Goal: Task Accomplishment & Management: Manage account settings

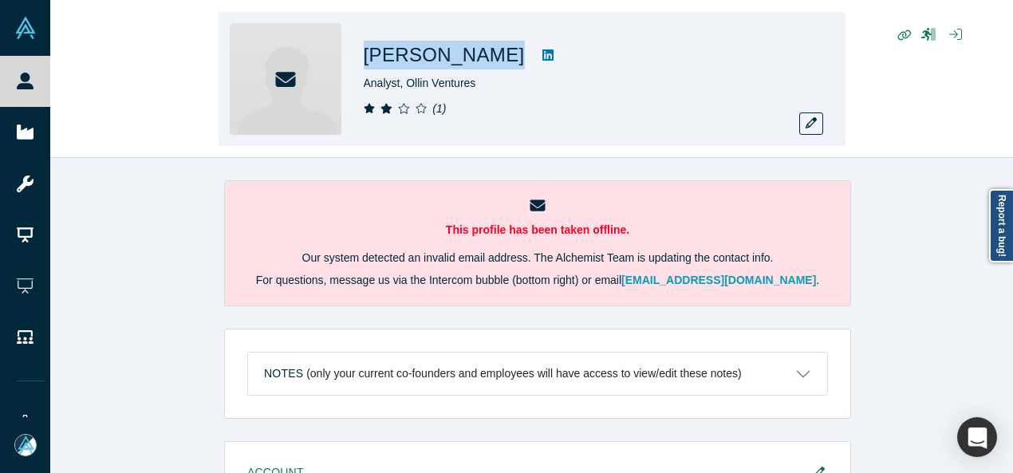
click at [466, 57] on div "[PERSON_NAME] Analyst, Ollin Ventures ( 1 )" at bounding box center [532, 79] width 627 height 134
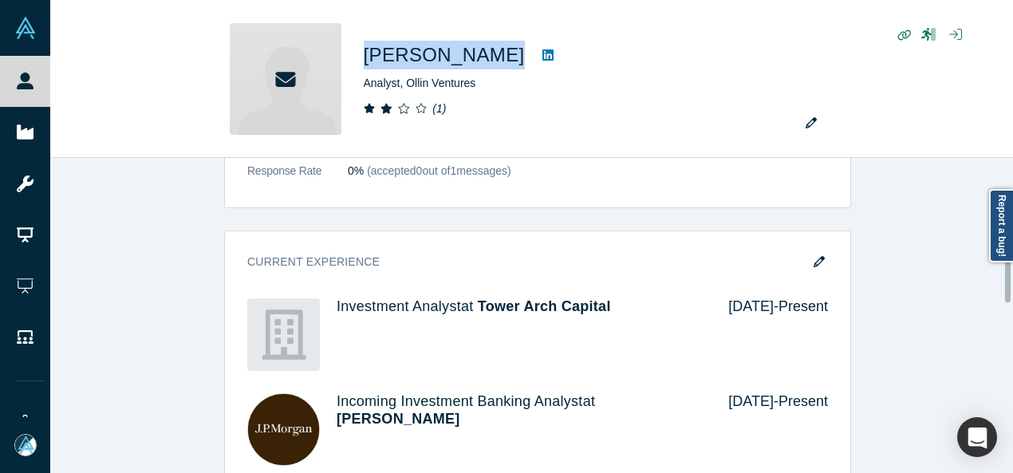
scroll to position [798, 0]
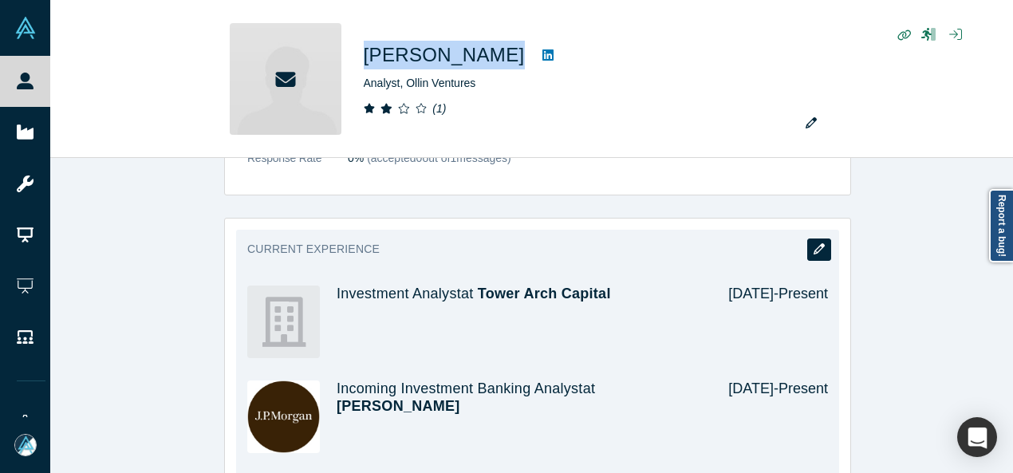
click at [817, 243] on icon "button" at bounding box center [819, 248] width 11 height 11
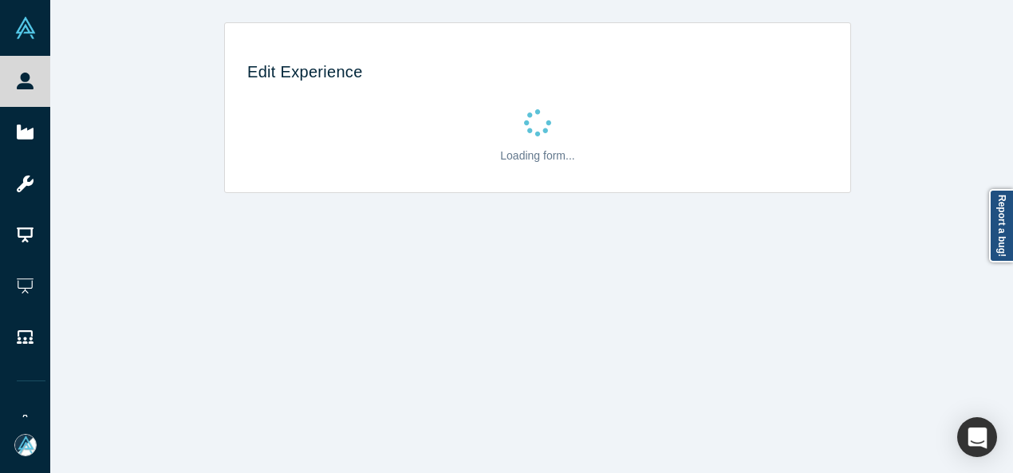
scroll to position [0, 0]
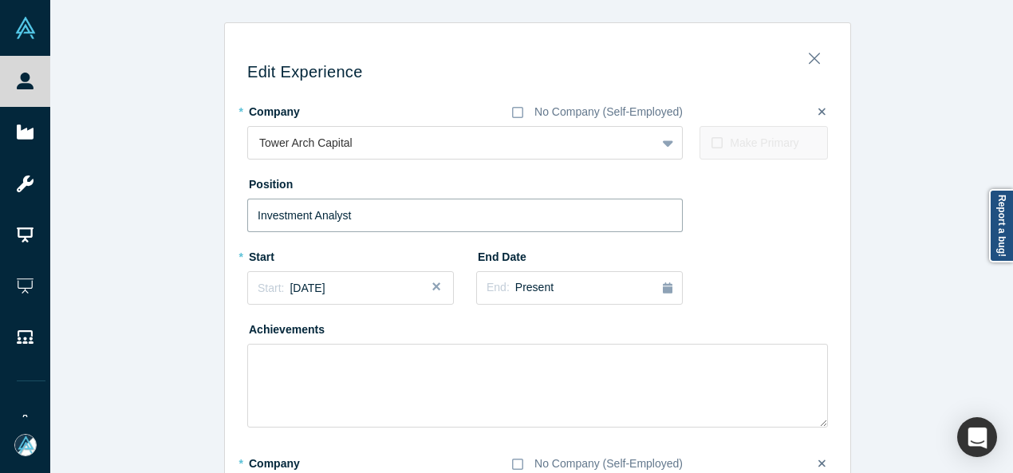
drag, startPoint x: 365, startPoint y: 216, endPoint x: 225, endPoint y: 221, distance: 140.5
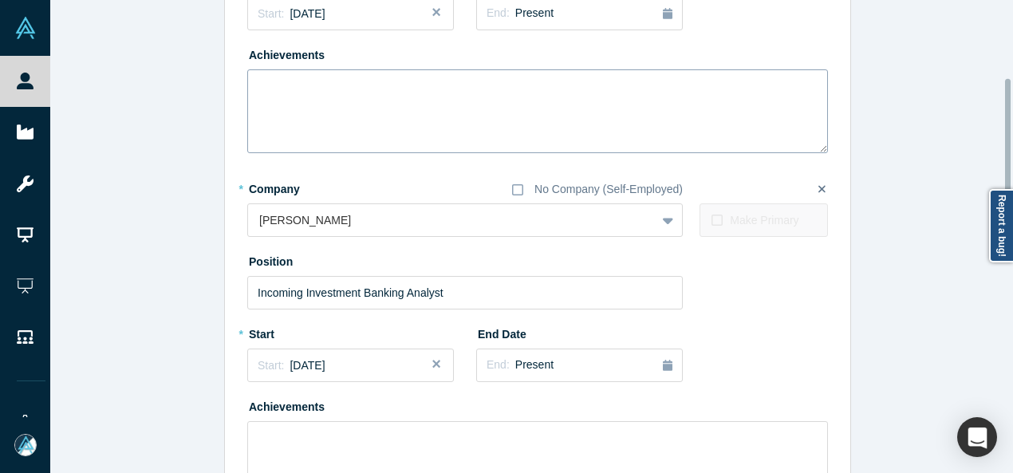
scroll to position [319, 0]
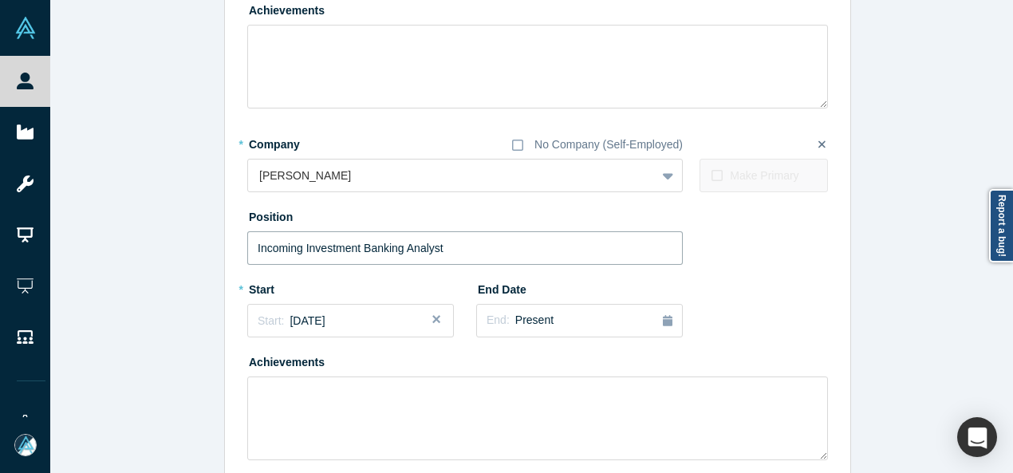
drag, startPoint x: 452, startPoint y: 247, endPoint x: 207, endPoint y: 247, distance: 244.1
click at [207, 247] on div "Edit Experience * Company No Company (Self-Employed) Tower Arch Capital To pick…" at bounding box center [537, 312] width 975 height 1219
paste input "Incoming Investment Banking Analyst J.P. Morgan"
drag, startPoint x: 606, startPoint y: 247, endPoint x: 705, endPoint y: 247, distance: 99.7
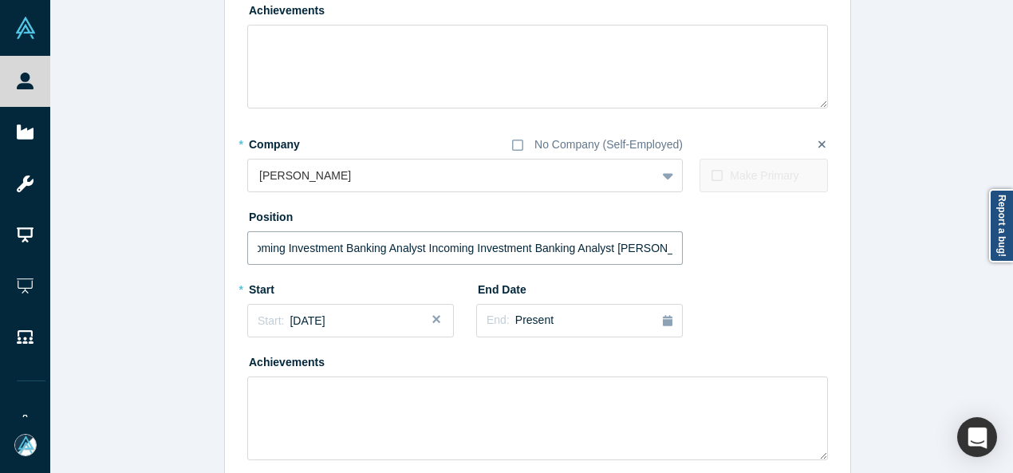
click at [705, 247] on div "Position Incoming Investment Banking Analyst Incoming Investment Banking Analys…" at bounding box center [537, 233] width 581 height 61
drag, startPoint x: 428, startPoint y: 253, endPoint x: 168, endPoint y: 251, distance: 259.3
click at [168, 251] on div "Edit Experience * Company No Company (Self-Employed) Tower Arch Capital To pick…" at bounding box center [537, 312] width 975 height 1219
type input "Incoming Investment Banking Analyst"
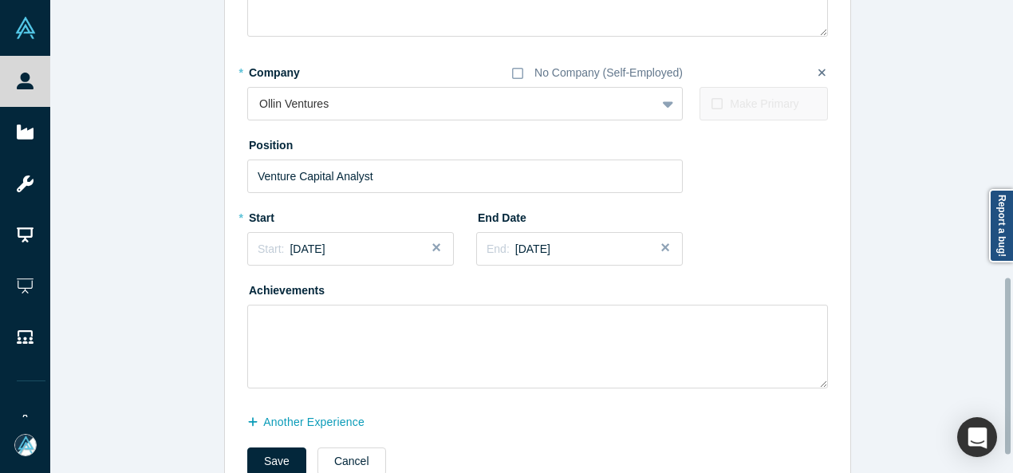
scroll to position [788, 0]
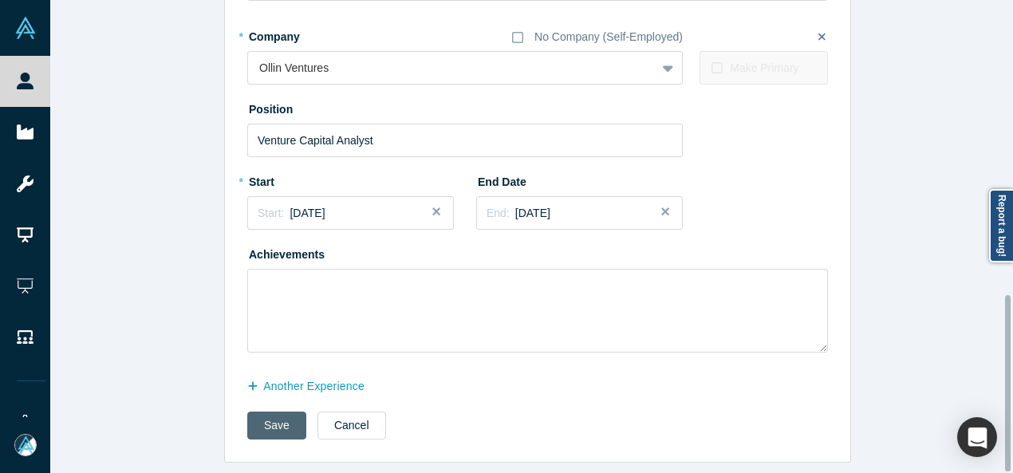
click at [270, 424] on button "Save" at bounding box center [276, 426] width 59 height 28
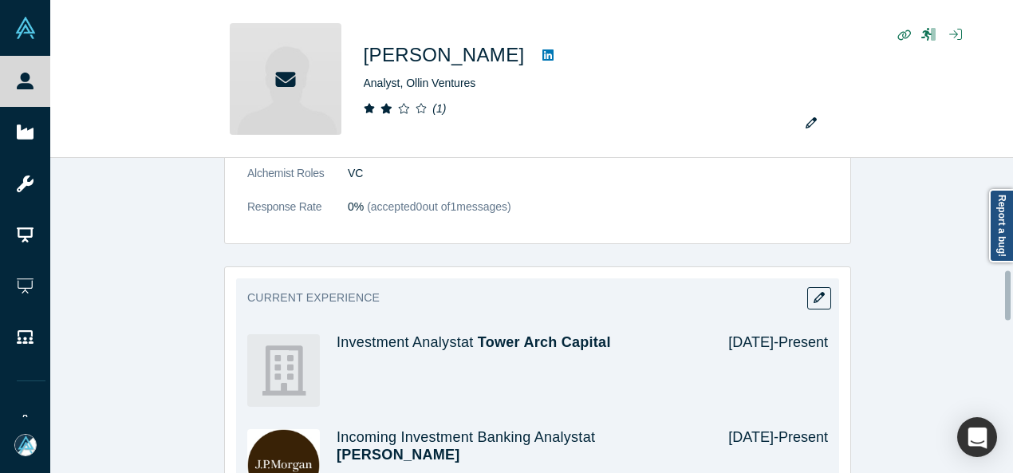
scroll to position [718, 0]
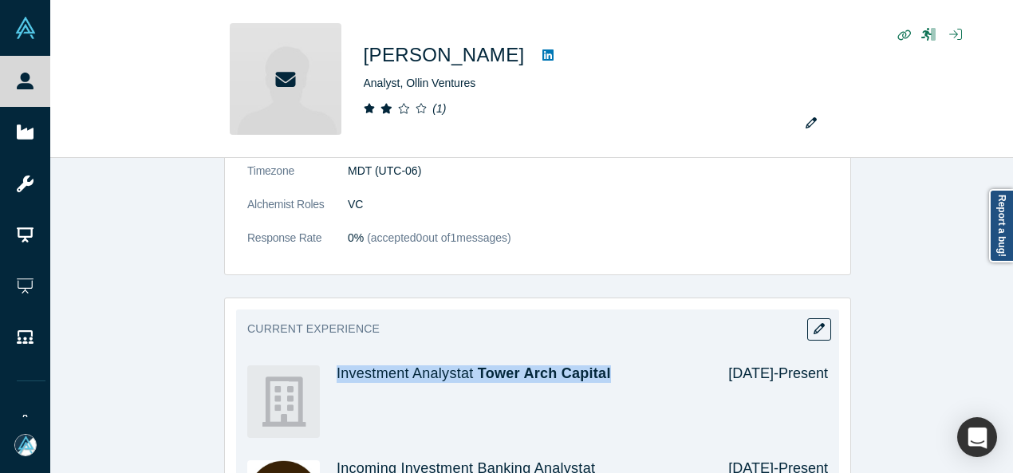
drag, startPoint x: 329, startPoint y: 384, endPoint x: 603, endPoint y: 377, distance: 273.7
click at [603, 377] on div "Investment Analyst at Tower Arch Capital Sep 2025 - Present" at bounding box center [537, 401] width 581 height 95
copy h4 "Investment Analyst at Tower Arch Capital"
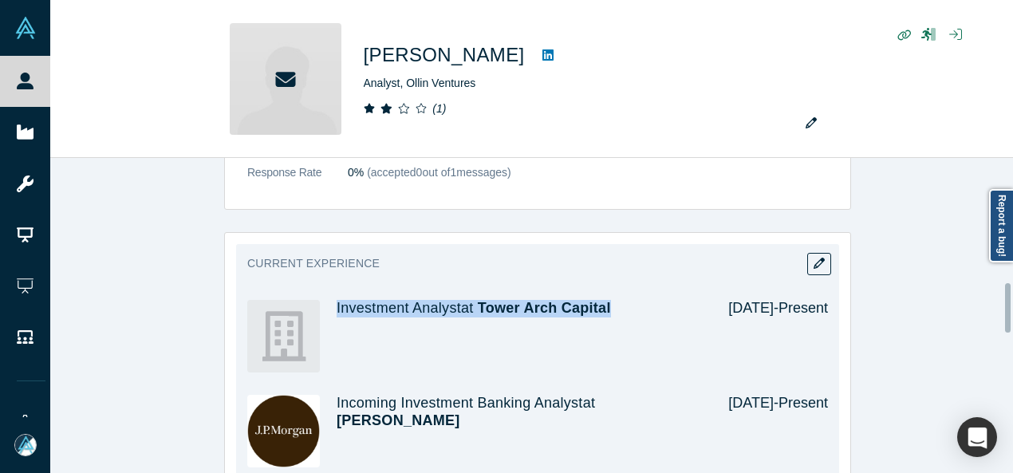
scroll to position [798, 0]
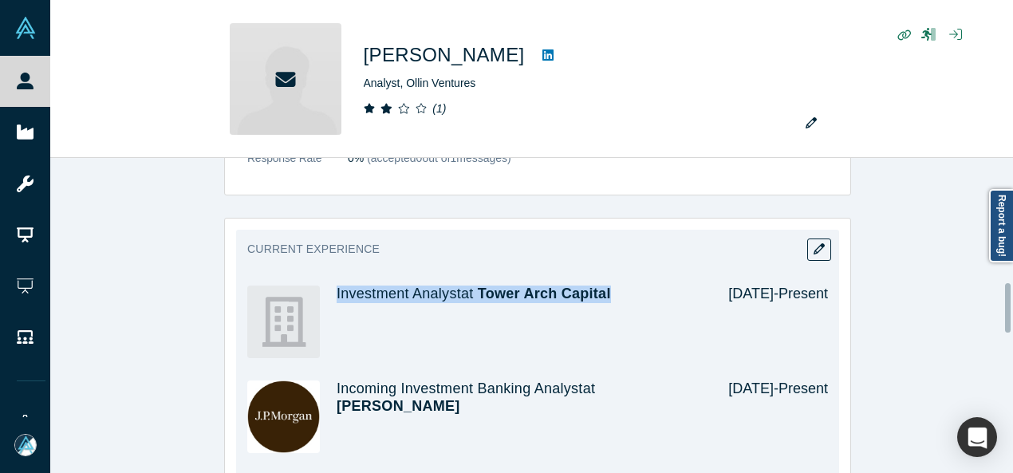
copy h4 "Investment Analyst at Tower Arch Capital"
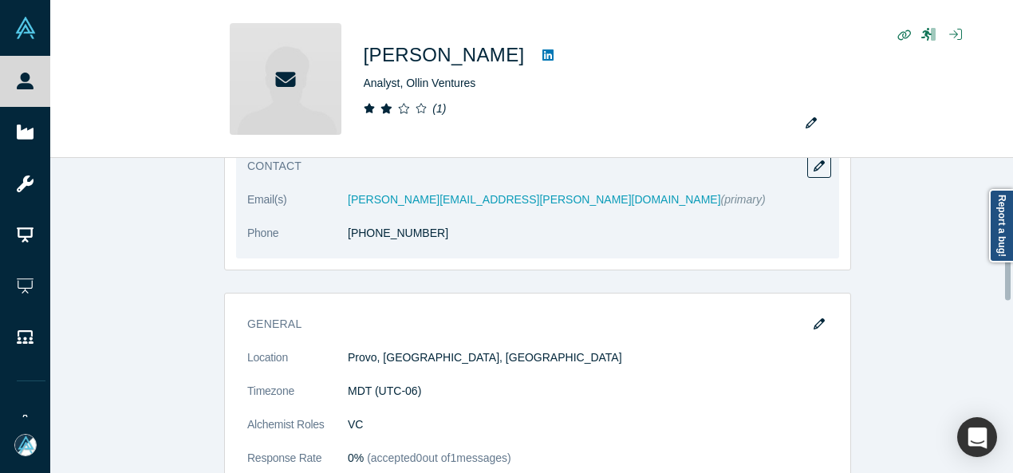
scroll to position [399, 0]
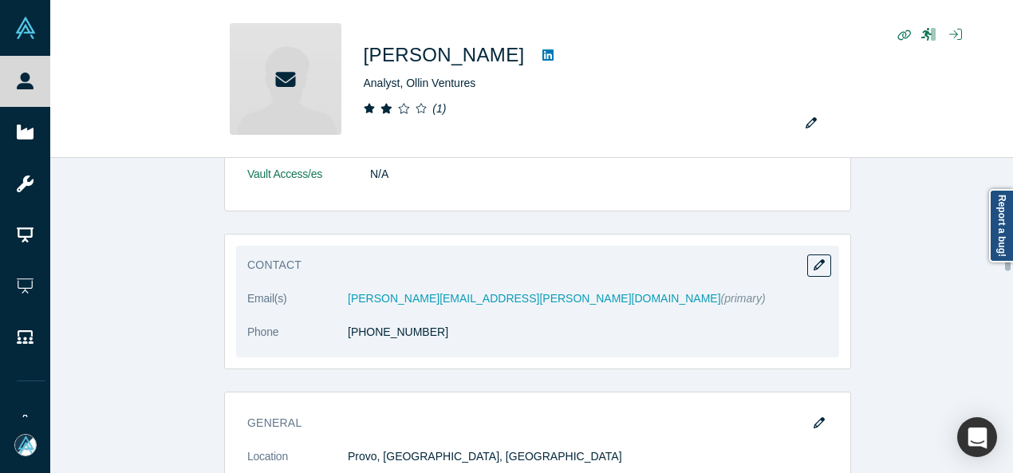
click at [825, 258] on div "Contact Email(s) seth.gould@jpmorgan.com (primary) Phone (949) 919-0154" at bounding box center [537, 302] width 603 height 112
click at [818, 261] on icon "button" at bounding box center [819, 264] width 11 height 11
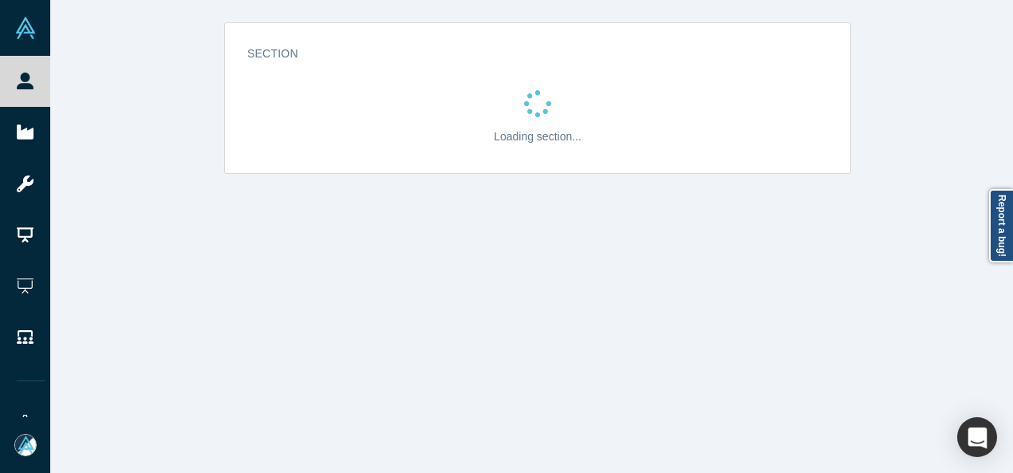
scroll to position [0, 0]
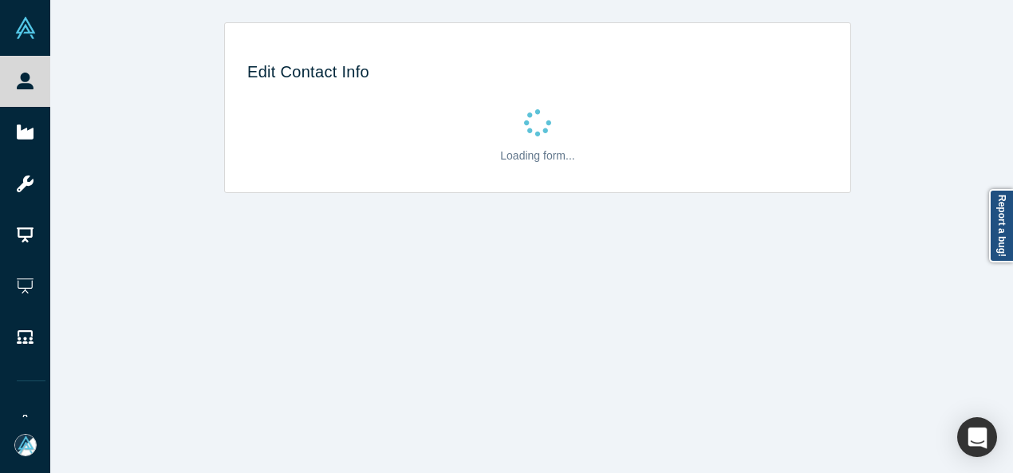
select select "US"
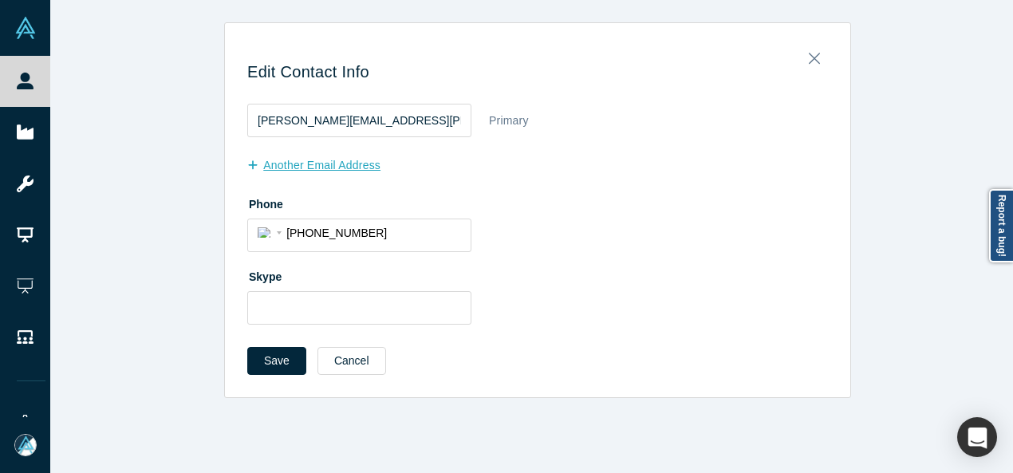
click at [333, 168] on button "another Email Address" at bounding box center [322, 166] width 150 height 28
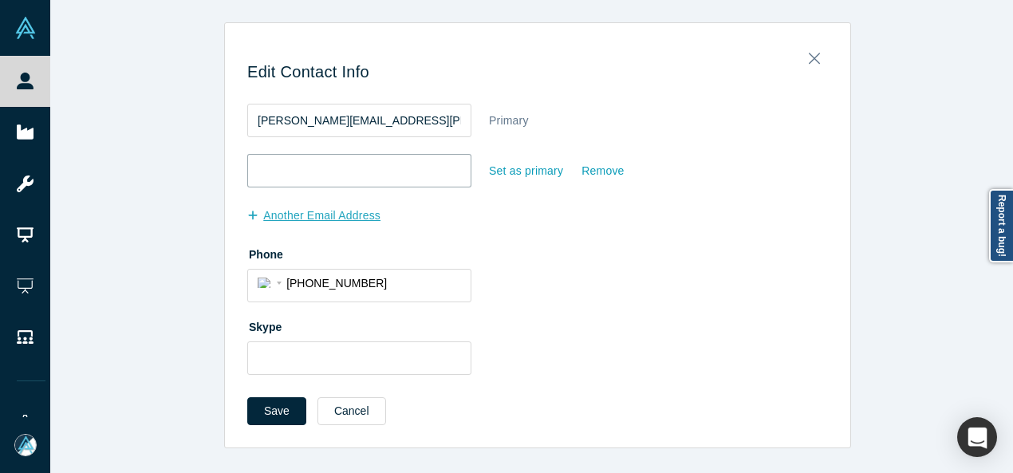
click at [333, 168] on input "email" at bounding box center [359, 171] width 224 height 34
paste input "seth.gould@jpmorgan.com"
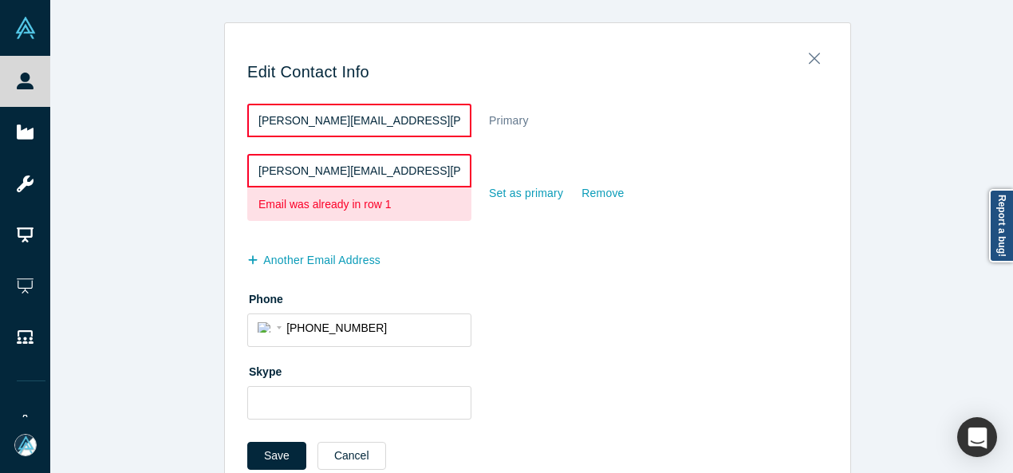
drag, startPoint x: 286, startPoint y: 176, endPoint x: 232, endPoint y: 176, distance: 53.5
click at [232, 176] on div "Edit Contact Info seth.gould@jpmorgan.com Primary seth.gould@jpmorgan.com Email…" at bounding box center [537, 263] width 625 height 458
paste input "gould@gmail"
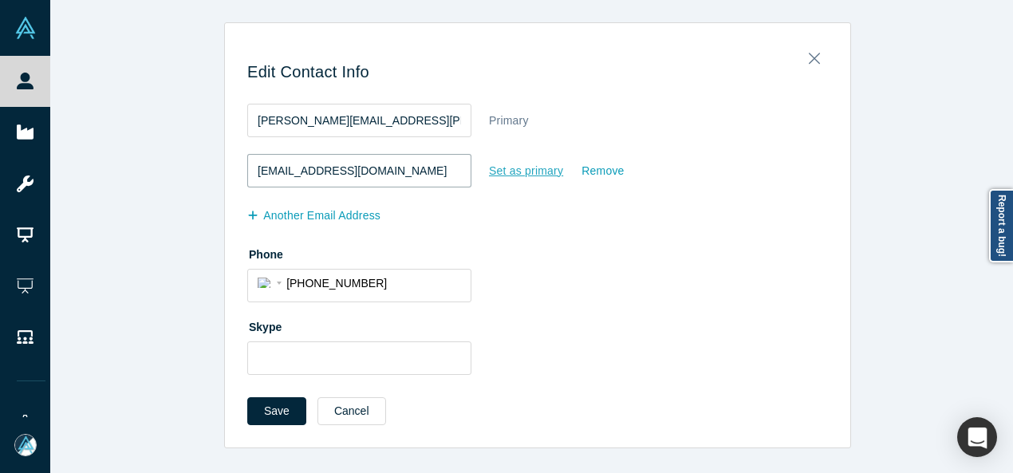
type input "sethgould@gmail.com"
click at [503, 175] on div "Set as primary" at bounding box center [526, 171] width 76 height 28
click at [0, 0] on input "Set as primary" at bounding box center [0, 0] width 0 height 0
click at [268, 408] on button "Save" at bounding box center [276, 411] width 59 height 28
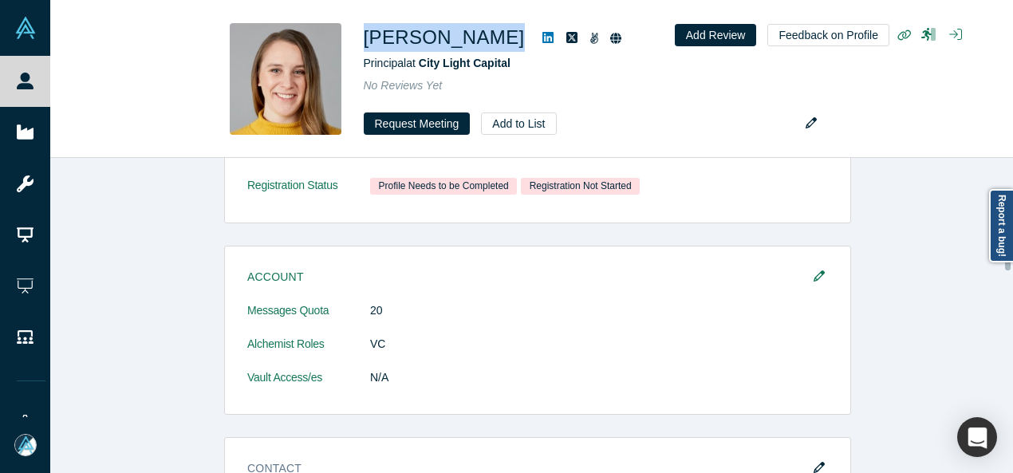
scroll to position [1117, 0]
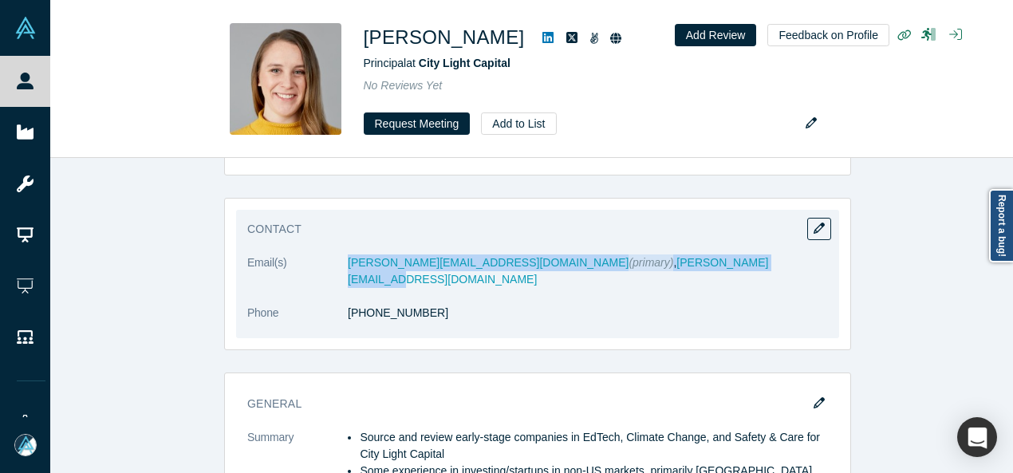
drag, startPoint x: 341, startPoint y: 249, endPoint x: 661, endPoint y: 250, distance: 319.1
click at [661, 254] on dl "Email(s) sarah.millar6@gmail.com (primary) , sarah@citylightcap.com Phone (212)…" at bounding box center [537, 296] width 581 height 84
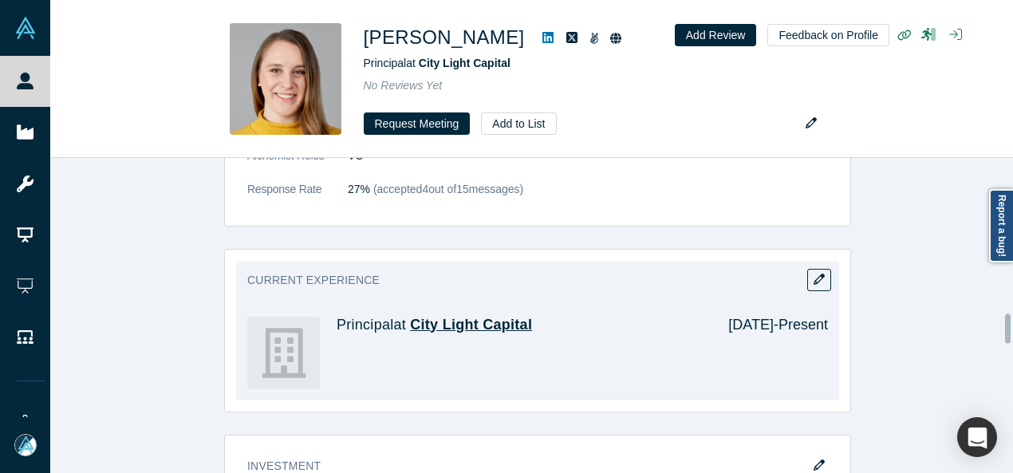
scroll to position [1675, 0]
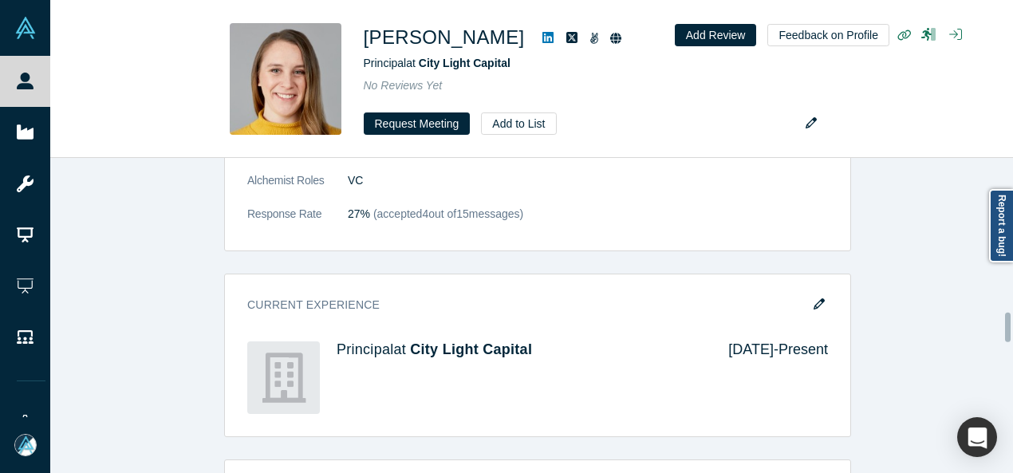
drag, startPoint x: 813, startPoint y: 251, endPoint x: 235, endPoint y: 438, distance: 607.8
click at [814, 298] on icon "button" at bounding box center [819, 303] width 11 height 11
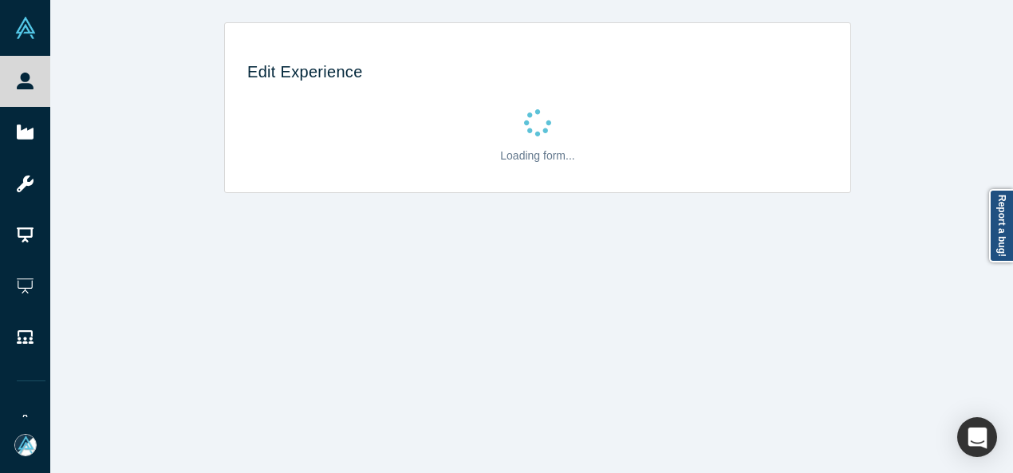
scroll to position [0, 0]
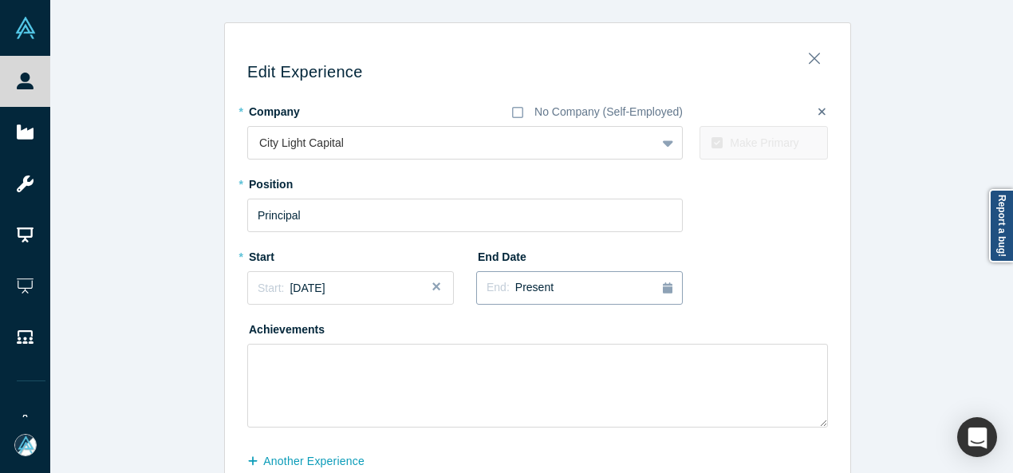
click at [539, 285] on span "Present" at bounding box center [534, 287] width 38 height 13
click at [479, 332] on button "Previous Year" at bounding box center [483, 333] width 16 height 16
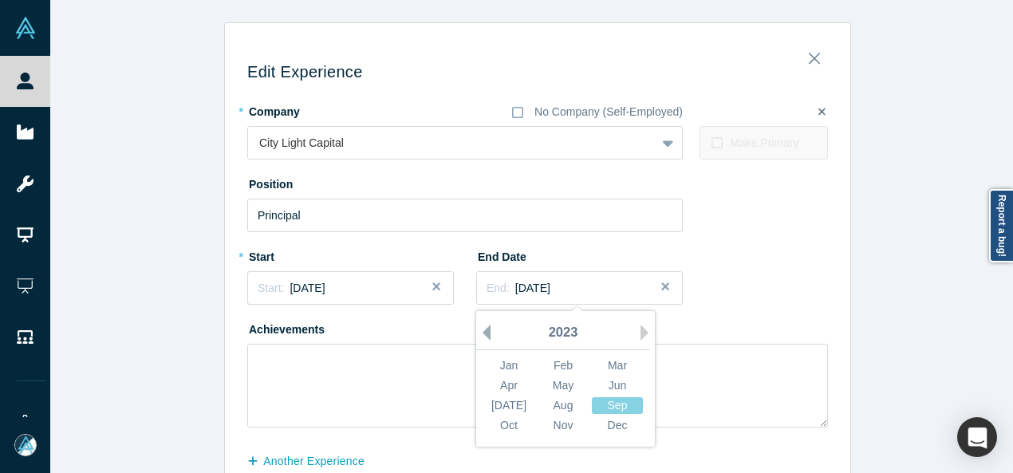
click at [479, 331] on button "Previous Year" at bounding box center [483, 333] width 16 height 16
click at [479, 330] on button "Previous Year" at bounding box center [483, 333] width 16 height 16
click at [558, 422] on div "Nov" at bounding box center [563, 425] width 51 height 17
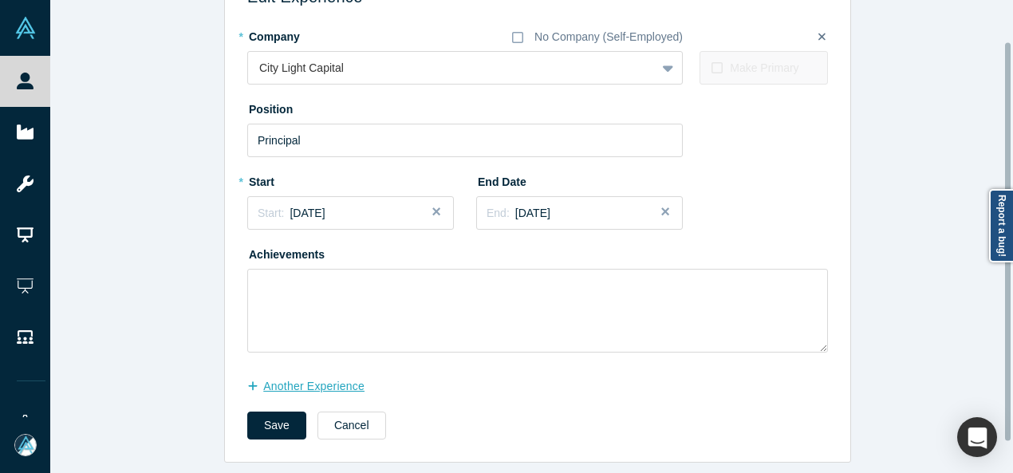
scroll to position [85, 0]
click at [340, 376] on button "another Experience" at bounding box center [314, 387] width 134 height 28
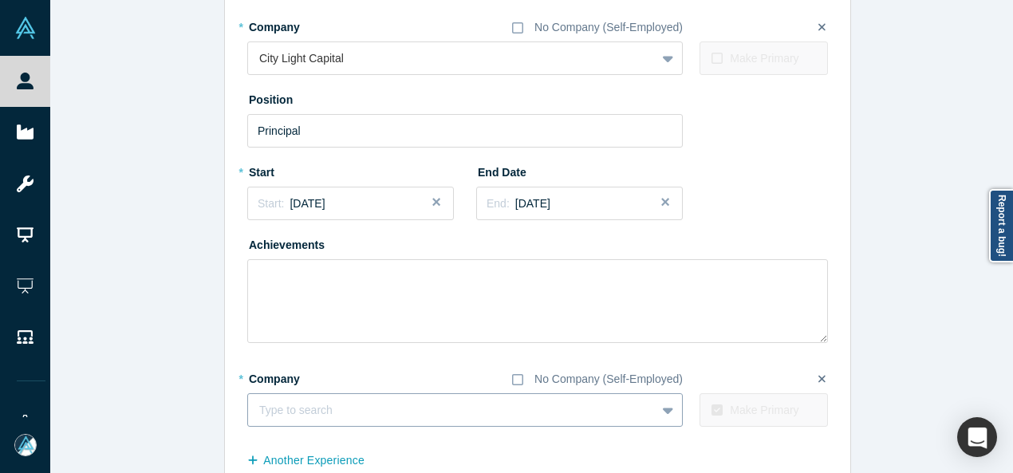
click at [377, 403] on div at bounding box center [451, 410] width 385 height 20
paste input "Chief Operating Officer Chief Operating Officer Diversity VC"
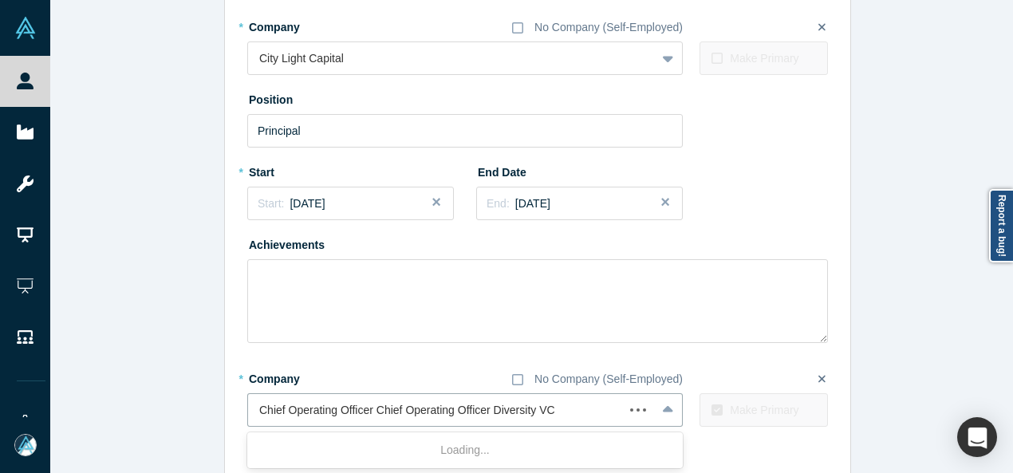
drag, startPoint x: 489, startPoint y: 415, endPoint x: 236, endPoint y: 415, distance: 252.9
click at [236, 415] on div "Edit Experience * Company No Company (Self-Employed) City Light Capital To pick…" at bounding box center [537, 243] width 625 height 586
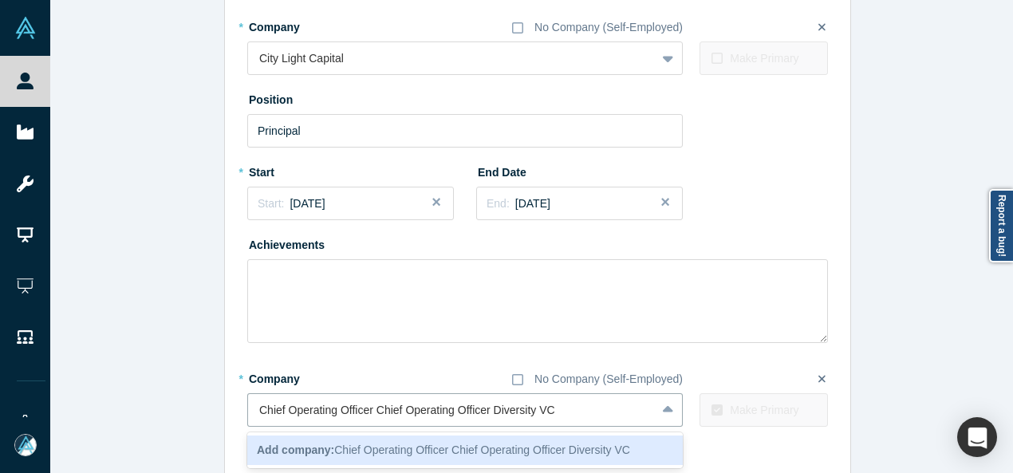
type input "Diversity VC"
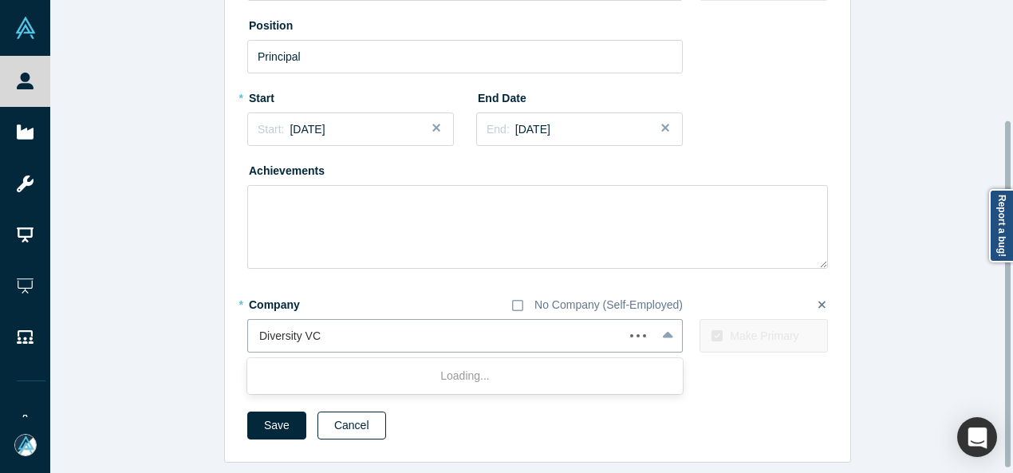
scroll to position [169, 0]
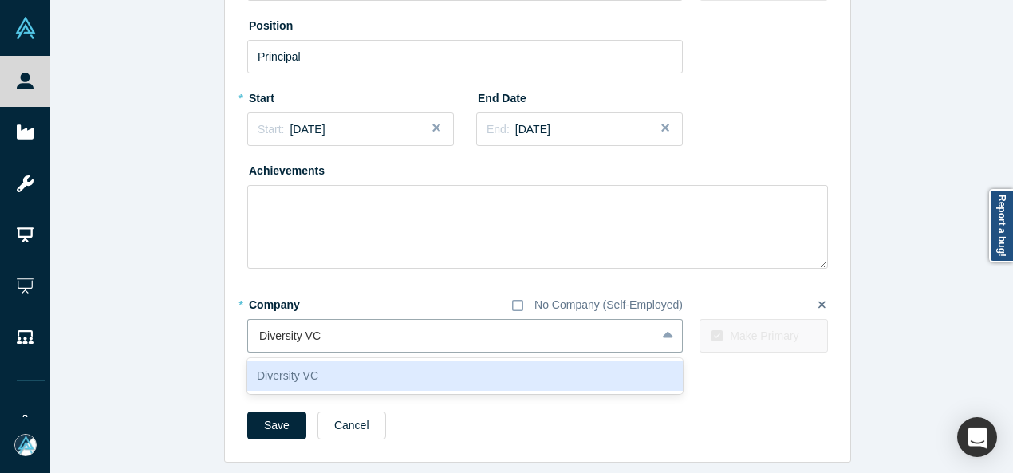
click at [333, 366] on div "Diversity VC" at bounding box center [465, 376] width 436 height 30
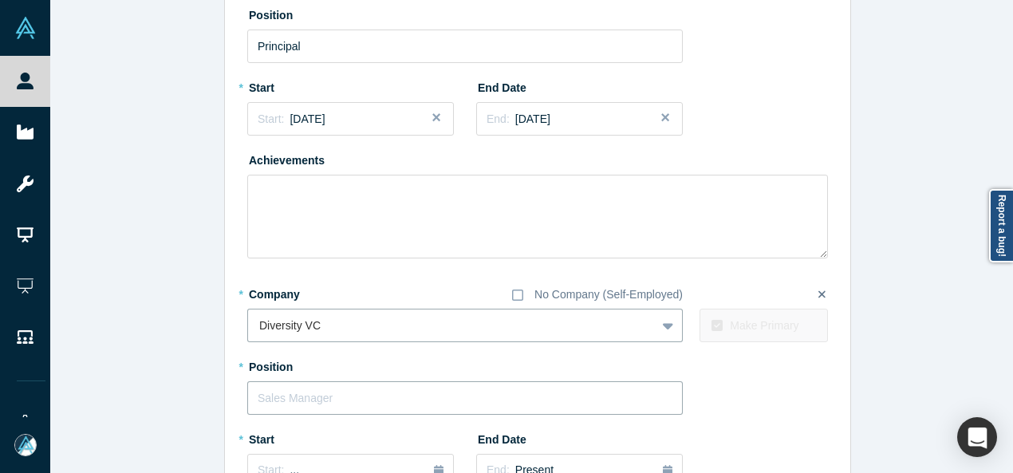
click at [341, 398] on input "text" at bounding box center [465, 398] width 436 height 34
paste input "Chief Operating Officer Chief Operating Officer"
drag, startPoint x: 366, startPoint y: 401, endPoint x: 544, endPoint y: 399, distance: 177.9
click at [544, 399] on input "Chief Operating Officer Chief Operating Officer" at bounding box center [465, 398] width 436 height 34
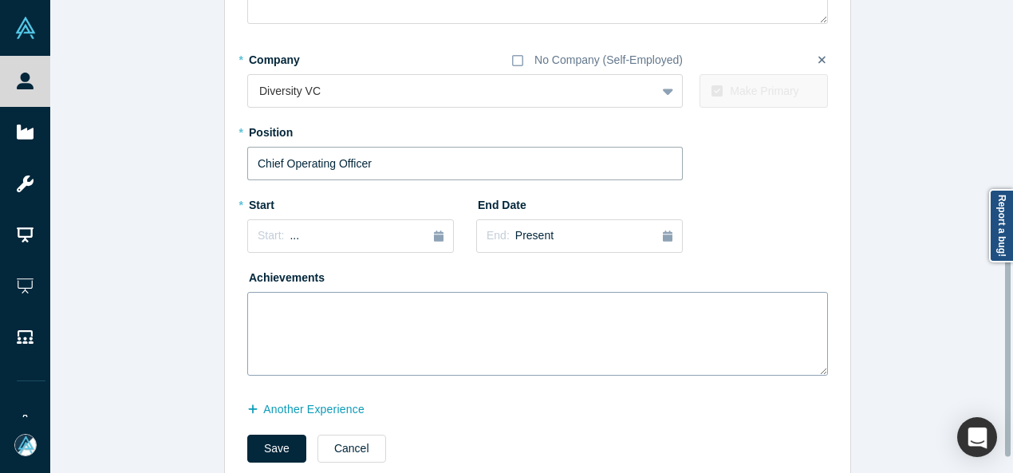
scroll to position [408, 0]
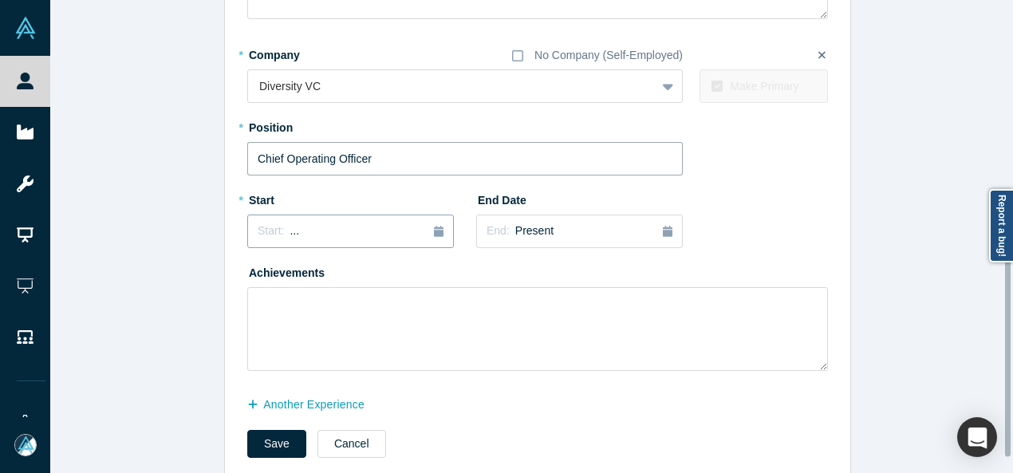
type input "Chief Operating Officer"
click at [316, 239] on button "Start: ..." at bounding box center [350, 232] width 207 height 34
click at [249, 278] on button "Previous Year" at bounding box center [254, 276] width 16 height 16
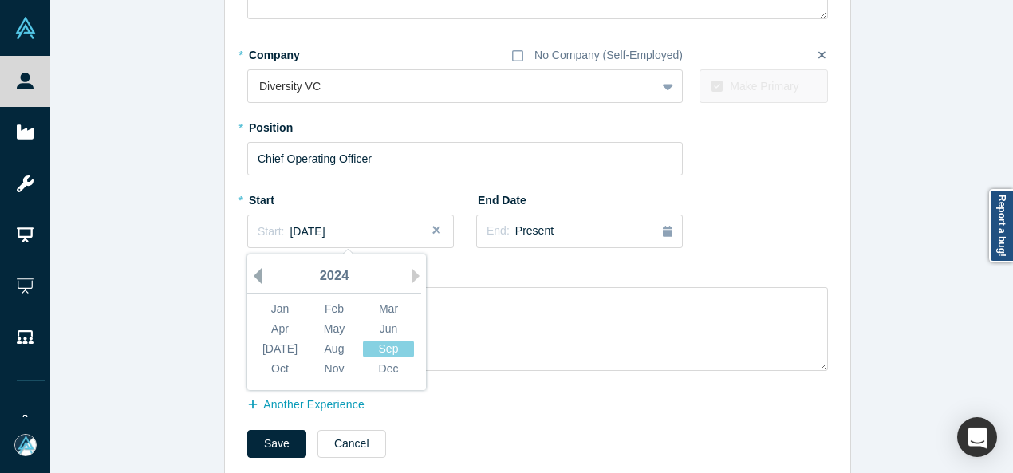
click at [249, 278] on button "Previous Year" at bounding box center [254, 276] width 16 height 16
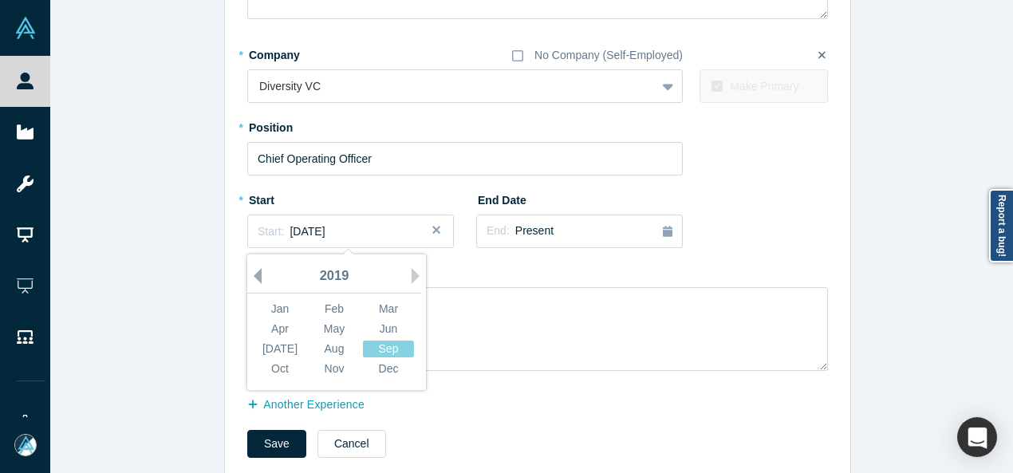
click at [249, 278] on button "Previous Year" at bounding box center [254, 276] width 16 height 16
click at [376, 331] on div "Jun" at bounding box center [388, 329] width 51 height 17
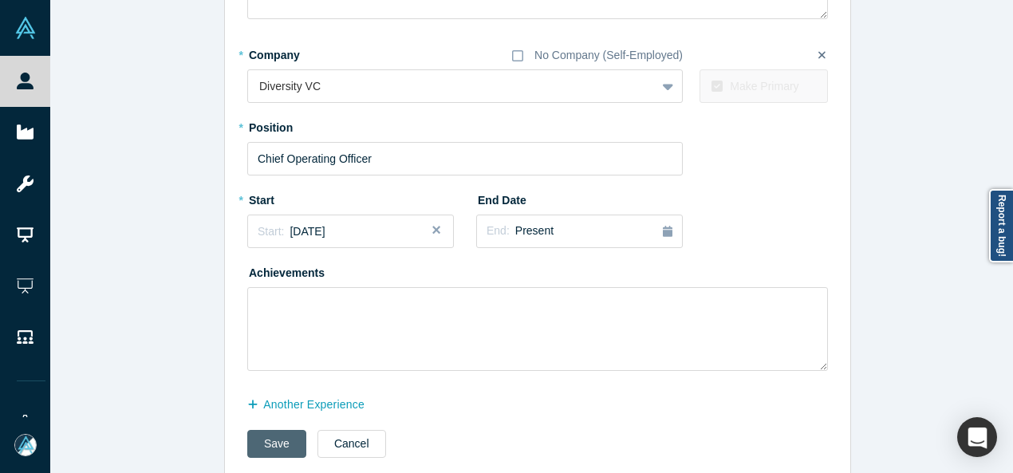
click at [281, 449] on button "Save" at bounding box center [276, 444] width 59 height 28
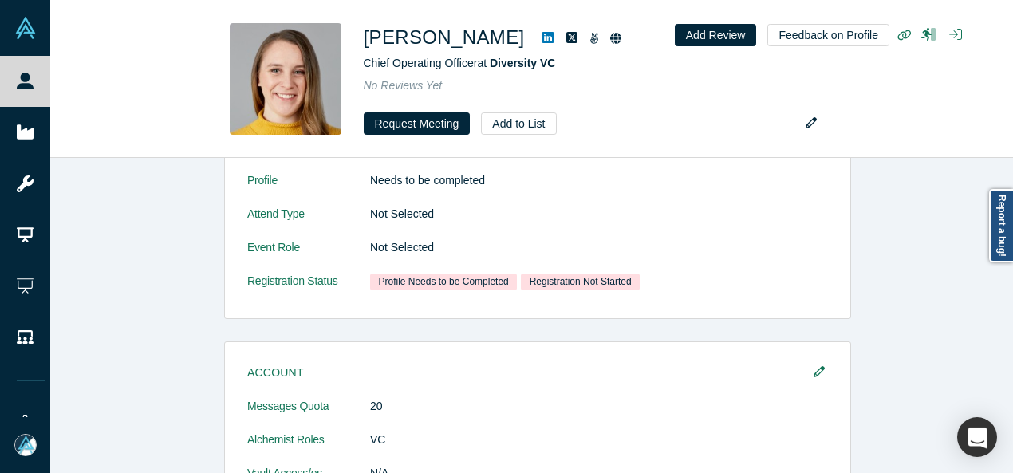
scroll to position [957, 0]
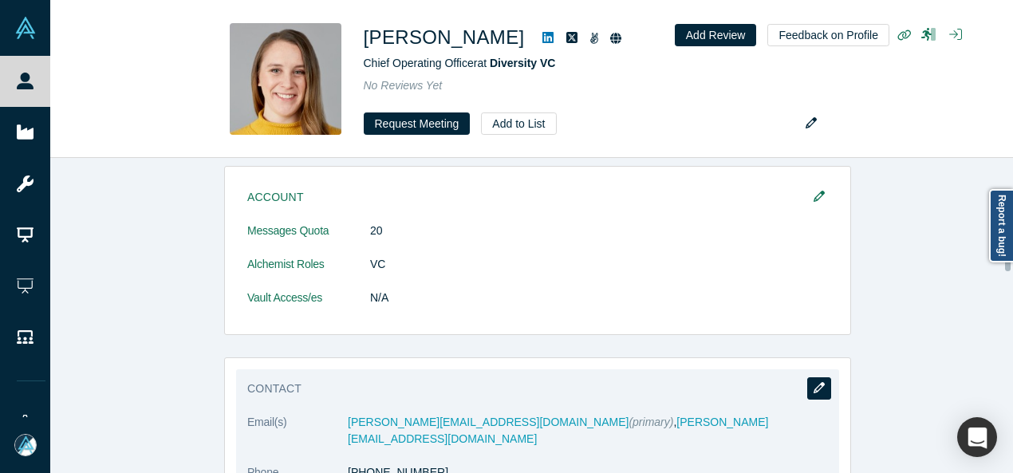
click at [815, 382] on icon "button" at bounding box center [819, 387] width 11 height 11
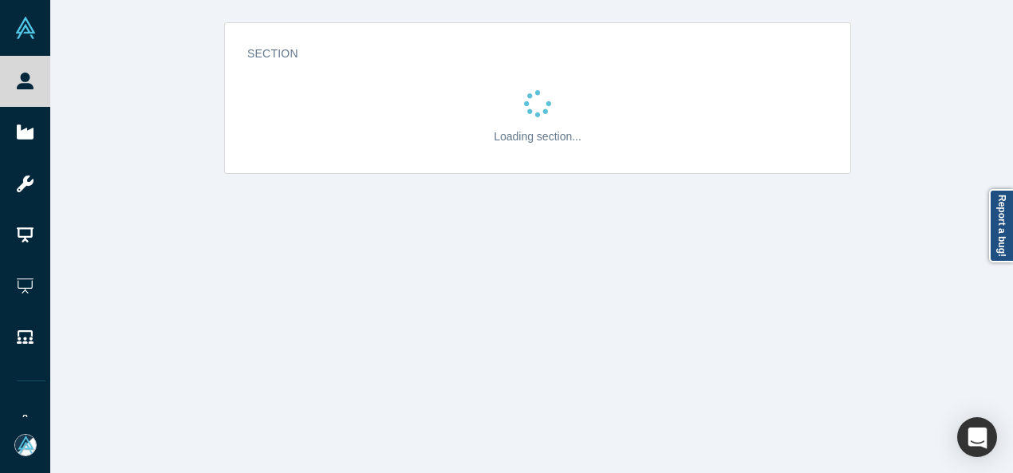
scroll to position [0, 0]
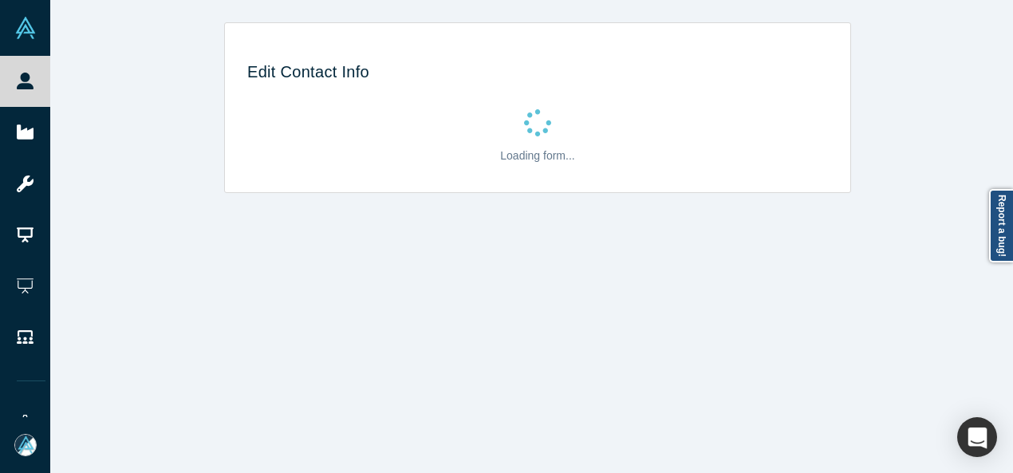
select select "US"
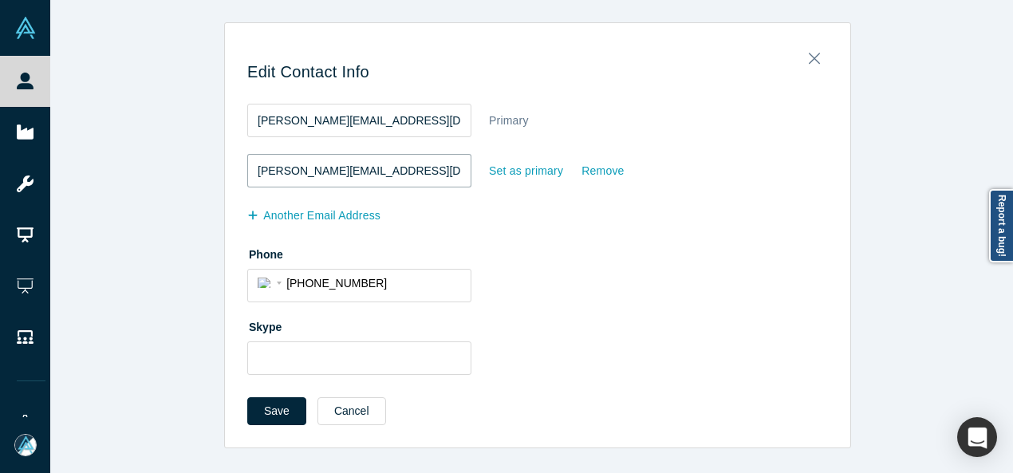
drag, startPoint x: 405, startPoint y: 172, endPoint x: 246, endPoint y: 175, distance: 159.6
click at [247, 175] on input "sarah@citylightcap.com" at bounding box center [359, 171] width 224 height 34
paste input "diversity.vc"
type input "sarah@diversity.vc"
click at [507, 179] on div "Set as primary" at bounding box center [526, 171] width 76 height 28
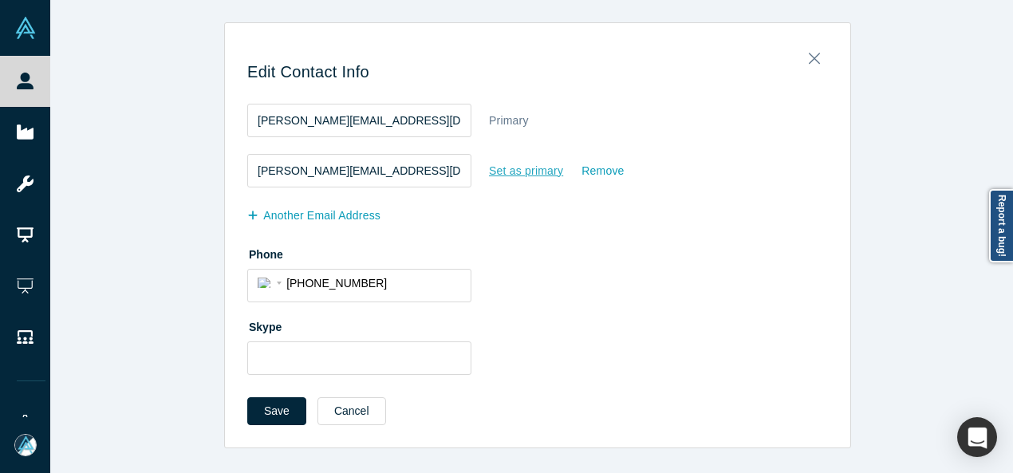
click at [0, 0] on input "Set as primary" at bounding box center [0, 0] width 0 height 0
click at [282, 427] on div "Save Cancel" at bounding box center [537, 416] width 581 height 39
click at [277, 408] on button "Save" at bounding box center [276, 411] width 59 height 28
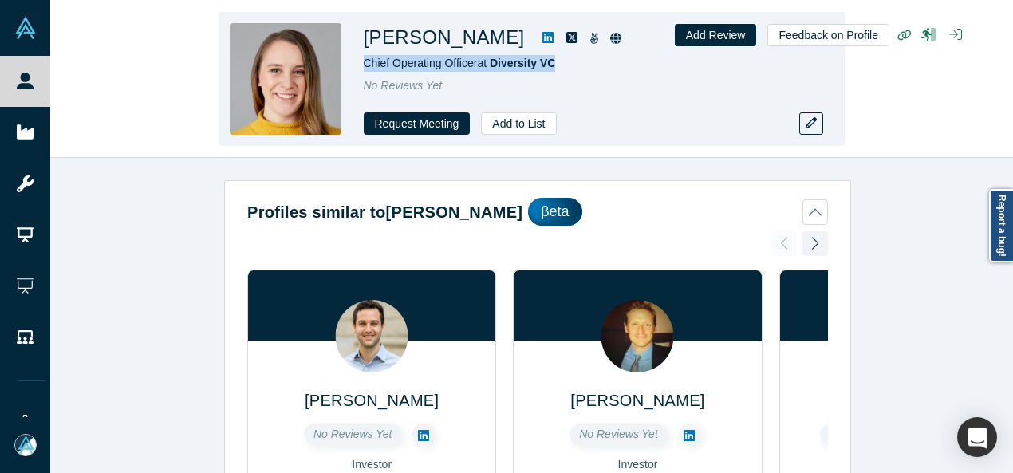
drag, startPoint x: 570, startPoint y: 65, endPoint x: 365, endPoint y: 71, distance: 204.3
click at [365, 71] on div "Sarah Millar Chief Operating Officer at Diversity VC No Reviews Yet Request Mee…" at bounding box center [587, 79] width 447 height 112
copy span "Chief Operating Officer at Diversity VC"
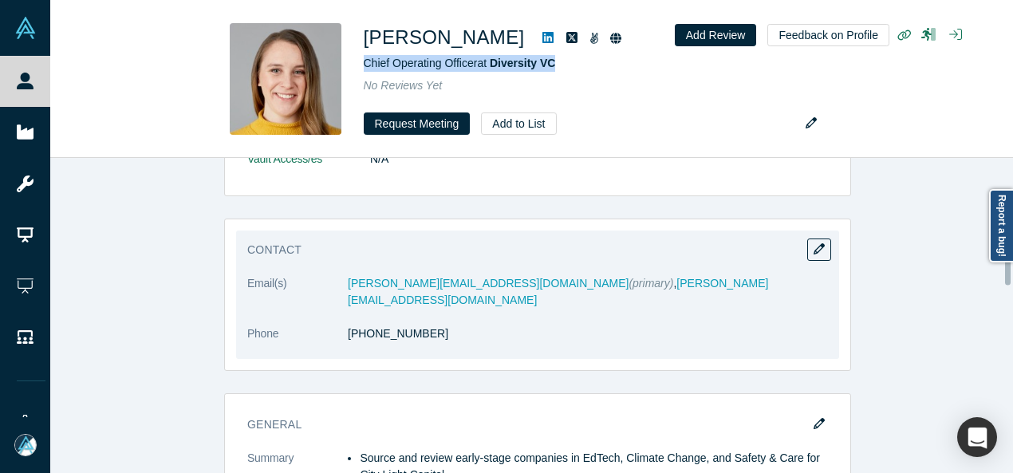
scroll to position [1037, 0]
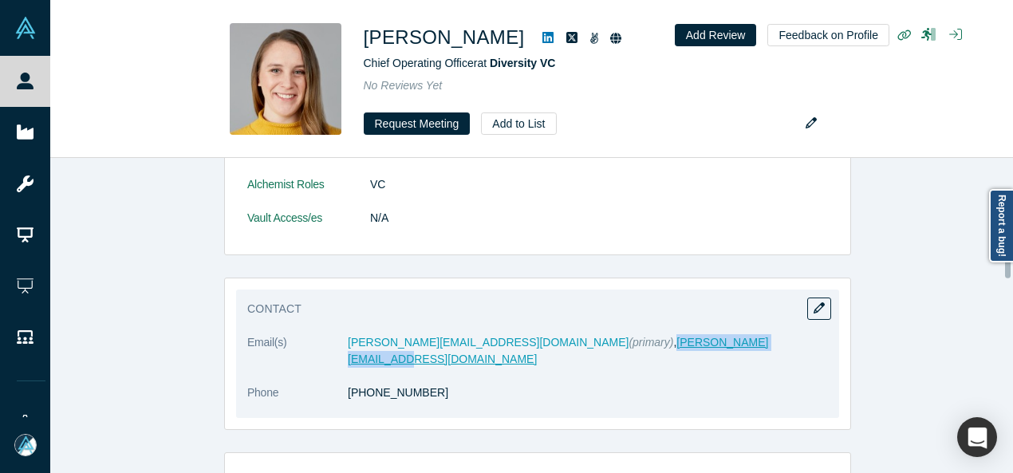
drag, startPoint x: 616, startPoint y: 329, endPoint x: 487, endPoint y: 328, distance: 129.2
click at [487, 334] on dd "sarah@diversity.vc (primary) , sarah.millar6@gmail.com" at bounding box center [588, 351] width 480 height 34
copy link "sarah.millar6@gmail.com"
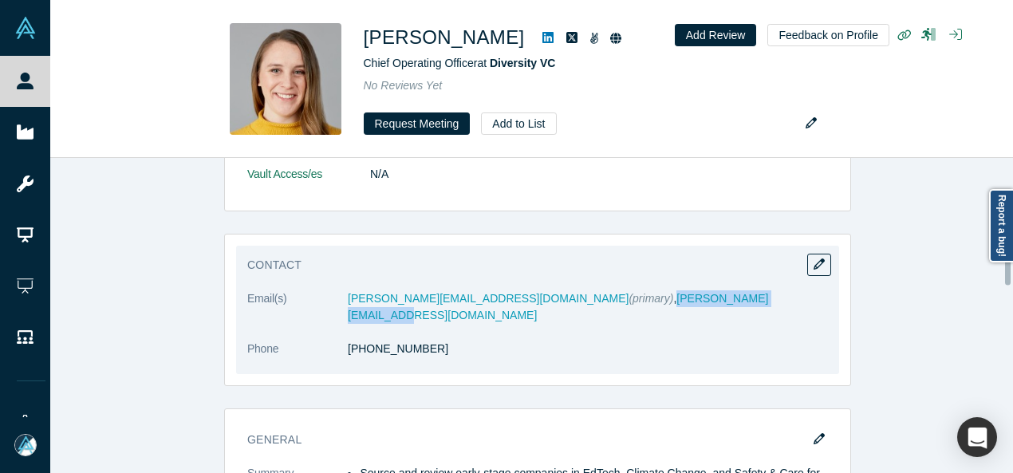
scroll to position [1117, 0]
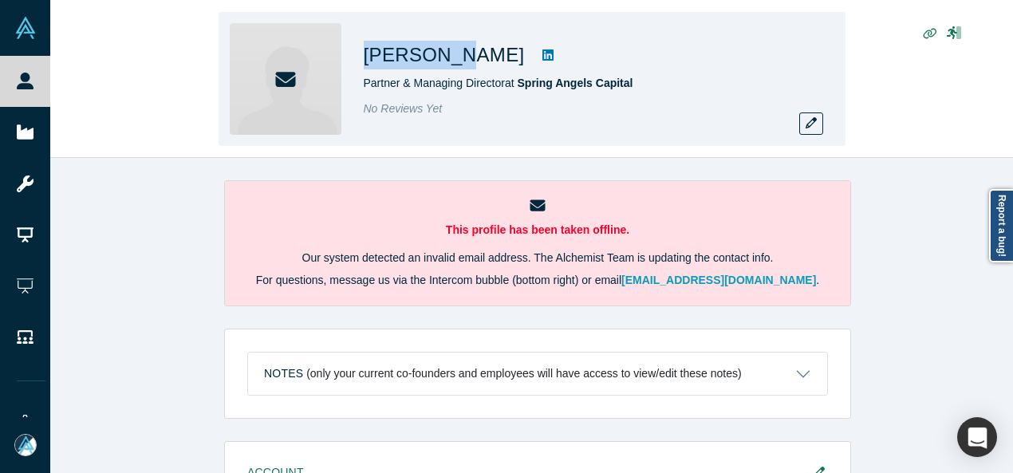
drag, startPoint x: 362, startPoint y: 53, endPoint x: 450, endPoint y: 56, distance: 87.8
click at [450, 56] on div "[PERSON_NAME] Partner & Managing Director at Spring Angels Capital No Reviews Y…" at bounding box center [532, 79] width 627 height 134
copy h1 "[PERSON_NAME]"
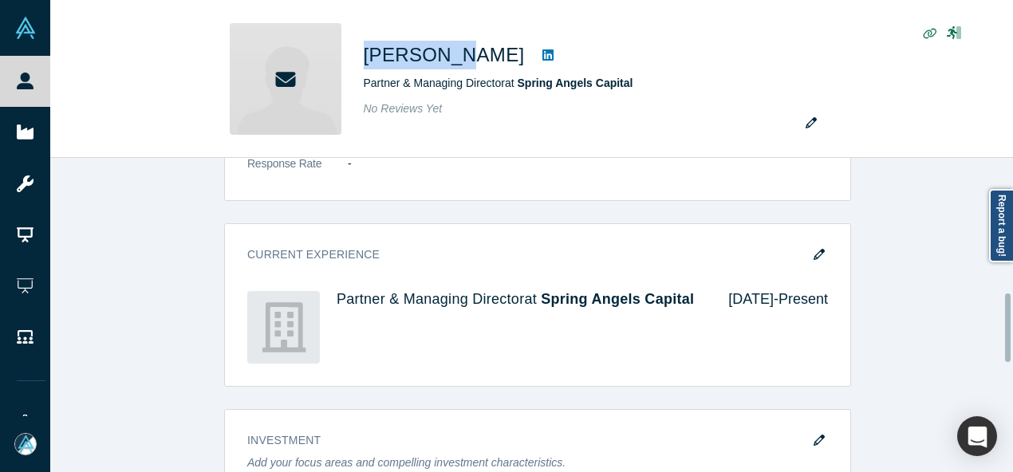
scroll to position [718, 0]
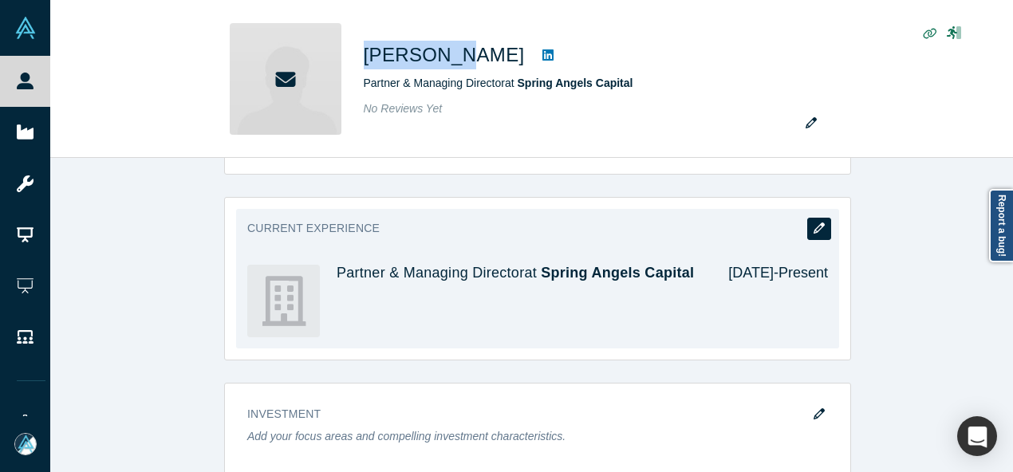
click at [815, 226] on icon "button" at bounding box center [819, 228] width 11 height 11
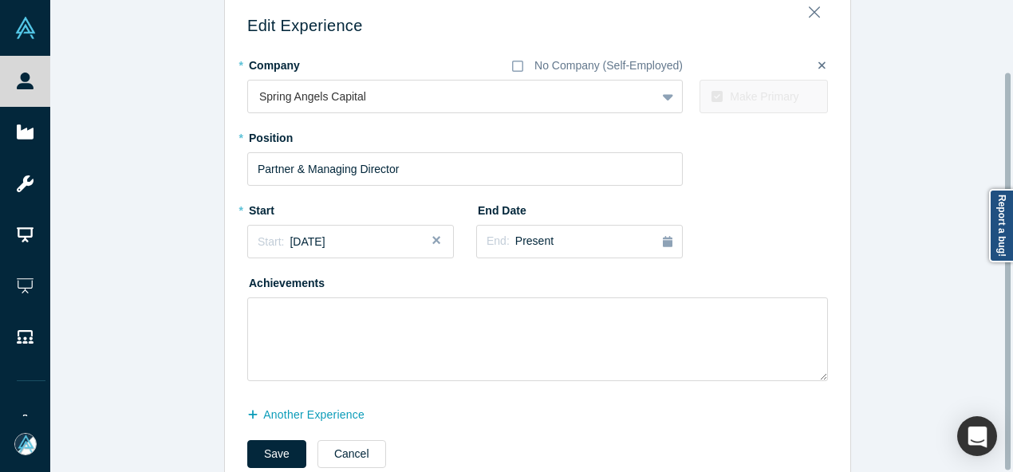
scroll to position [86, 0]
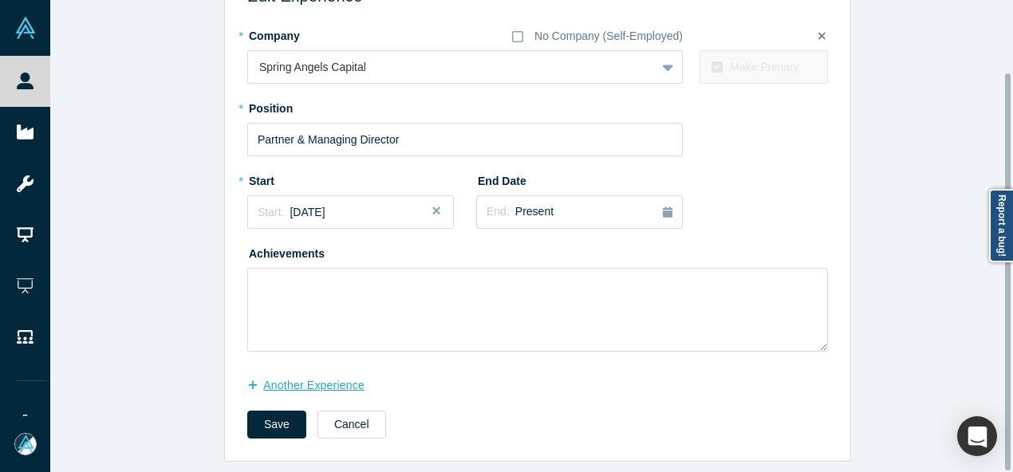
click at [322, 373] on button "another Experience" at bounding box center [314, 386] width 134 height 28
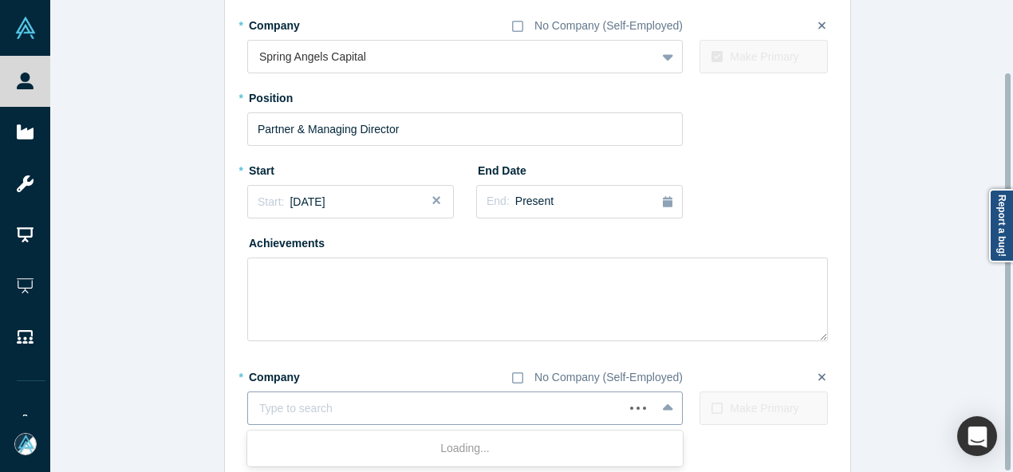
click at [313, 401] on div at bounding box center [435, 409] width 353 height 20
paste input "Tiya logo Head Of Business Development Head Of Business Development Tiya"
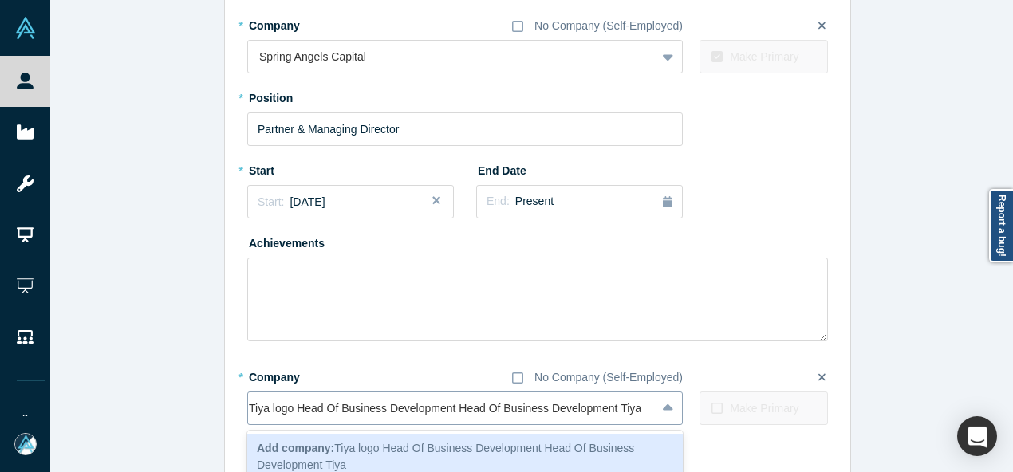
scroll to position [0, 1]
drag, startPoint x: 616, startPoint y: 409, endPoint x: 231, endPoint y: 407, distance: 385.3
click at [231, 408] on div "Edit Experience * Company No Company (Self-Employed) Spring Angels Capital To p…" at bounding box center [537, 241] width 625 height 586
type input "Tiya"
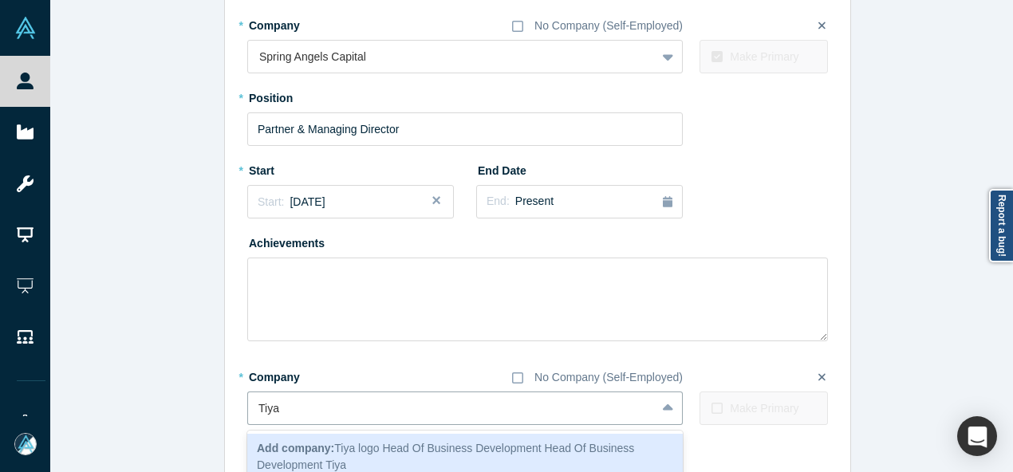
scroll to position [0, 0]
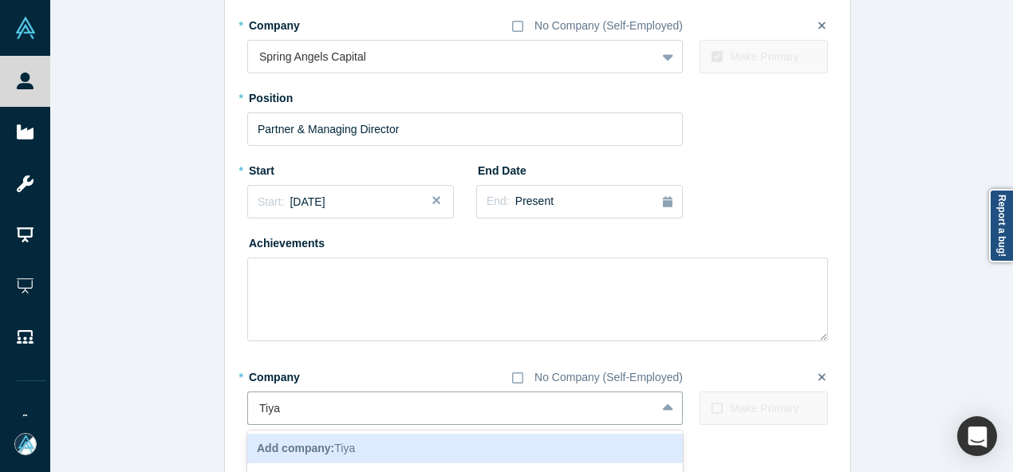
drag, startPoint x: 302, startPoint y: 440, endPoint x: 307, endPoint y: 432, distance: 8.6
click at [304, 439] on div "Add company: Tiya" at bounding box center [465, 449] width 436 height 30
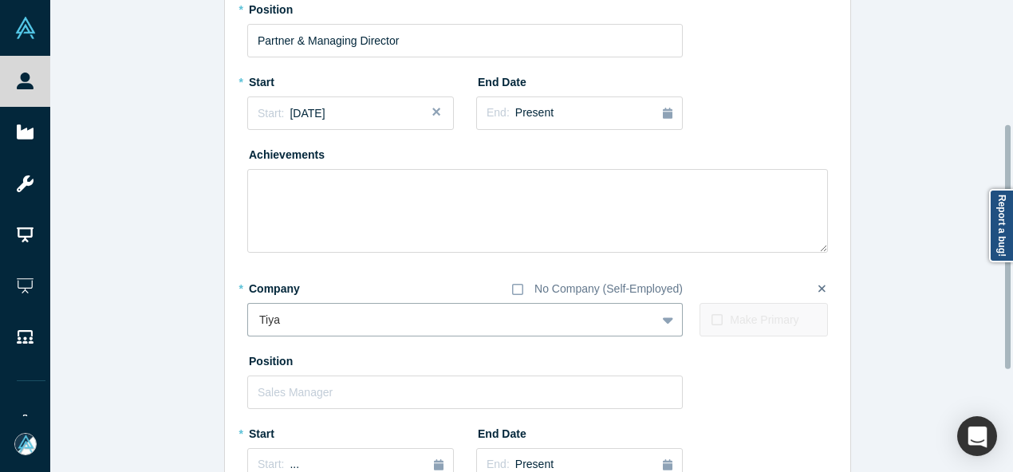
scroll to position [246, 0]
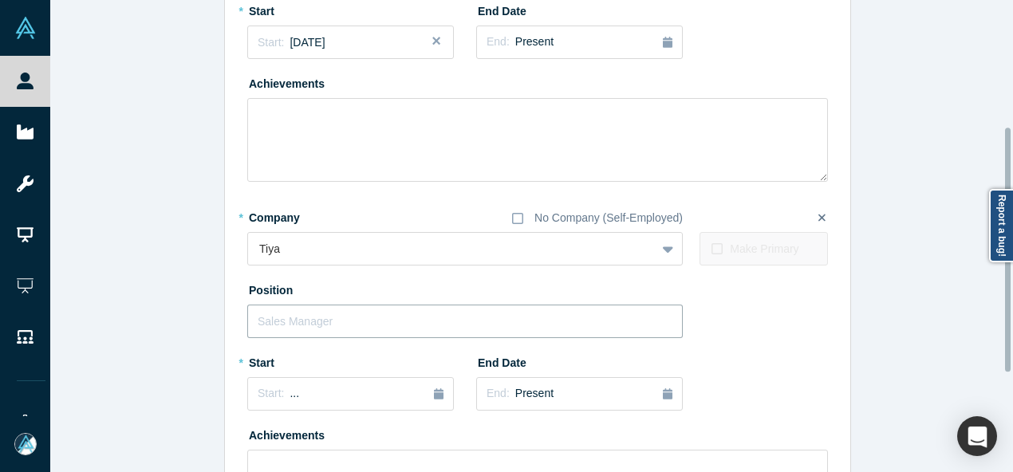
click at [310, 314] on input "text" at bounding box center [465, 322] width 436 height 34
paste input "Tiya logo Head Of Business Development Head Of Business Development"
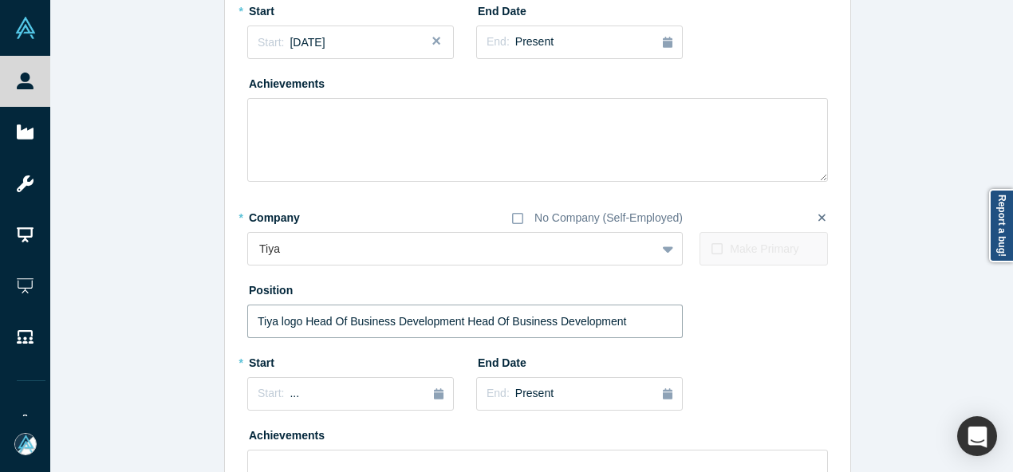
drag, startPoint x: 452, startPoint y: 322, endPoint x: 176, endPoint y: 328, distance: 276.1
click at [176, 328] on div "Edit Experience * Company No Company (Self-Employed) Spring Angels Capital To p…" at bounding box center [537, 210] width 975 height 867
type input "Head Of Business Development"
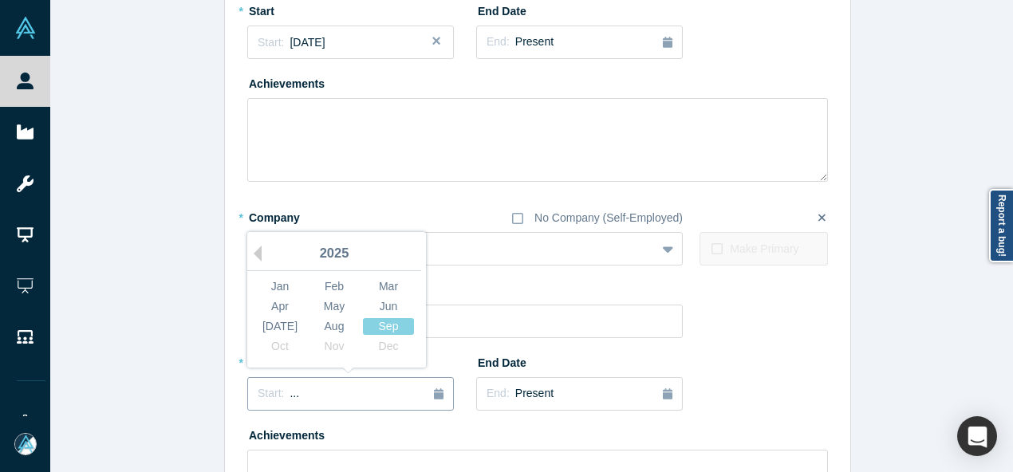
click at [322, 387] on div "Start: ..." at bounding box center [351, 394] width 186 height 18
click at [251, 254] on button "Previous Year" at bounding box center [254, 254] width 16 height 16
click at [251, 253] on button "Previous Year" at bounding box center [254, 254] width 16 height 16
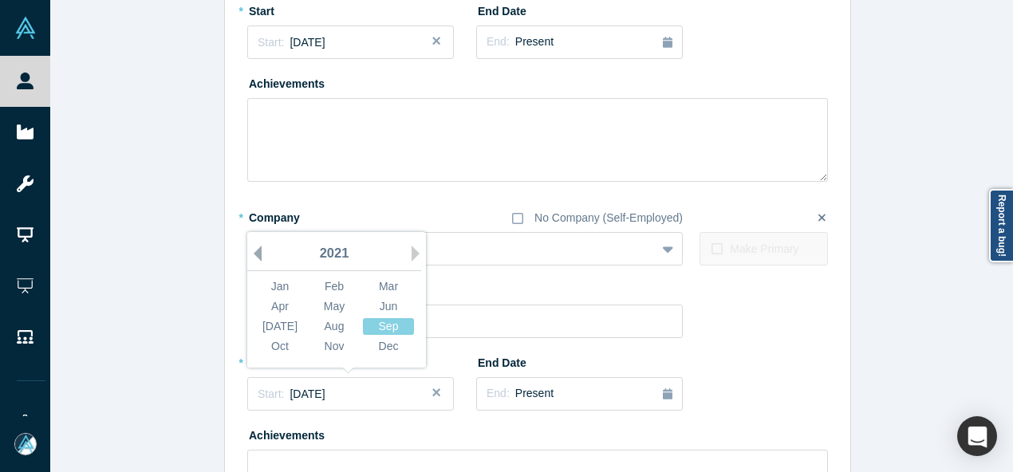
click at [251, 253] on button "Previous Year" at bounding box center [254, 254] width 16 height 16
click at [381, 306] on div "Jun" at bounding box center [388, 306] width 51 height 17
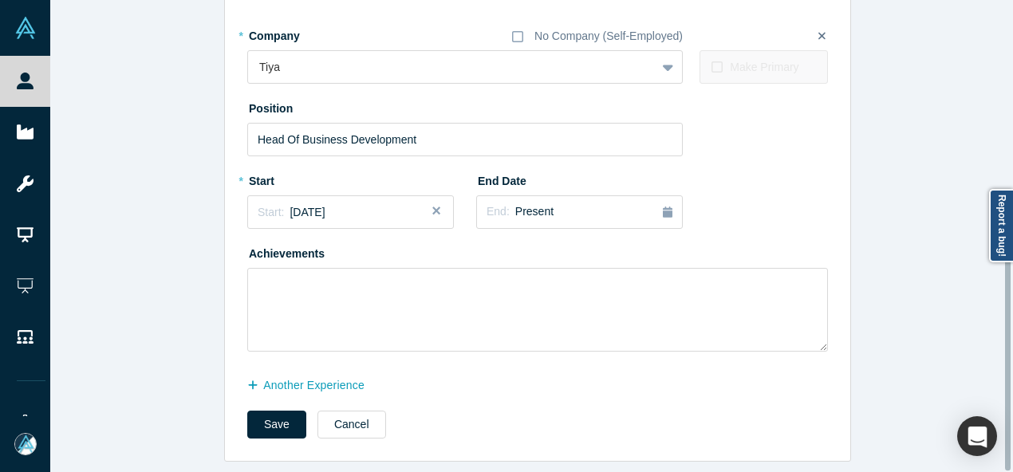
scroll to position [438, 0]
click at [278, 417] on button "Save" at bounding box center [276, 425] width 59 height 28
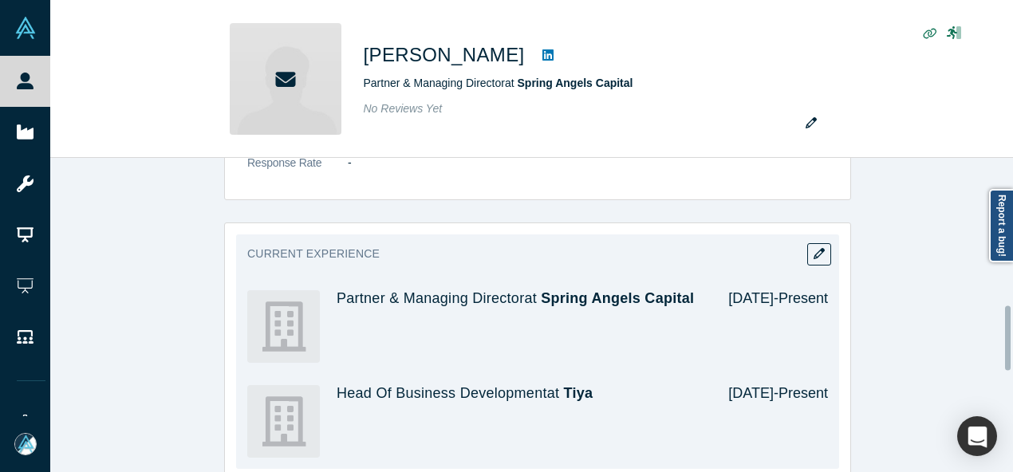
scroll to position [718, 0]
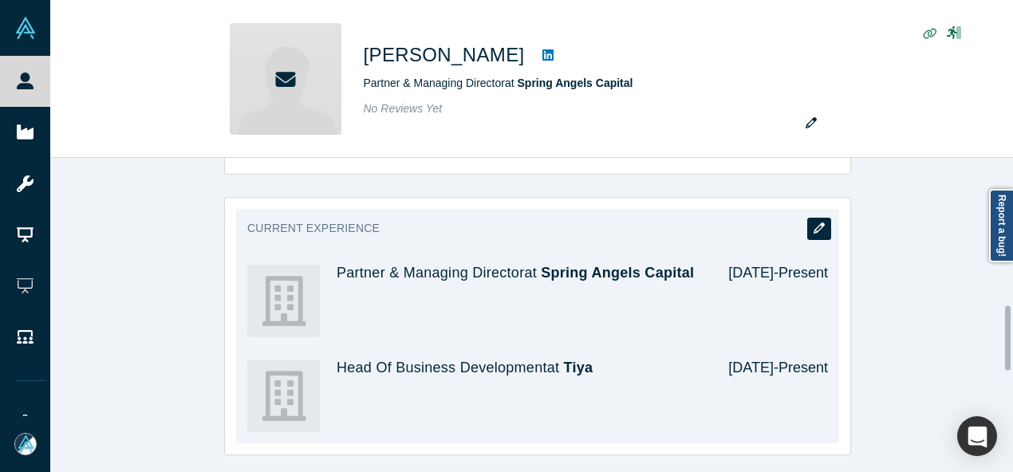
click at [814, 224] on icon "button" at bounding box center [819, 228] width 11 height 11
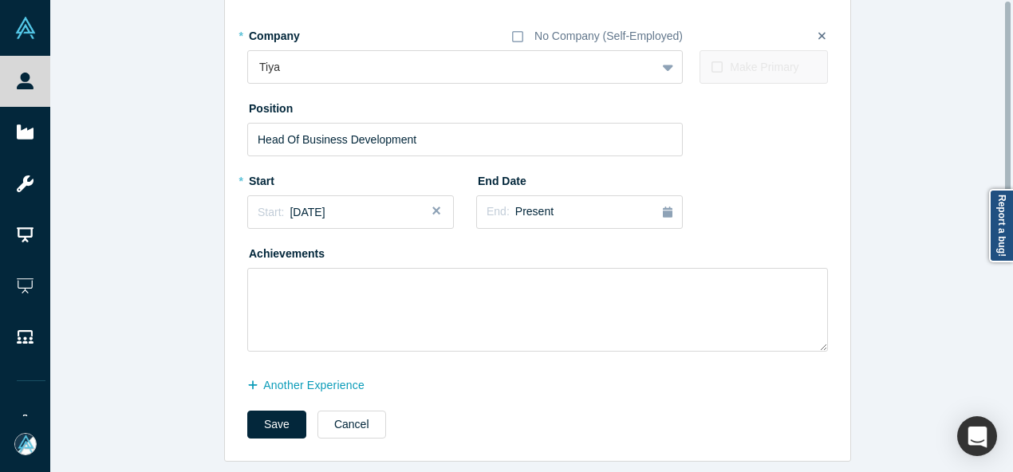
scroll to position [0, 0]
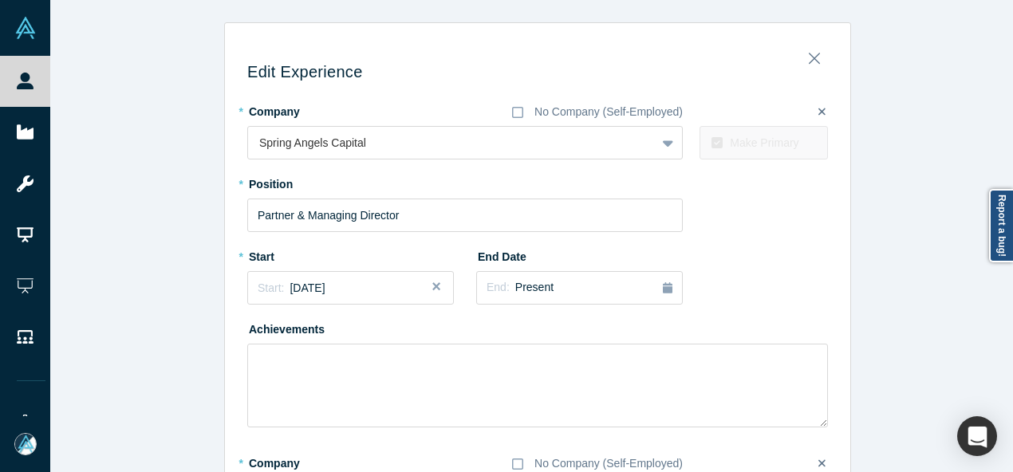
click at [819, 112] on icon at bounding box center [822, 111] width 7 height 7
click at [0, 0] on input "checkbox" at bounding box center [0, 0] width 0 height 0
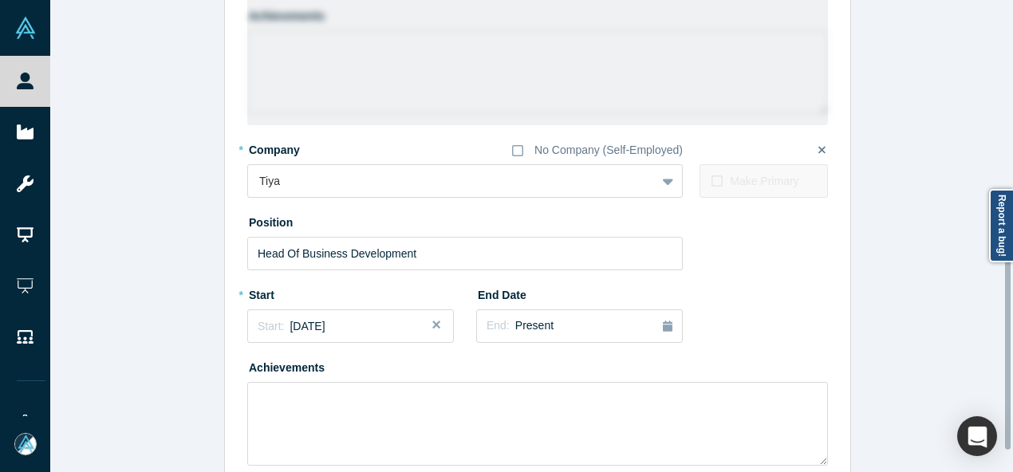
scroll to position [399, 0]
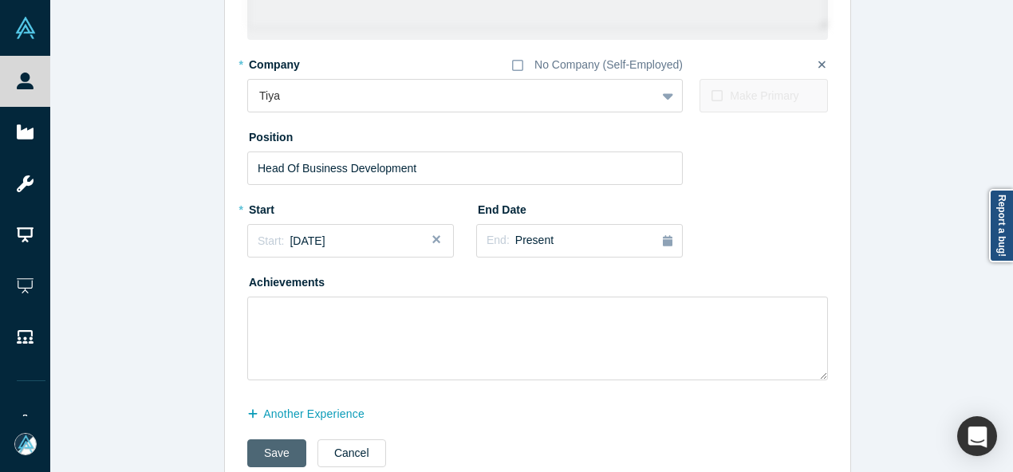
click at [270, 449] on button "Save" at bounding box center [276, 454] width 59 height 28
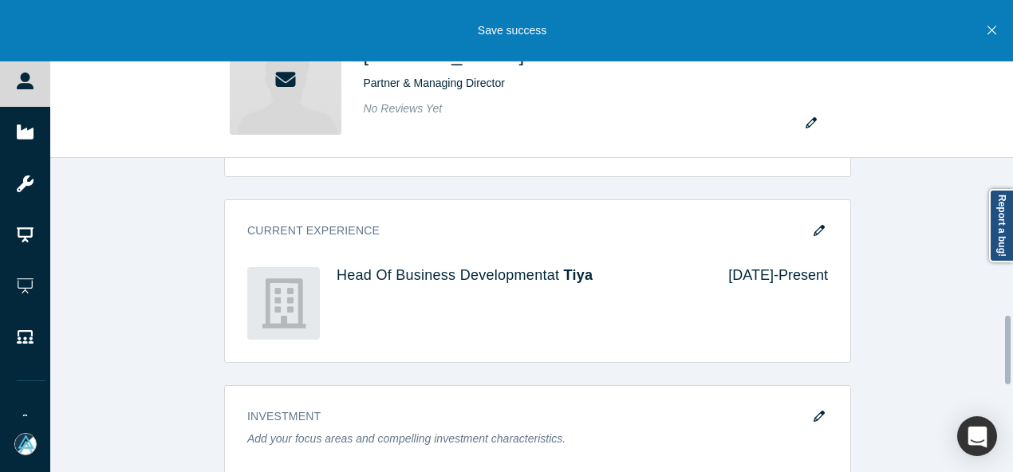
scroll to position [718, 0]
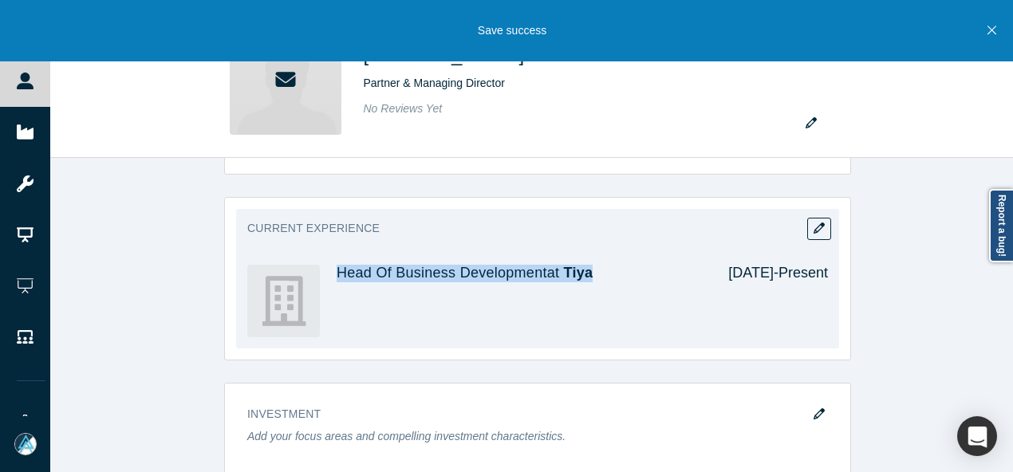
drag, startPoint x: 329, startPoint y: 276, endPoint x: 592, endPoint y: 274, distance: 262.5
click at [592, 274] on div "Head Of Business Development at Tiya Jun 2020 - Present" at bounding box center [537, 301] width 581 height 95
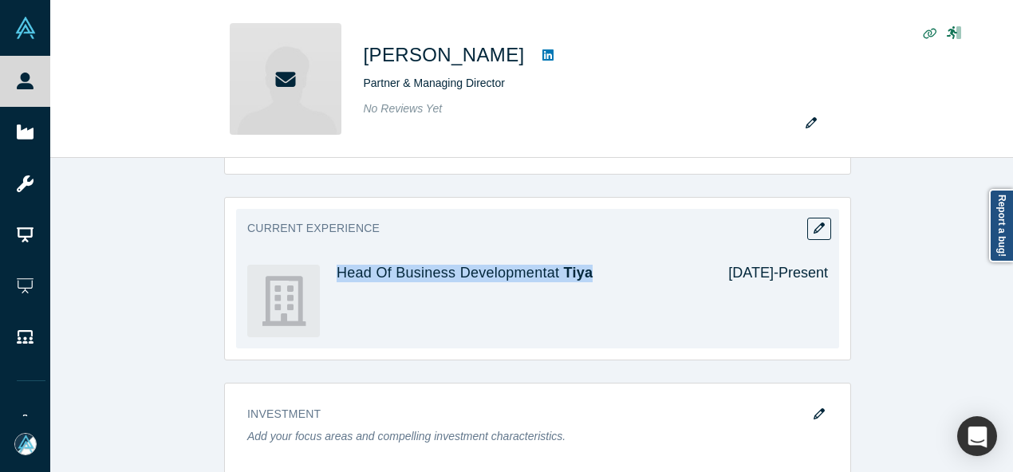
copy h4 "Head Of Business Development at Tiya"
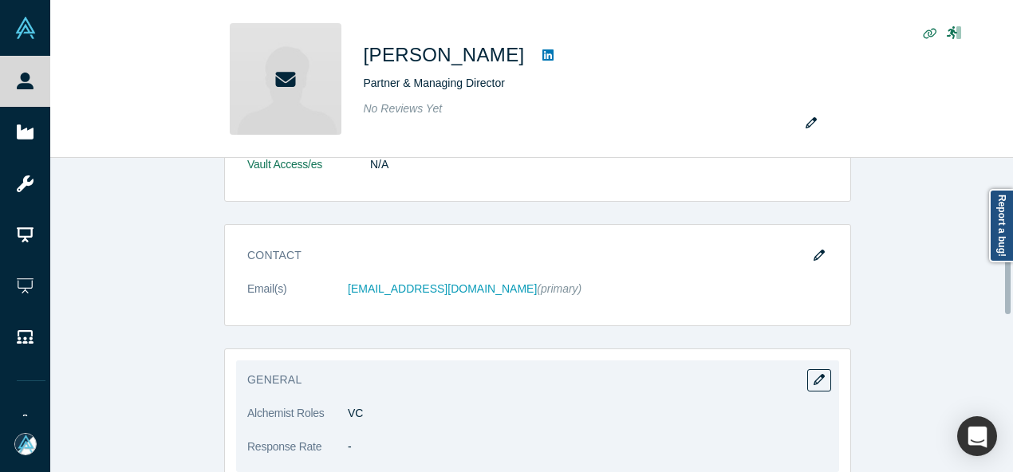
scroll to position [396, 0]
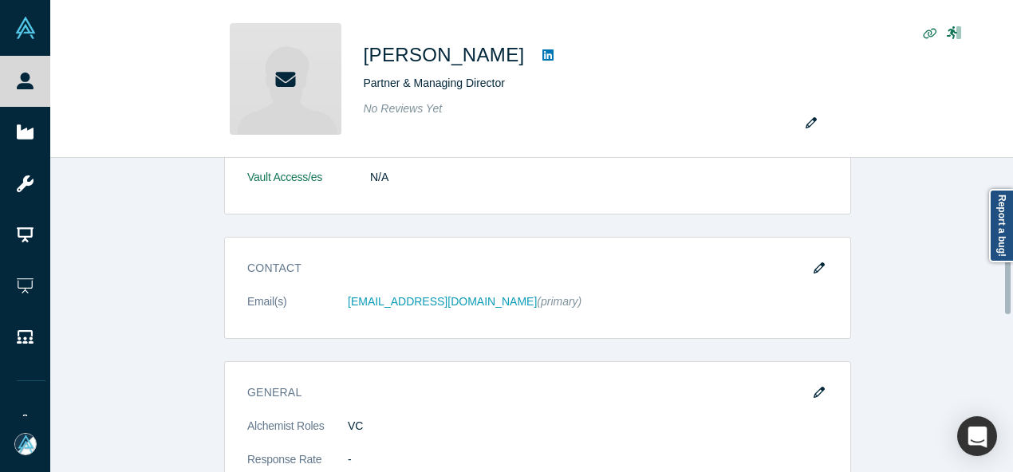
click at [820, 267] on button "button" at bounding box center [819, 269] width 24 height 22
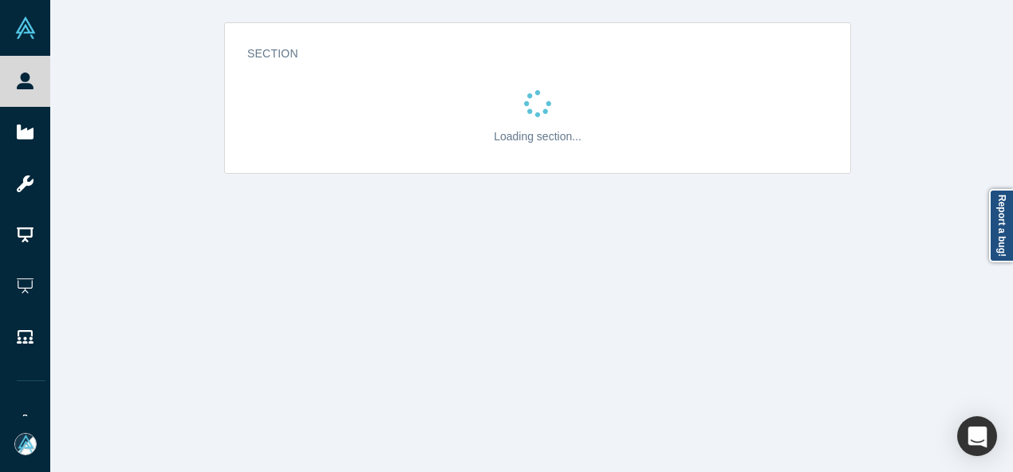
scroll to position [0, 0]
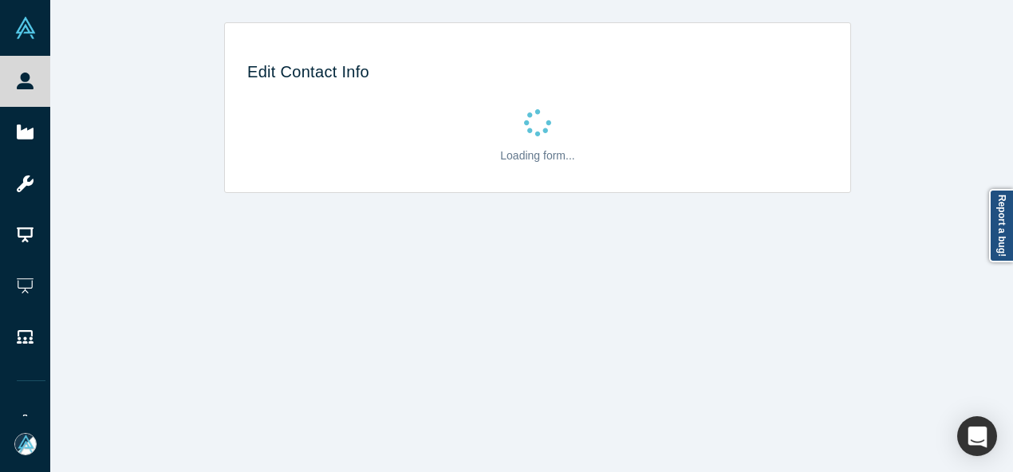
select select "US"
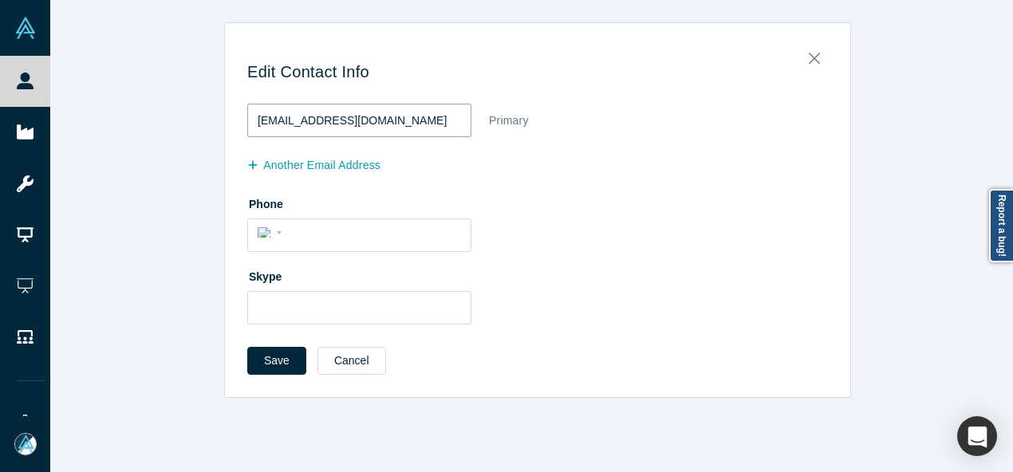
drag, startPoint x: 373, startPoint y: 114, endPoint x: 246, endPoint y: 114, distance: 127.6
click at [247, 114] on input "he@springangels.ca" at bounding box center [359, 121] width 224 height 34
paste input "sandra@tiyainc.com"
type input "sandra@tiyainc.com"
click at [293, 363] on button "Save" at bounding box center [276, 361] width 59 height 28
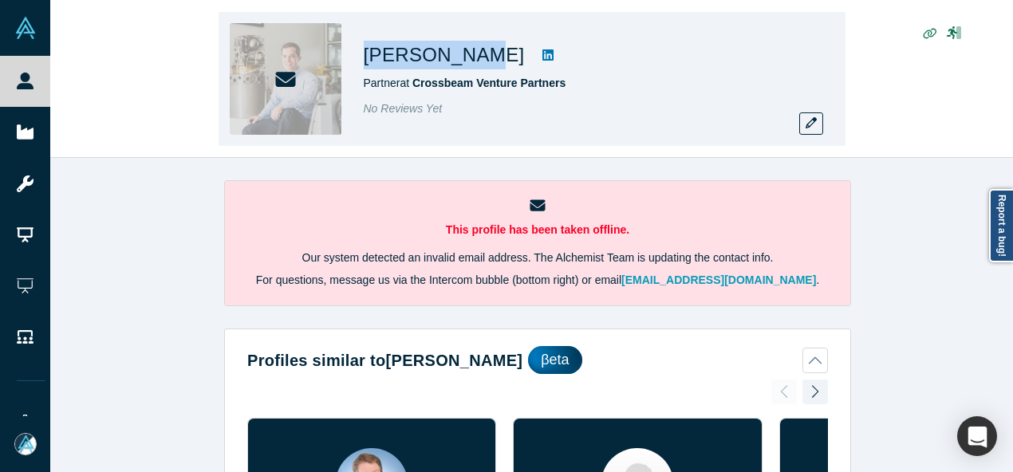
drag, startPoint x: 364, startPoint y: 47, endPoint x: 474, endPoint y: 60, distance: 110.8
click at [475, 60] on h1 "Ryan Morgan" at bounding box center [444, 55] width 161 height 29
copy h1 "Ryan Morgan"
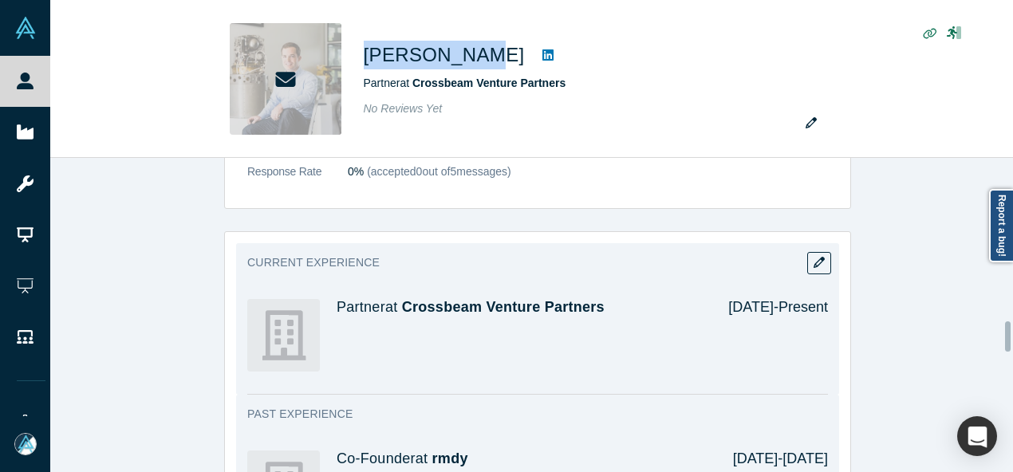
scroll to position [1755, 0]
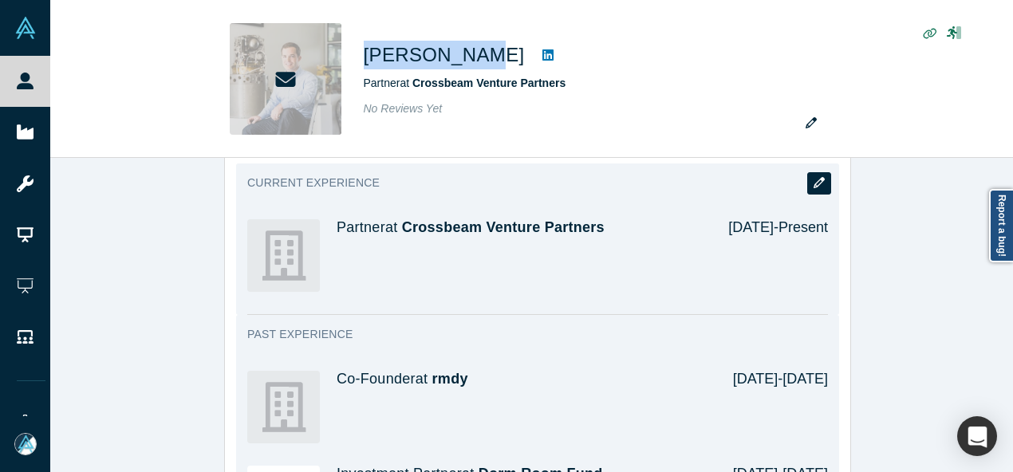
click at [814, 180] on icon "button" at bounding box center [819, 182] width 11 height 11
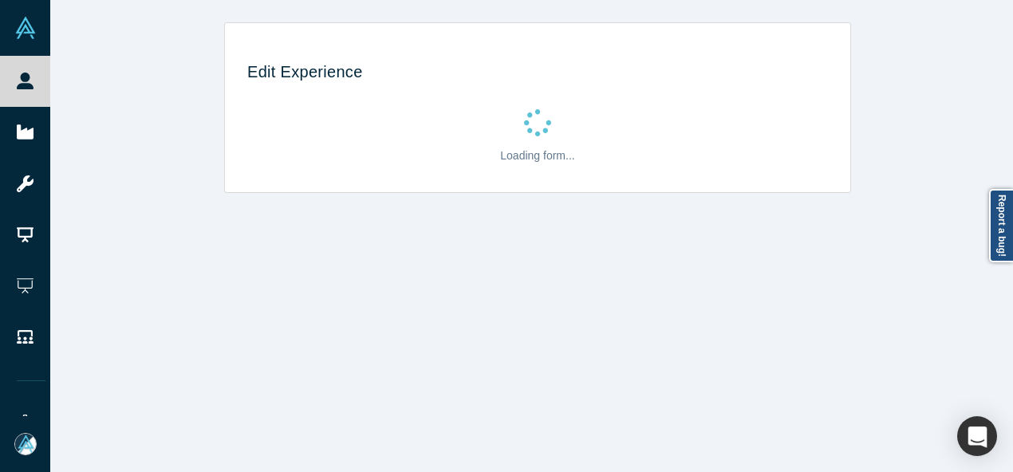
scroll to position [0, 0]
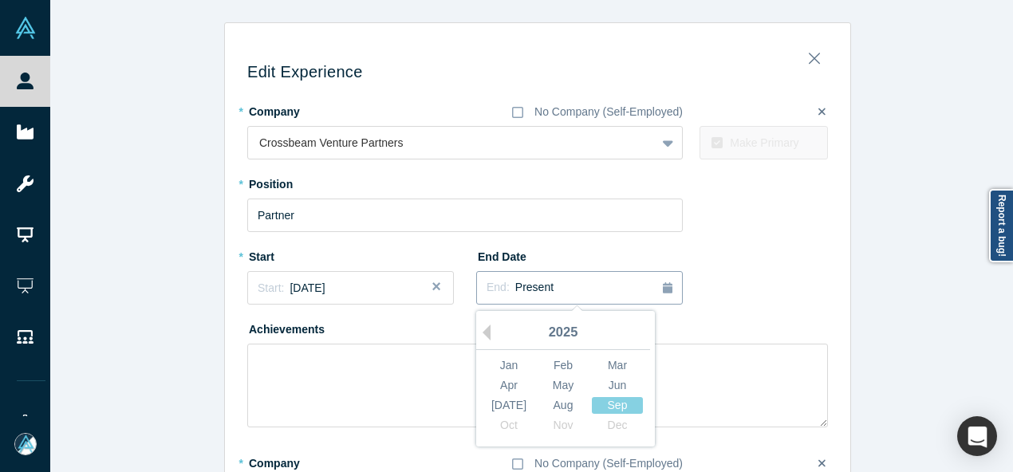
click at [554, 294] on div "End: Present" at bounding box center [580, 288] width 186 height 18
click at [616, 389] on div "Jun" at bounding box center [617, 385] width 51 height 17
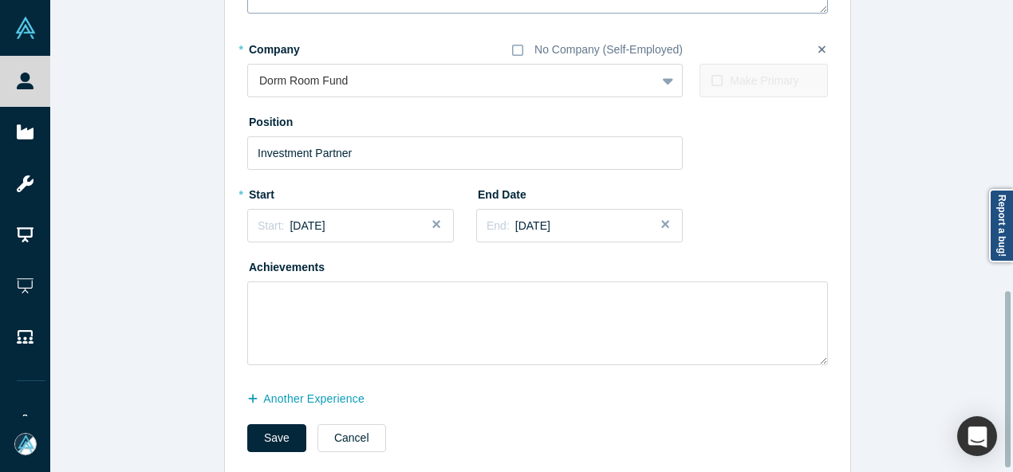
scroll to position [790, 0]
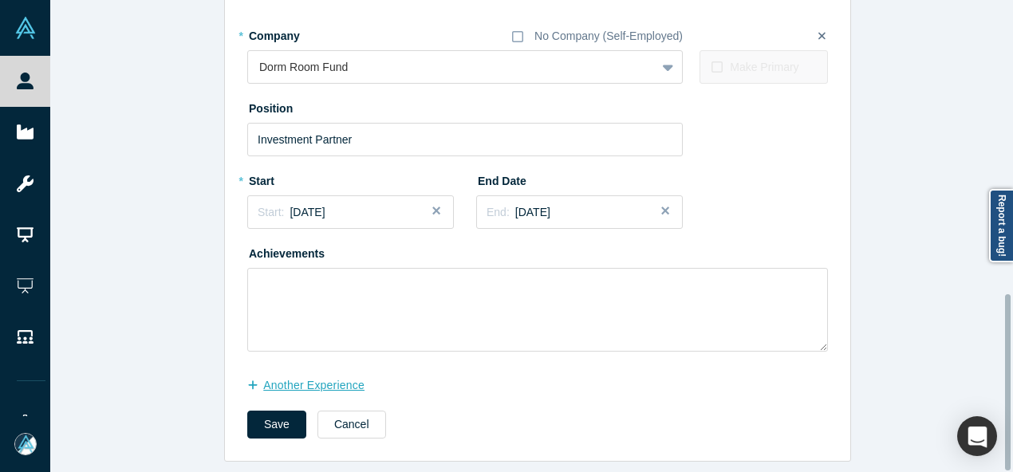
click at [325, 373] on button "another Experience" at bounding box center [314, 386] width 134 height 28
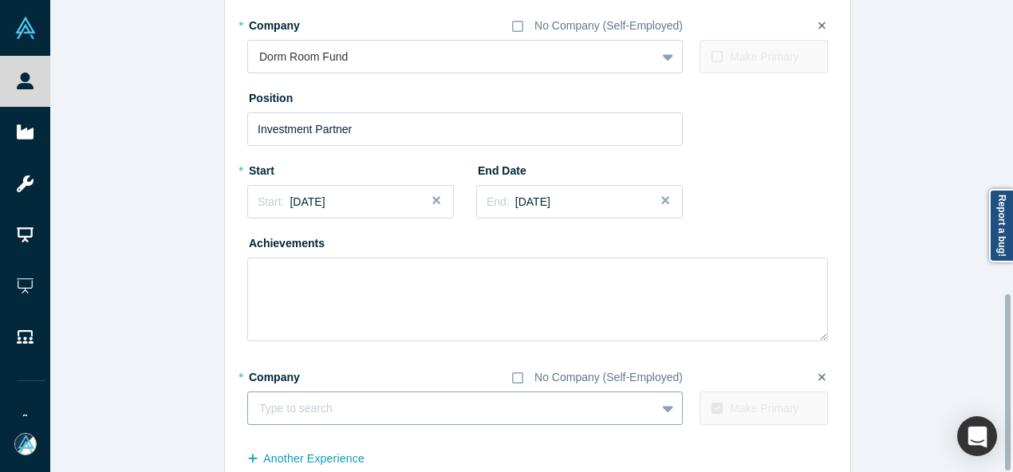
click at [324, 408] on div at bounding box center [451, 409] width 385 height 20
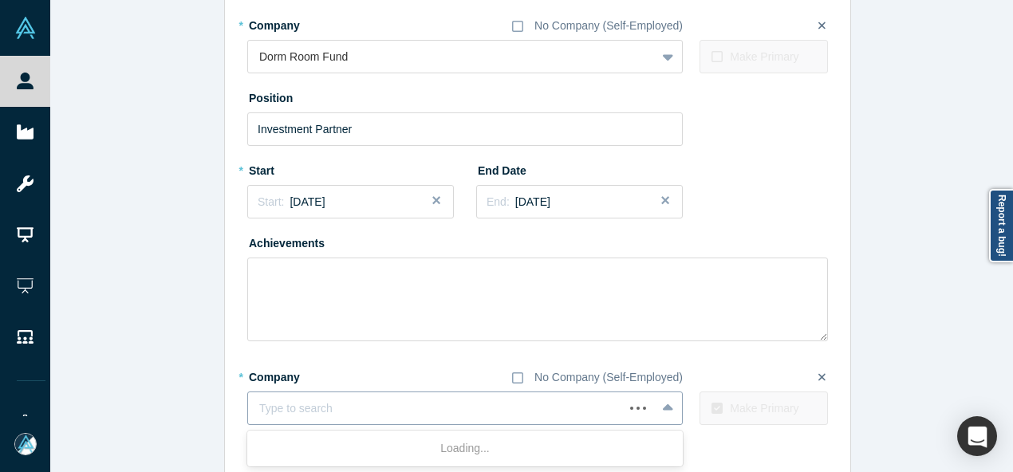
paste input "General Partner General Partner Antiportfolio Ventures"
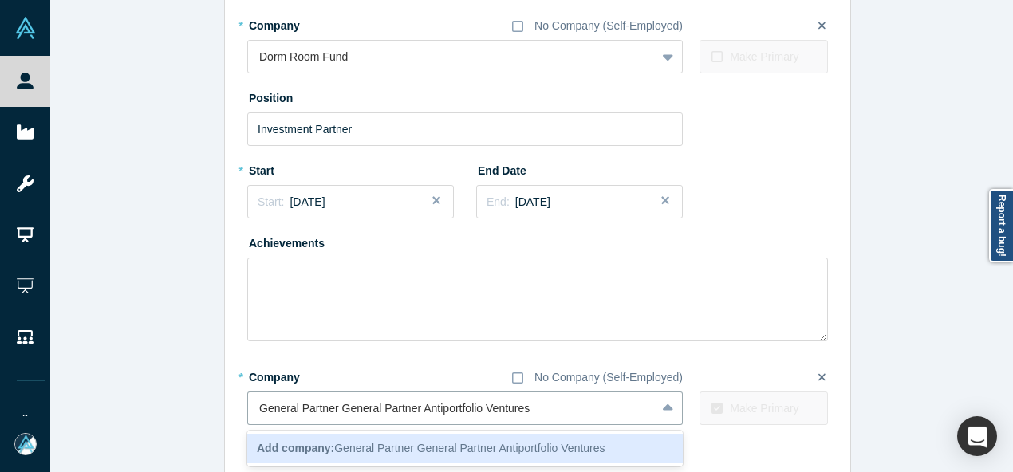
drag, startPoint x: 413, startPoint y: 412, endPoint x: 231, endPoint y: 412, distance: 182.7
type input "Antiportfolio Ventures"
click at [341, 439] on div "Add company: Antiportfolio Ventures" at bounding box center [465, 449] width 436 height 30
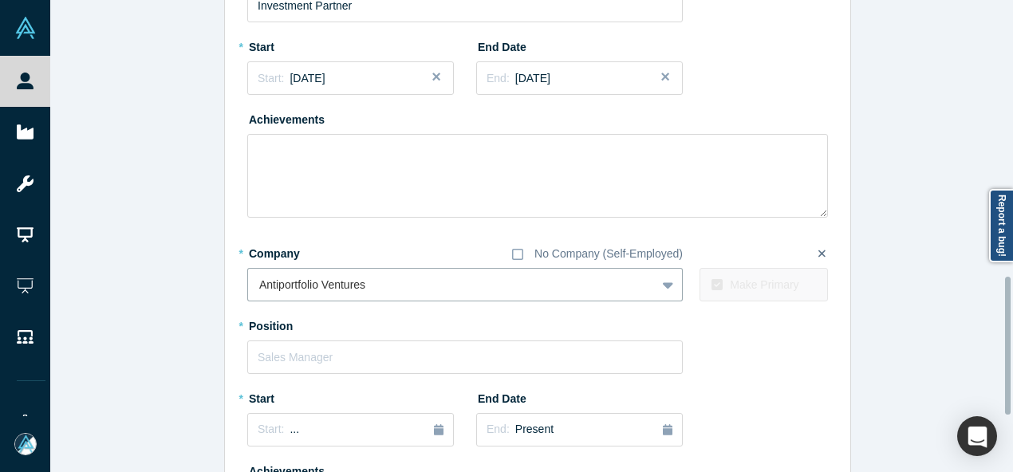
scroll to position [949, 0]
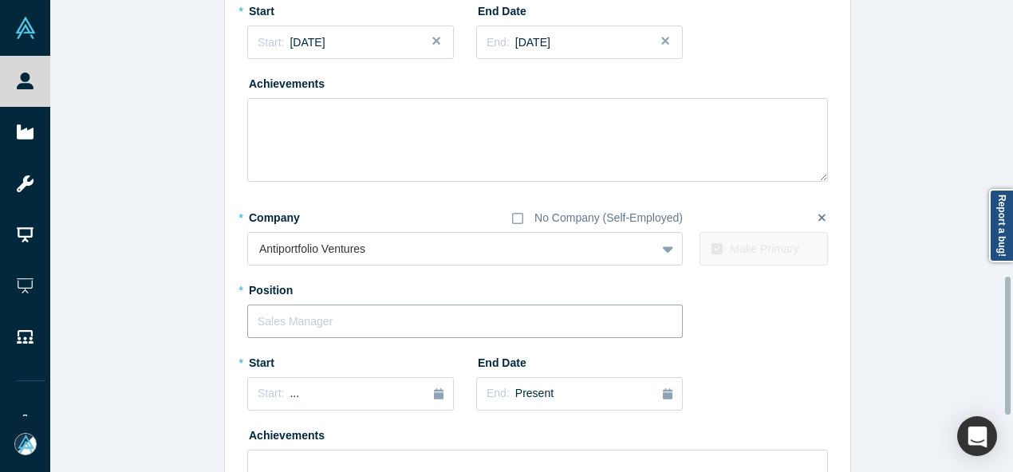
click at [345, 321] on input "text" at bounding box center [465, 322] width 436 height 34
paste input "General Partner General Partner"
drag, startPoint x: 329, startPoint y: 324, endPoint x: 452, endPoint y: 323, distance: 122.9
click at [452, 323] on input "General Partner General Partner" at bounding box center [465, 322] width 436 height 34
type input "General Partner"
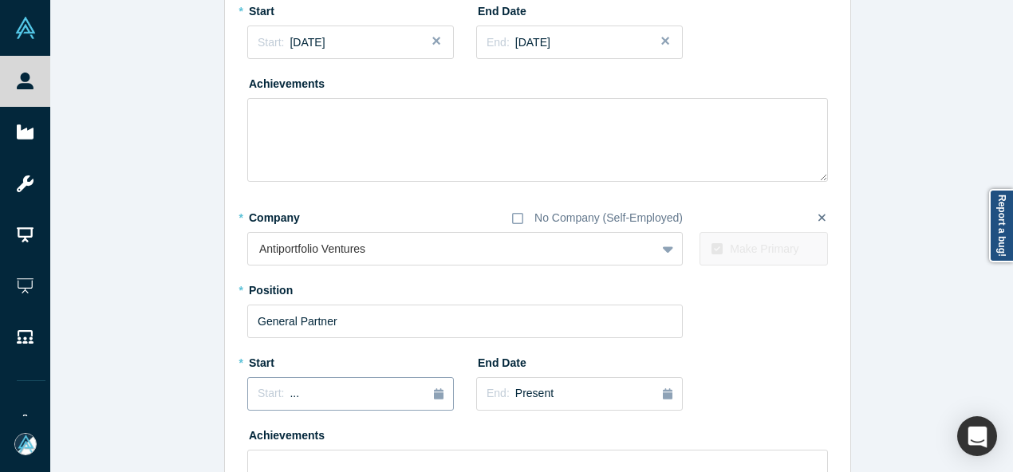
click at [278, 395] on div "Start: ..." at bounding box center [278, 394] width 41 height 18
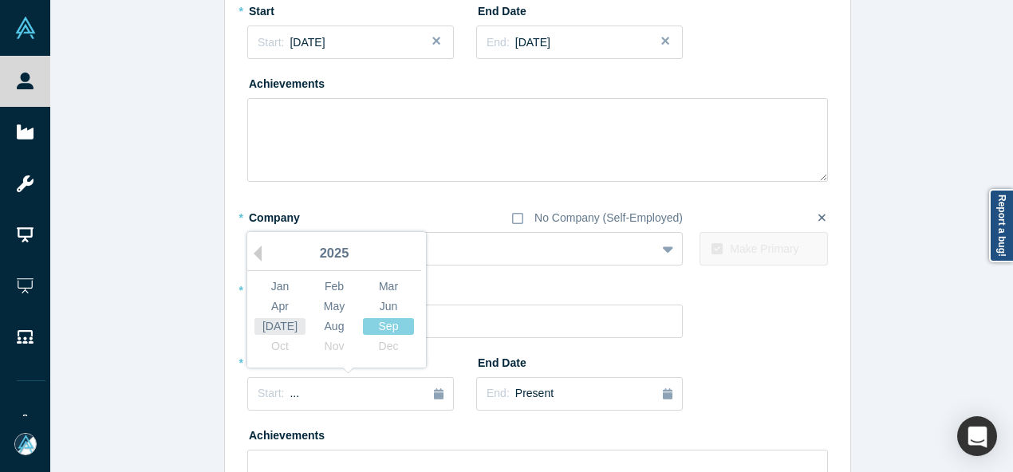
click at [274, 328] on div "[DATE]" at bounding box center [279, 326] width 51 height 17
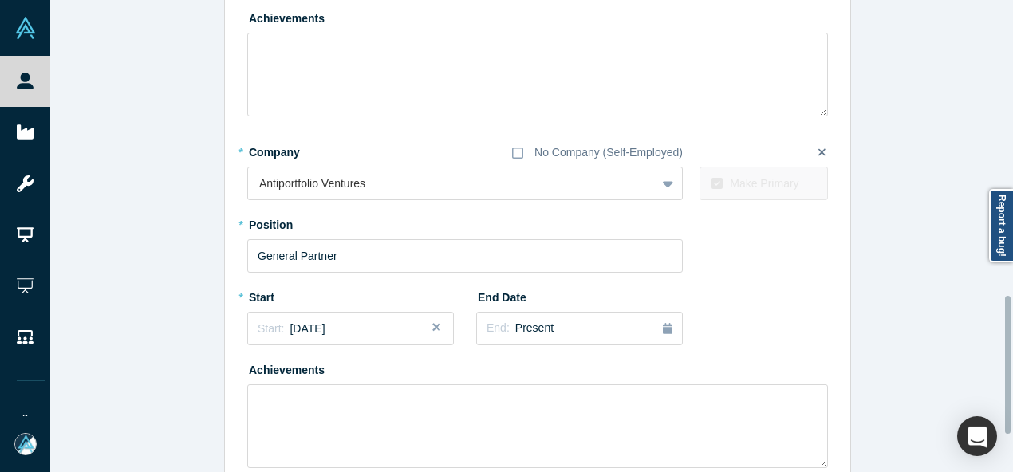
scroll to position [1142, 0]
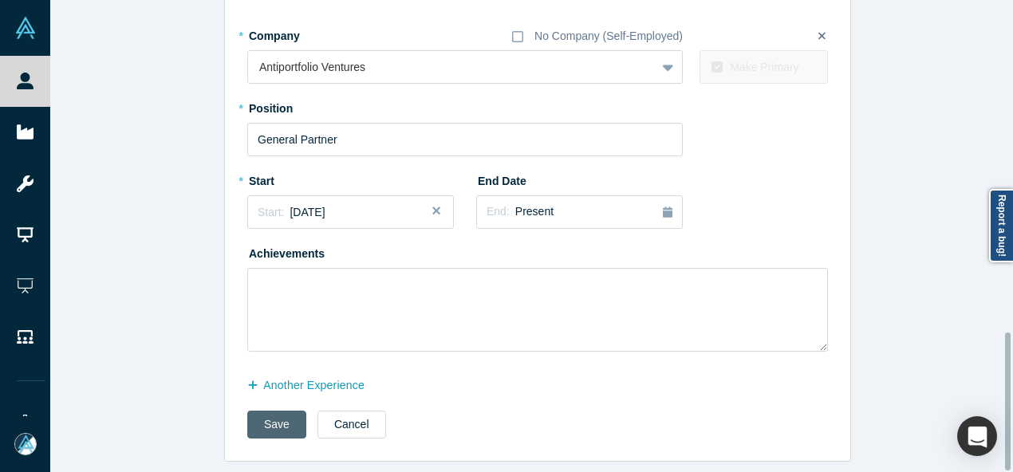
click at [264, 412] on button "Save" at bounding box center [276, 425] width 59 height 28
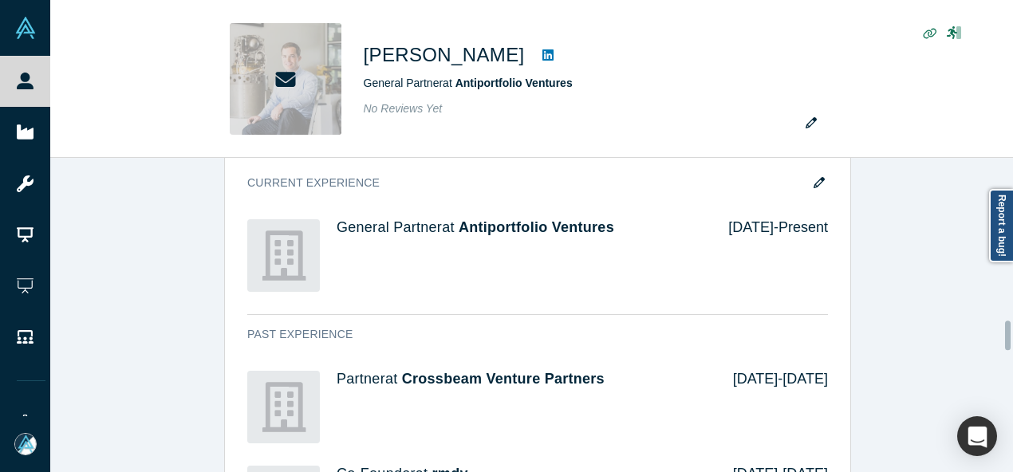
scroll to position [1675, 0]
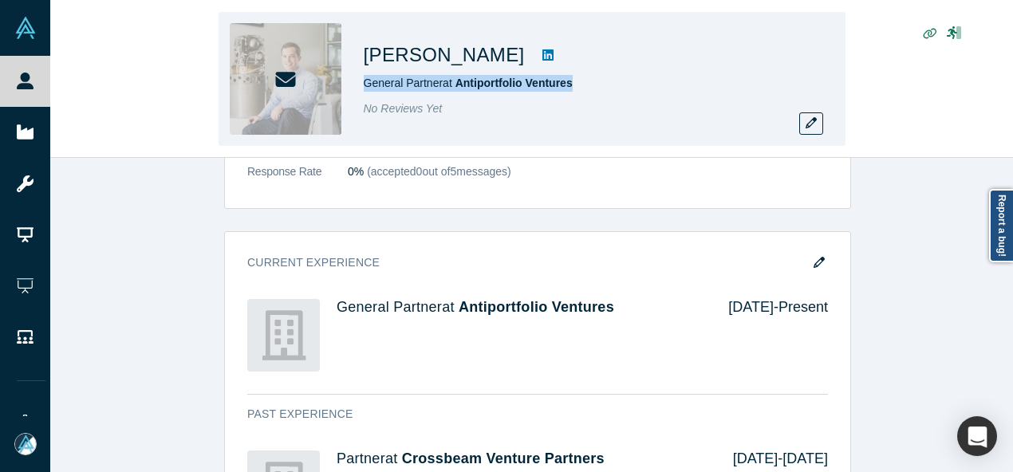
drag, startPoint x: 360, startPoint y: 89, endPoint x: 586, endPoint y: 85, distance: 226.6
click at [586, 85] on div "Ryan Morgan General Partner at Antiportfolio Ventures No Reviews Yet" at bounding box center [532, 79] width 627 height 134
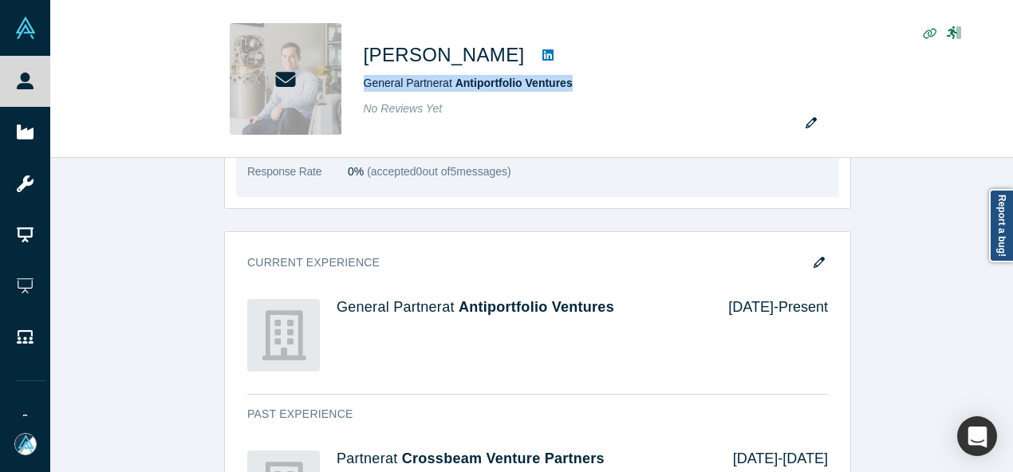
copy span "General Partner at Antiportfolio Ventures"
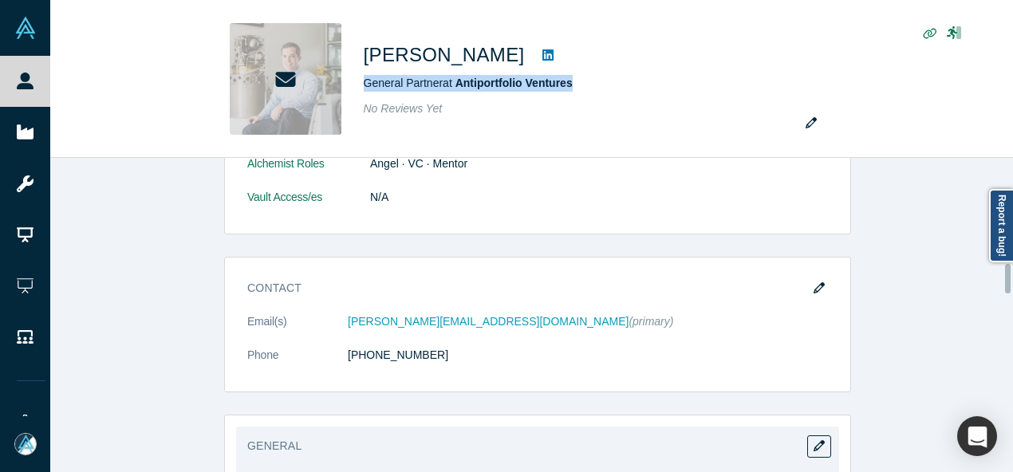
scroll to position [1117, 0]
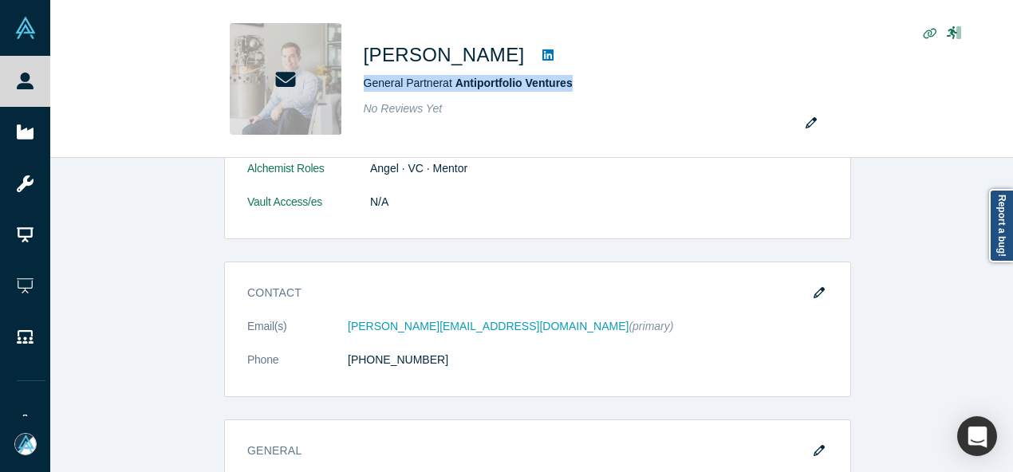
click at [814, 290] on icon "button" at bounding box center [819, 292] width 11 height 11
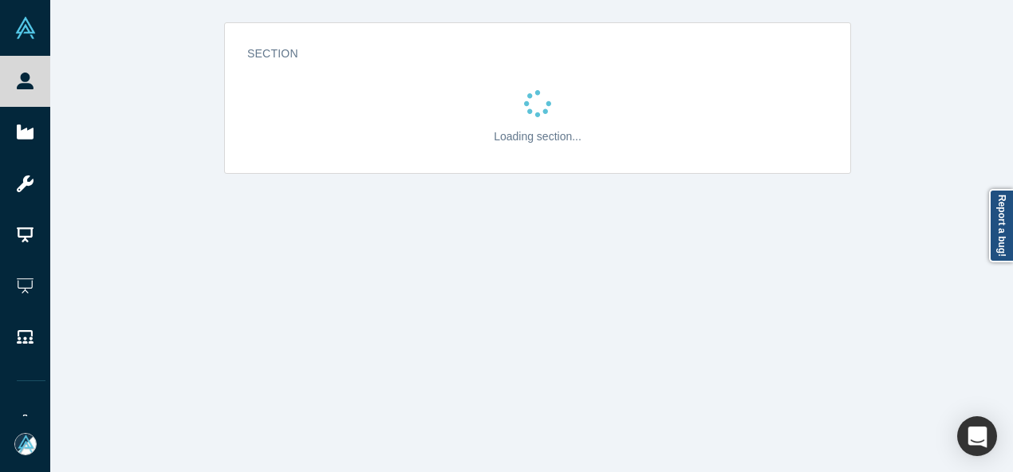
scroll to position [0, 0]
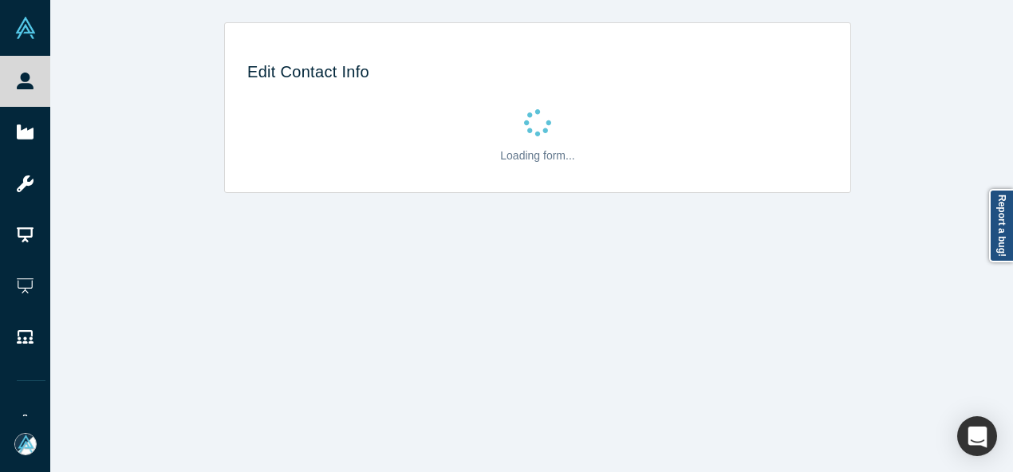
select select "US"
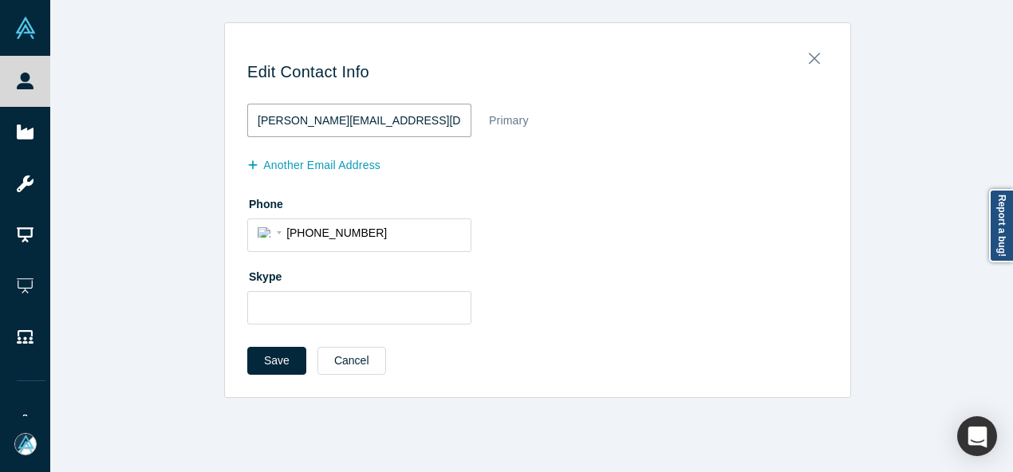
drag, startPoint x: 373, startPoint y: 117, endPoint x: 216, endPoint y: 115, distance: 157.2
click at [225, 119] on div "Edit Contact Info ryan@crossbeam.vc Primary another Email Address Phone Interna…" at bounding box center [537, 215] width 625 height 363
paste input "jmorgan999@gmail.com"
type input "rjmorgan999@gmail.com"
drag, startPoint x: 273, startPoint y: 354, endPoint x: 273, endPoint y: 365, distance: 10.4
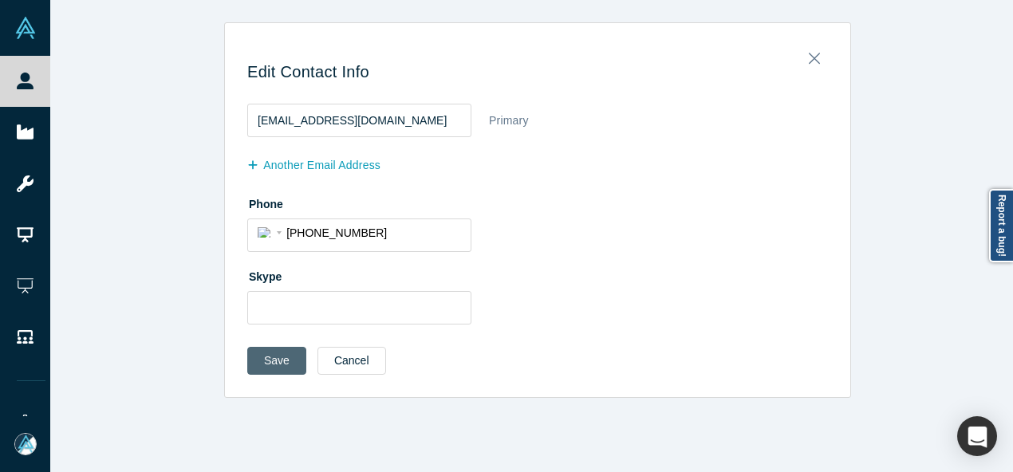
click at [273, 353] on button "Save" at bounding box center [276, 361] width 59 height 28
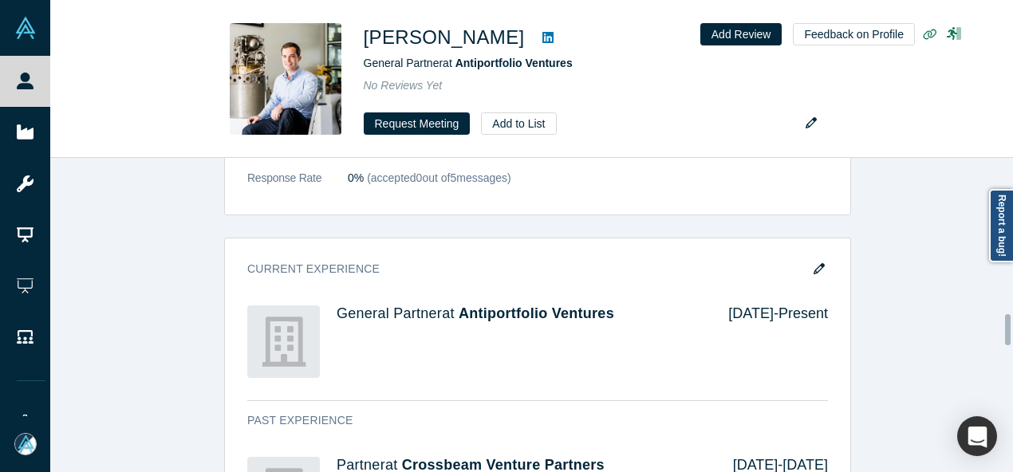
scroll to position [1596, 0]
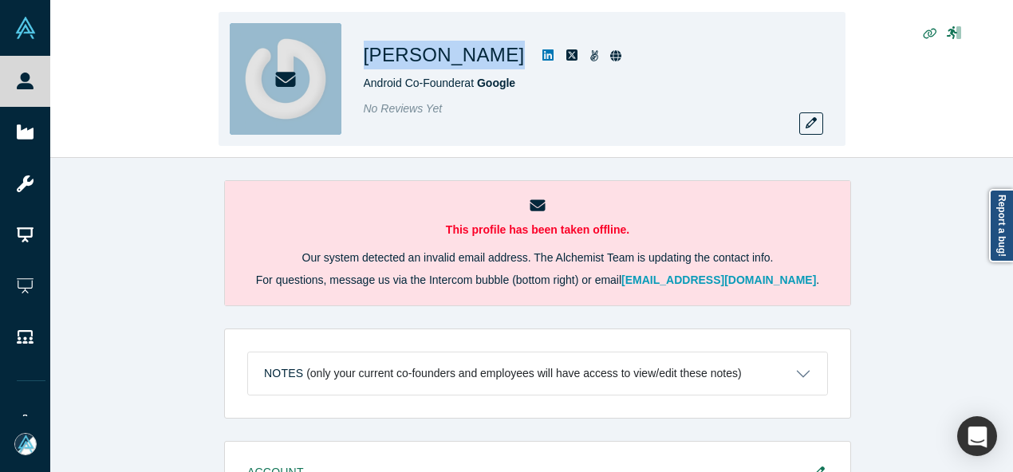
drag, startPoint x: 359, startPoint y: 53, endPoint x: 456, endPoint y: 61, distance: 97.7
click at [456, 61] on div "[PERSON_NAME] Android Co-Founder at Google No Reviews Yet" at bounding box center [532, 79] width 627 height 134
copy div "[PERSON_NAME]"
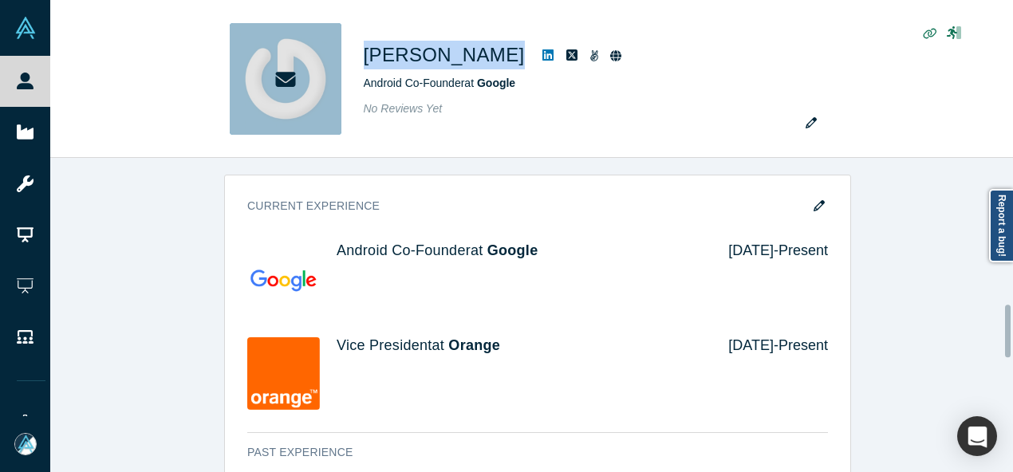
scroll to position [878, 0]
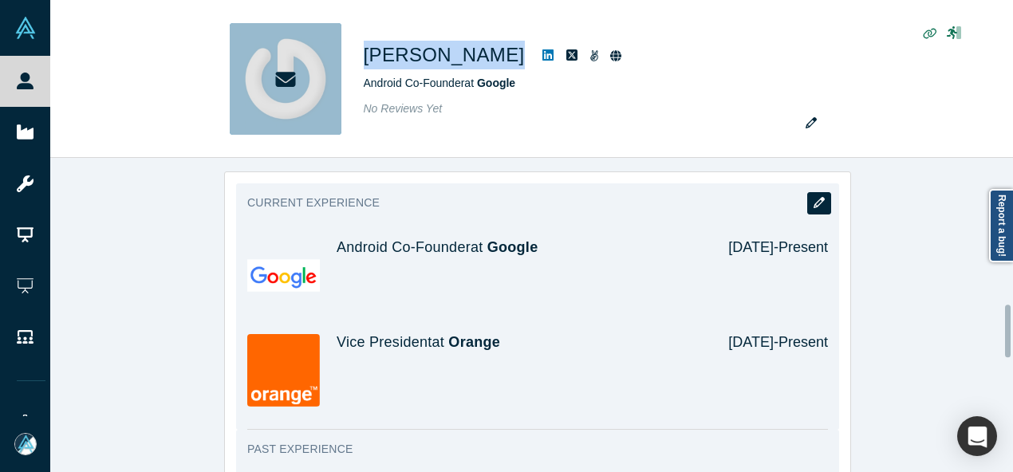
click at [819, 207] on button "button" at bounding box center [819, 203] width 24 height 22
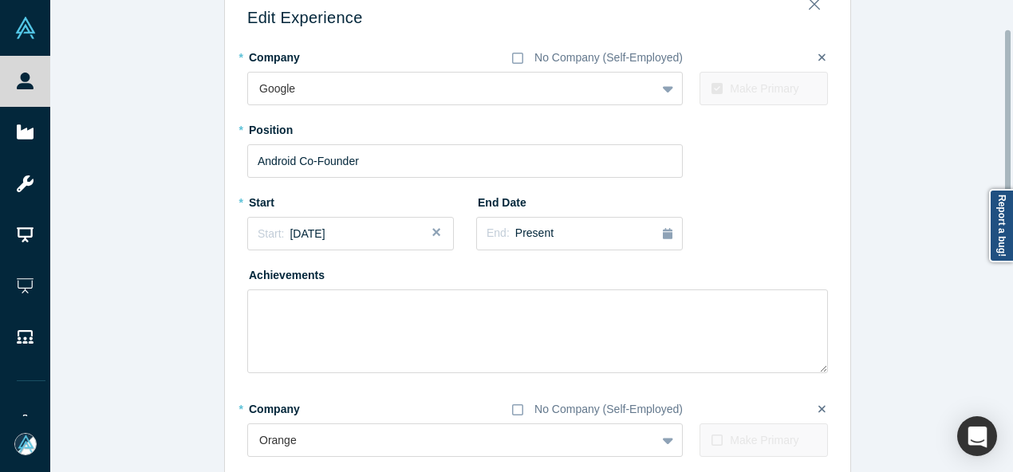
scroll to position [80, 0]
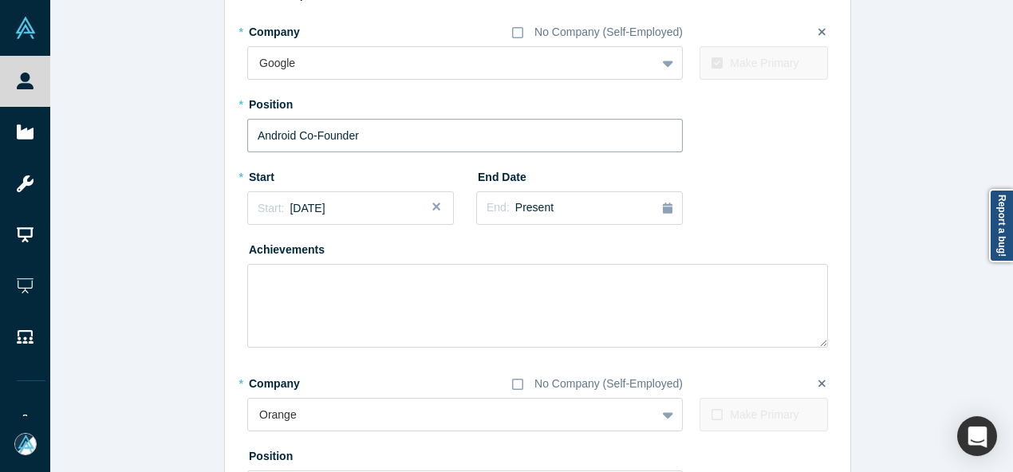
drag, startPoint x: 408, startPoint y: 135, endPoint x: 164, endPoint y: 138, distance: 244.1
paste input "Google"
drag, startPoint x: 325, startPoint y: 133, endPoint x: 204, endPoint y: 136, distance: 121.3
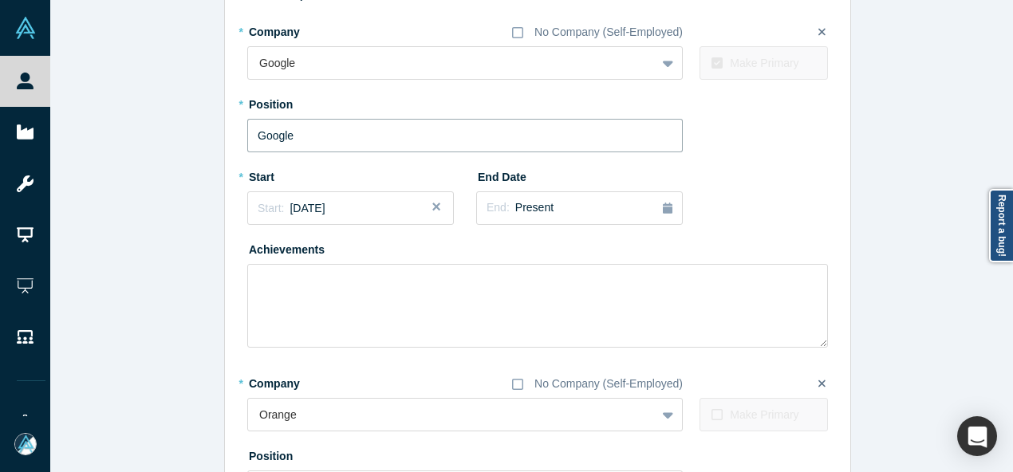
paste input "Advisor Google / Android"
type input "Advisor Google / Android"
click at [311, 213] on span "July 2016" at bounding box center [307, 208] width 35 height 13
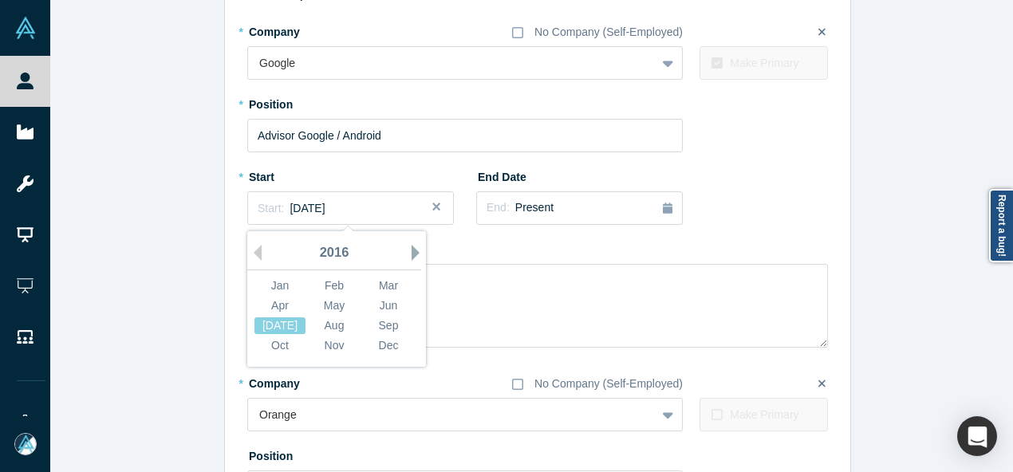
click at [412, 251] on button "Next Year" at bounding box center [420, 253] width 16 height 16
click at [412, 254] on button "Next Year" at bounding box center [420, 253] width 16 height 16
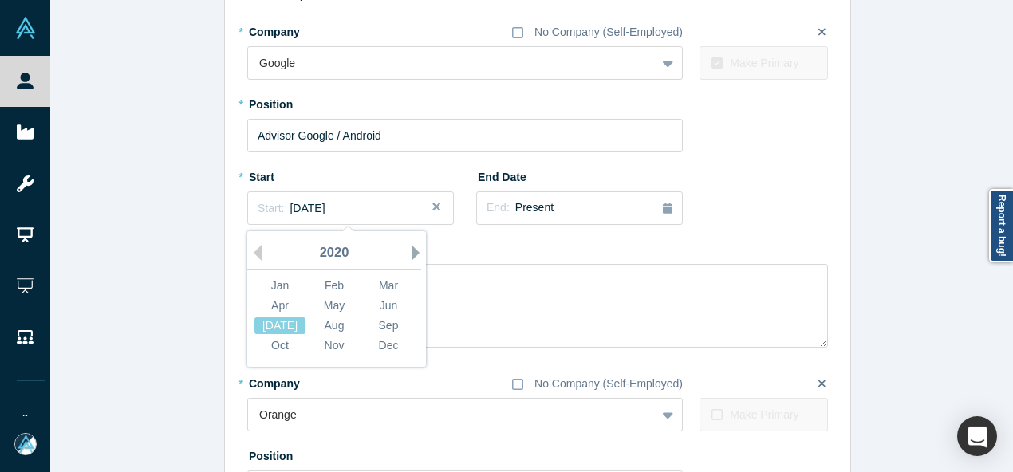
click at [412, 254] on button "Next Year" at bounding box center [420, 253] width 16 height 16
click at [252, 252] on button "Previous Year" at bounding box center [254, 253] width 16 height 16
click at [382, 291] on div "Mar" at bounding box center [388, 286] width 51 height 17
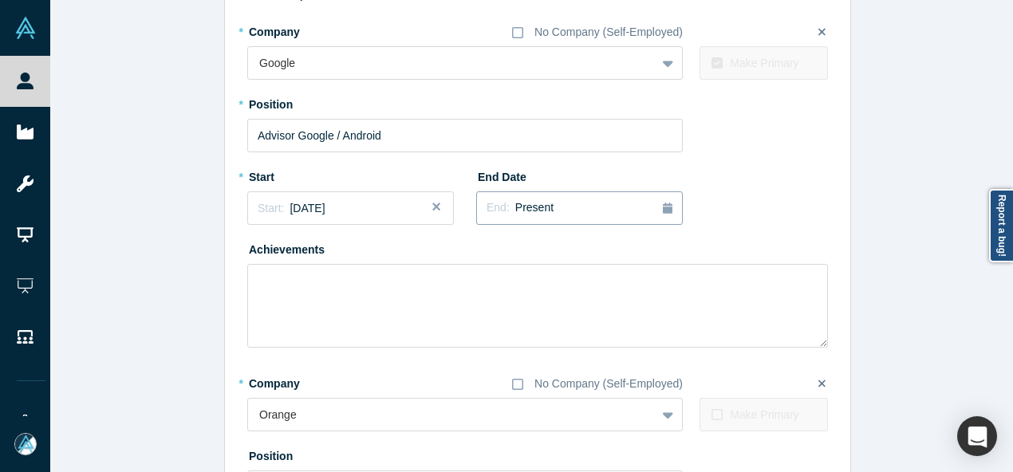
click at [526, 221] on button "End: Present" at bounding box center [579, 208] width 207 height 34
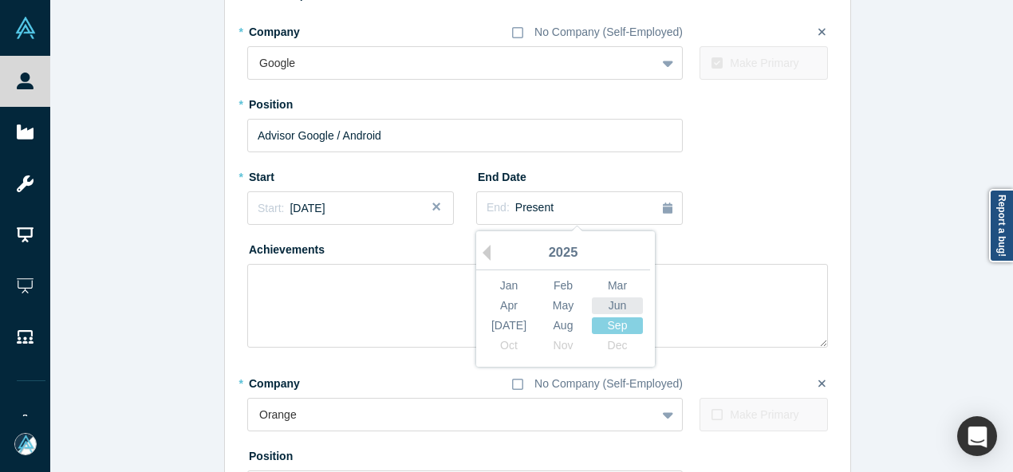
click at [616, 307] on div "Jun" at bounding box center [617, 306] width 51 height 17
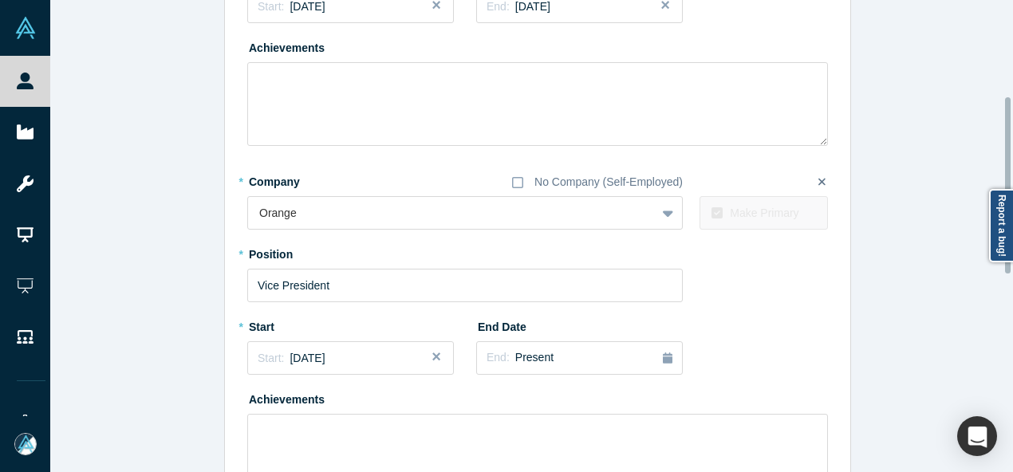
scroll to position [319, 0]
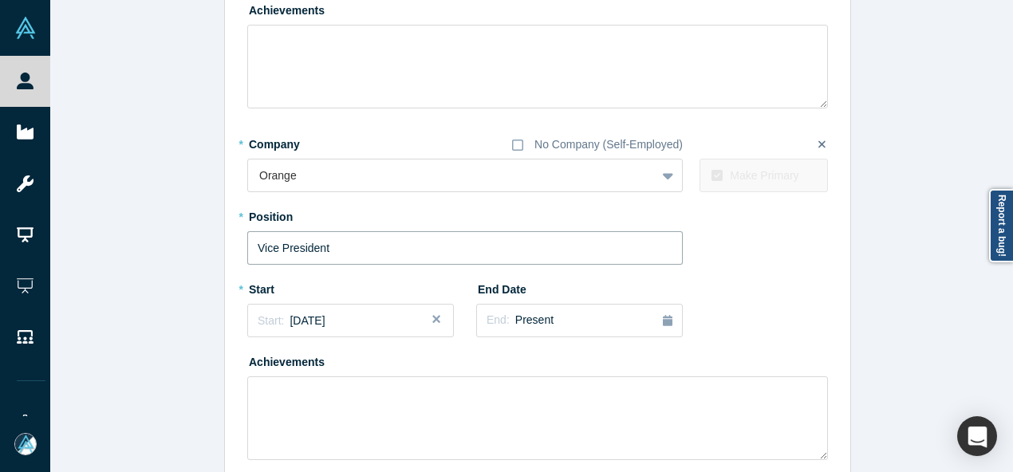
drag, startPoint x: 345, startPoint y: 247, endPoint x: 238, endPoint y: 247, distance: 106.9
click at [238, 247] on div "Edit Experience * Company No Company (Self-Employed) Google To pick up a dragga…" at bounding box center [537, 318] width 625 height 1206
paste input "P, Technology & Innovation"
type input "VP, Technology & Innovation"
click at [325, 317] on span "January 2009" at bounding box center [307, 320] width 35 height 13
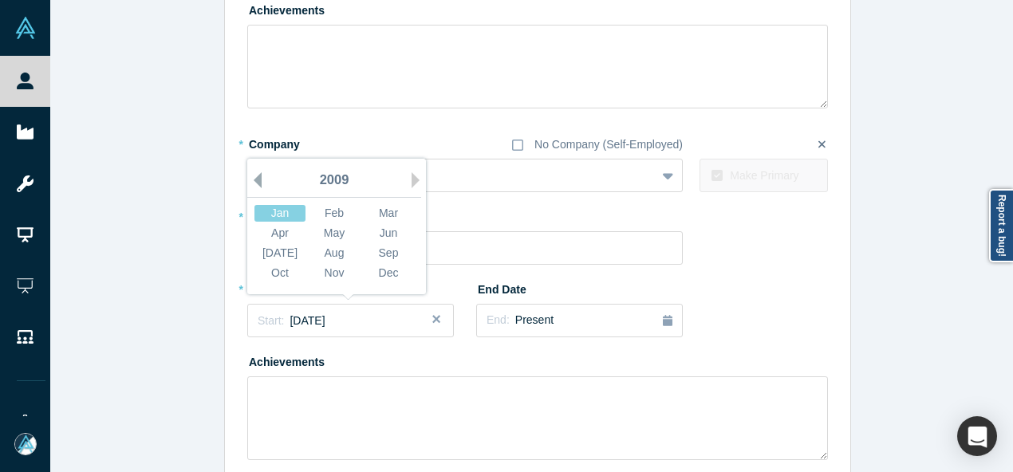
click at [251, 181] on button "Previous Year" at bounding box center [254, 180] width 16 height 16
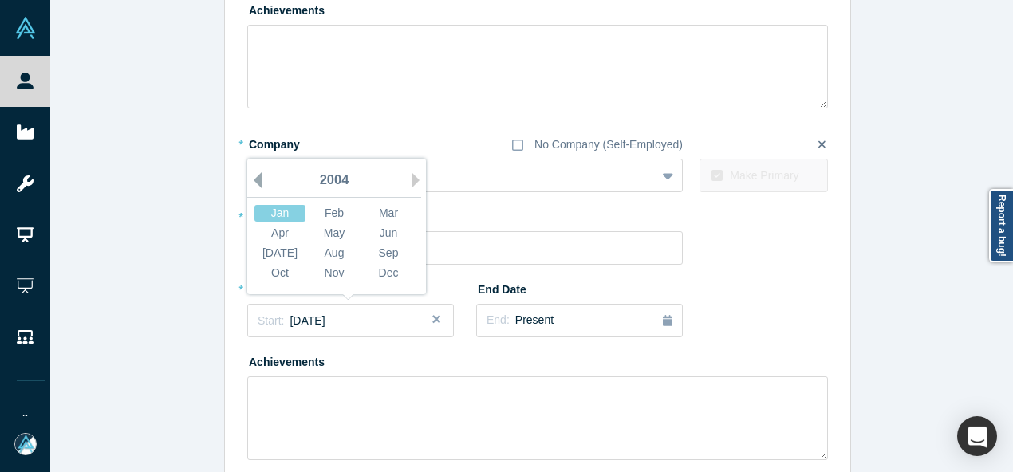
click at [251, 181] on button "Previous Year" at bounding box center [254, 180] width 16 height 16
click at [288, 232] on div "Apr" at bounding box center [279, 233] width 51 height 17
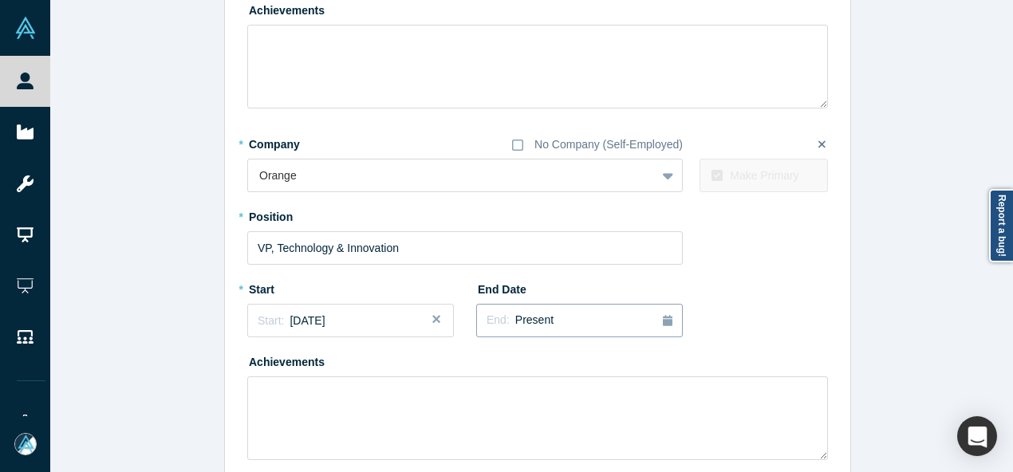
click at [479, 322] on button "End: Present" at bounding box center [579, 321] width 207 height 34
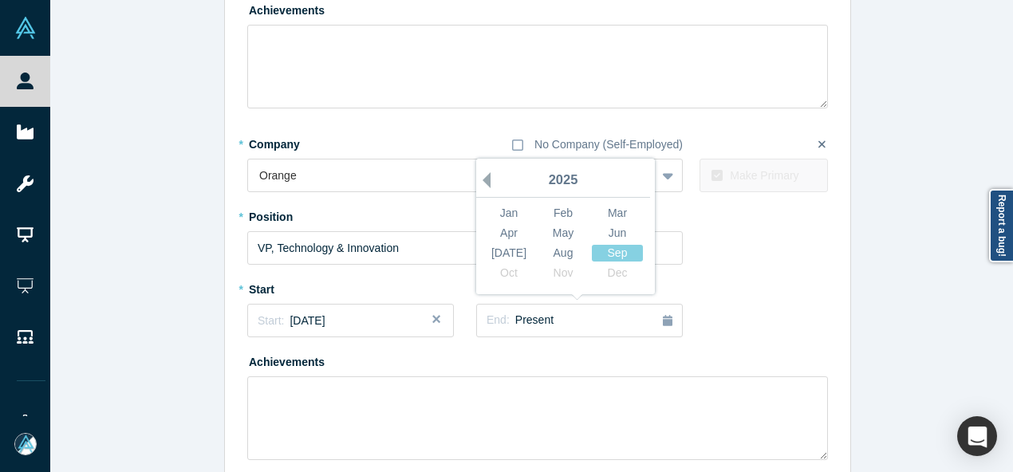
click at [480, 180] on button "Previous Year" at bounding box center [483, 180] width 16 height 16
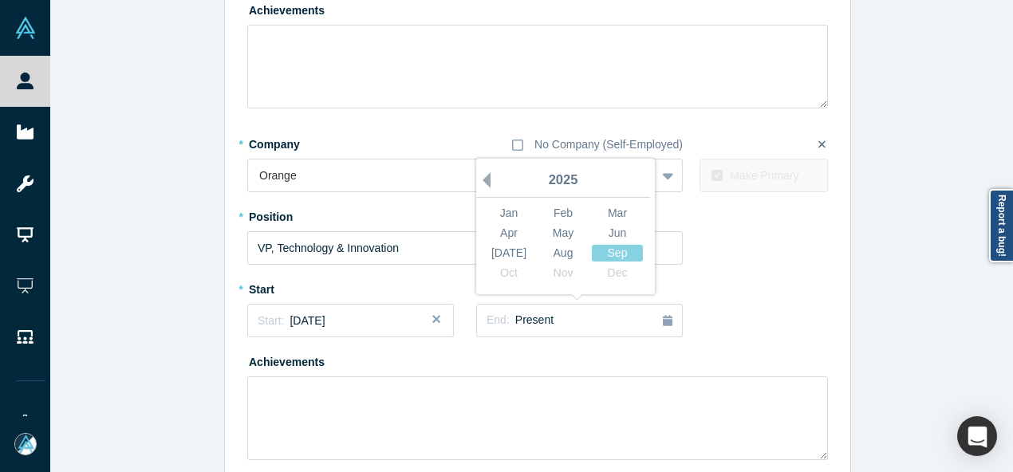
click at [480, 180] on button "Previous Year" at bounding box center [483, 180] width 16 height 16
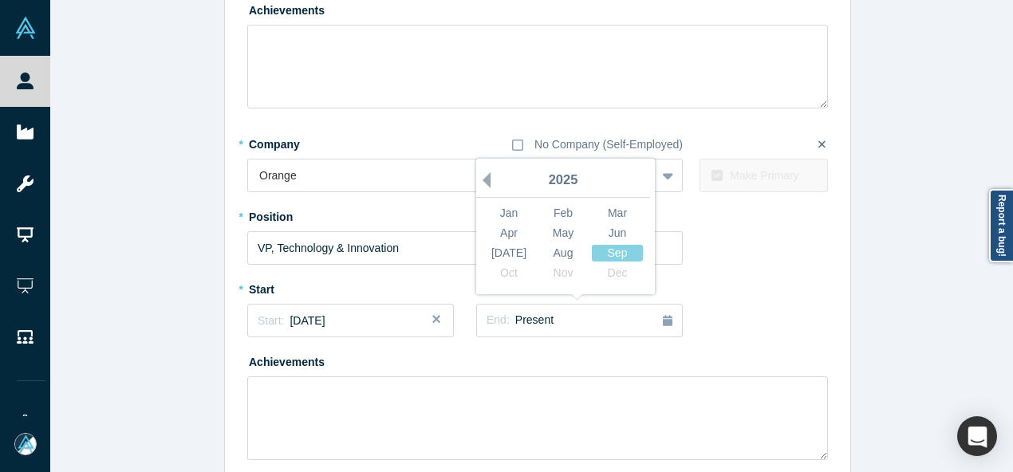
click at [480, 180] on button "Previous Year" at bounding box center [483, 180] width 16 height 16
click at [480, 183] on button "Previous Year" at bounding box center [483, 180] width 16 height 16
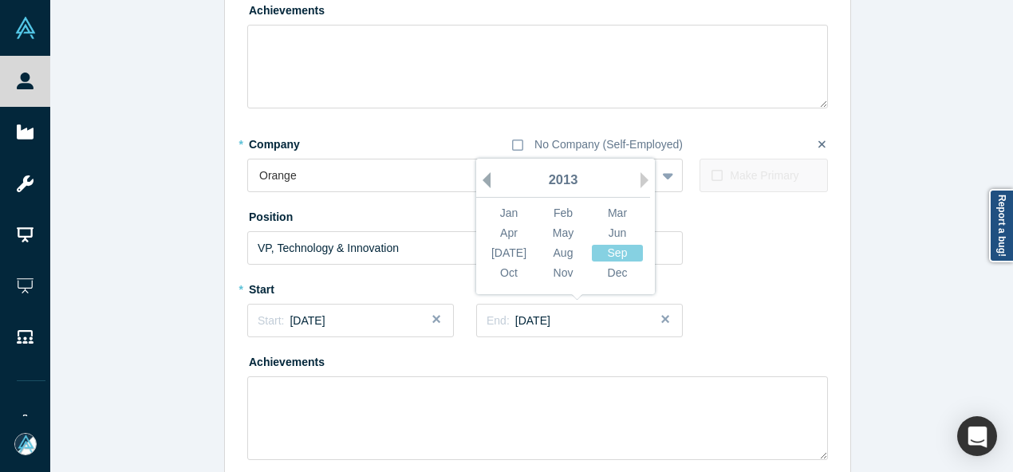
click at [480, 183] on button "Previous Year" at bounding box center [483, 180] width 16 height 16
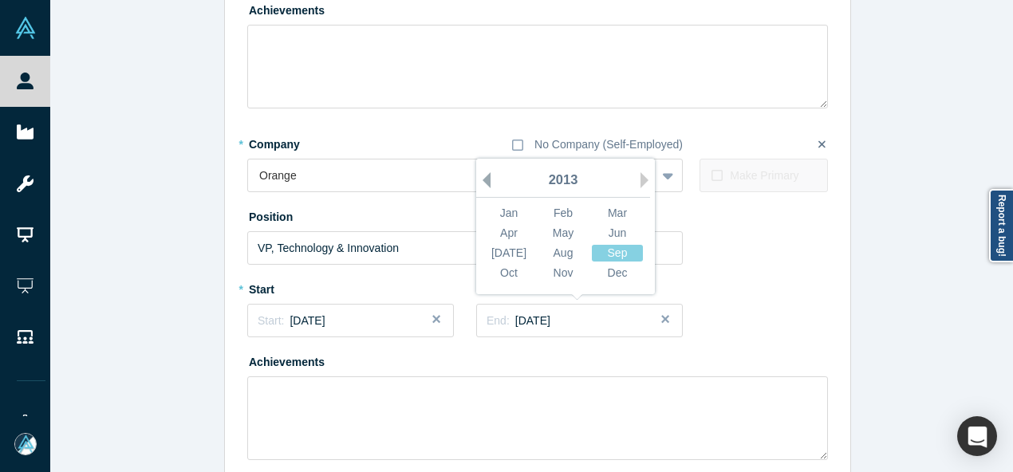
click at [480, 183] on button "Previous Year" at bounding box center [483, 180] width 16 height 16
click at [495, 235] on div "Apr" at bounding box center [508, 233] width 51 height 17
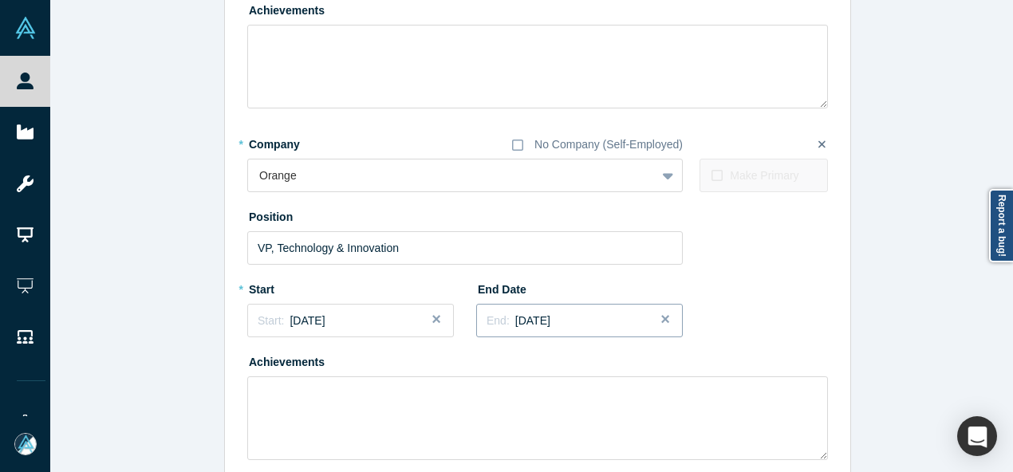
click at [516, 323] on span "April 2003" at bounding box center [532, 320] width 35 height 13
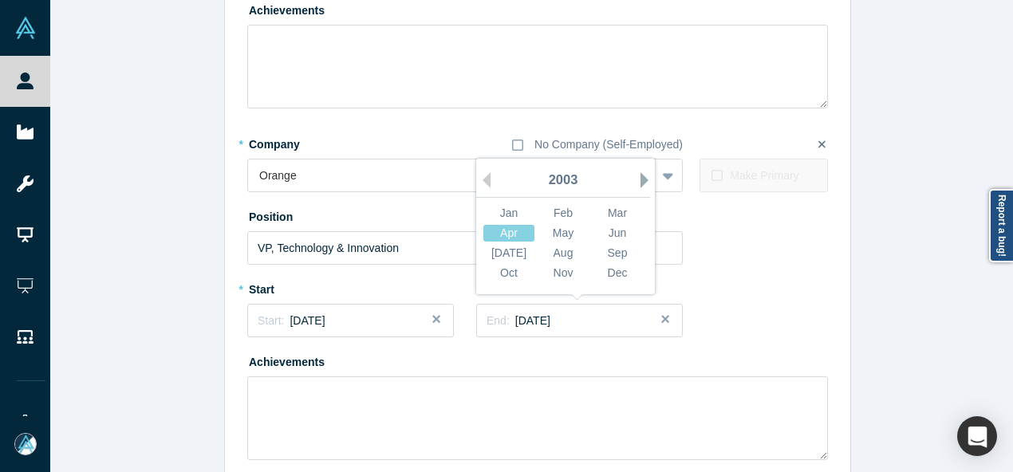
click at [641, 181] on button "Next Year" at bounding box center [649, 180] width 16 height 16
click at [198, 337] on div "Edit Experience * Company No Company (Self-Employed) Google To pick up a dragga…" at bounding box center [537, 312] width 975 height 1219
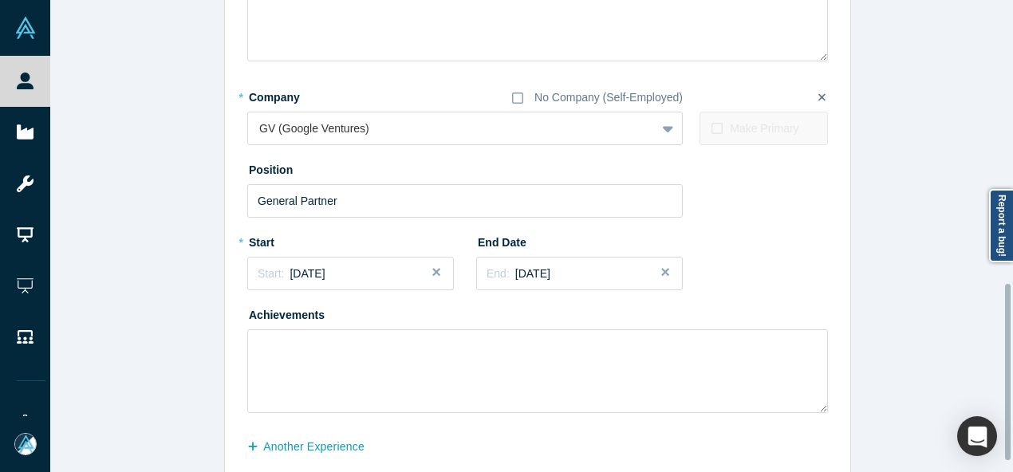
scroll to position [790, 0]
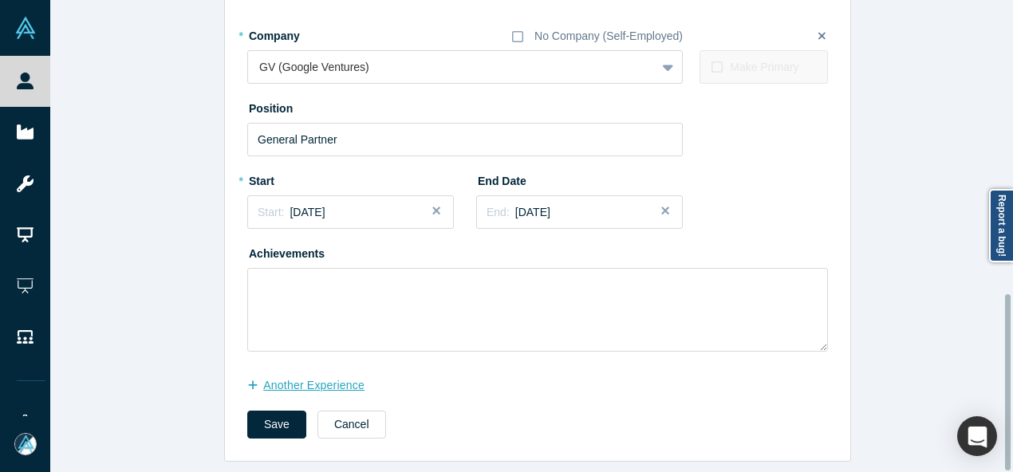
click at [354, 381] on button "another Experience" at bounding box center [314, 386] width 134 height 28
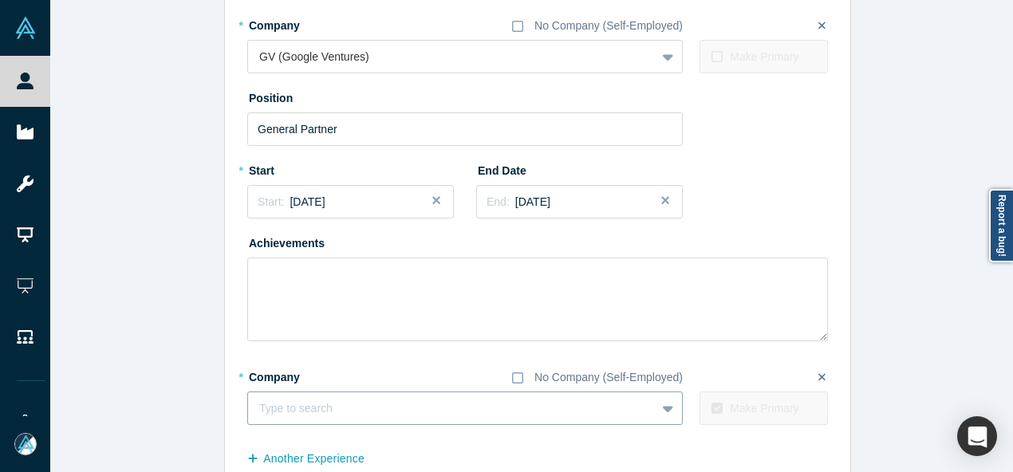
click at [383, 399] on div at bounding box center [451, 409] width 385 height 20
paste input "Co-Founder Co-Founder Ink.ai"
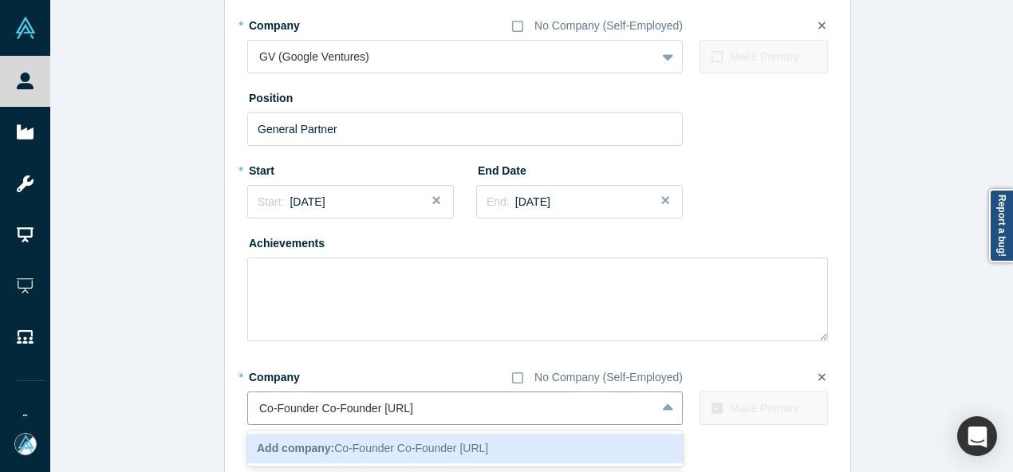
drag, startPoint x: 375, startPoint y: 411, endPoint x: 256, endPoint y: 400, distance: 119.3
click at [259, 400] on input "Co-Founder Co-Founder Ink.ai" at bounding box center [337, 408] width 156 height 17
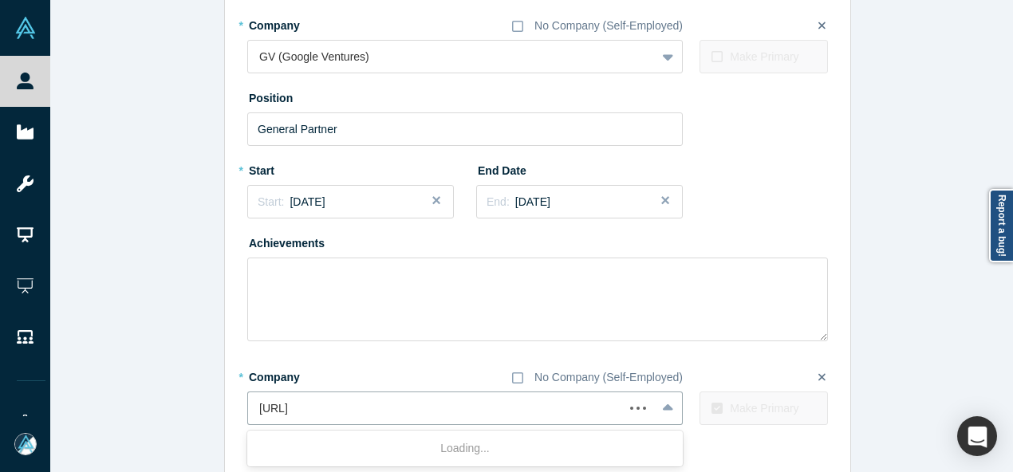
type input "Ink.ai"
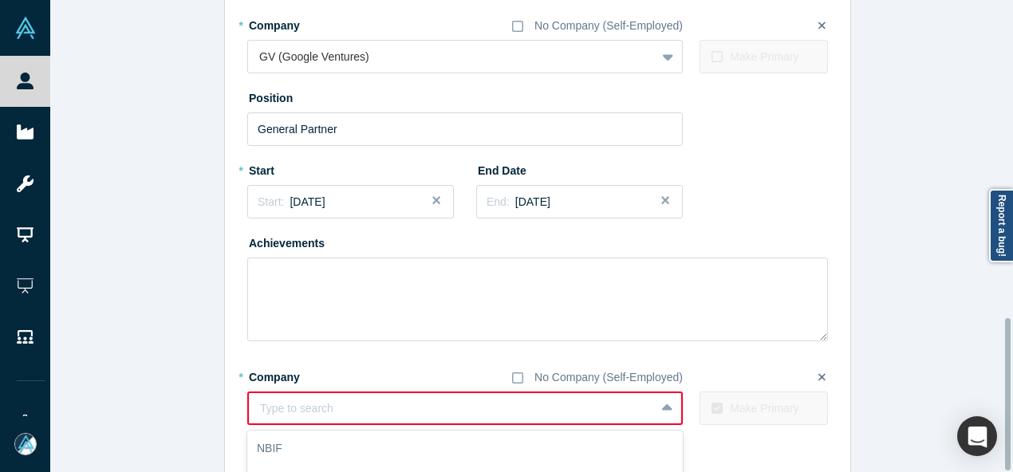
click at [400, 403] on div "10 results available. Use Up and Down to choose options, press Enter to select …" at bounding box center [465, 409] width 436 height 34
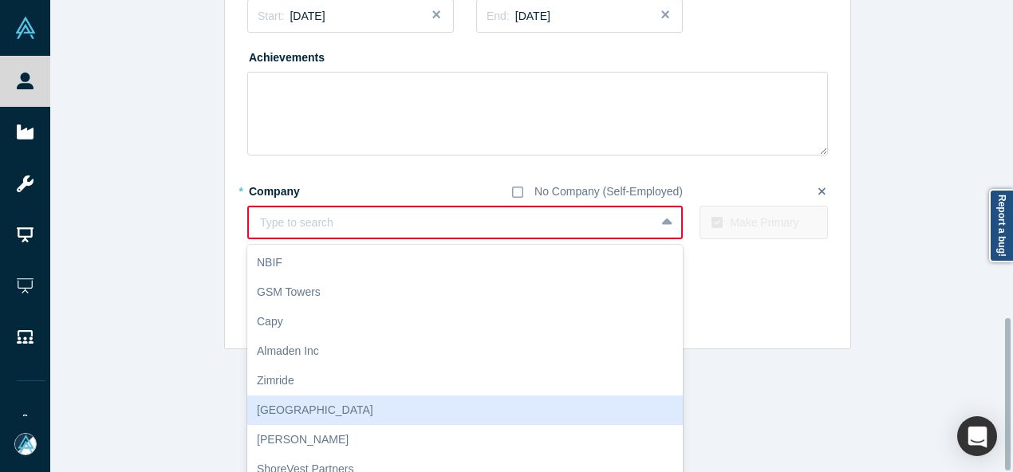
paste input "Co-Founder Co-Founder Ink.ai"
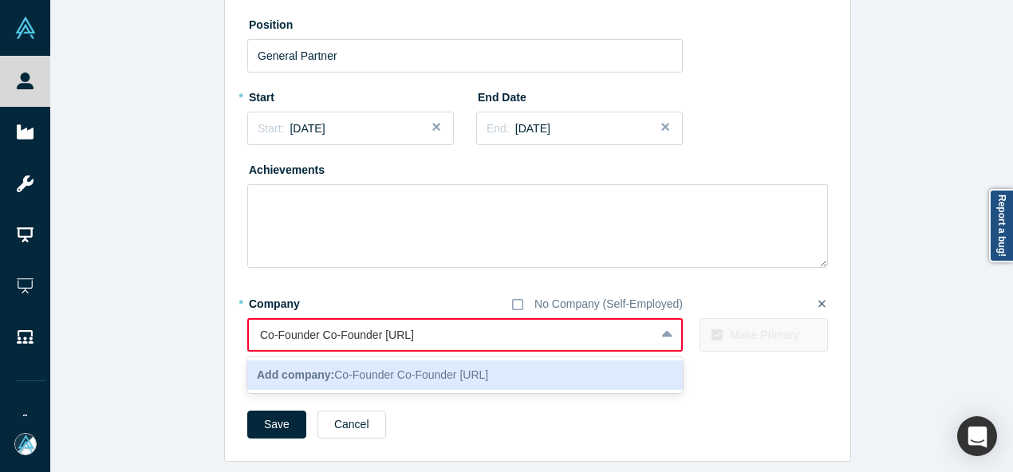
drag, startPoint x: 377, startPoint y: 328, endPoint x: 245, endPoint y: 323, distance: 132.5
click at [249, 323] on div "Co-Founder Co-Founder Ink.ai" at bounding box center [452, 335] width 406 height 26
type input "Ink.ai"
click at [289, 369] on b "Add company:" at bounding box center [295, 375] width 77 height 13
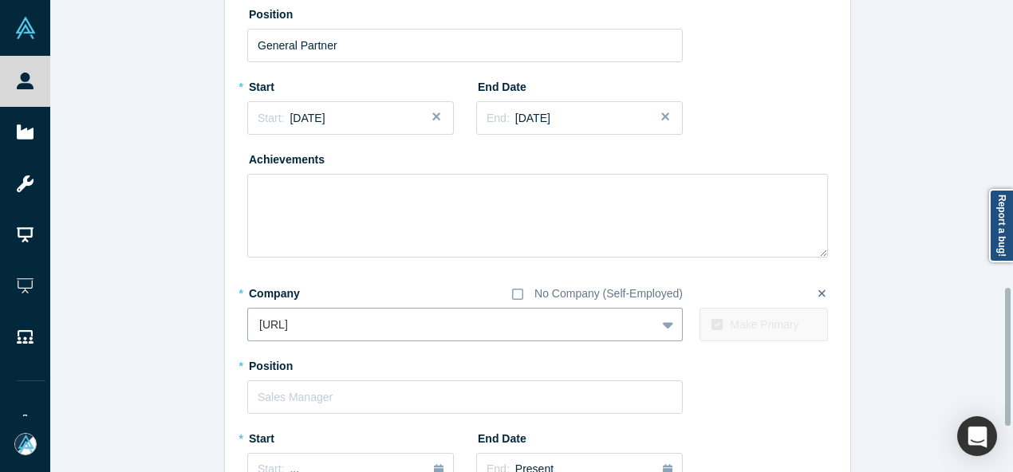
scroll to position [988, 0]
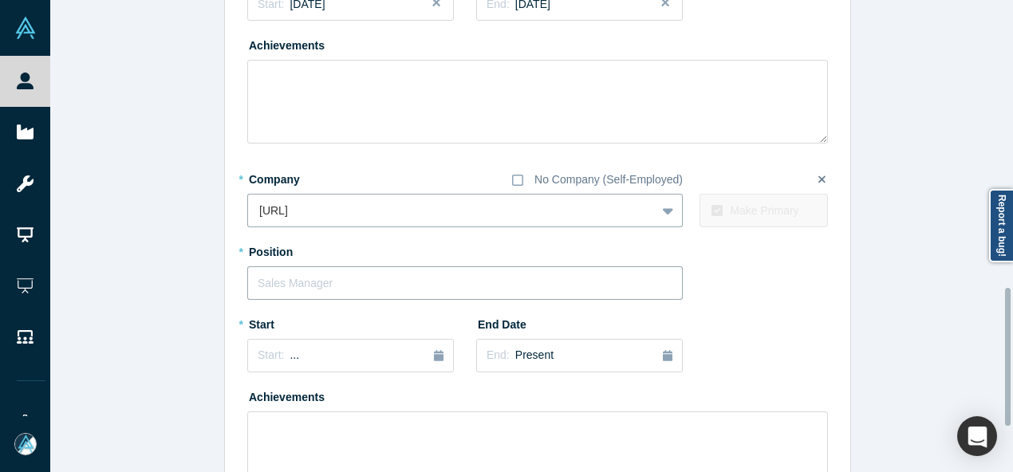
click at [305, 282] on input "text" at bounding box center [465, 283] width 436 height 34
paste input "Co-Founder Co-Founder"
drag, startPoint x: 310, startPoint y: 282, endPoint x: 421, endPoint y: 282, distance: 111.7
click at [421, 282] on input "Co-Founder Co-Founder" at bounding box center [465, 283] width 436 height 34
type input "Co-Founder"
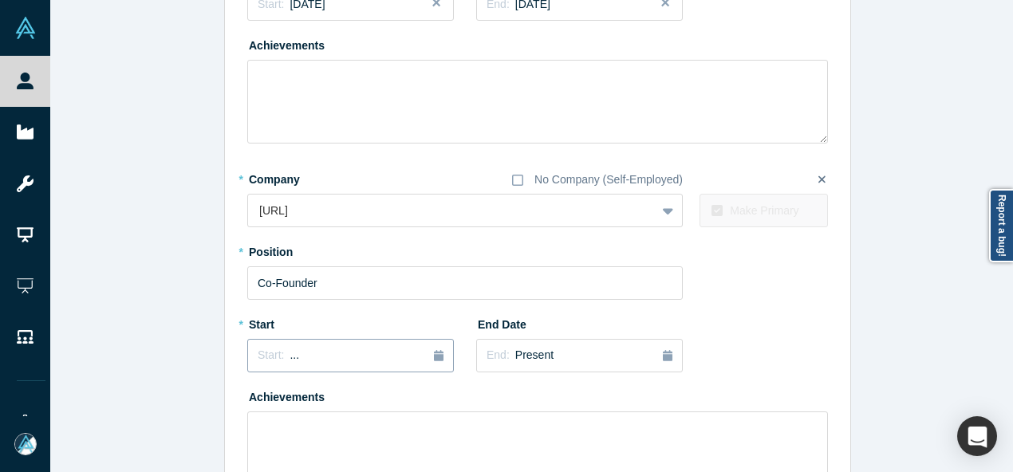
click at [291, 361] on div "Start: ..." at bounding box center [351, 356] width 186 height 18
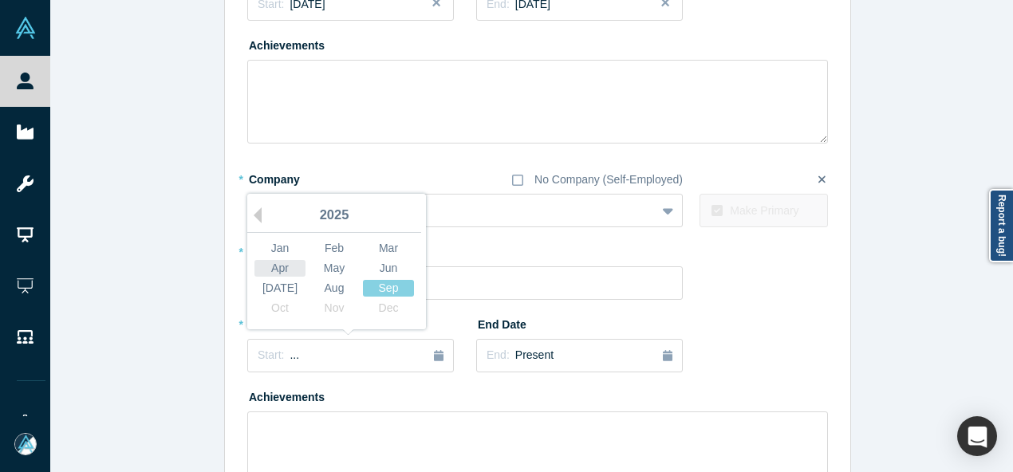
click at [273, 270] on div "Apr" at bounding box center [279, 268] width 51 height 17
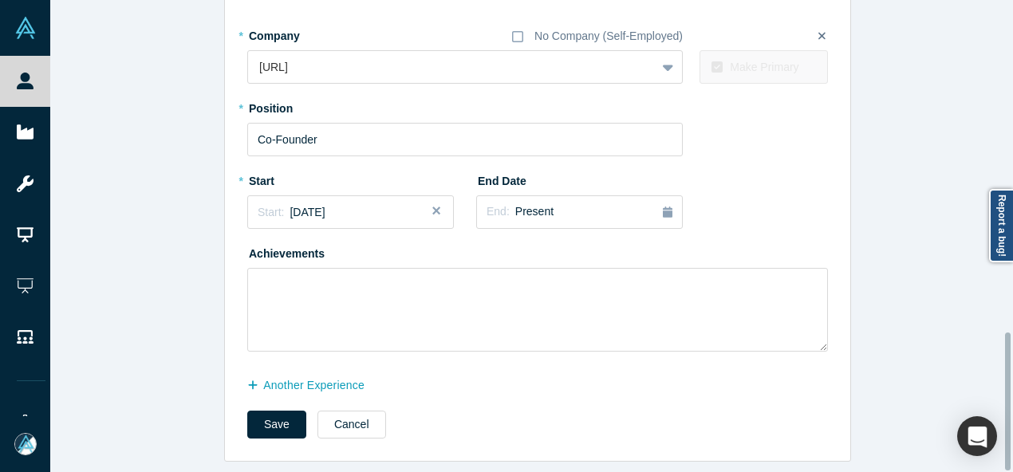
scroll to position [1142, 0]
click at [348, 382] on button "another Experience" at bounding box center [314, 386] width 134 height 28
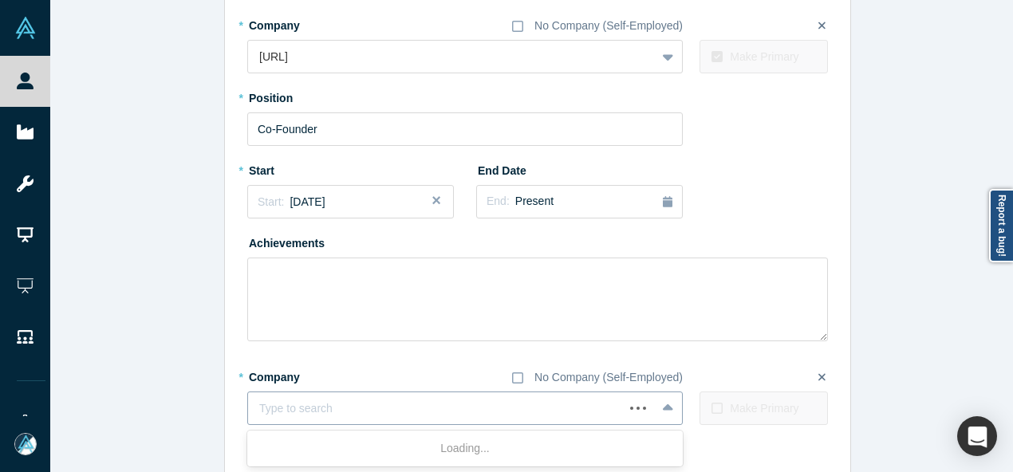
click at [335, 401] on div at bounding box center [435, 409] width 353 height 20
paste input "Co-Founder Co-Founder Ray"
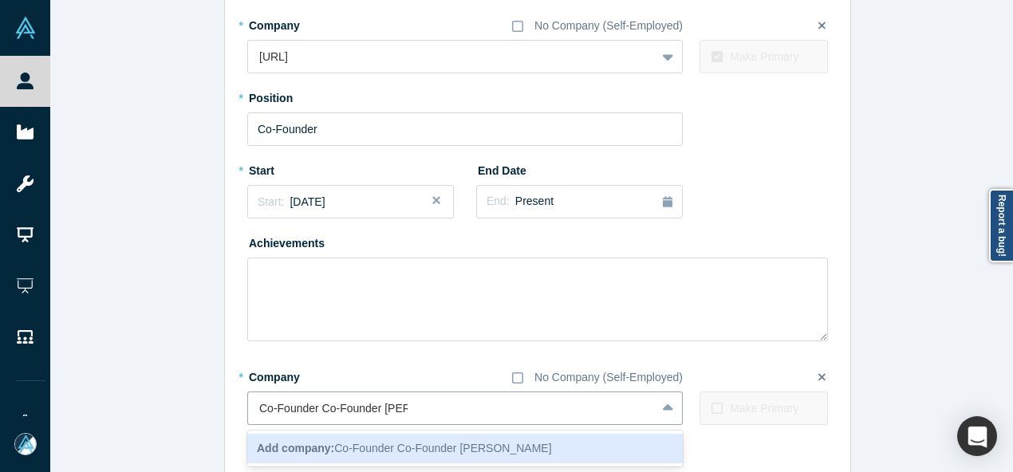
drag, startPoint x: 378, startPoint y: 410, endPoint x: 233, endPoint y: 407, distance: 145.2
type input "Ray"
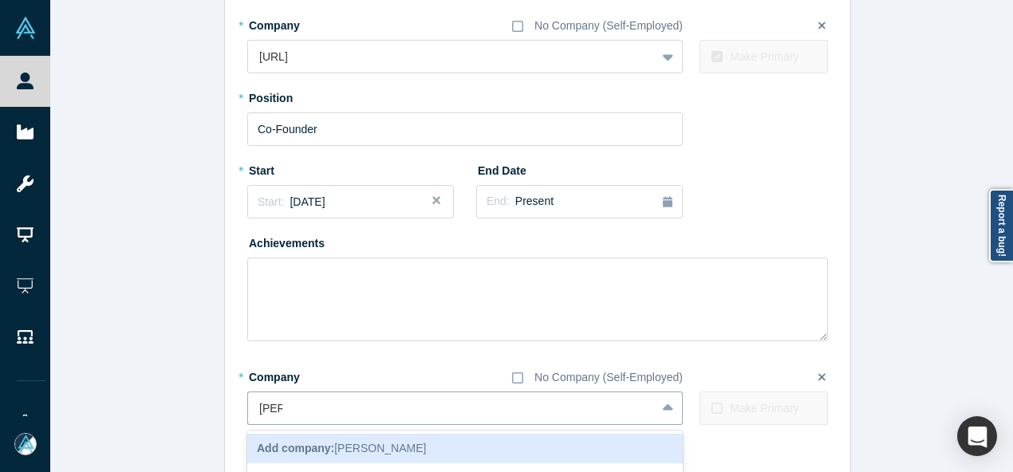
click at [304, 452] on b "Add company:" at bounding box center [295, 448] width 77 height 13
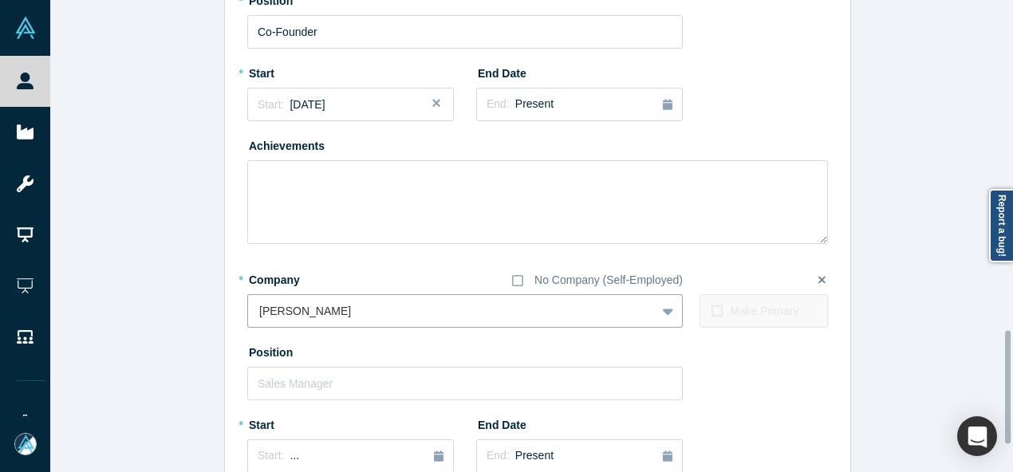
scroll to position [1381, 0]
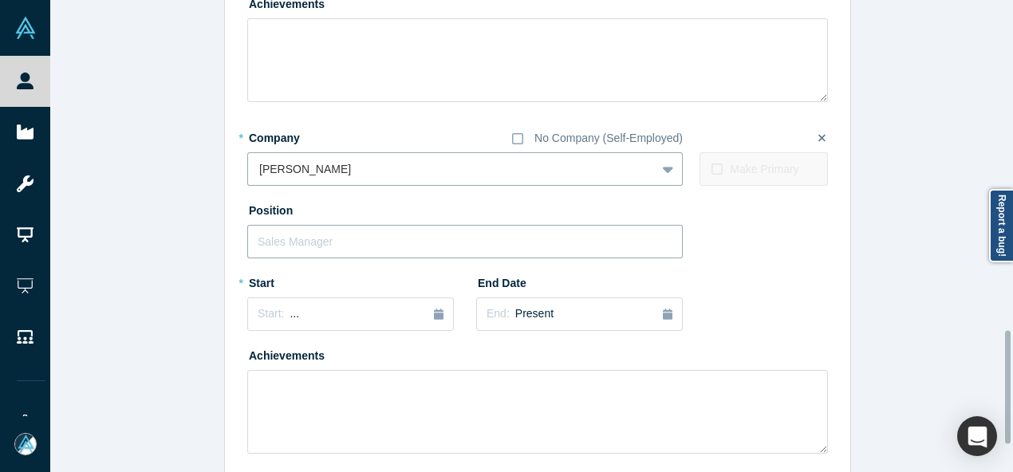
click at [303, 254] on input "text" at bounding box center [465, 242] width 436 height 34
paste input "Co-Founder Co-Founder"
drag, startPoint x: 312, startPoint y: 239, endPoint x: 446, endPoint y: 245, distance: 134.2
click at [446, 245] on input "Co-Founder Co-Founder" at bounding box center [465, 242] width 436 height 34
type input "Co-Founder"
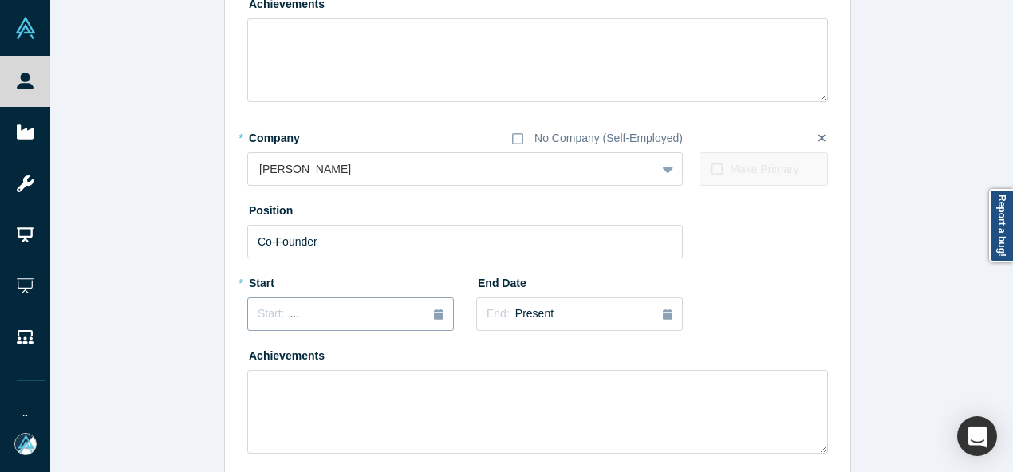
click at [290, 307] on span "..." at bounding box center [295, 313] width 10 height 13
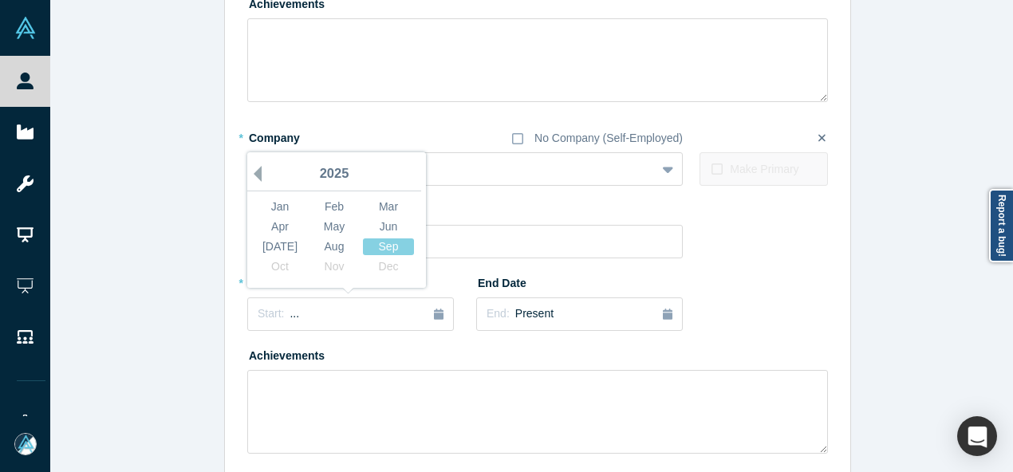
click at [249, 178] on button "Previous Year" at bounding box center [254, 174] width 16 height 16
click at [396, 224] on div "Jun" at bounding box center [388, 227] width 51 height 17
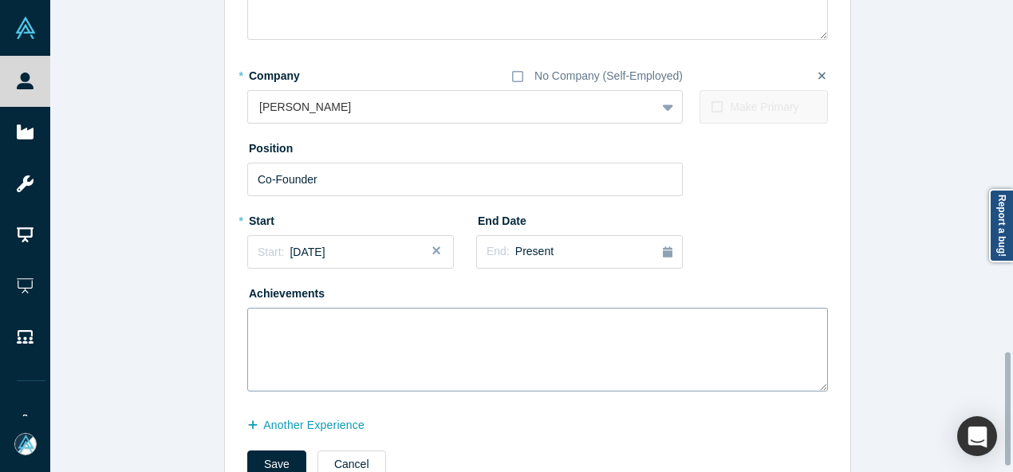
scroll to position [1493, 0]
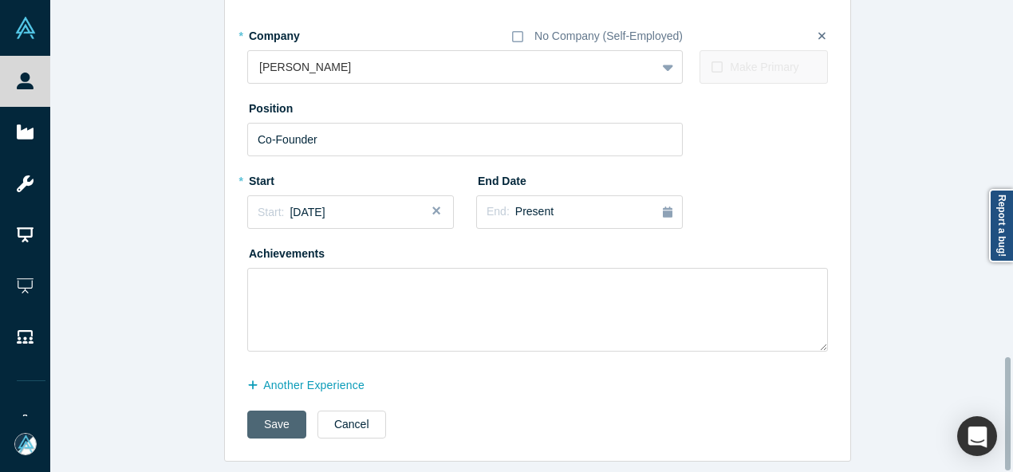
click at [282, 419] on button "Save" at bounding box center [276, 425] width 59 height 28
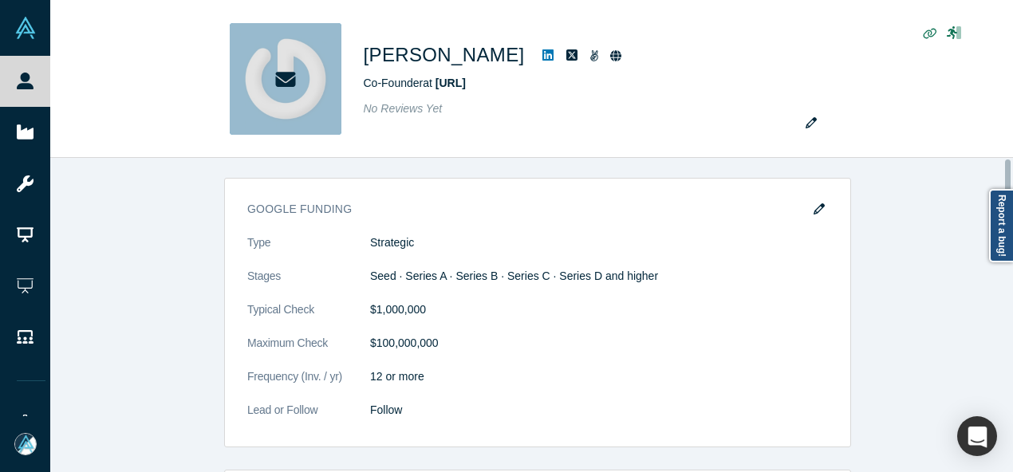
scroll to position [0, 0]
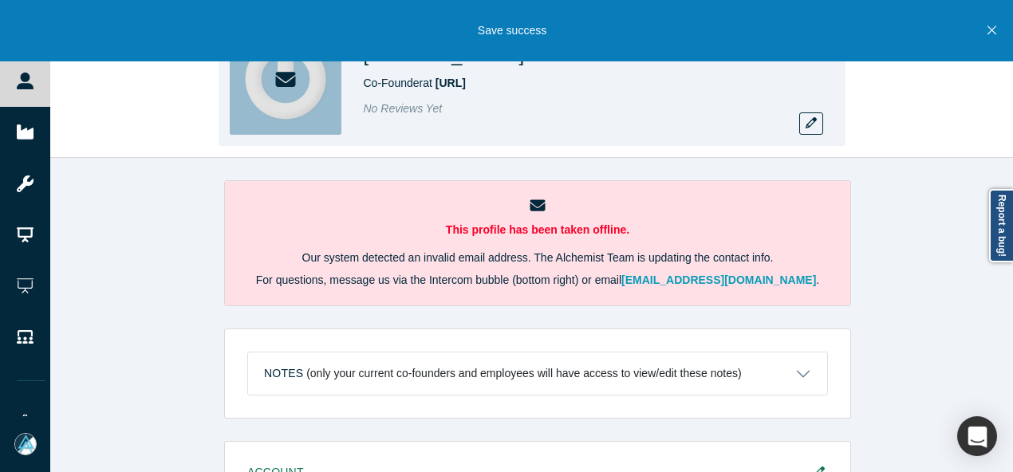
drag, startPoint x: 361, startPoint y: 87, endPoint x: 481, endPoint y: 89, distance: 119.7
click at [481, 89] on div "Rich Miner Co-Founder at Ink.ai No Reviews Yet" at bounding box center [532, 79] width 627 height 134
copy span "Co-Founder at Ink.ai"
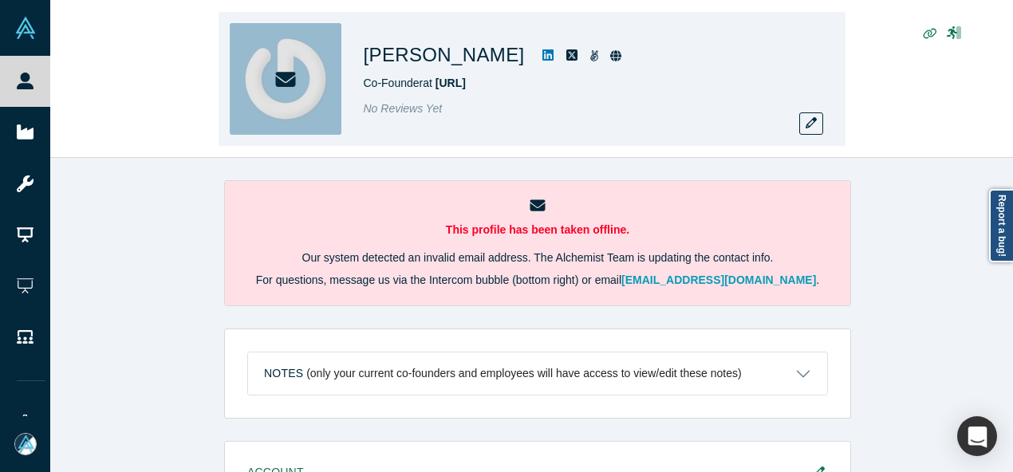
copy span "Co-Founder at Ink.ai"
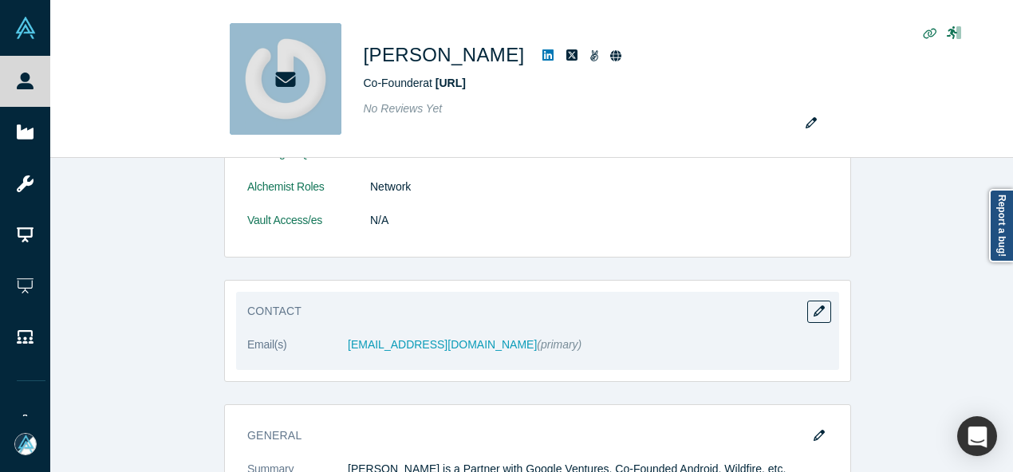
scroll to position [399, 0]
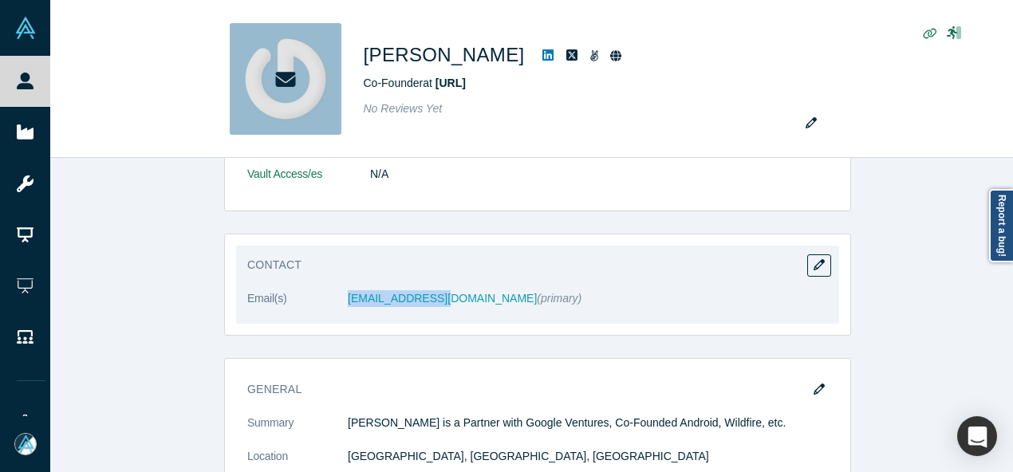
drag, startPoint x: 341, startPoint y: 309, endPoint x: 439, endPoint y: 304, distance: 98.2
click at [439, 304] on dl "Email(s) miner@google.com (primary)" at bounding box center [537, 307] width 581 height 34
click at [817, 262] on icon "button" at bounding box center [819, 264] width 11 height 11
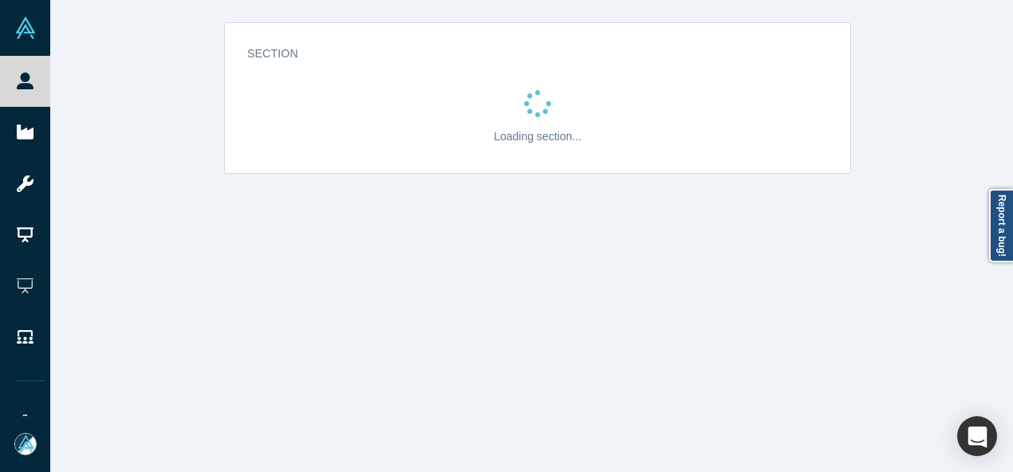
scroll to position [0, 0]
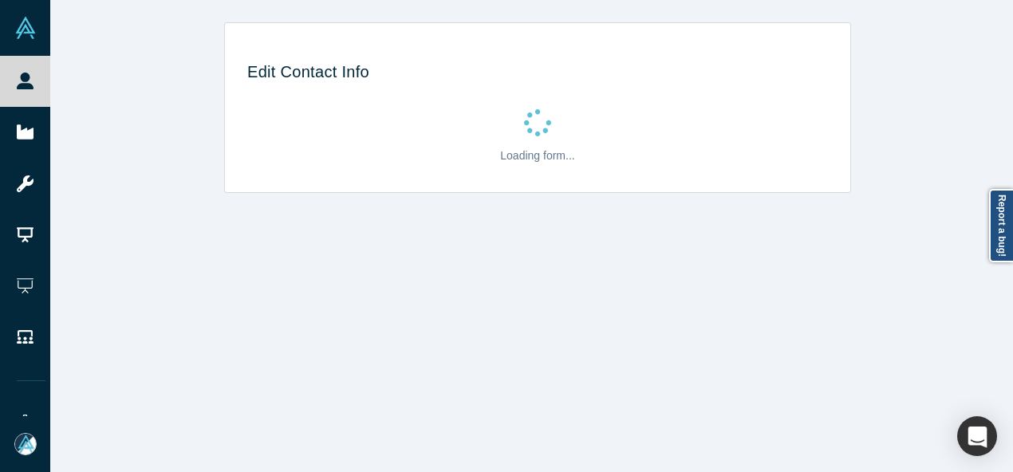
select select "US"
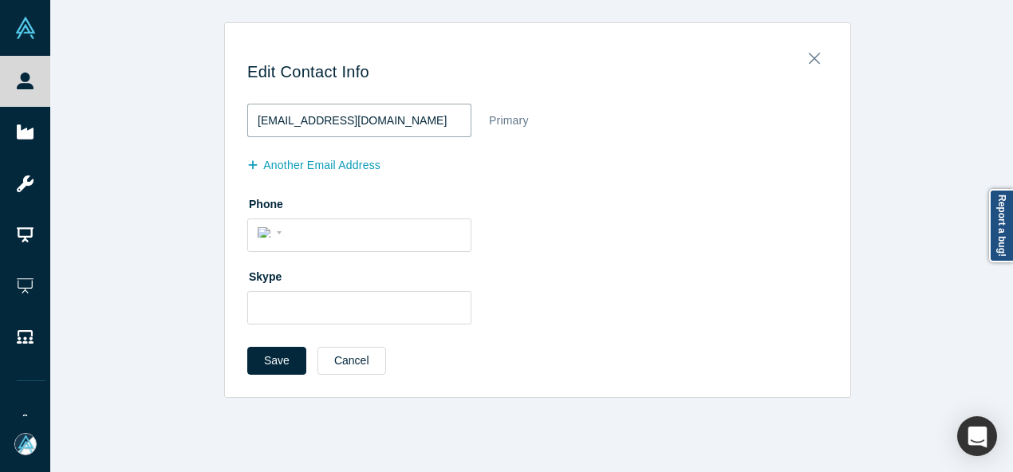
drag, startPoint x: 368, startPoint y: 130, endPoint x: 224, endPoint y: 122, distance: 143.8
click at [225, 122] on div "Edit Contact Info miner@google.com Primary another Email Address Phone Internat…" at bounding box center [537, 215] width 625 height 363
paste input "richminer@gmail"
type input "richminer@gmail.com"
click at [277, 363] on button "Save" at bounding box center [276, 361] width 59 height 28
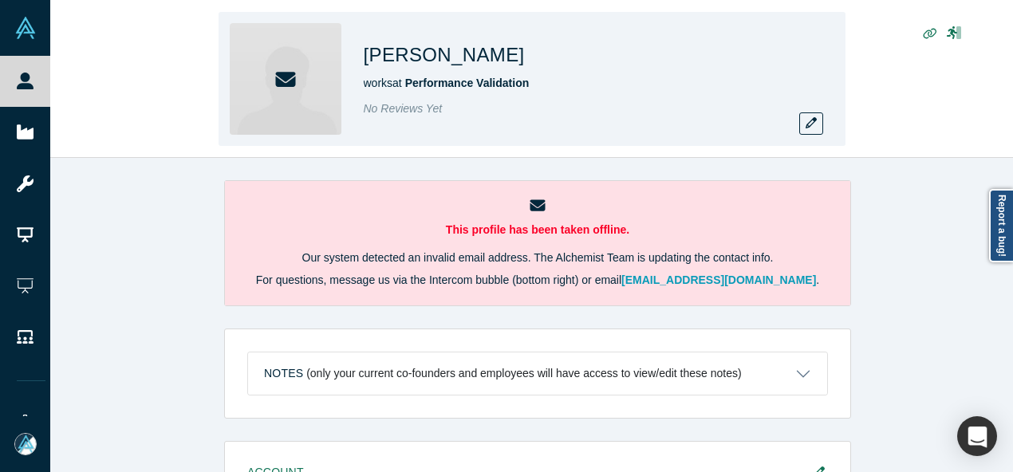
drag, startPoint x: 0, startPoint y: 0, endPoint x: 546, endPoint y: 55, distance: 548.5
click at [546, 55] on div "[PERSON_NAME] works at Performance Validation No Reviews Yet" at bounding box center [532, 79] width 627 height 134
copy h1 "[PERSON_NAME]"
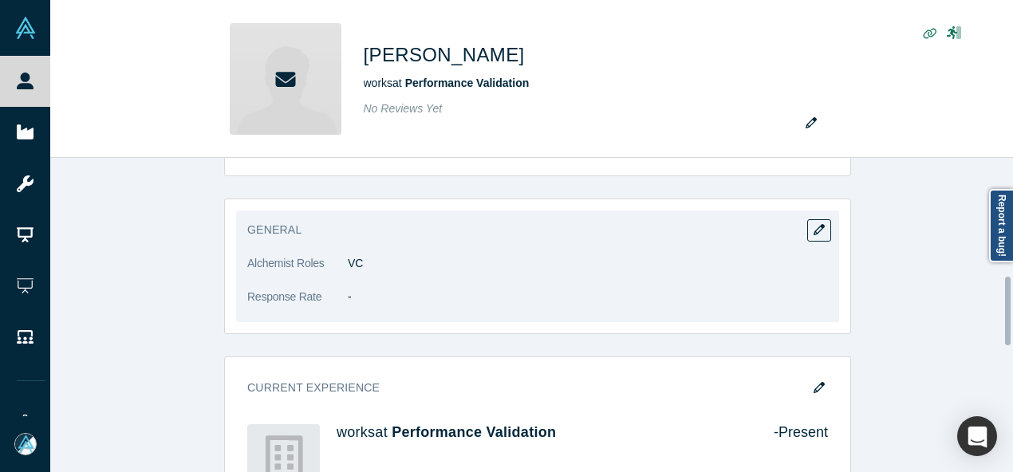
scroll to position [399, 0]
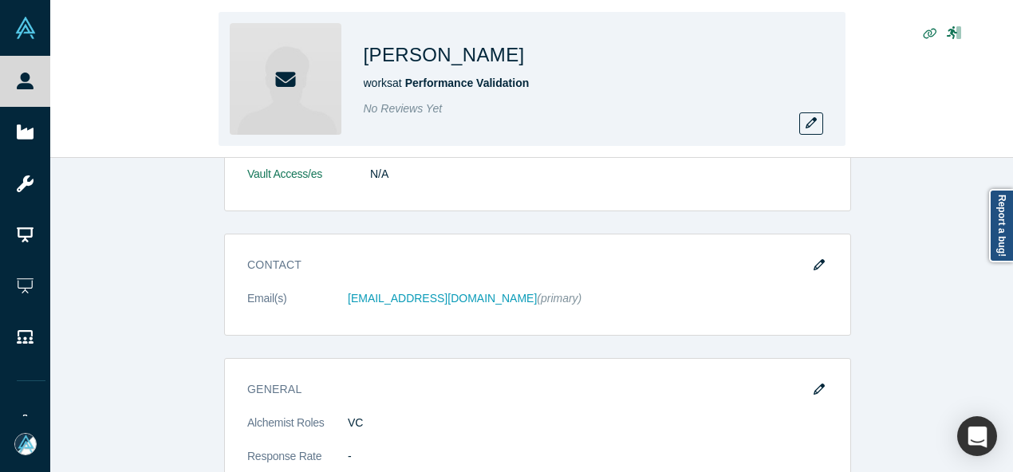
copy h1 "[PERSON_NAME]"
click at [182, 138] on div "[PERSON_NAME] works at Performance Validation No Reviews Yet" at bounding box center [531, 79] width 963 height 157
drag, startPoint x: 538, startPoint y: 81, endPoint x: 408, endPoint y: 81, distance: 129.2
click at [408, 81] on div "works at Performance Validation" at bounding box center [587, 83] width 447 height 17
copy span "Performance Validation"
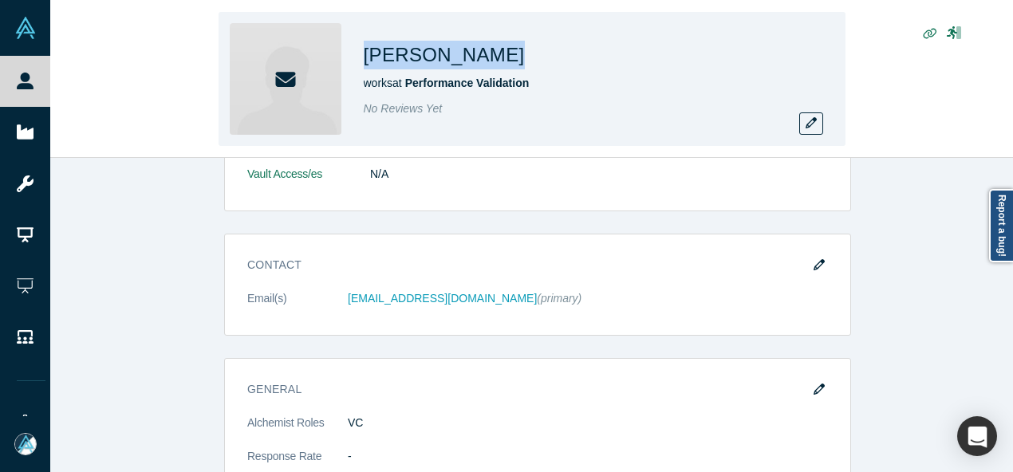
drag, startPoint x: 365, startPoint y: 55, endPoint x: 576, endPoint y: 49, distance: 211.5
click at [576, 49] on div "Moacir Feldenheimer" at bounding box center [587, 55] width 447 height 29
copy h1 "Moacir Feldenheimer"
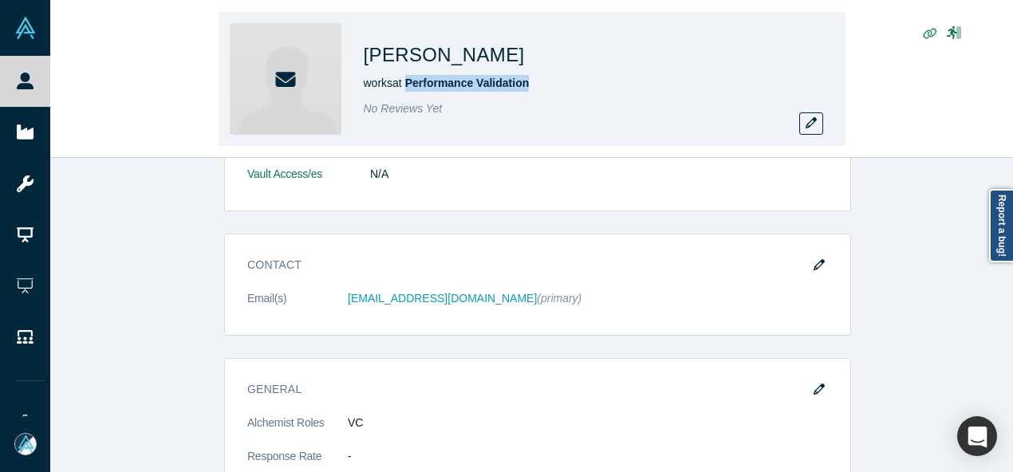
drag, startPoint x: 539, startPoint y: 84, endPoint x: 410, endPoint y: 93, distance: 129.5
click at [410, 89] on div "works at Performance Validation" at bounding box center [587, 83] width 447 height 17
copy span "Performance Validation"
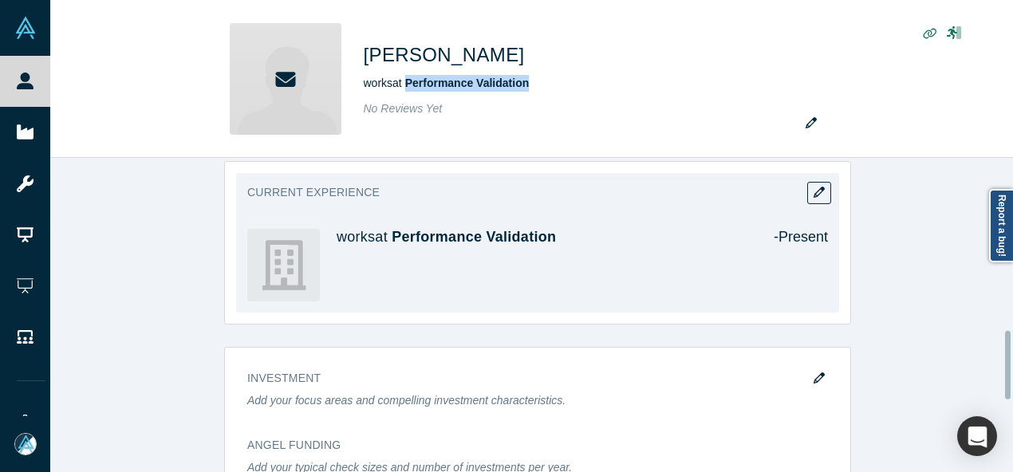
scroll to position [718, 0]
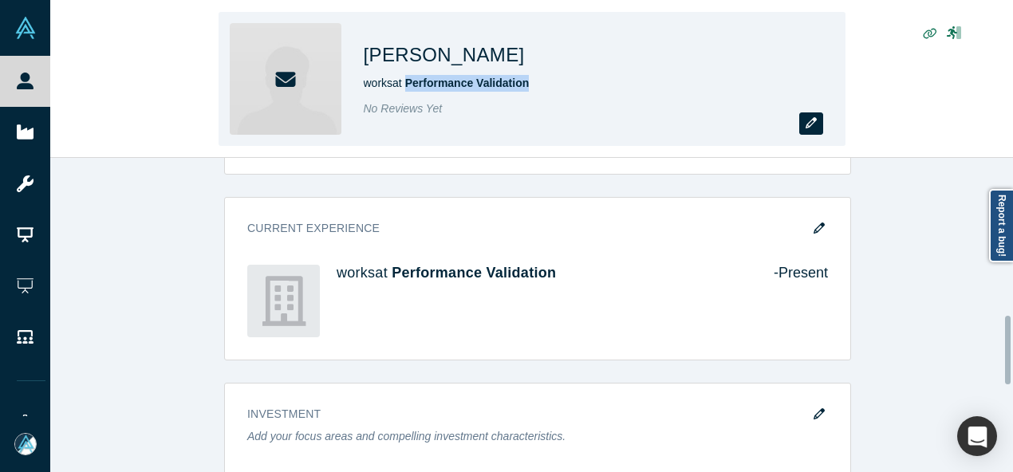
click at [811, 128] on icon "button" at bounding box center [811, 122] width 11 height 11
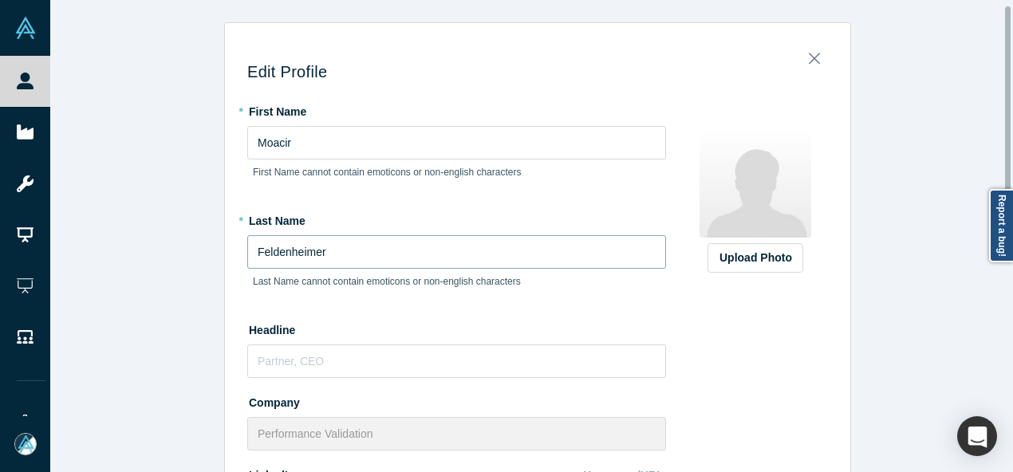
scroll to position [239, 0]
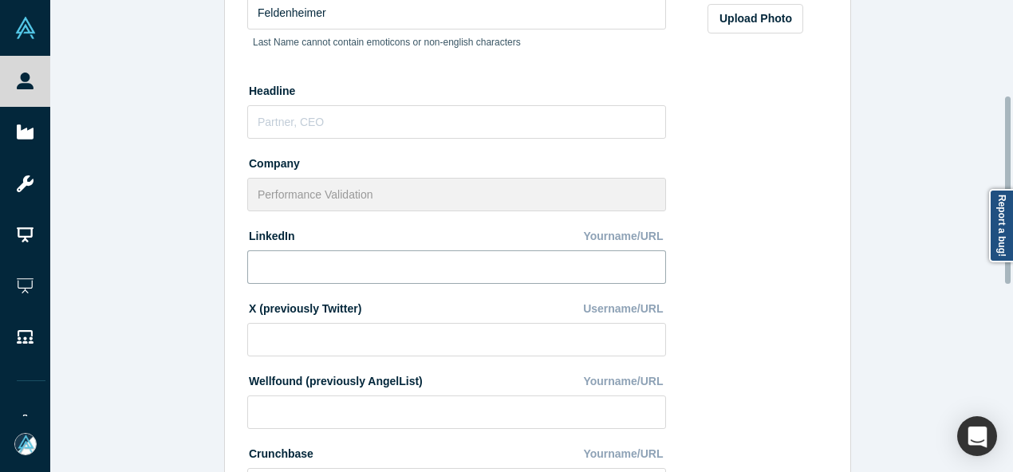
click at [375, 269] on input at bounding box center [456, 268] width 419 height 34
paste input "https://www.linkedin.com/in/moafeldenheimer/"
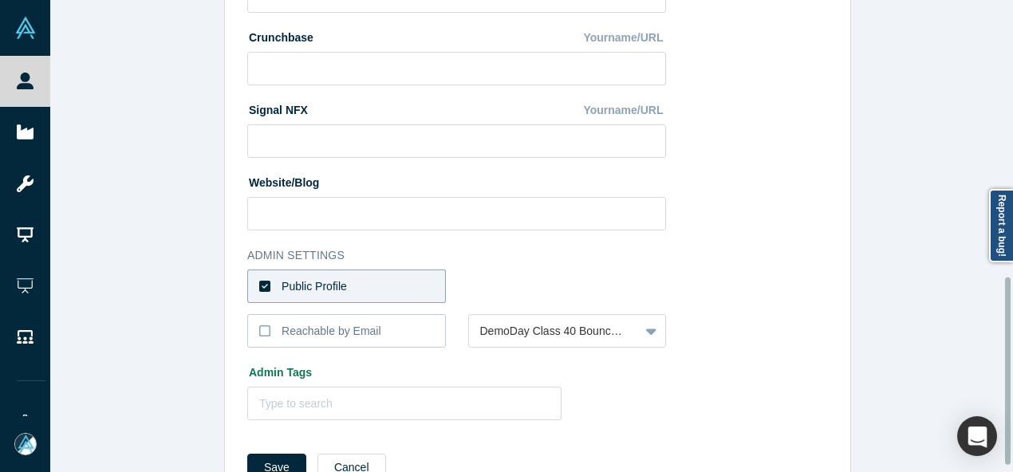
scroll to position [710, 0]
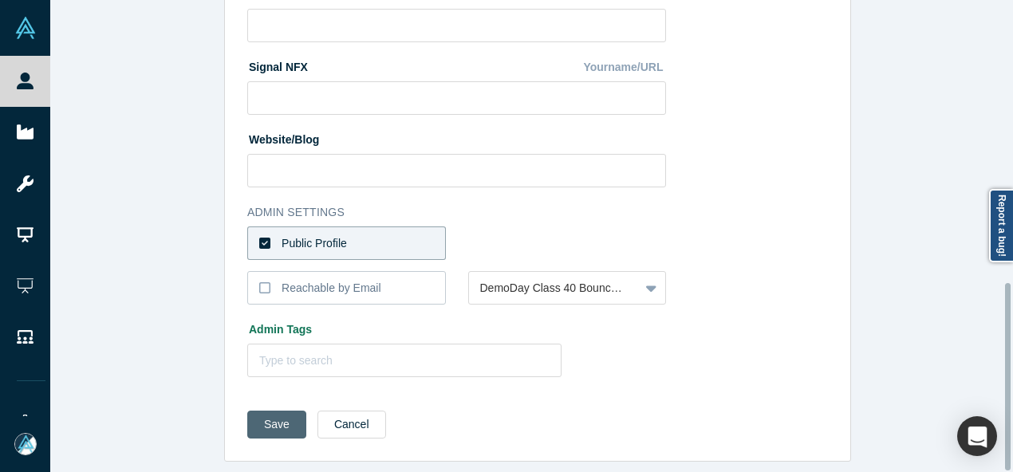
type input "https://www.linkedin.com/in/moafeldenheimer/"
click at [271, 420] on button "Save" at bounding box center [276, 425] width 59 height 28
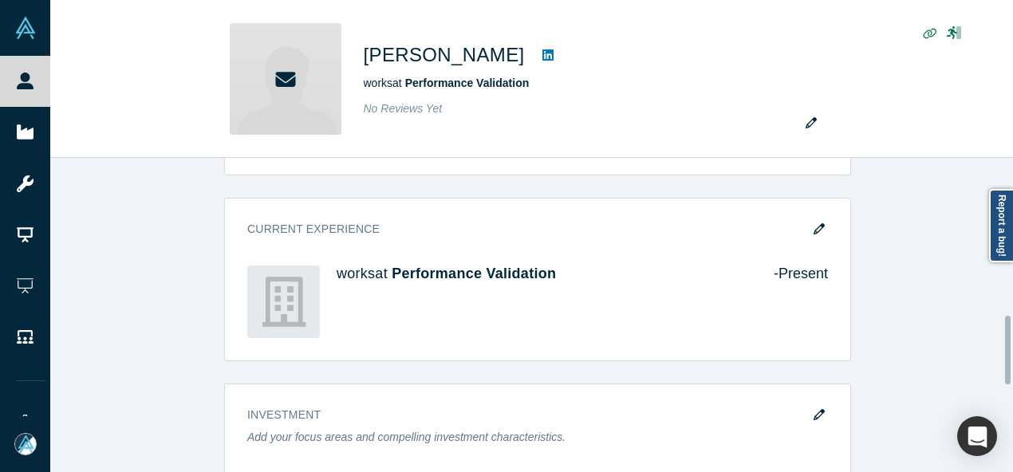
scroll to position [718, 0]
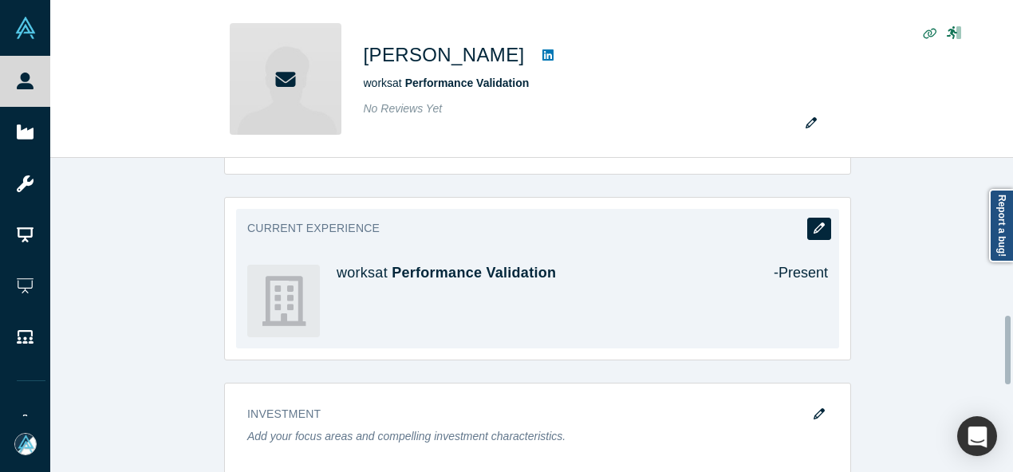
click at [815, 223] on icon "button" at bounding box center [819, 228] width 11 height 11
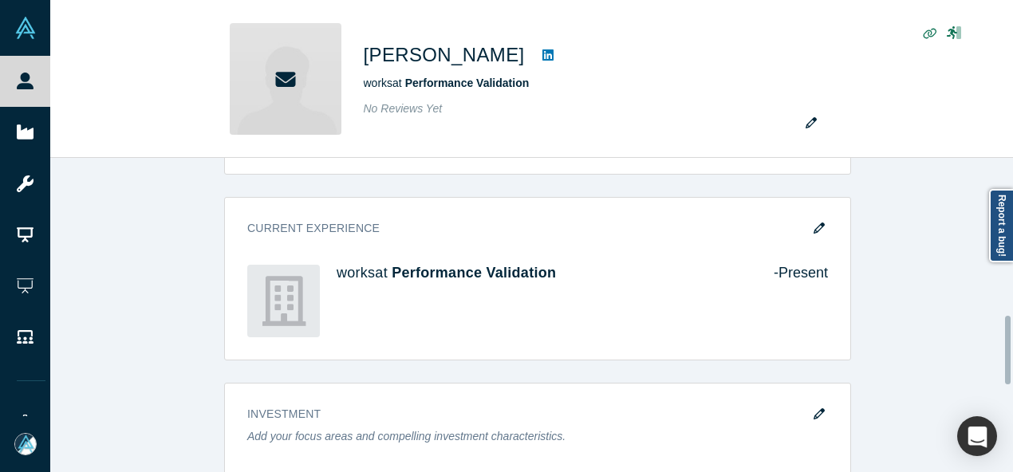
scroll to position [0, 0]
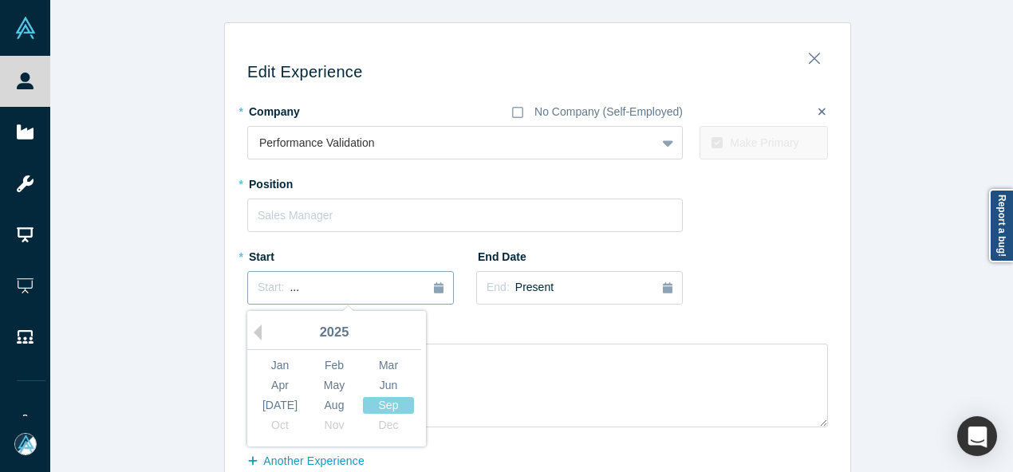
click at [305, 285] on div "Start: ..." at bounding box center [351, 288] width 186 height 18
click at [251, 331] on button "Previous Year" at bounding box center [254, 333] width 16 height 16
click at [281, 428] on div "Oct" at bounding box center [279, 425] width 51 height 17
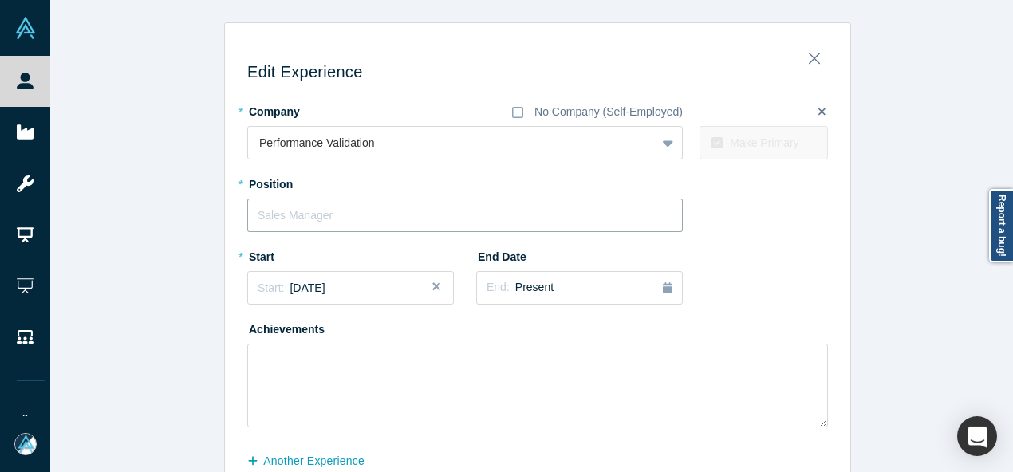
click at [341, 214] on input "text" at bounding box center [465, 216] width 436 height 34
paste input "Senior Director of Marketing and New Ventures"
type input "Senior Director of Marketing and New Ventures"
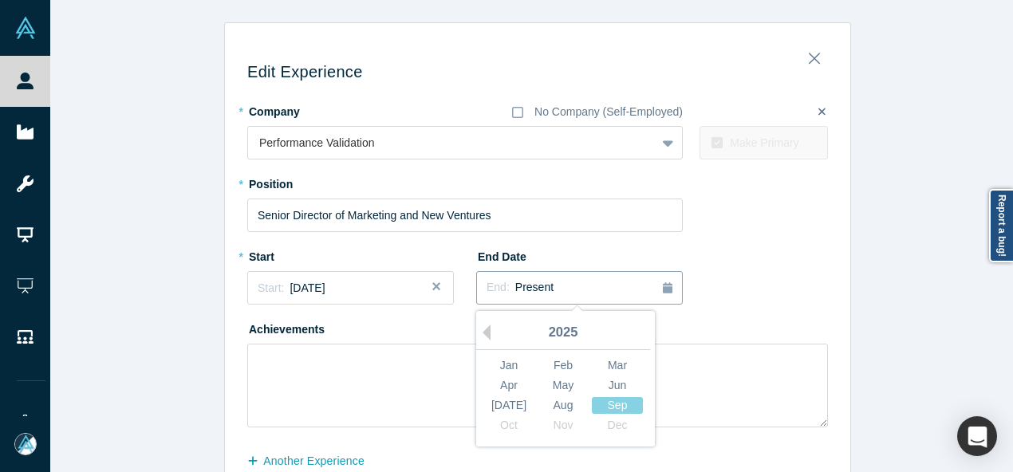
click at [515, 291] on span "Present" at bounding box center [534, 287] width 38 height 13
click at [559, 382] on div "May" at bounding box center [563, 385] width 51 height 17
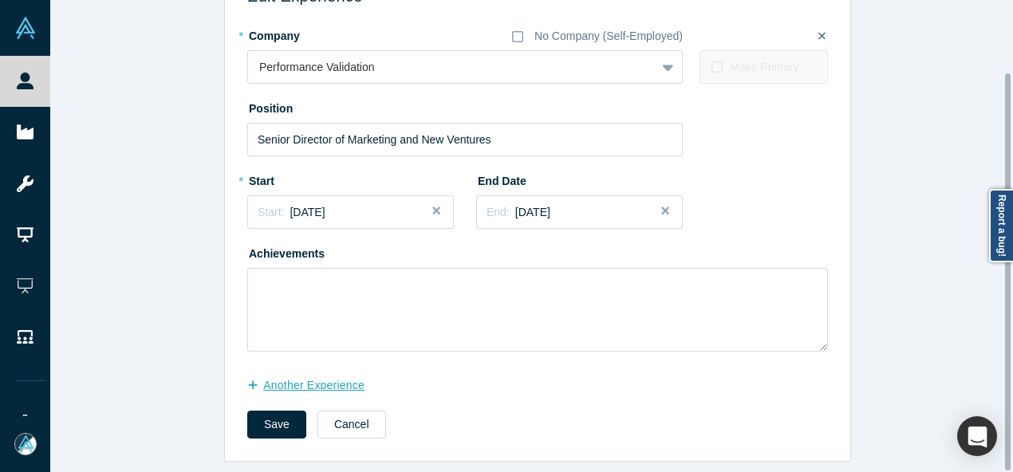
scroll to position [86, 0]
click at [351, 377] on button "another Experience" at bounding box center [314, 386] width 134 height 28
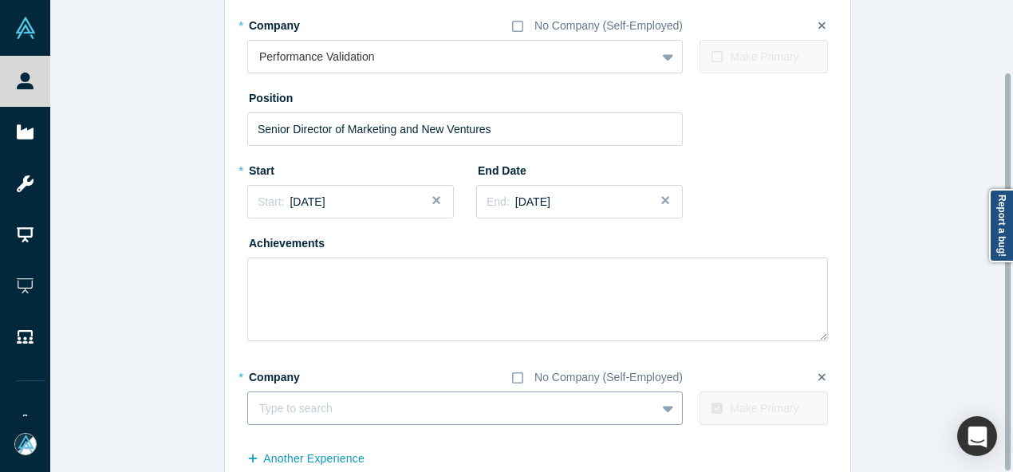
click at [349, 416] on div at bounding box center [451, 409] width 385 height 20
paste input "Angel Investor Angel Investor VisionTech Partners | VisionTech Angels"
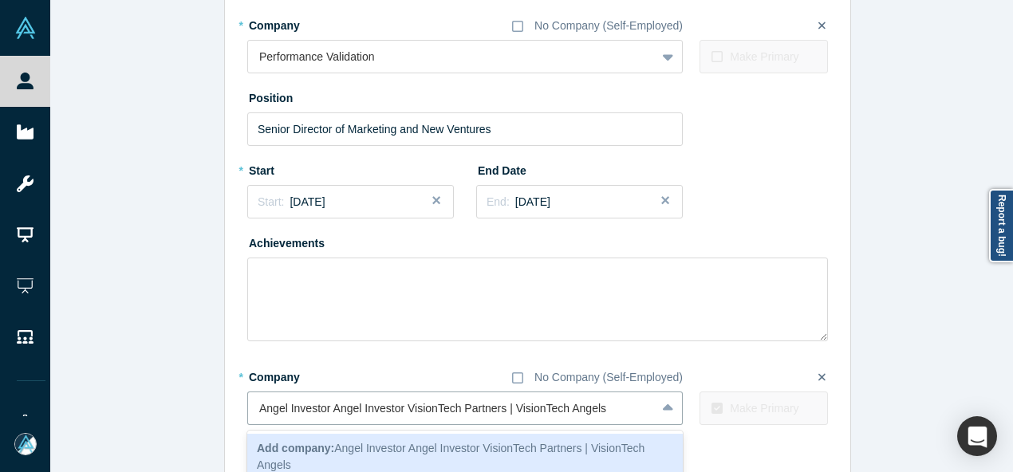
drag, startPoint x: 404, startPoint y: 410, endPoint x: 214, endPoint y: 408, distance: 189.9
click at [214, 408] on div "Edit Experience * Company No Company (Self-Employed) Performance Validation To …" at bounding box center [537, 235] width 975 height 599
type input "VisionTech Partners | VisionTech Angels"
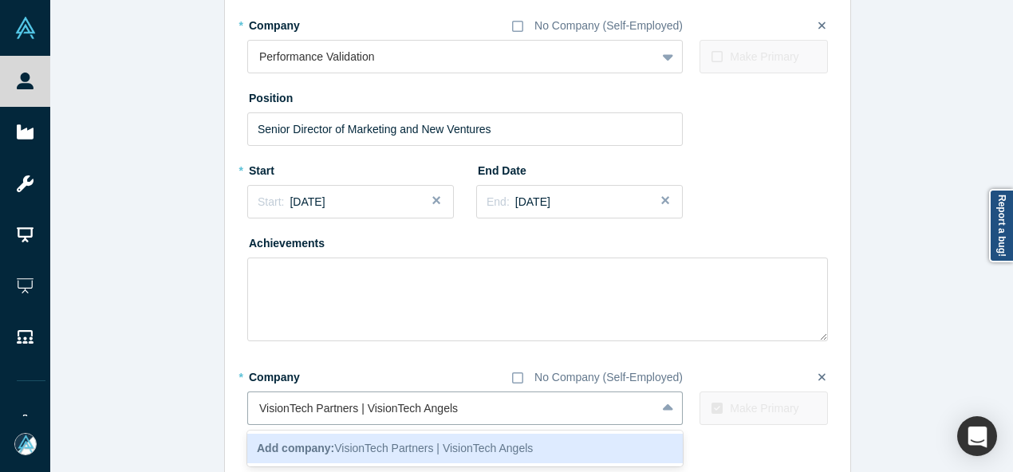
click at [322, 453] on b "Add company:" at bounding box center [295, 448] width 77 height 13
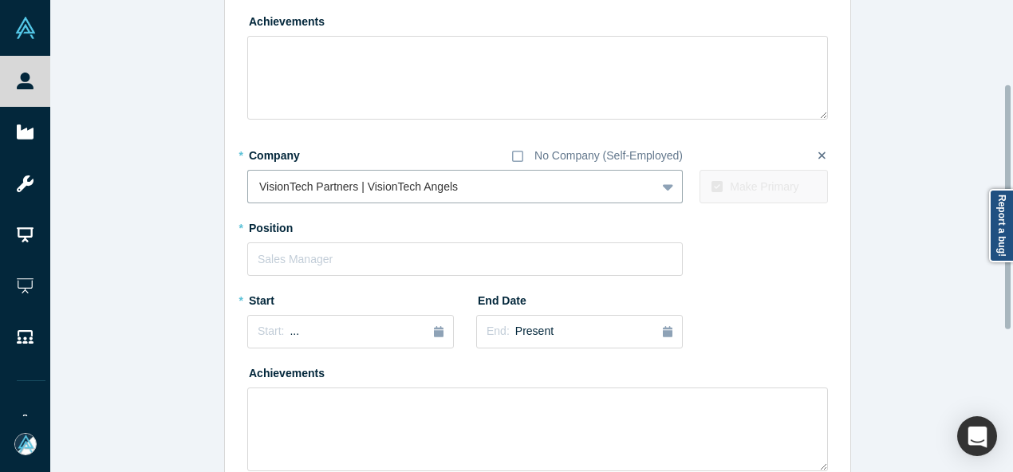
scroll to position [325, 0]
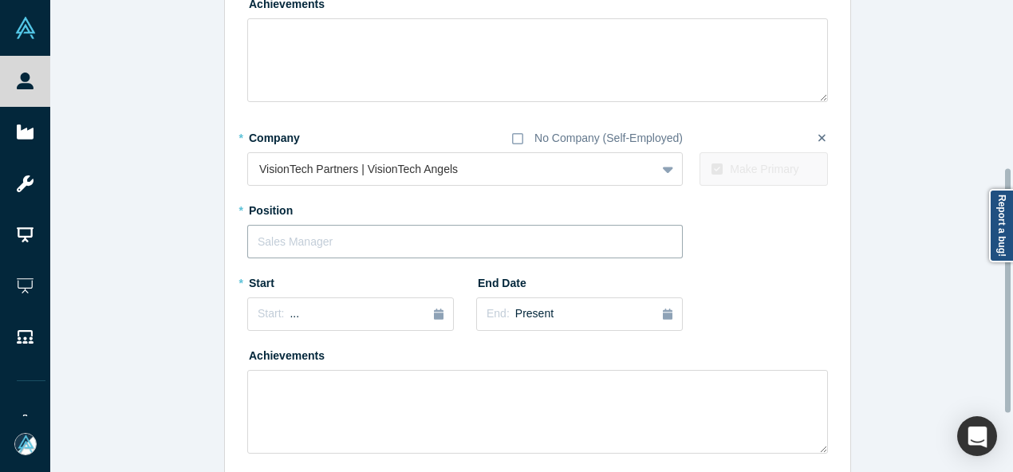
click at [322, 238] on input "text" at bounding box center [465, 242] width 436 height 34
paste input "Angel Investor Angel Investor"
drag, startPoint x: 322, startPoint y: 241, endPoint x: 451, endPoint y: 242, distance: 128.4
click at [451, 242] on input "Angel Investor Angel Investor" at bounding box center [465, 242] width 436 height 34
type input "Angel Investor"
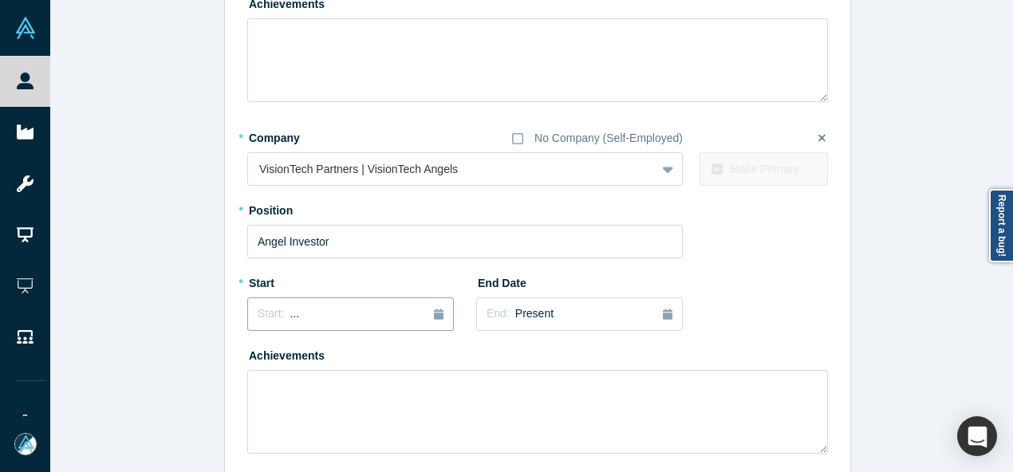
click at [362, 306] on div "Start: ..." at bounding box center [351, 315] width 186 height 18
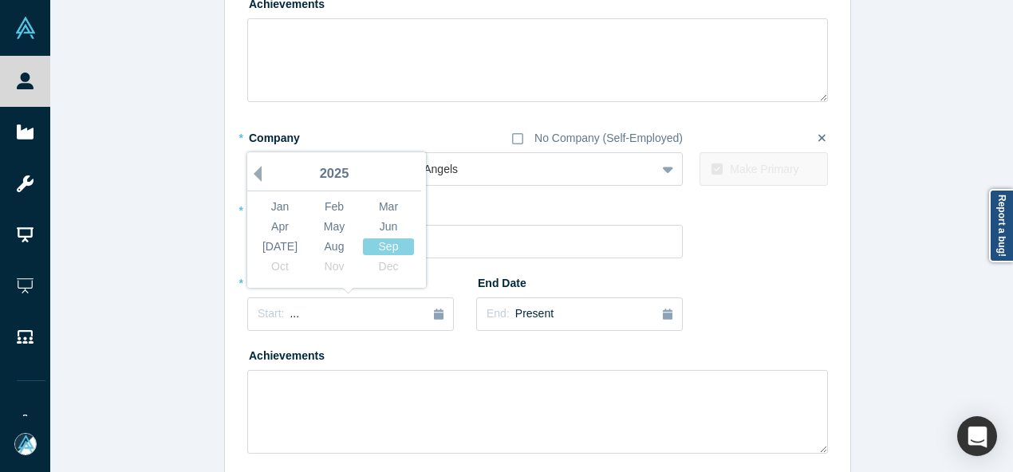
click at [251, 178] on button "Previous Year" at bounding box center [254, 174] width 16 height 16
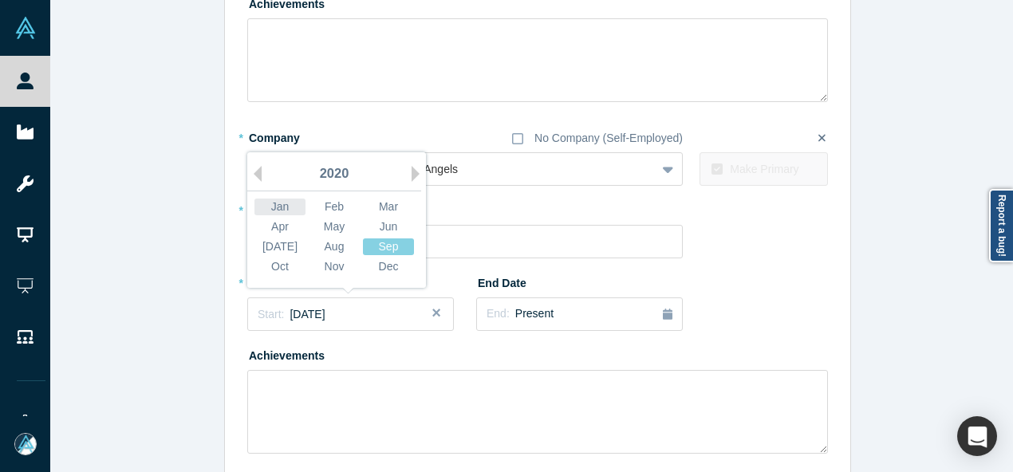
click at [294, 205] on div "Jan" at bounding box center [279, 207] width 51 height 17
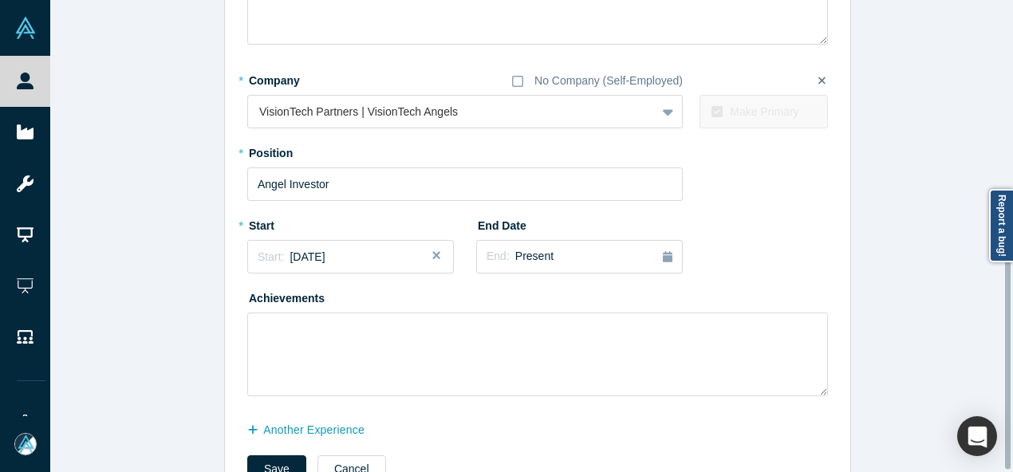
scroll to position [438, 0]
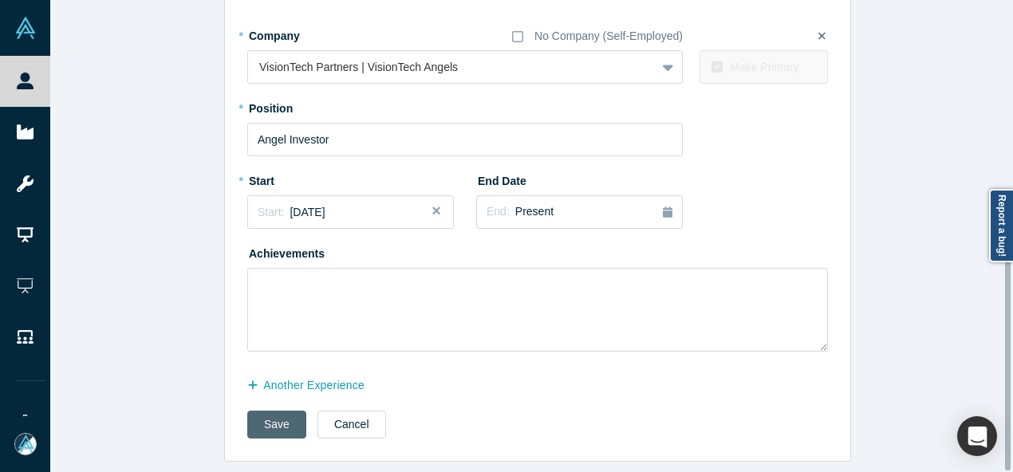
drag, startPoint x: 270, startPoint y: 404, endPoint x: 258, endPoint y: 406, distance: 11.3
click at [270, 411] on button "Save" at bounding box center [276, 425] width 59 height 28
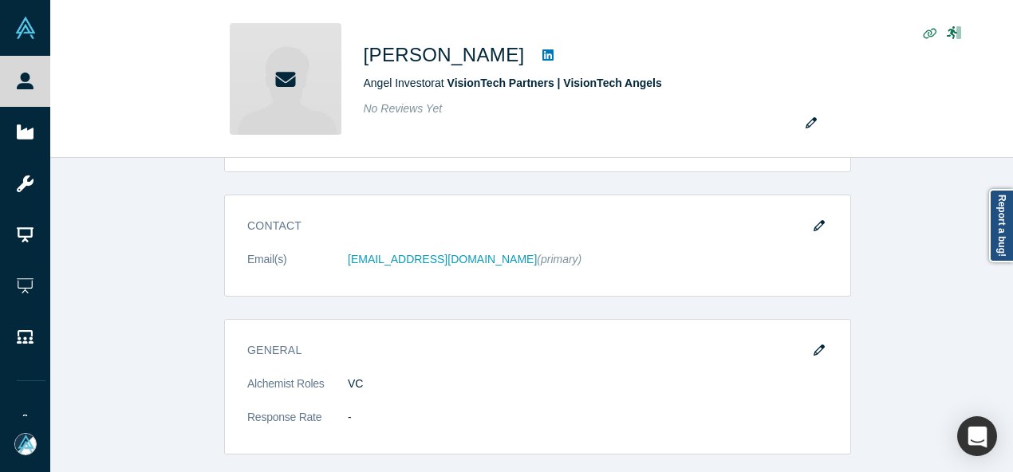
scroll to position [0, 0]
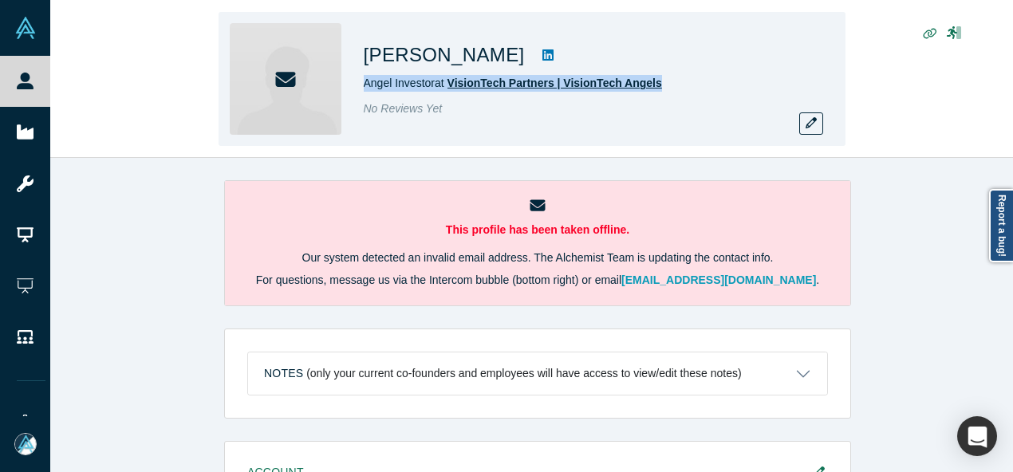
drag, startPoint x: 363, startPoint y: 93, endPoint x: 657, endPoint y: 84, distance: 293.7
click at [657, 84] on div "Moacir Feldenheimer Angel Investor at VisionTech Partners | VisionTech Angels N…" at bounding box center [587, 79] width 447 height 112
copy span "Angel Investor at VisionTech Partners | VisionTech Angels"
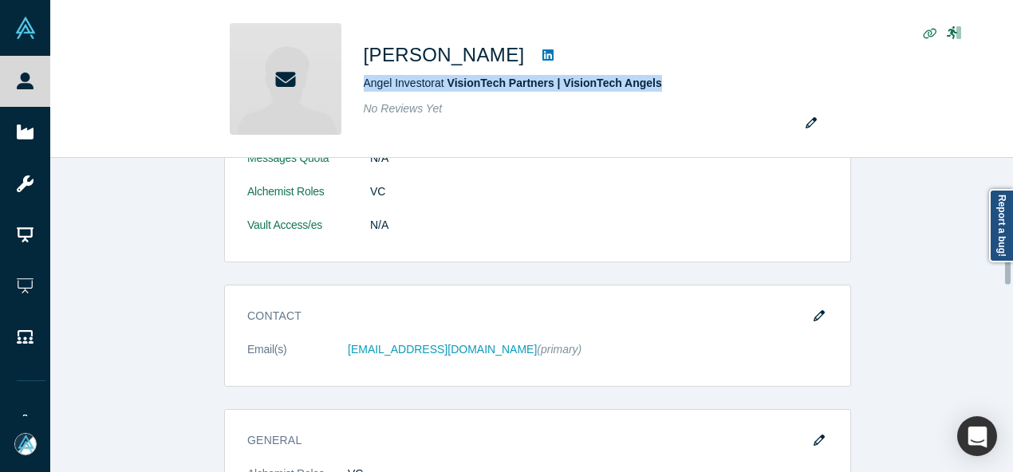
scroll to position [319, 0]
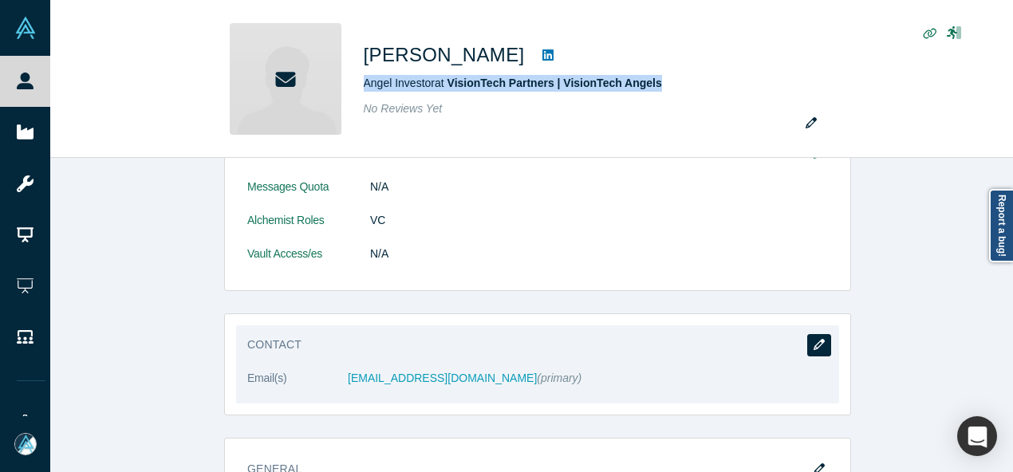
click at [814, 344] on icon "button" at bounding box center [819, 344] width 11 height 11
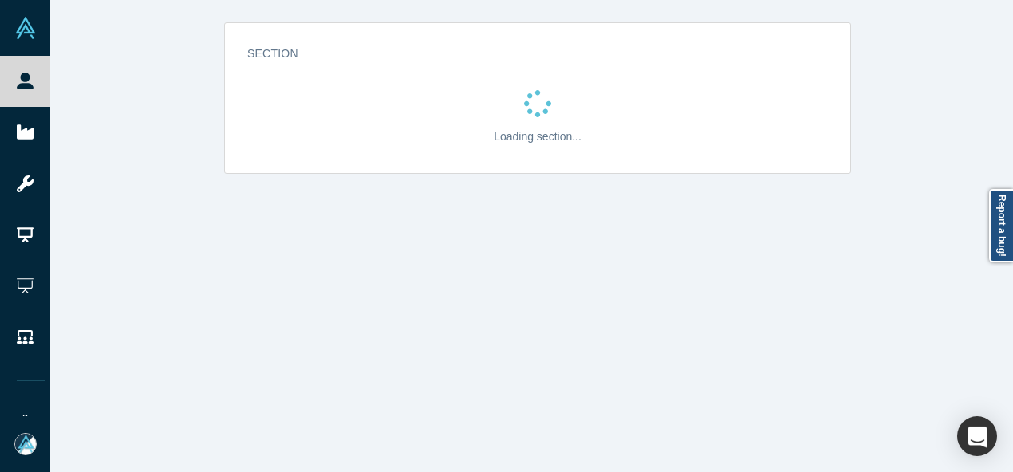
scroll to position [0, 0]
select select "US"
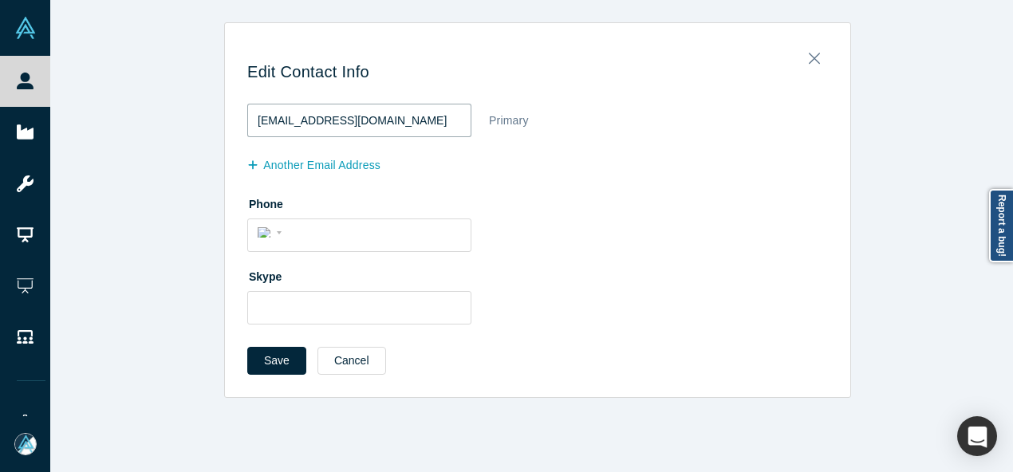
drag, startPoint x: 420, startPoint y: 121, endPoint x: 238, endPoint y: 118, distance: 181.9
click at [238, 118] on div "Edit Contact Info moa.feldenheimer@perfval.com Primary another Email Address Ph…" at bounding box center [537, 215] width 625 height 363
paste input "feldenheimer@visiontech-partners"
type input "mfeldenheimer@visiontech-partners.com"
click at [313, 167] on button "another Email Address" at bounding box center [322, 166] width 150 height 28
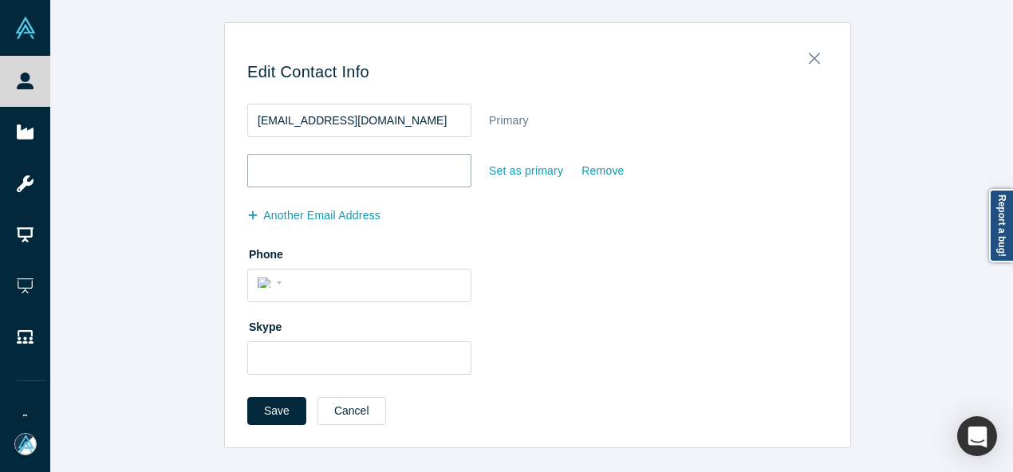
click at [313, 155] on input "email" at bounding box center [359, 171] width 224 height 34
paste input "mfeldenheimer@me.com"
type input "mfeldenheimer@me.com"
click at [349, 210] on button "another Email Address" at bounding box center [322, 216] width 150 height 28
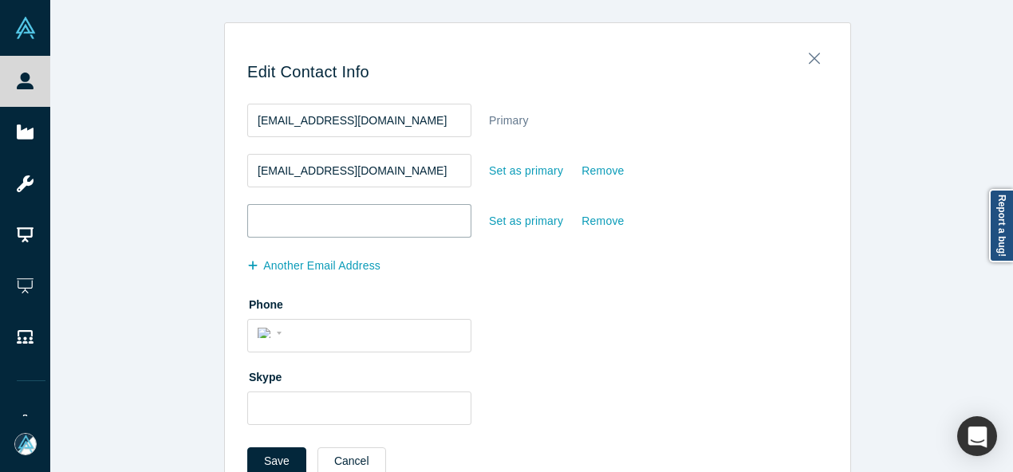
click at [343, 216] on input "email" at bounding box center [359, 221] width 224 height 34
paste input "moahf@outlook.com"
type input "moahf@outlook.com"
click at [274, 456] on button "Save" at bounding box center [276, 462] width 59 height 28
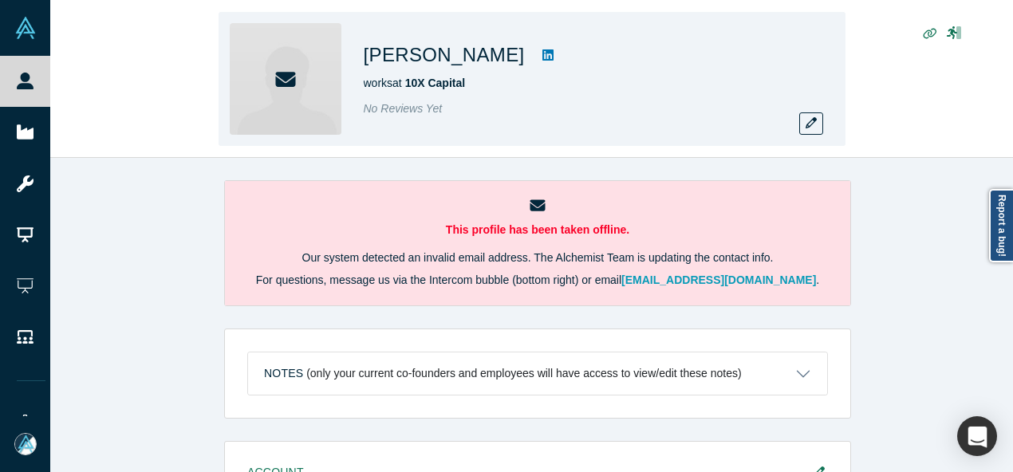
drag, startPoint x: 367, startPoint y: 53, endPoint x: 538, endPoint y: 57, distance: 170.8
click at [525, 57] on h1 "[PERSON_NAME]" at bounding box center [444, 55] width 161 height 29
copy h1 "[PERSON_NAME]"
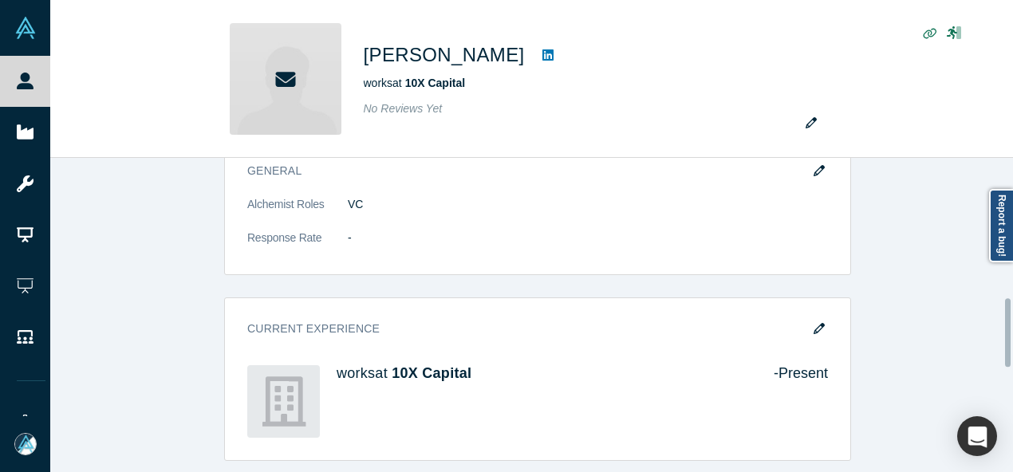
scroll to position [638, 0]
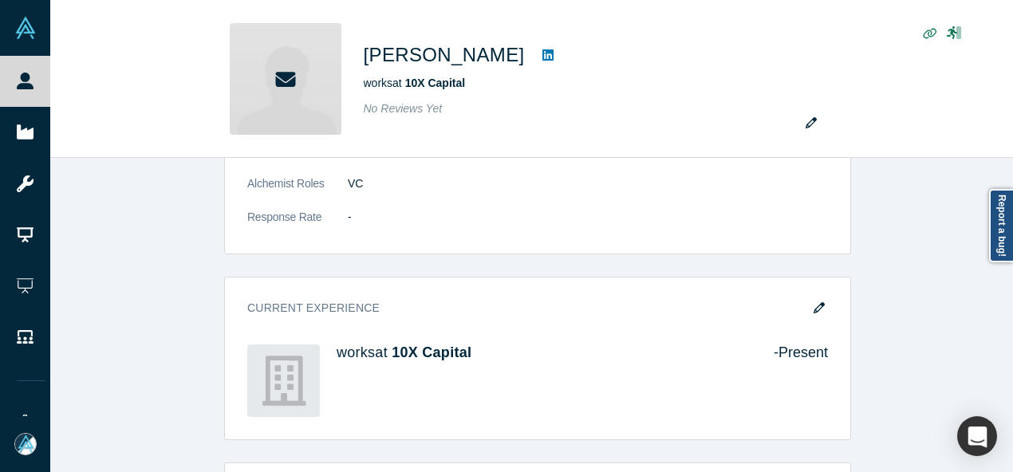
click at [814, 307] on icon "button" at bounding box center [819, 307] width 11 height 11
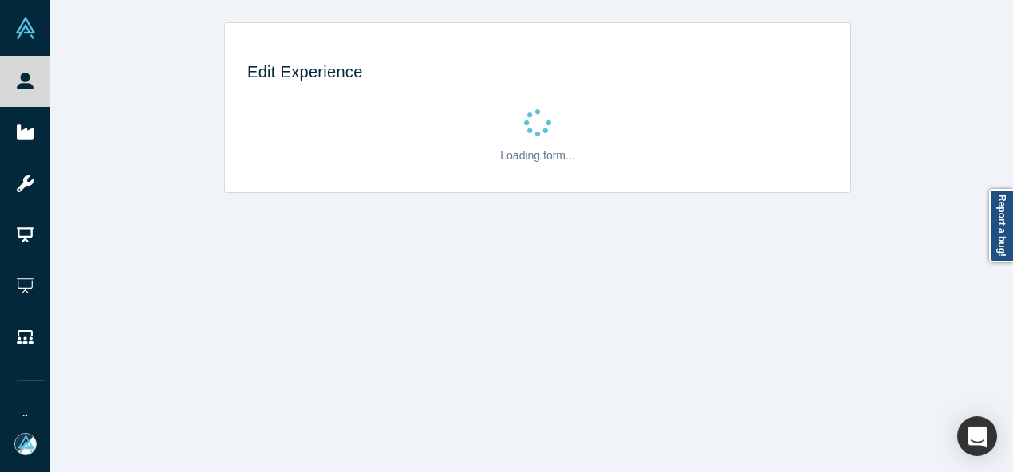
scroll to position [0, 0]
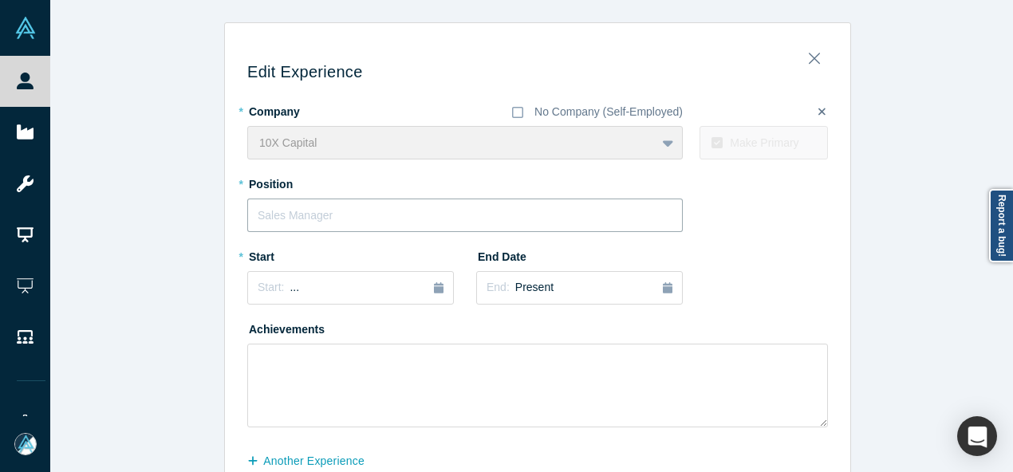
click at [319, 211] on input "text" at bounding box center [465, 216] width 436 height 34
paste input "Managing Director"
type input "Managing Director"
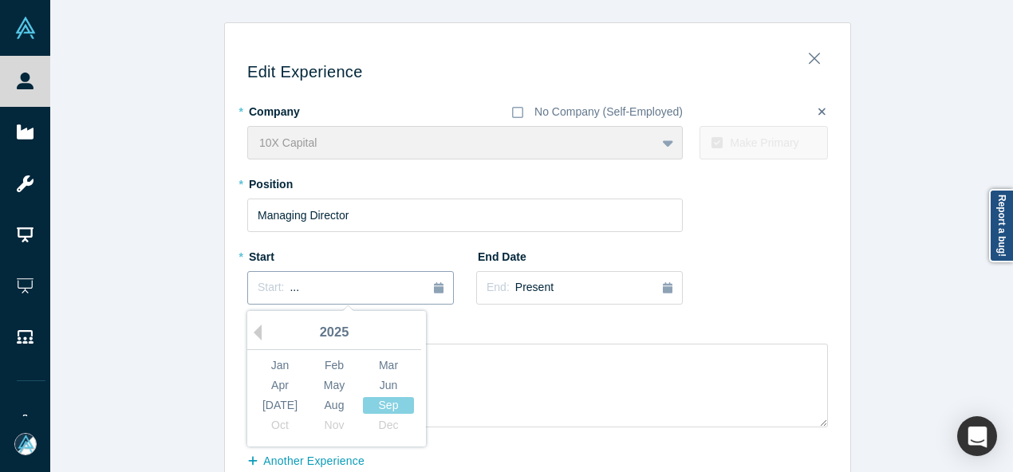
click at [329, 288] on div "Start: ..." at bounding box center [351, 288] width 186 height 18
click at [251, 332] on button "Previous Year" at bounding box center [254, 333] width 16 height 16
click at [251, 331] on button "Previous Year" at bounding box center [254, 333] width 16 height 16
click at [252, 330] on button "Previous Year" at bounding box center [254, 333] width 16 height 16
click at [373, 385] on div "Jun" at bounding box center [388, 385] width 51 height 17
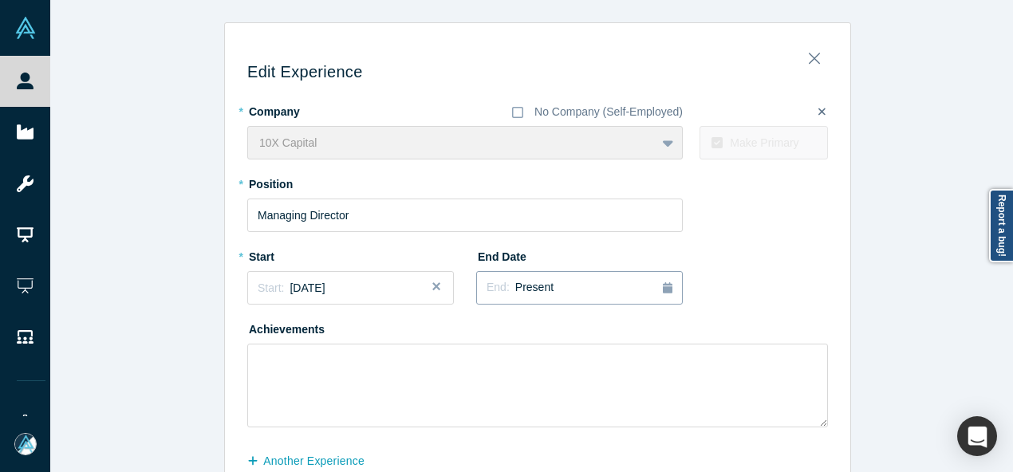
click at [550, 298] on button "End: Present" at bounding box center [579, 288] width 207 height 34
click at [549, 409] on div "Aug" at bounding box center [563, 405] width 51 height 17
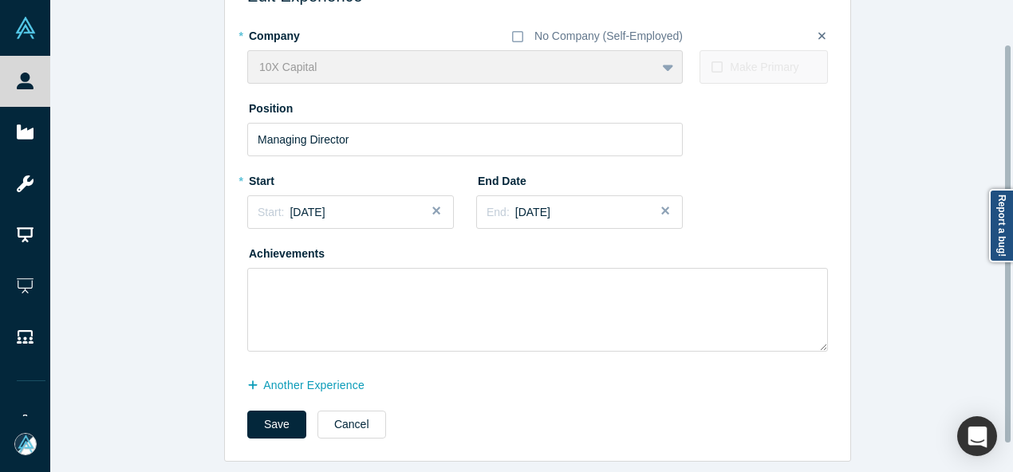
scroll to position [86, 0]
click at [320, 381] on button "another Experience" at bounding box center [314, 386] width 134 height 28
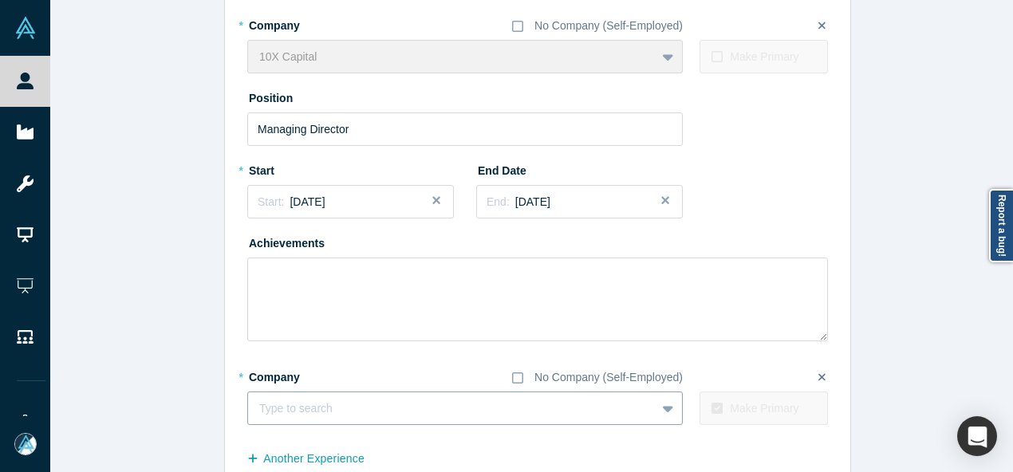
click at [324, 406] on div at bounding box center [451, 409] width 385 height 20
paste input "Strategic Advisor Strategic Advisor Luxor Technology"
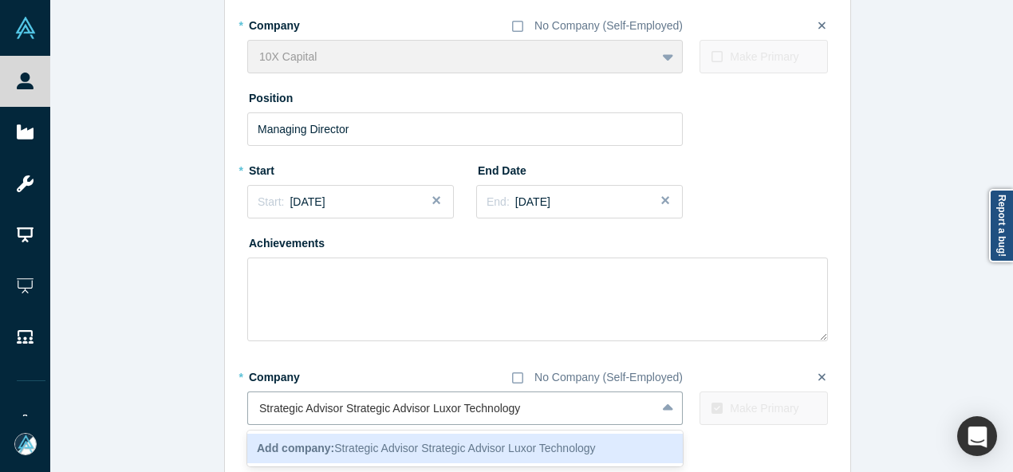
drag, startPoint x: 424, startPoint y: 409, endPoint x: 196, endPoint y: 385, distance: 229.5
click at [196, 385] on div "Edit Experience * Company No Company (Self-Employed) 10X Capital To pick up a d…" at bounding box center [537, 235] width 975 height 599
type input "Luxor Technology"
click at [325, 447] on b "Add company:" at bounding box center [295, 448] width 77 height 13
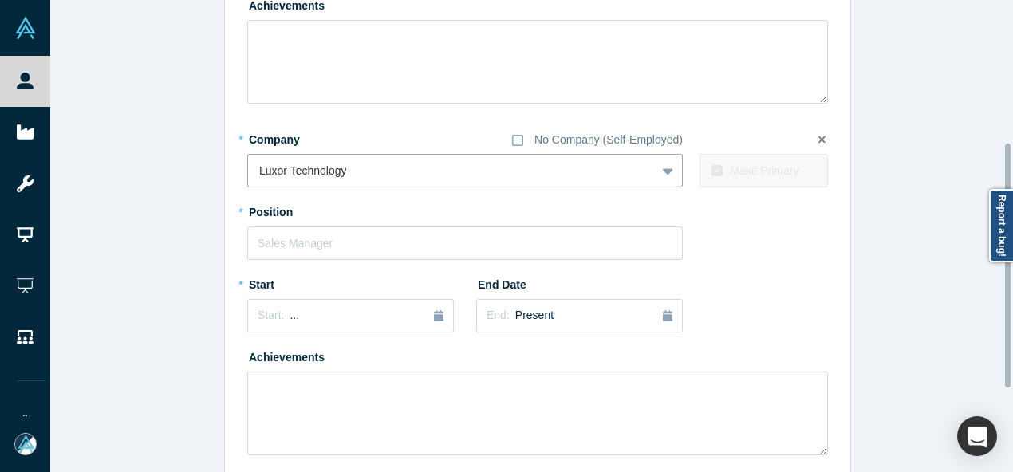
scroll to position [325, 0]
click at [289, 235] on input "text" at bounding box center [465, 242] width 436 height 34
paste input "Strategic Advisor Strategic Advisor"
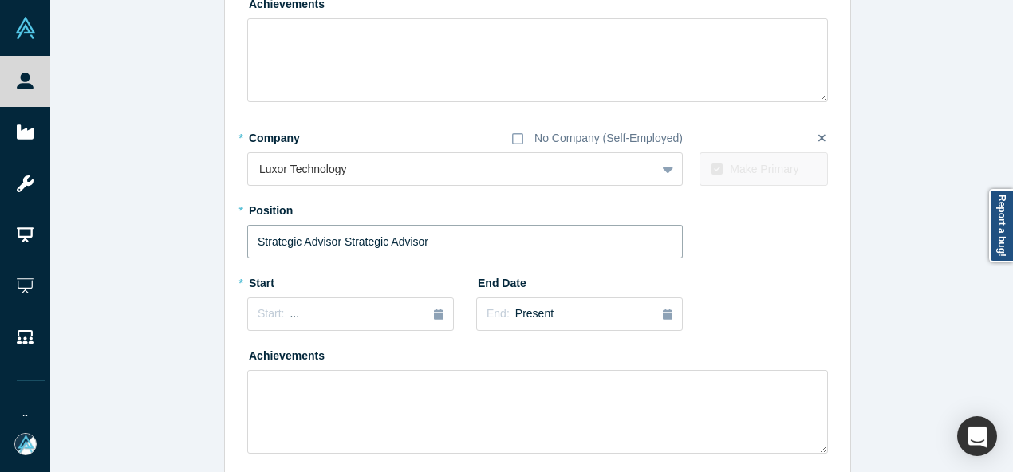
drag, startPoint x: 365, startPoint y: 243, endPoint x: 531, endPoint y: 243, distance: 165.9
click at [531, 243] on input "Strategic Advisor Strategic Advisor" at bounding box center [465, 242] width 436 height 34
type input "Strategic Advisor"
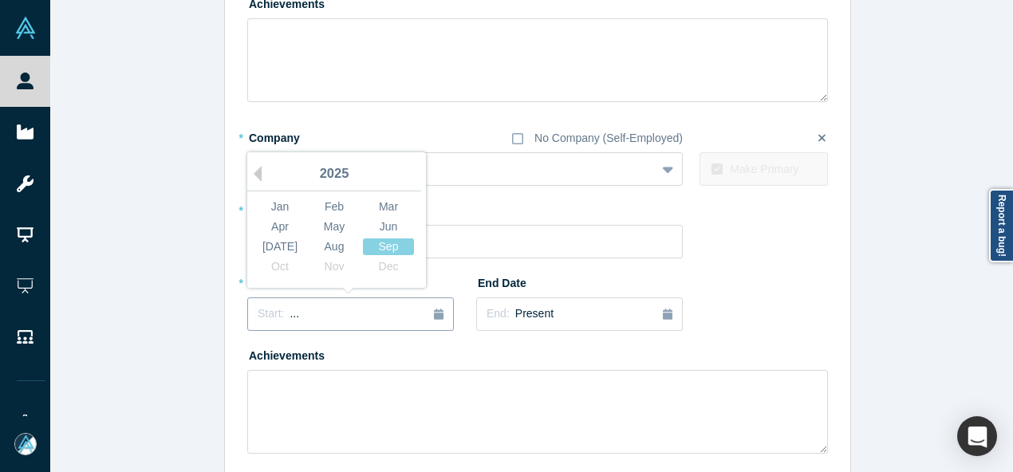
click at [313, 317] on div "Start: ..." at bounding box center [351, 315] width 186 height 18
click at [325, 242] on div "Aug" at bounding box center [334, 247] width 51 height 17
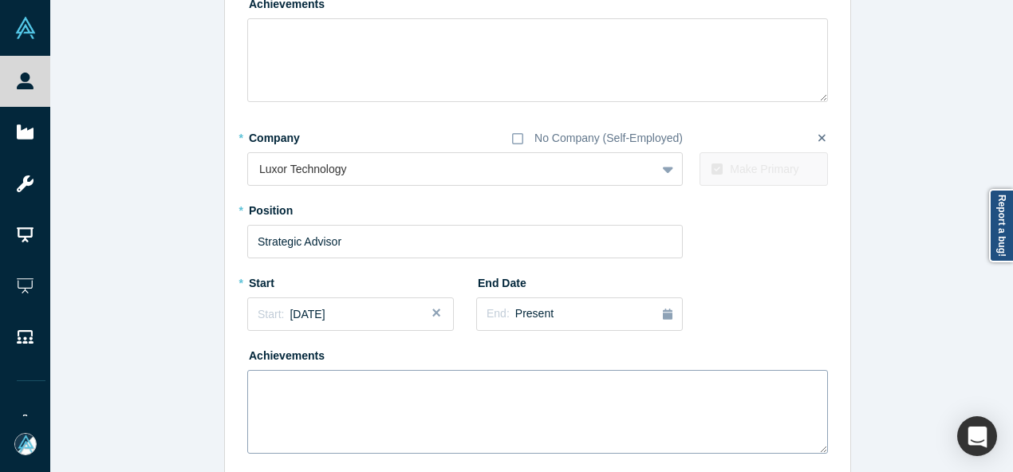
scroll to position [438, 0]
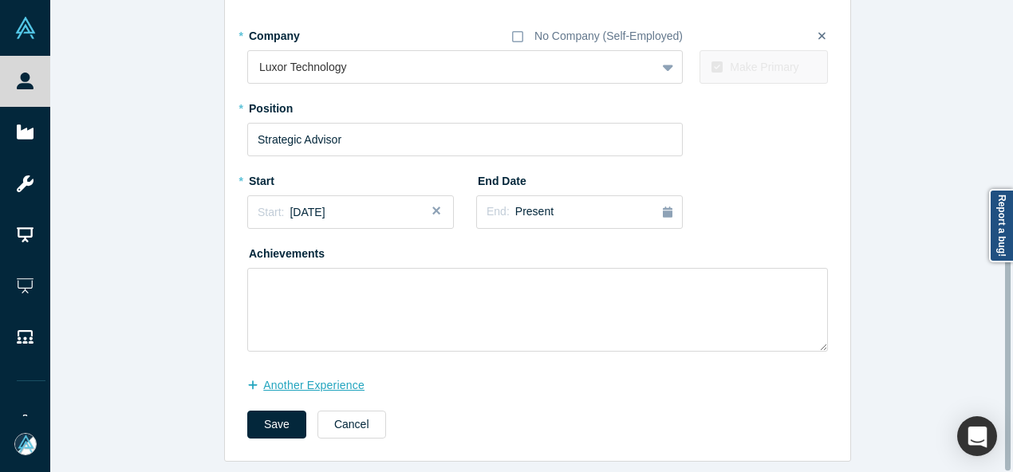
click at [340, 381] on button "another Experience" at bounding box center [314, 386] width 134 height 28
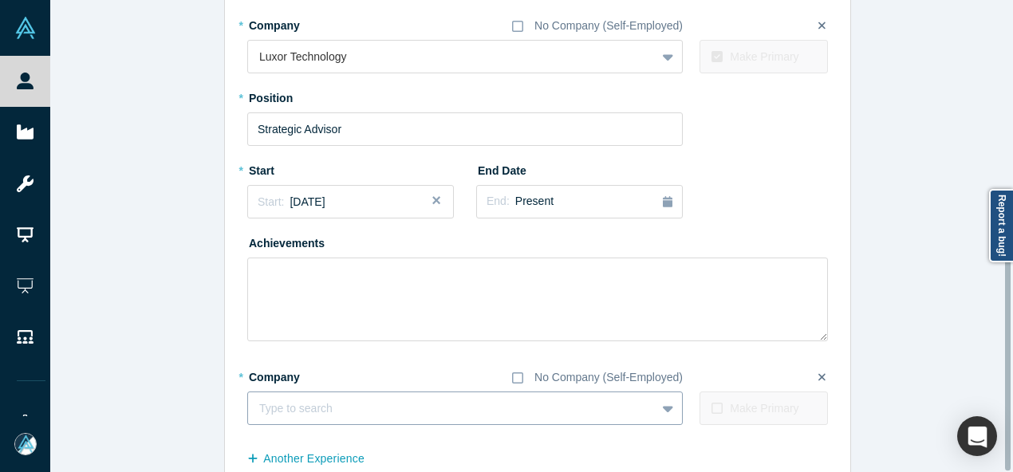
click at [345, 407] on div at bounding box center [451, 409] width 385 height 20
paste input "Member, Board of Managers Member, Board of Managers Nexus Beverage Solutions LLC"
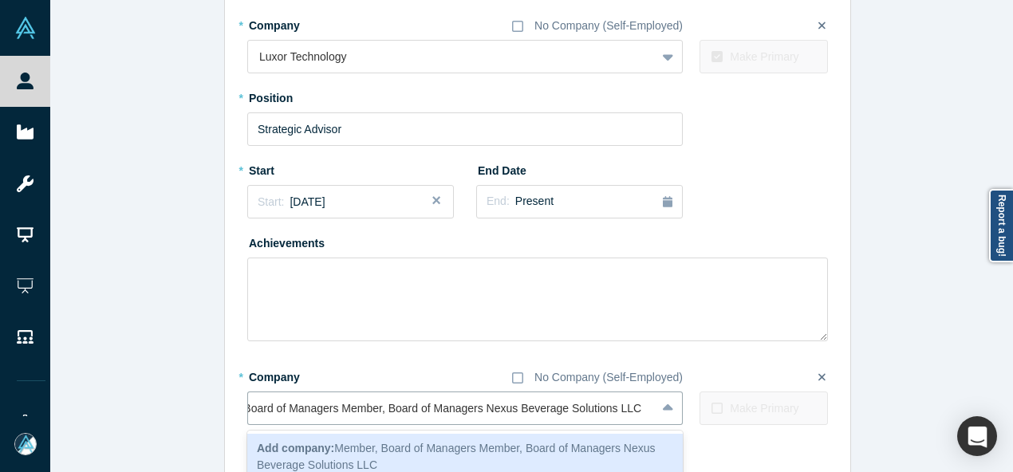
scroll to position [0, 53]
drag, startPoint x: 491, startPoint y: 409, endPoint x: 199, endPoint y: 404, distance: 292.0
click at [199, 404] on div "Edit Experience * Company No Company (Self-Employed) 10X Capital To pick up a d…" at bounding box center [537, 59] width 975 height 951
type input "Nexus Beverage Solutions LLC"
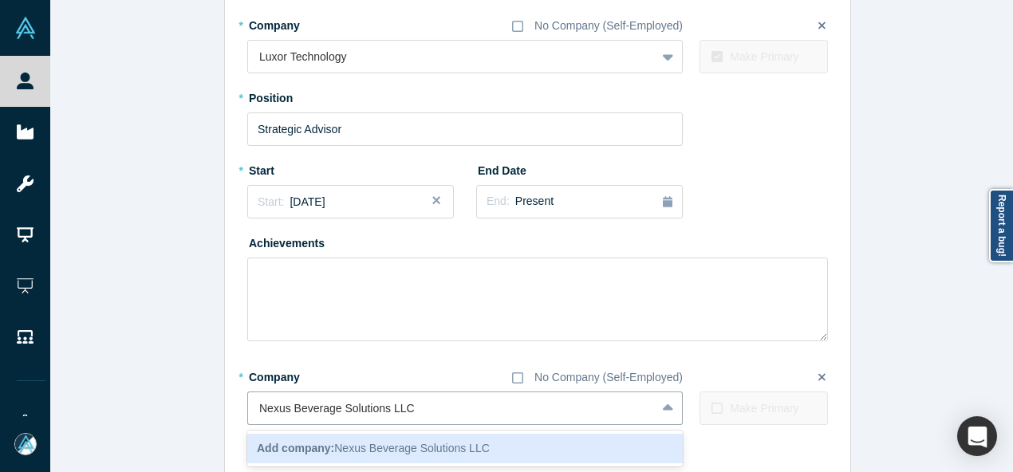
click at [328, 448] on b "Add company:" at bounding box center [295, 448] width 77 height 13
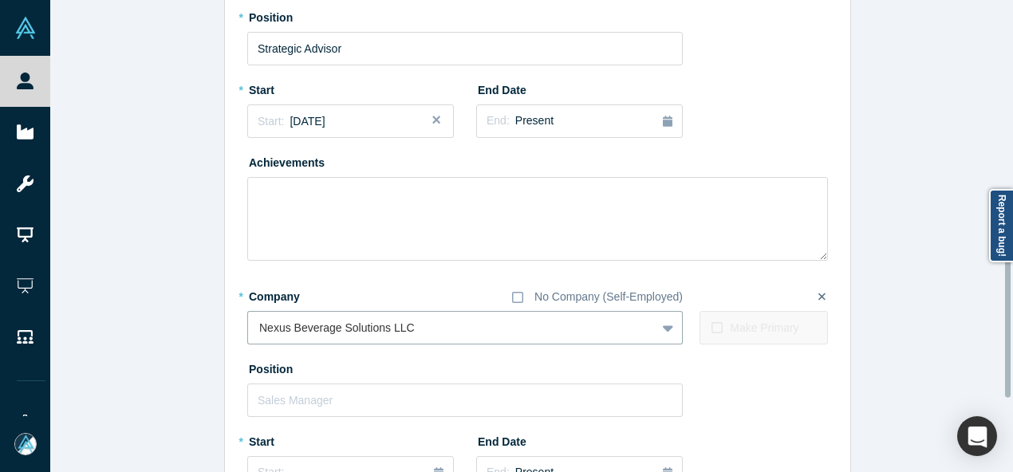
scroll to position [598, 0]
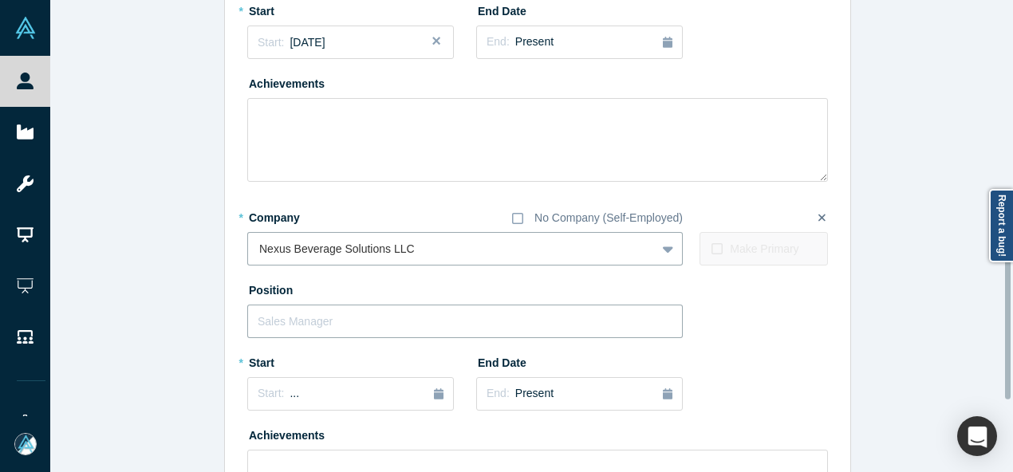
click at [319, 314] on input "text" at bounding box center [465, 322] width 436 height 34
paste input "Member, Board of Managers Member, Board of Managers"
drag, startPoint x: 394, startPoint y: 322, endPoint x: 599, endPoint y: 320, distance: 205.0
click at [599, 320] on input "Member, Board of Managers Member, Board of Managers" at bounding box center [465, 322] width 436 height 34
type input "Member, Board of Managers"
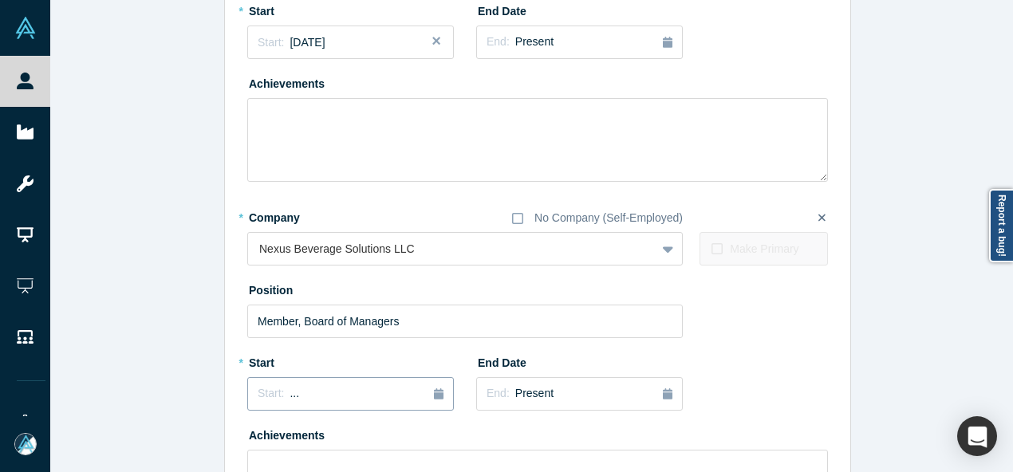
click at [332, 390] on div "Start: ..." at bounding box center [351, 394] width 186 height 18
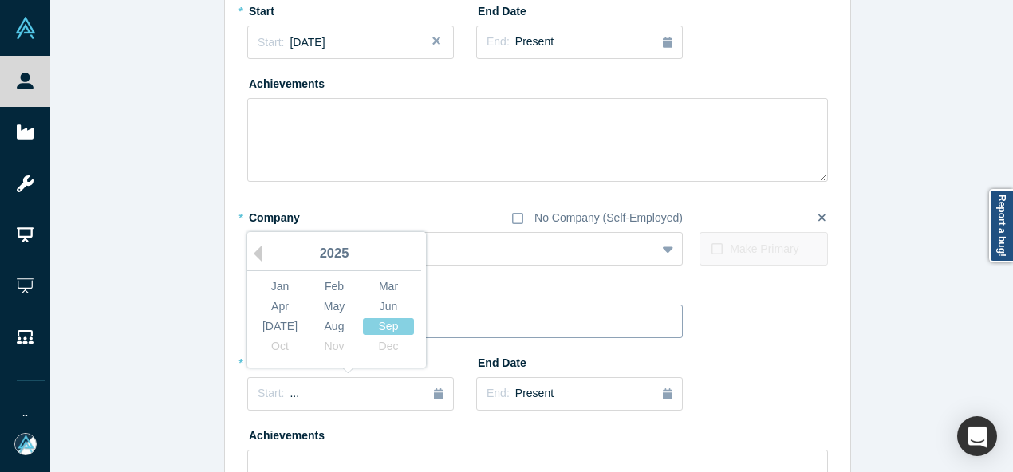
click at [270, 329] on div "[DATE]" at bounding box center [279, 326] width 51 height 17
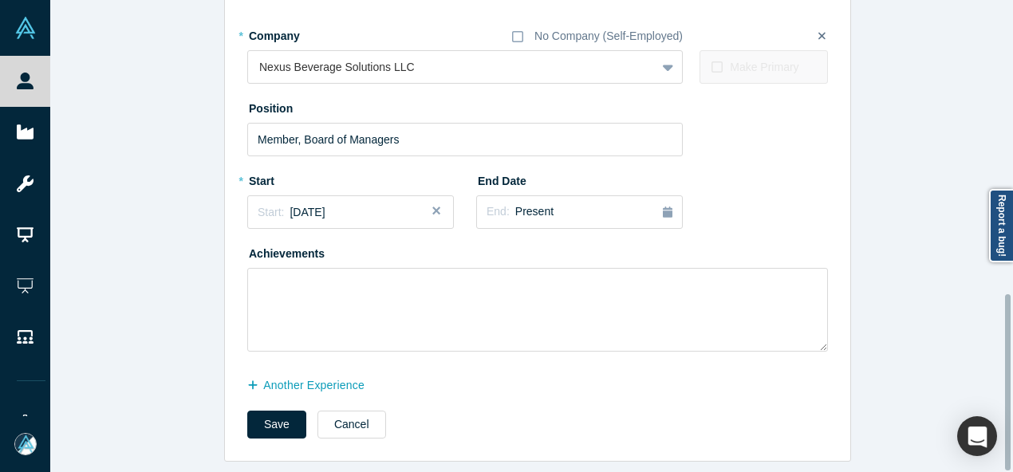
scroll to position [790, 0]
click at [262, 419] on button "Save" at bounding box center [276, 425] width 59 height 28
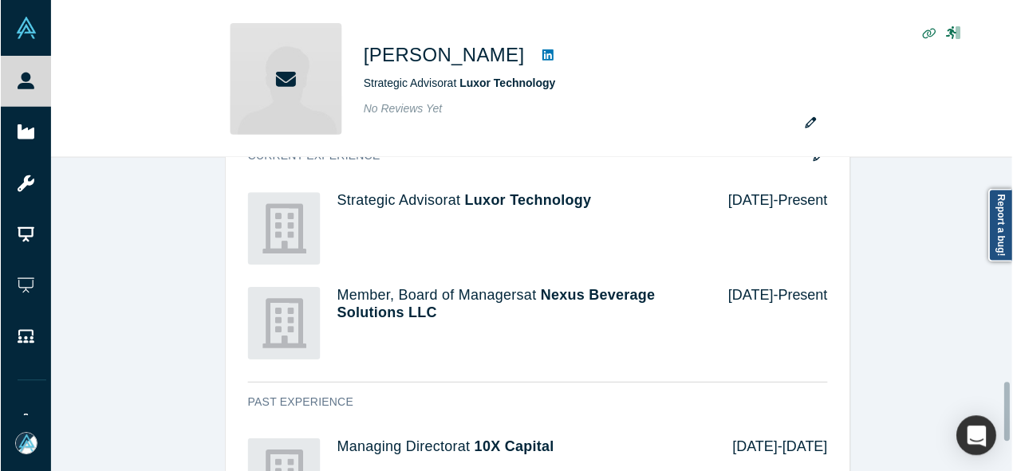
scroll to position [0, 0]
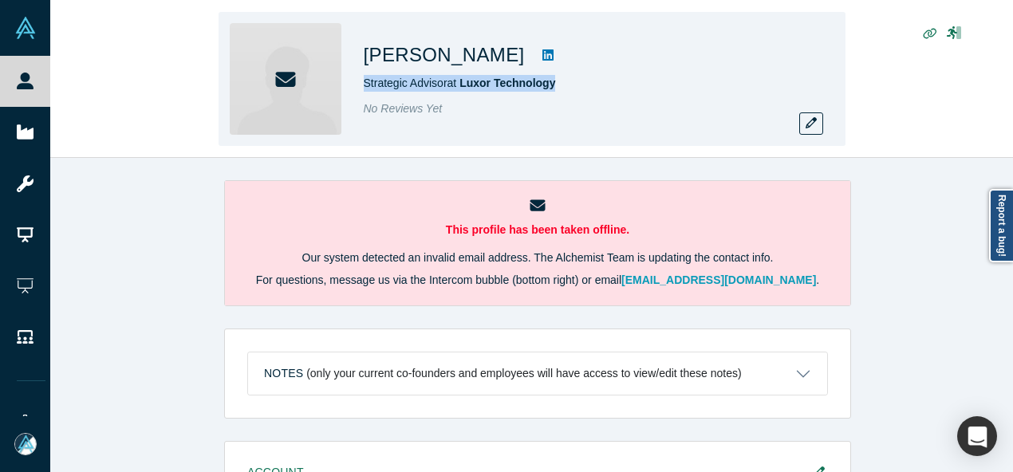
drag, startPoint x: 359, startPoint y: 88, endPoint x: 579, endPoint y: 77, distance: 220.5
click at [579, 77] on div "[PERSON_NAME] Strategic Advisor at Luxor Technology No Reviews Yet" at bounding box center [532, 79] width 627 height 134
copy span "Strategic Advisor at Luxor Technology"
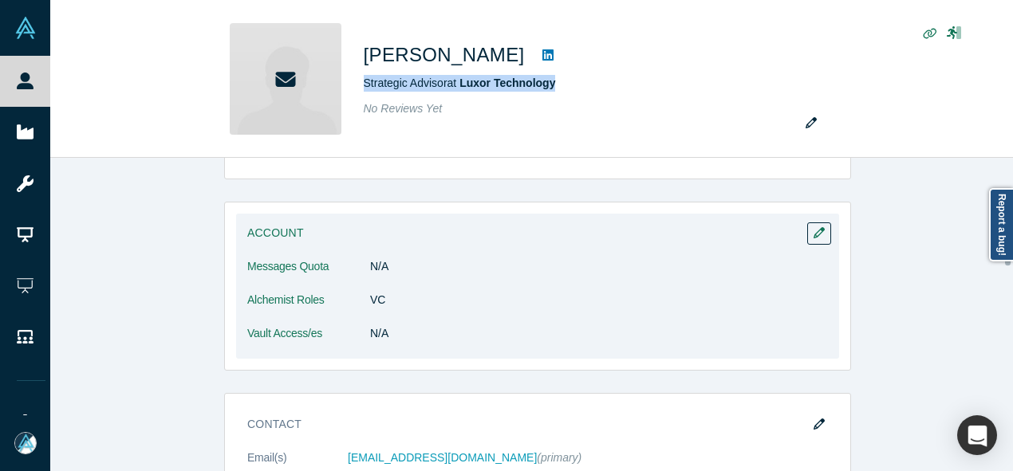
scroll to position [479, 0]
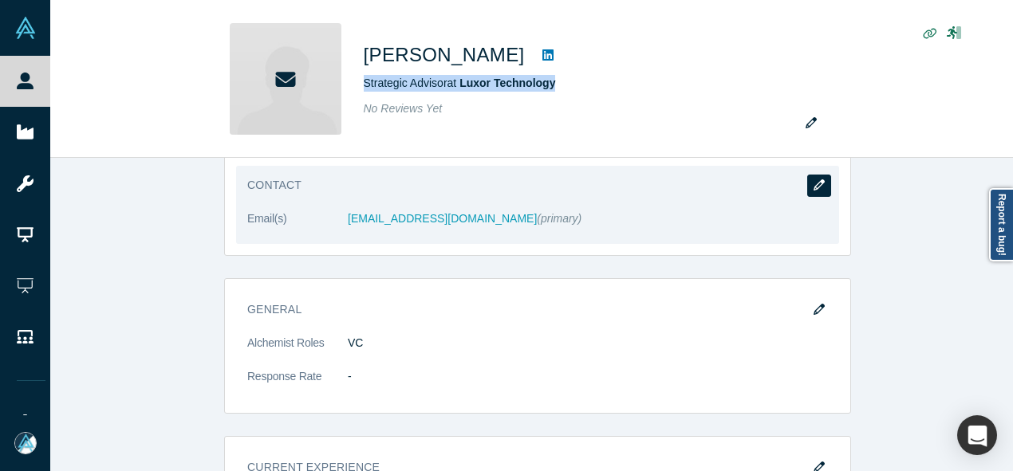
click at [821, 183] on button "button" at bounding box center [819, 186] width 24 height 22
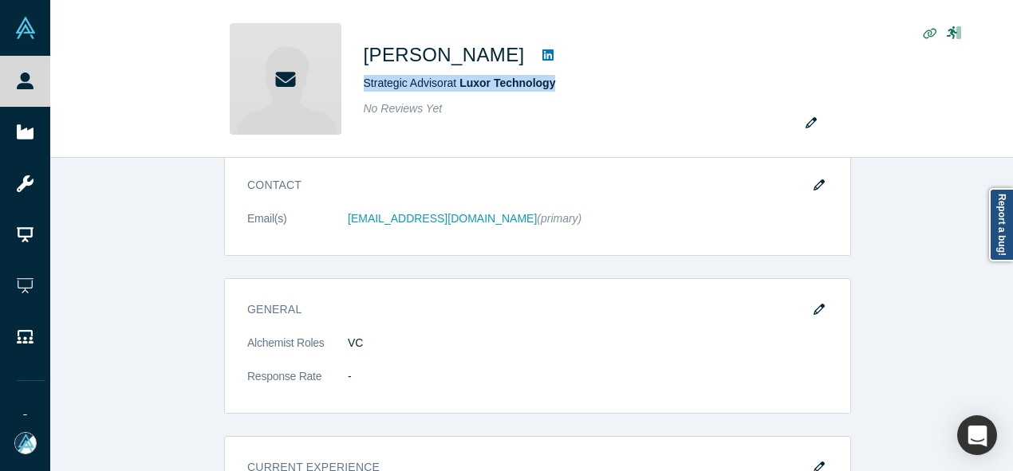
scroll to position [0, 0]
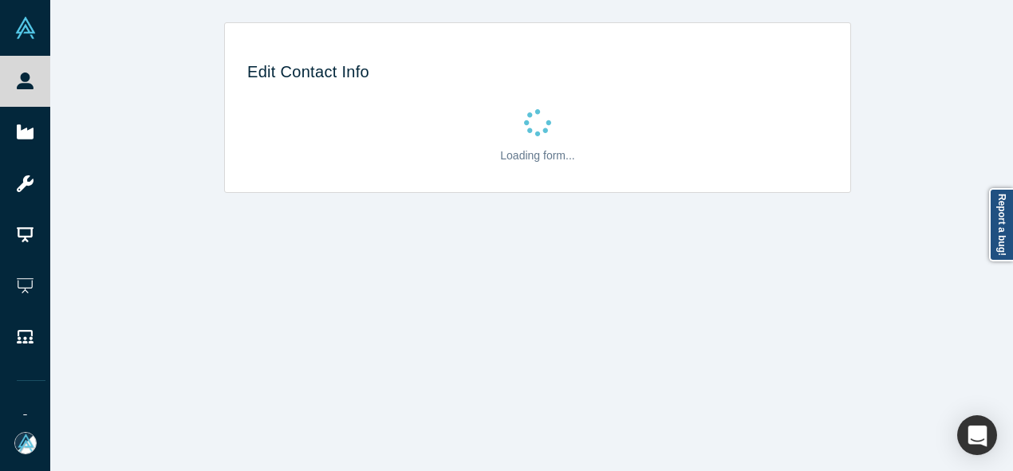
select select "US"
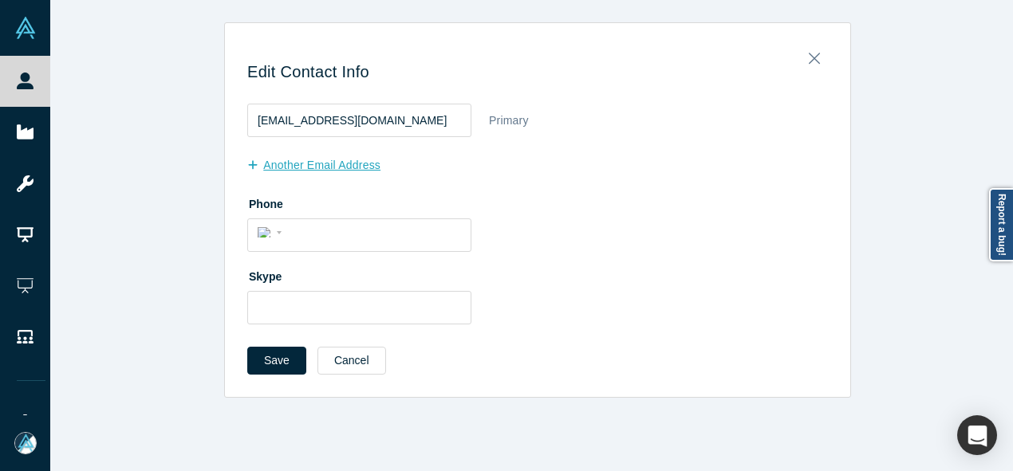
click at [294, 166] on button "another Email Address" at bounding box center [322, 166] width 150 height 28
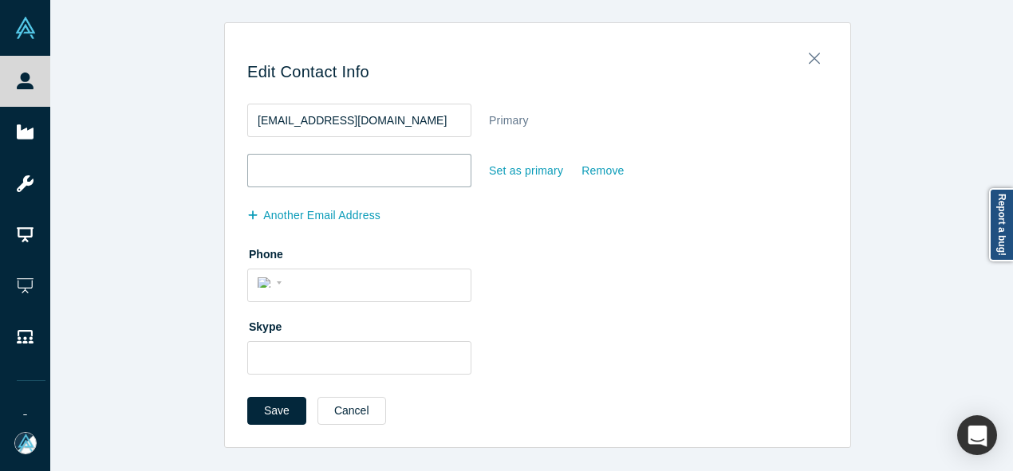
click at [297, 165] on input "email" at bounding box center [359, 171] width 224 height 34
paste input "[EMAIL_ADDRESS][DOMAIN_NAME]"
type input "[EMAIL_ADDRESS][DOMAIN_NAME]"
drag, startPoint x: 403, startPoint y: 120, endPoint x: 239, endPoint y: 117, distance: 163.6
click at [239, 117] on div "Edit Contact Info [EMAIL_ADDRESS][DOMAIN_NAME] Primary [EMAIL_ADDRESS][DOMAIN_N…" at bounding box center [537, 240] width 625 height 413
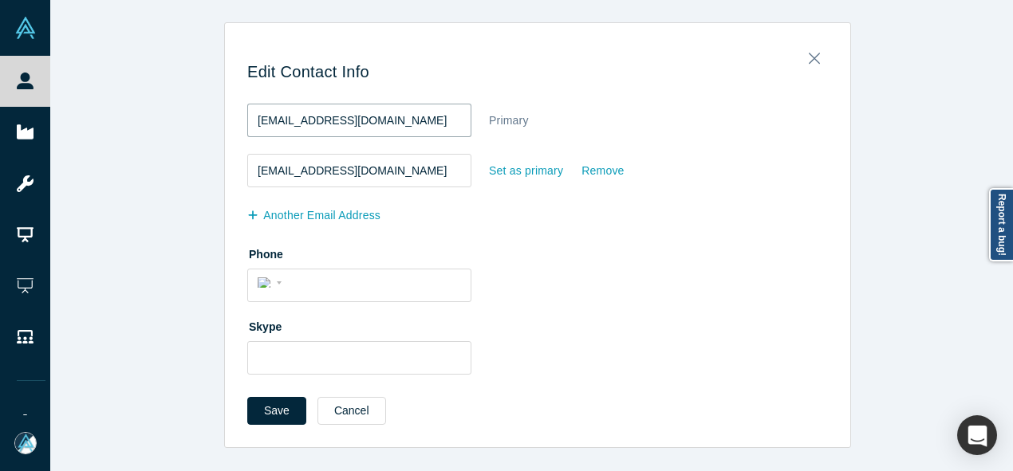
paste input "[EMAIL_ADDRESS][DOMAIN_NAME]"
type input "[PERSON_NAME][EMAIL_ADDRESS][DOMAIN_NAME]"
click at [262, 410] on button "Save" at bounding box center [276, 411] width 59 height 28
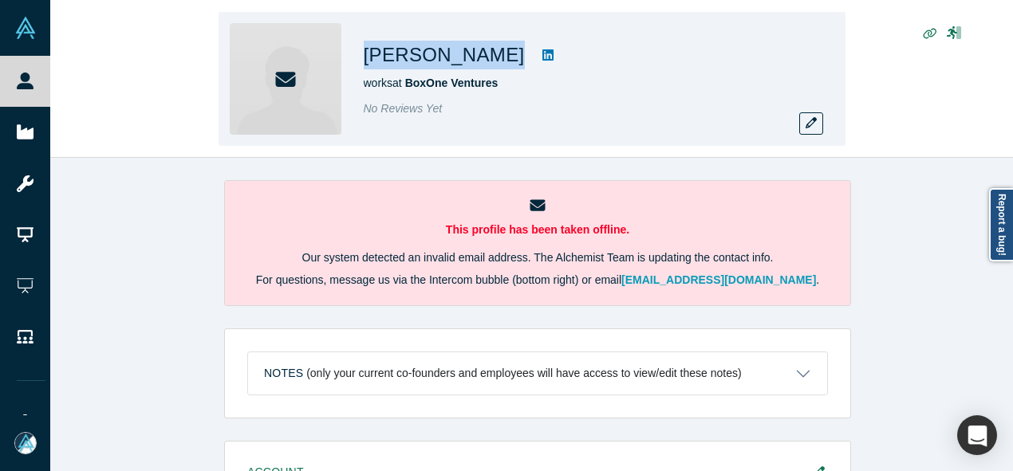
drag, startPoint x: 366, startPoint y: 55, endPoint x: 497, endPoint y: 62, distance: 131.0
click at [497, 62] on div "Milad Alucozai" at bounding box center [587, 55] width 447 height 29
copy div "Milad Alucozai"
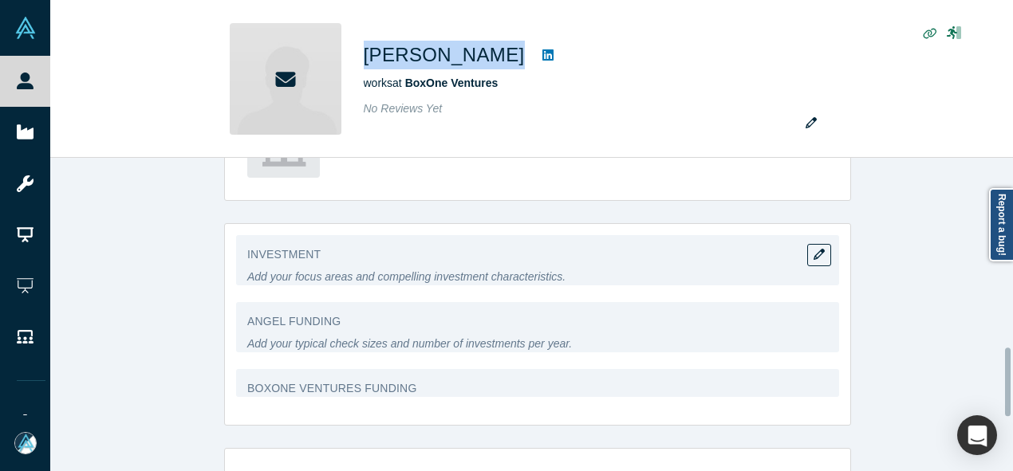
scroll to position [718, 0]
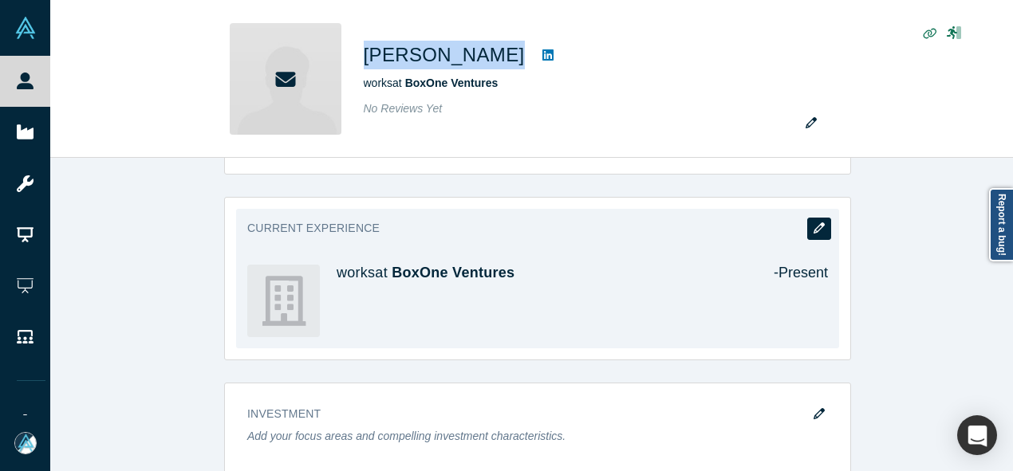
click at [817, 223] on icon "button" at bounding box center [819, 228] width 11 height 11
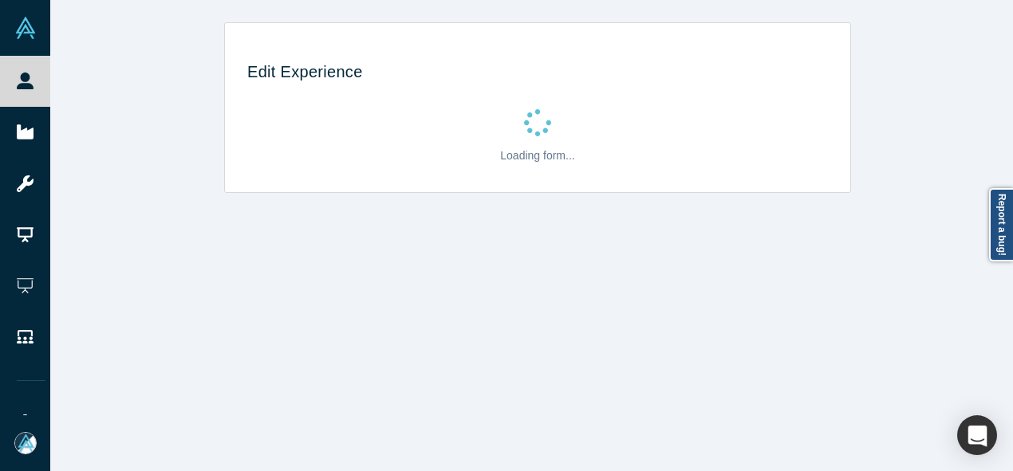
scroll to position [0, 0]
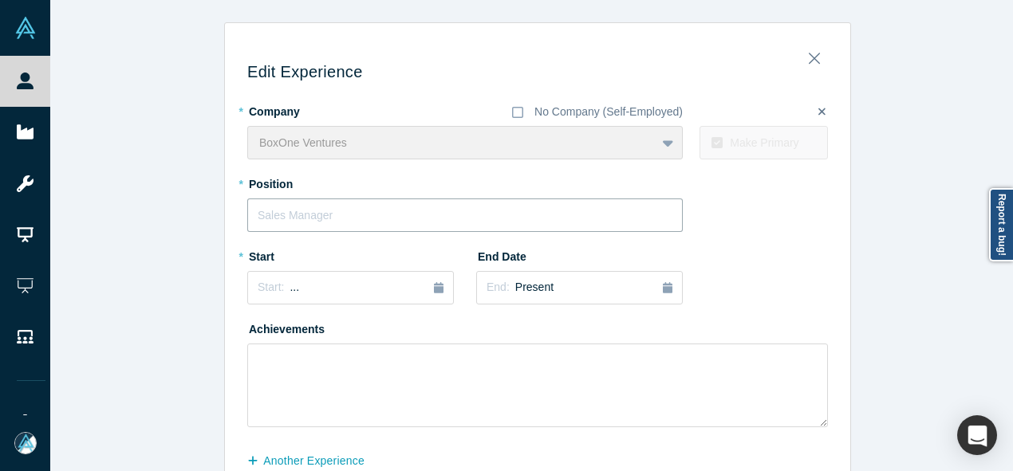
click at [322, 219] on input "text" at bounding box center [465, 216] width 436 height 34
paste input "Head of Life Sciences & Deep Tech"
type input "Head of Life Sciences & Deep Tech"
click at [301, 286] on div "Start: ..." at bounding box center [351, 288] width 186 height 18
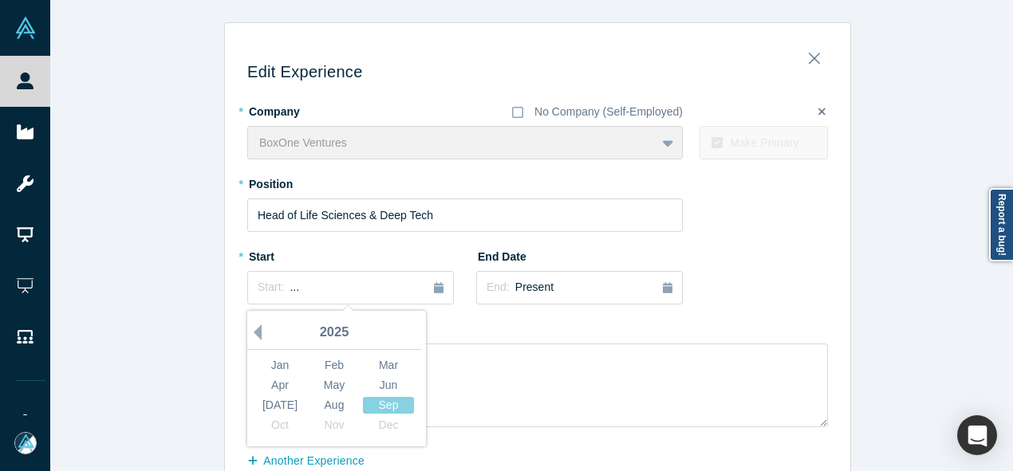
click at [252, 328] on button "Previous Year" at bounding box center [254, 333] width 16 height 16
click at [253, 328] on button "Previous Year" at bounding box center [254, 333] width 16 height 16
click at [254, 328] on button "Previous Year" at bounding box center [254, 333] width 16 height 16
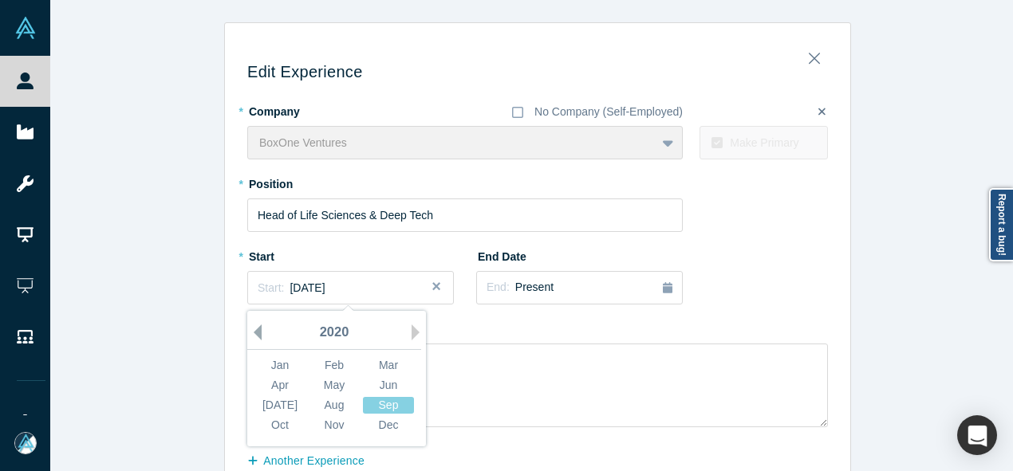
click at [254, 328] on button "Previous Year" at bounding box center [254, 333] width 16 height 16
click at [330, 424] on div "Nov" at bounding box center [334, 425] width 51 height 17
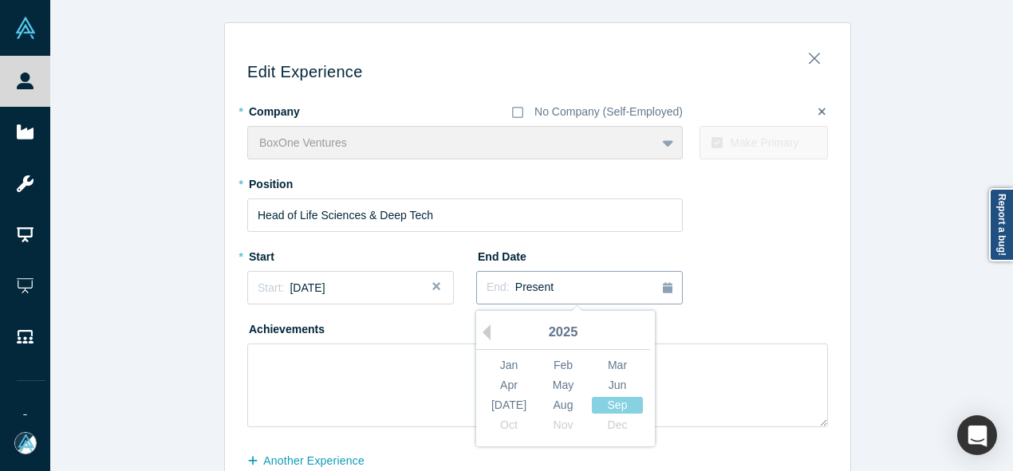
click at [523, 286] on span "Present" at bounding box center [534, 287] width 38 height 13
click at [482, 328] on button "Previous Year" at bounding box center [483, 333] width 16 height 16
click at [511, 408] on div "[DATE]" at bounding box center [508, 405] width 51 height 17
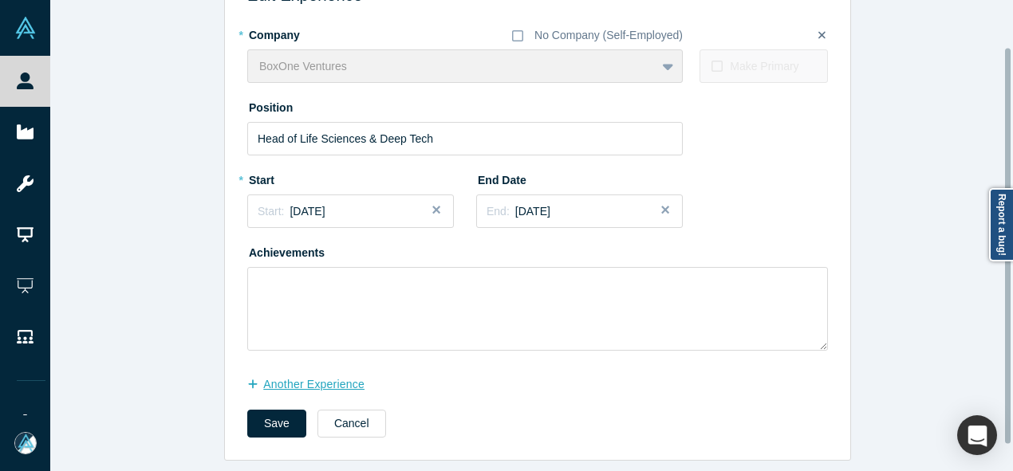
scroll to position [86, 0]
click at [330, 377] on button "another Experience" at bounding box center [314, 385] width 134 height 28
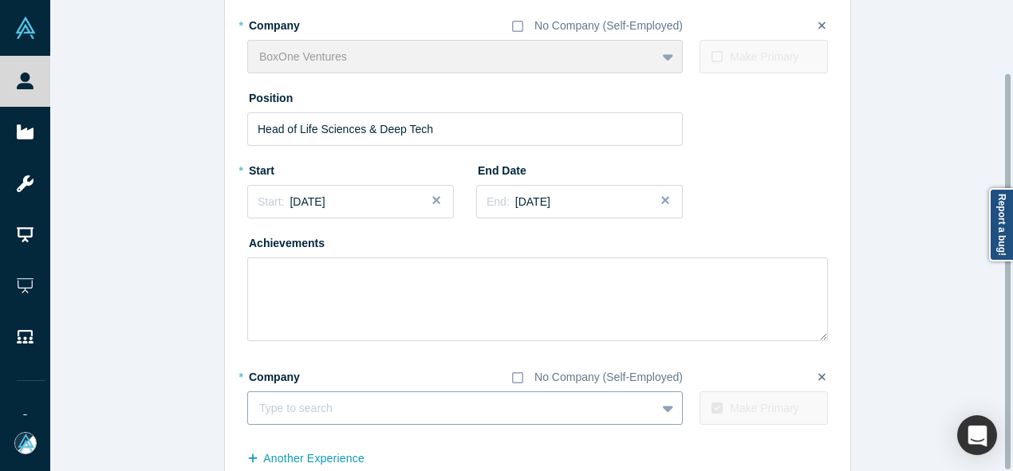
click at [340, 412] on div at bounding box center [451, 409] width 385 height 20
paste input "Board Member Board Member Talus Bio"
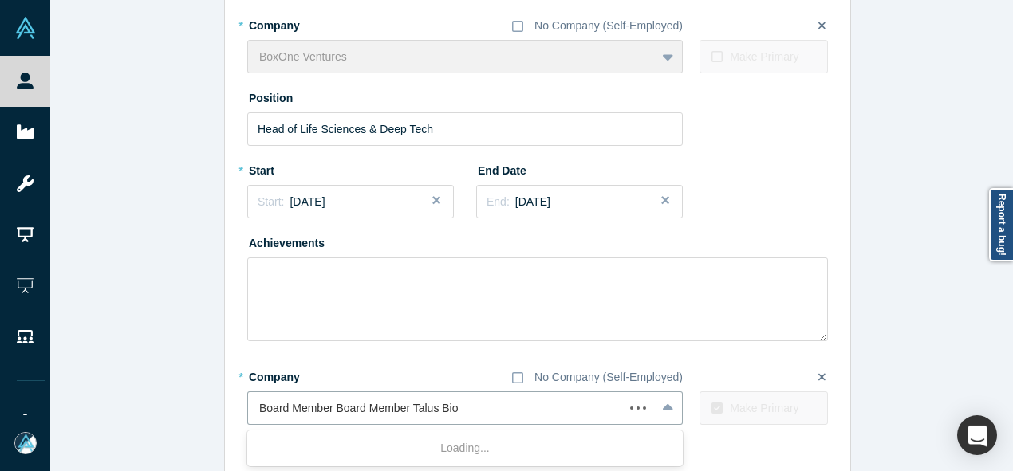
drag, startPoint x: 408, startPoint y: 409, endPoint x: 195, endPoint y: 411, distance: 213.8
click at [195, 411] on div "Edit Experience * Company No Company (Self-Employed) BoxOne Ventures To pick up…" at bounding box center [537, 235] width 975 height 599
type input "Talus Bio"
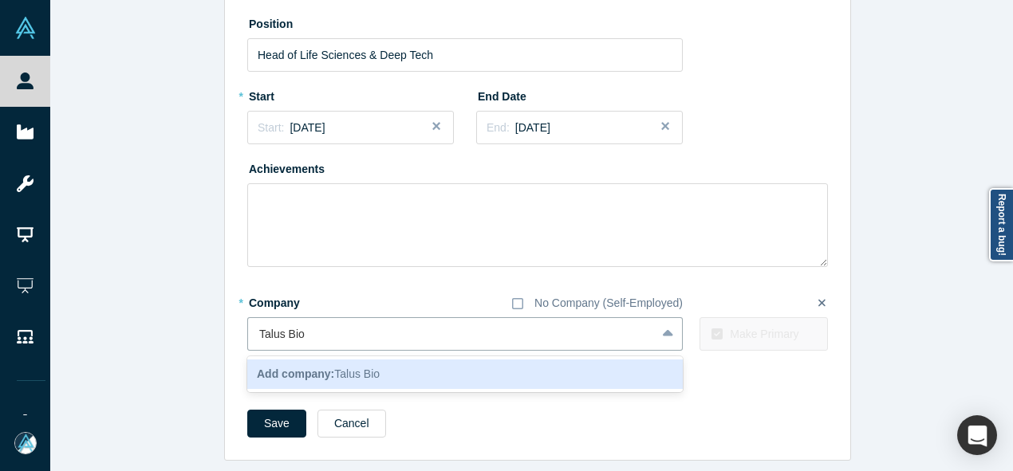
click at [275, 368] on b "Add company:" at bounding box center [295, 374] width 77 height 13
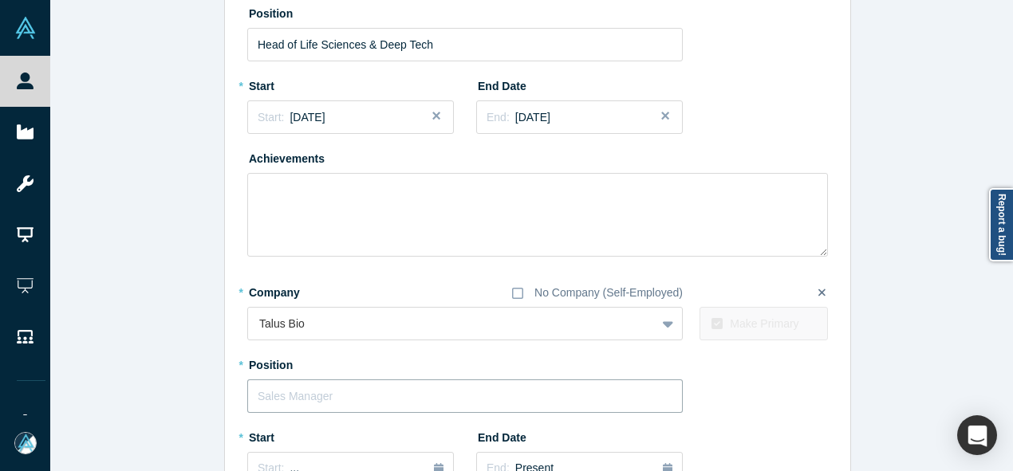
click at [285, 392] on input "text" at bounding box center [465, 397] width 436 height 34
paste input "Board Member Board Member"
drag, startPoint x: 327, startPoint y: 395, endPoint x: 454, endPoint y: 396, distance: 126.9
click at [454, 396] on input "Board Member Board Member" at bounding box center [465, 397] width 436 height 34
type input "Board Member"
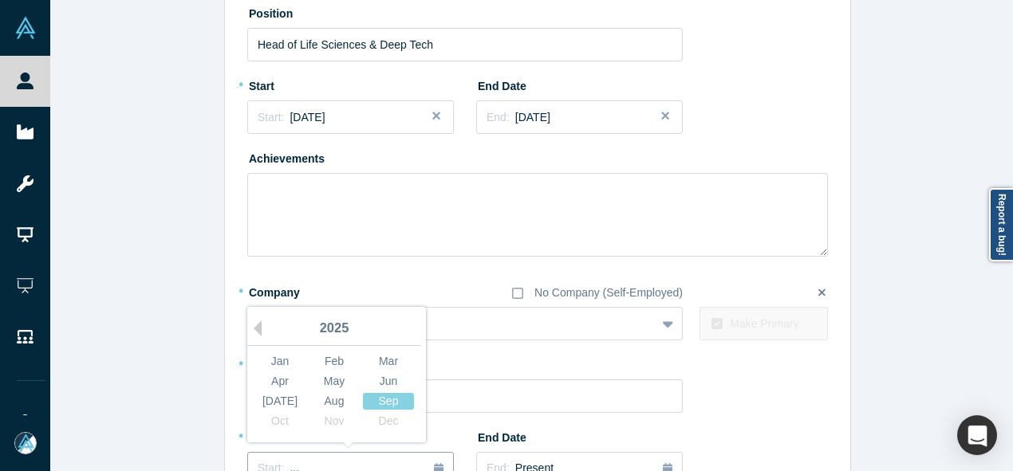
click at [313, 467] on div "Start: ..." at bounding box center [351, 469] width 186 height 18
click at [252, 325] on button "Previous Year" at bounding box center [254, 329] width 16 height 16
click at [276, 359] on div "Jan" at bounding box center [279, 361] width 51 height 17
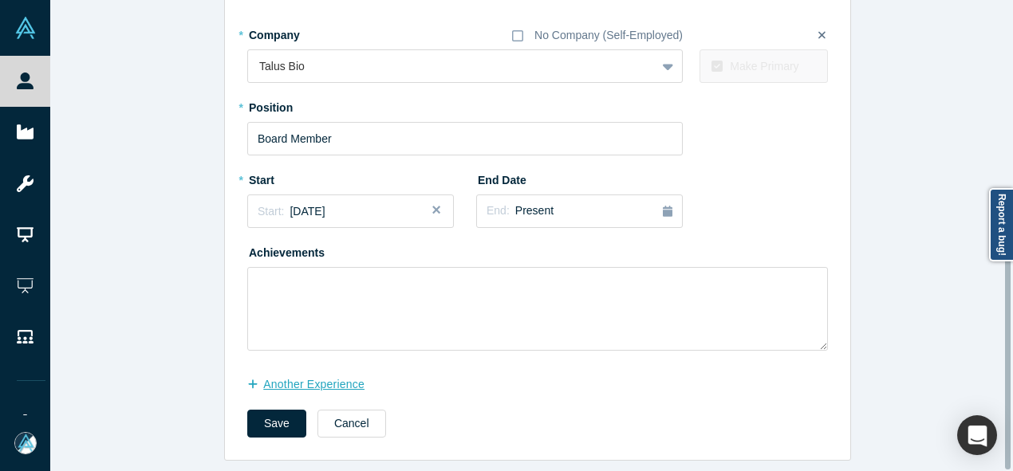
scroll to position [439, 0]
click at [332, 376] on button "another Experience" at bounding box center [314, 385] width 134 height 28
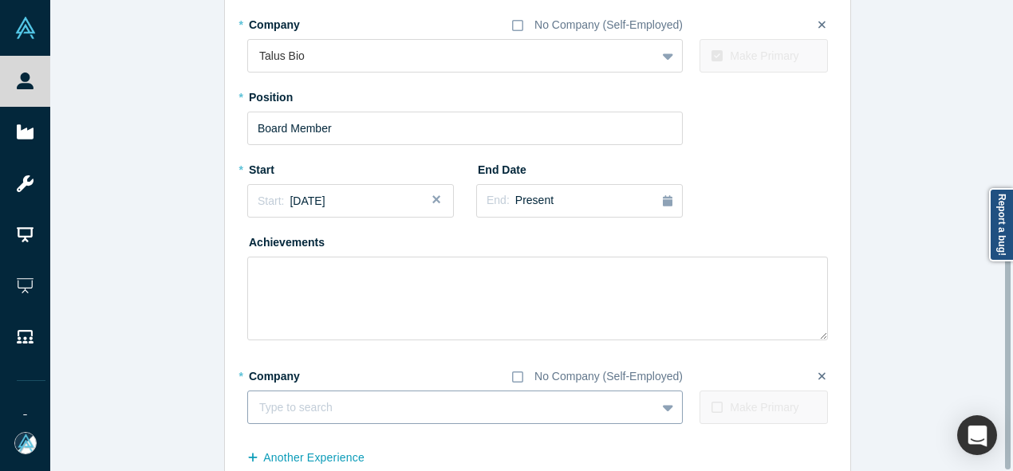
click at [338, 404] on div at bounding box center [451, 408] width 385 height 20
paste input "First investor and Board Member First investor and Board Member Seqera Labs"
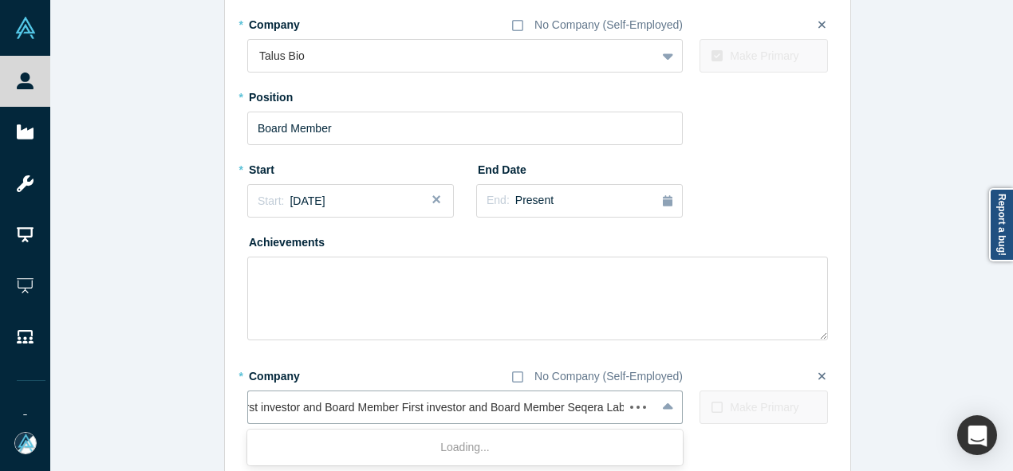
drag, startPoint x: 559, startPoint y: 409, endPoint x: 214, endPoint y: 411, distance: 345.4
click at [214, 411] on div "Edit Experience * Company No Company (Self-Employed) BoxOne Ventures To pick up…" at bounding box center [537, 59] width 975 height 951
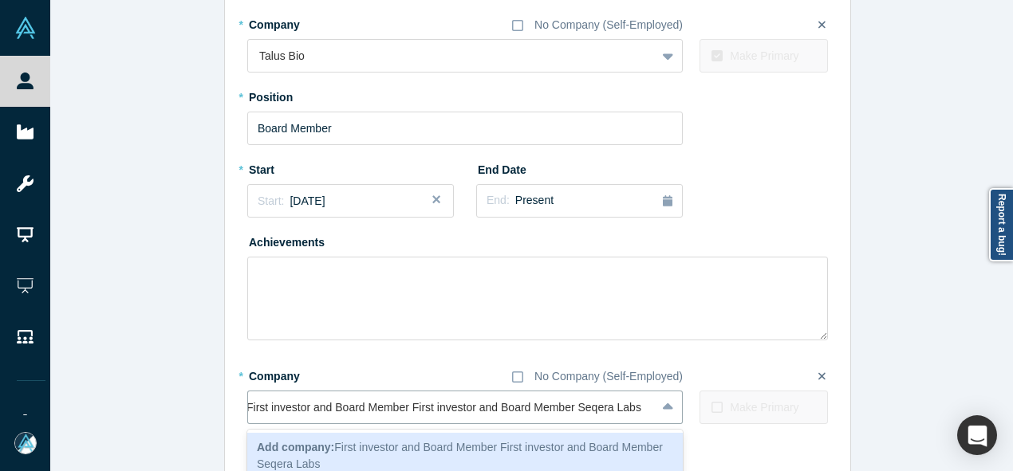
scroll to position [0, 5]
type input "Seqera Labs"
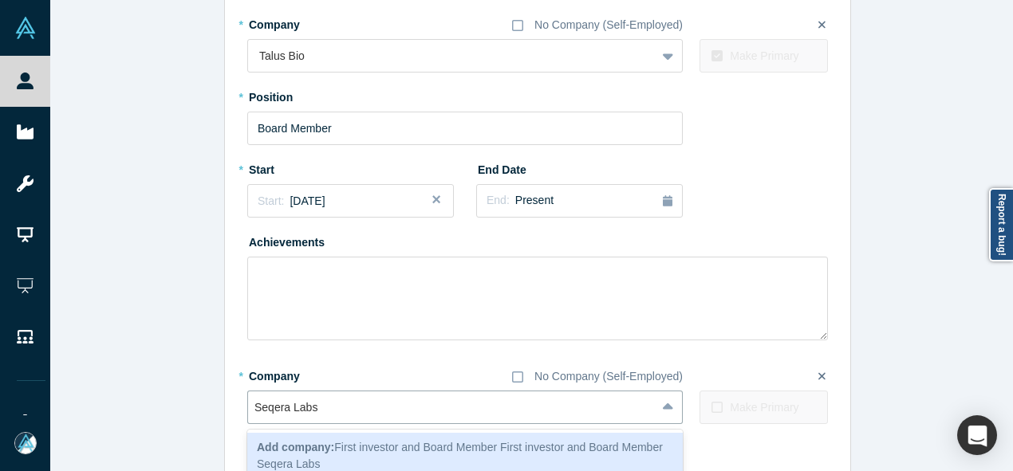
scroll to position [0, 0]
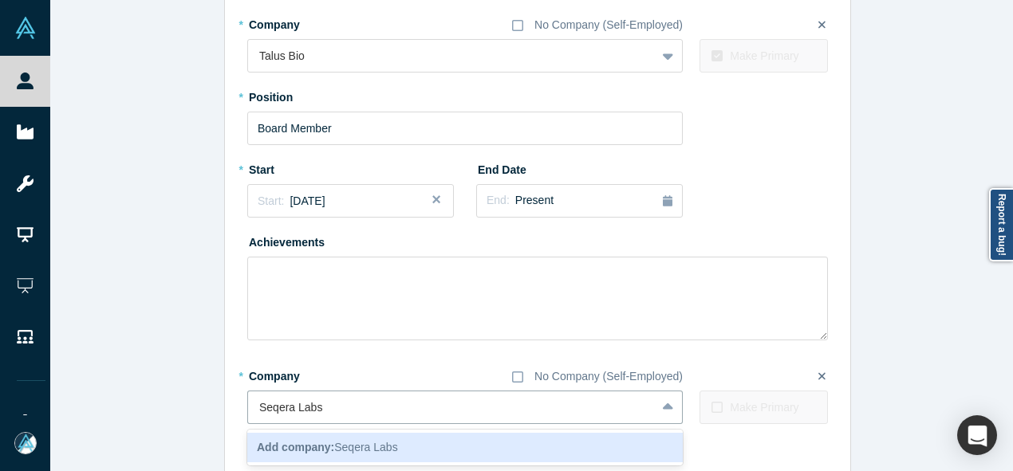
click at [286, 457] on div "Add company: Seqera Labs" at bounding box center [465, 448] width 436 height 30
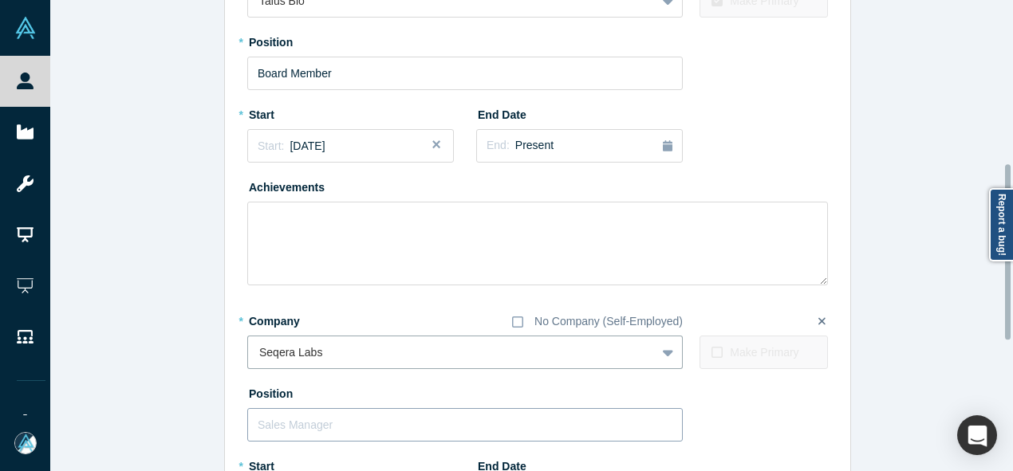
scroll to position [519, 0]
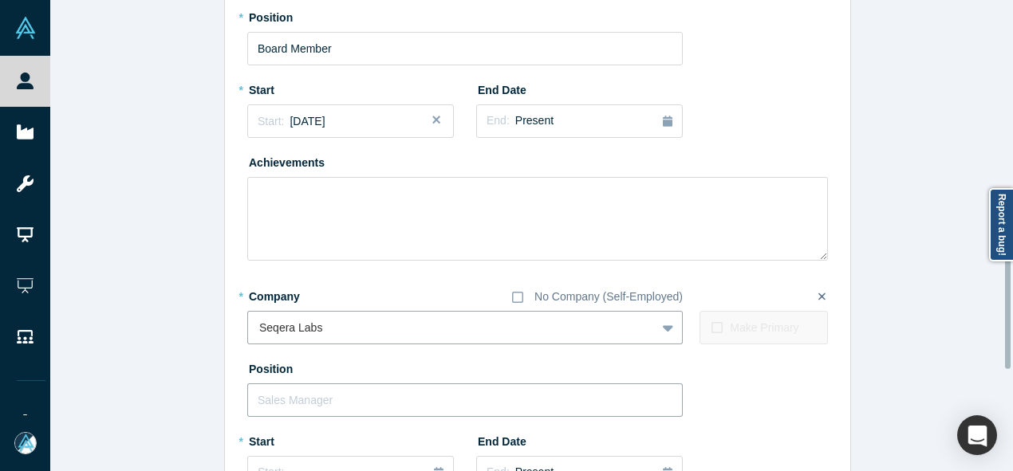
click at [294, 407] on input "text" at bounding box center [465, 401] width 436 height 34
paste input "First investor and Board Member First investor and Board Member"
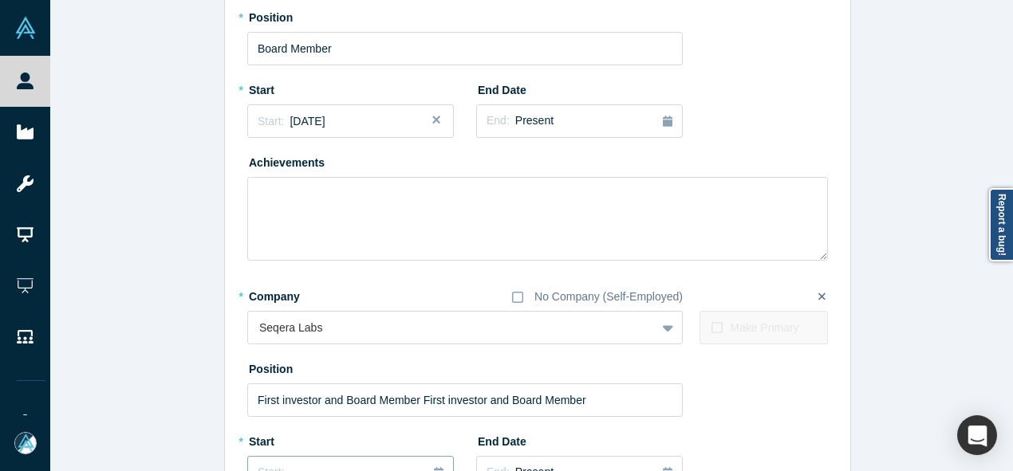
click at [298, 457] on button "Start: ..." at bounding box center [350, 473] width 207 height 34
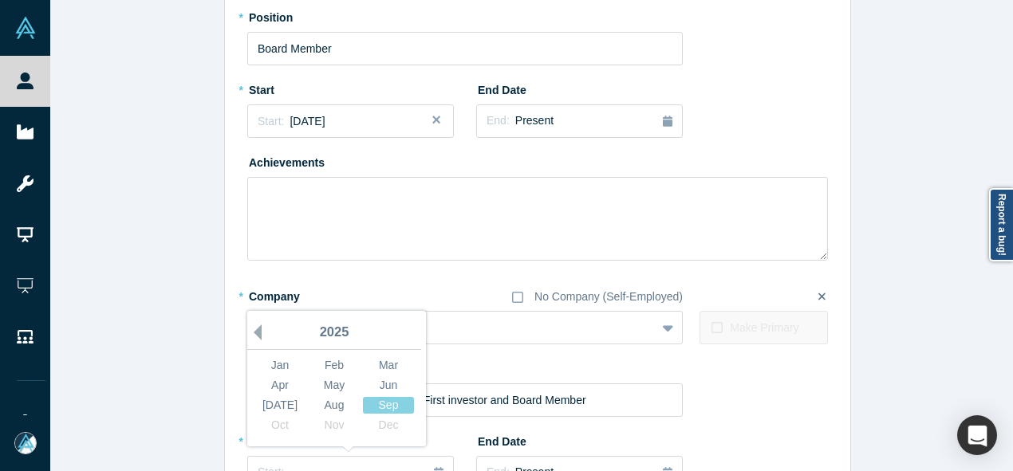
click at [252, 330] on button "Previous Year" at bounding box center [254, 333] width 16 height 16
click at [252, 329] on button "Previous Year" at bounding box center [254, 333] width 16 height 16
click at [254, 329] on button "Previous Year" at bounding box center [254, 333] width 16 height 16
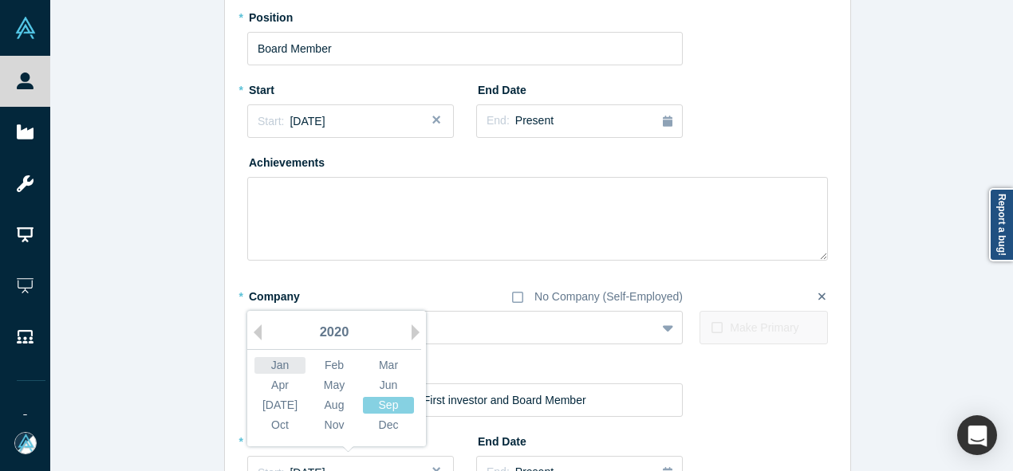
click at [262, 363] on div "Jan" at bounding box center [279, 365] width 51 height 17
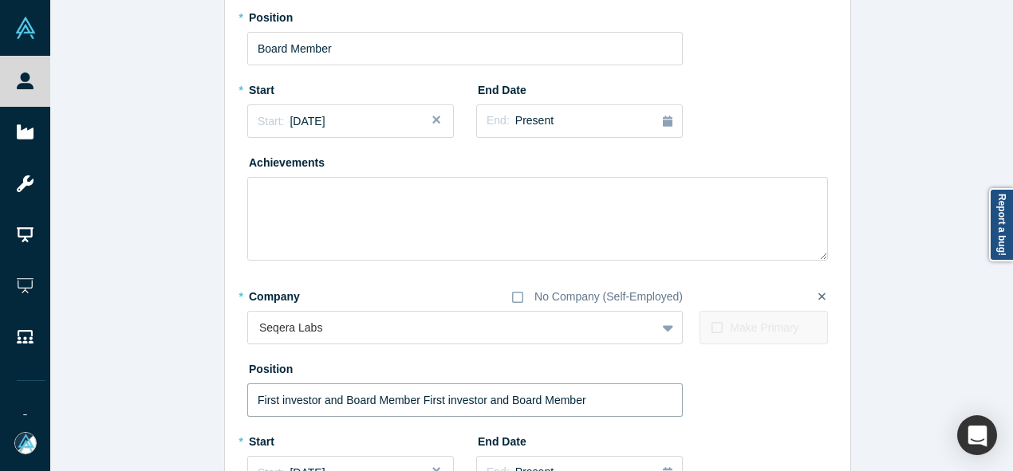
drag, startPoint x: 466, startPoint y: 398, endPoint x: 600, endPoint y: 396, distance: 134.0
click at [600, 396] on input "First investor and Board Member First investor and Board Member" at bounding box center [465, 401] width 436 height 34
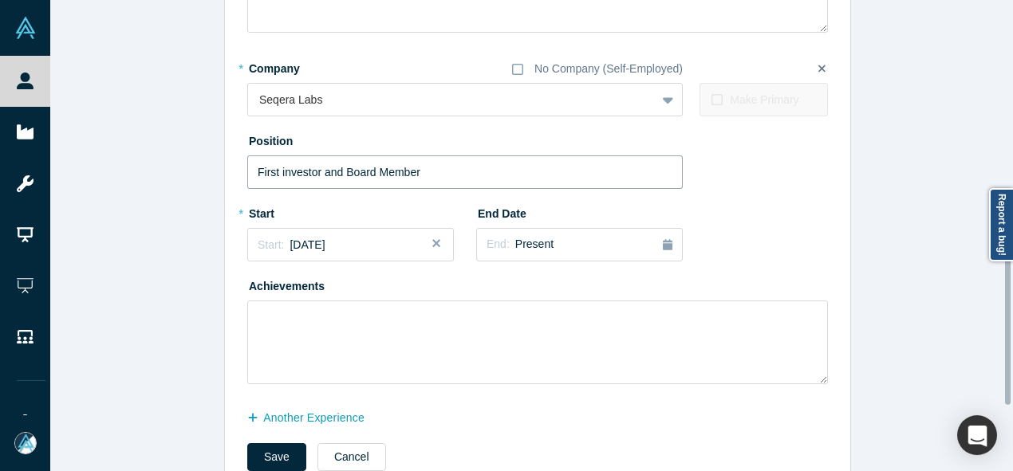
scroll to position [790, 0]
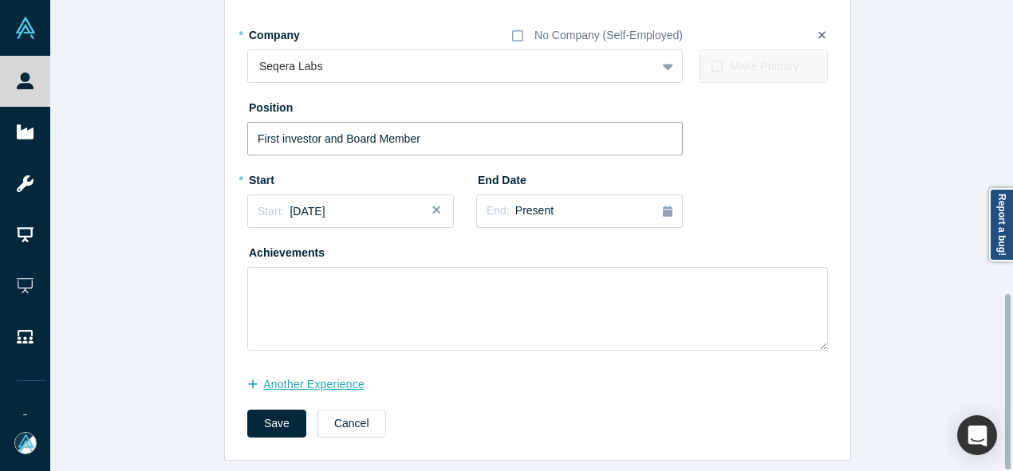
type input "First investor and Board Member"
click at [298, 373] on button "another Experience" at bounding box center [314, 385] width 134 height 28
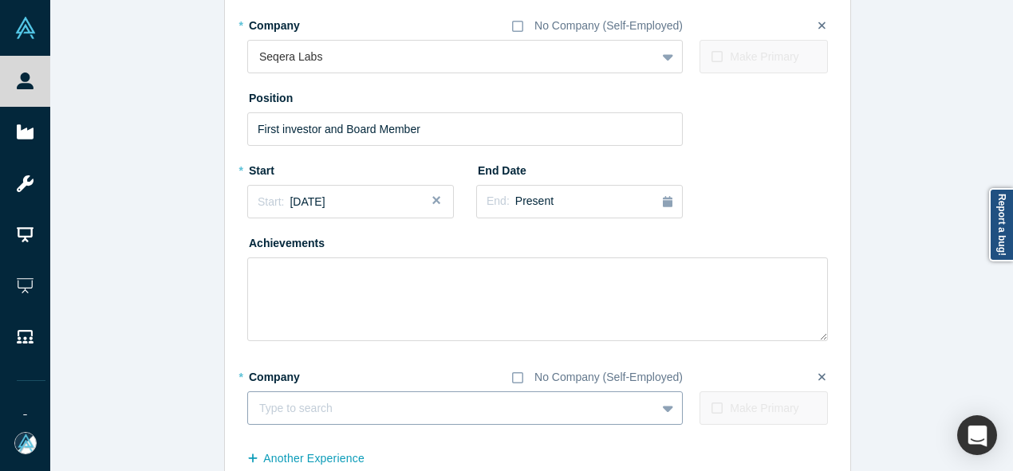
click at [353, 403] on div at bounding box center [451, 409] width 385 height 20
paste input "Co-Founder & General Partner Co-Founder & General Partner Pamir Ventures"
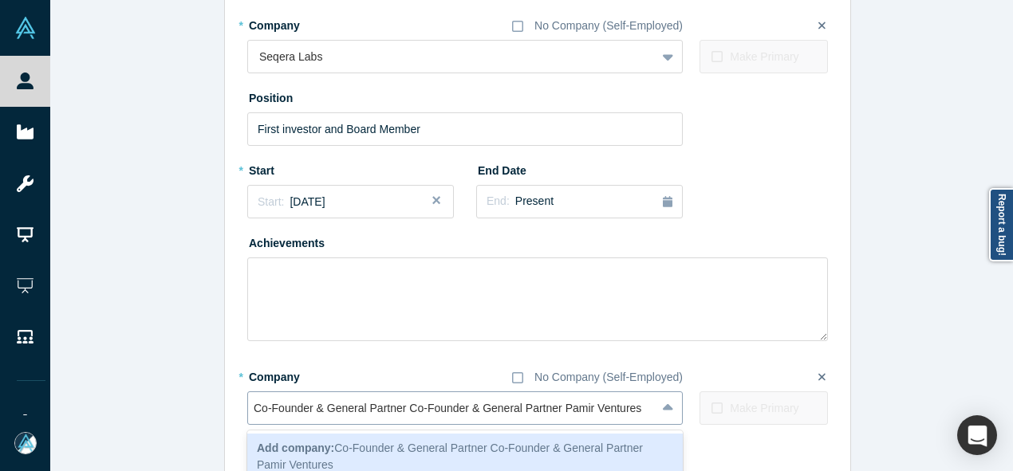
scroll to position [0, 0]
drag, startPoint x: 560, startPoint y: 409, endPoint x: 242, endPoint y: 411, distance: 318.3
click at [248, 411] on div "Co-Founder & General Partner Co-Founder & General Partner Pamir Ventures" at bounding box center [452, 409] width 408 height 26
type input "Pamir Ventures"
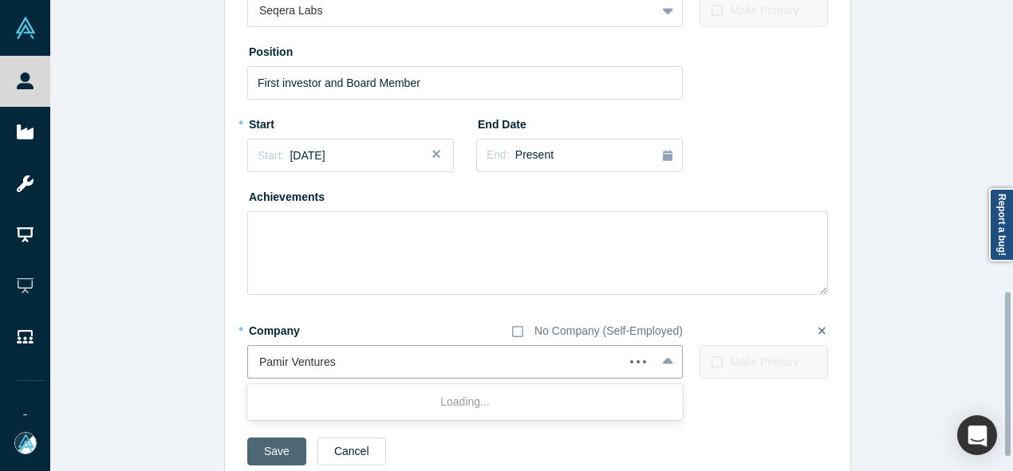
scroll to position [874, 0]
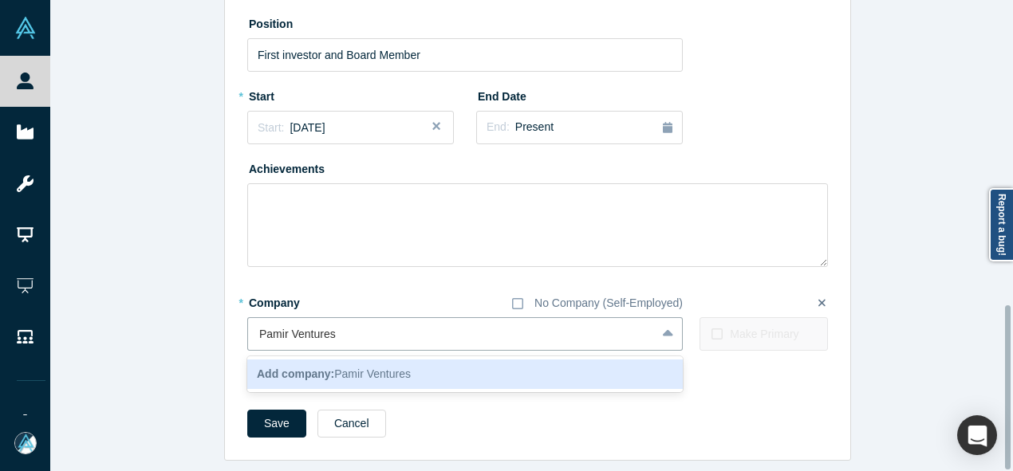
click at [300, 368] on b "Add company:" at bounding box center [295, 374] width 77 height 13
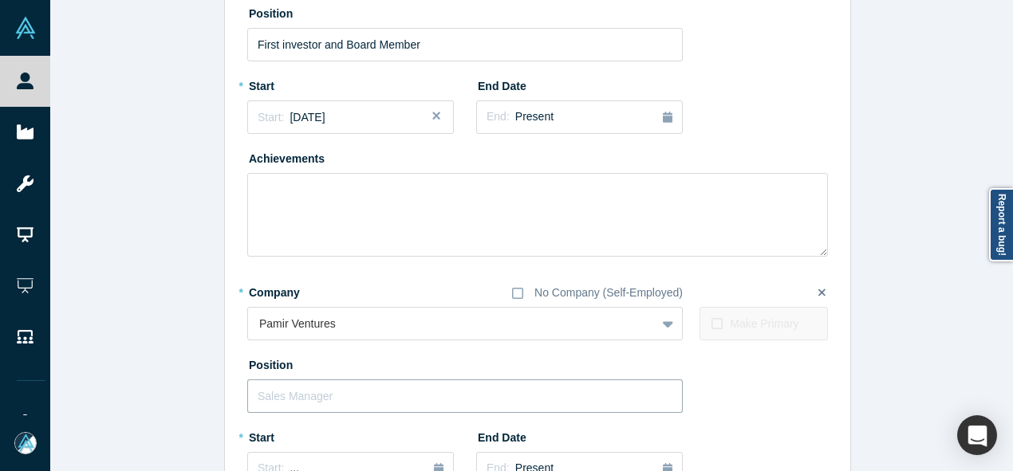
click at [333, 404] on input "text" at bounding box center [465, 397] width 436 height 34
paste input "Co-Founder & General Partner Co-Founder & General Partner"
drag, startPoint x: 404, startPoint y: 395, endPoint x: 589, endPoint y: 395, distance: 185.1
click at [589, 395] on input "Co-Founder & General Partner Co-Founder & General Partner" at bounding box center [465, 397] width 436 height 34
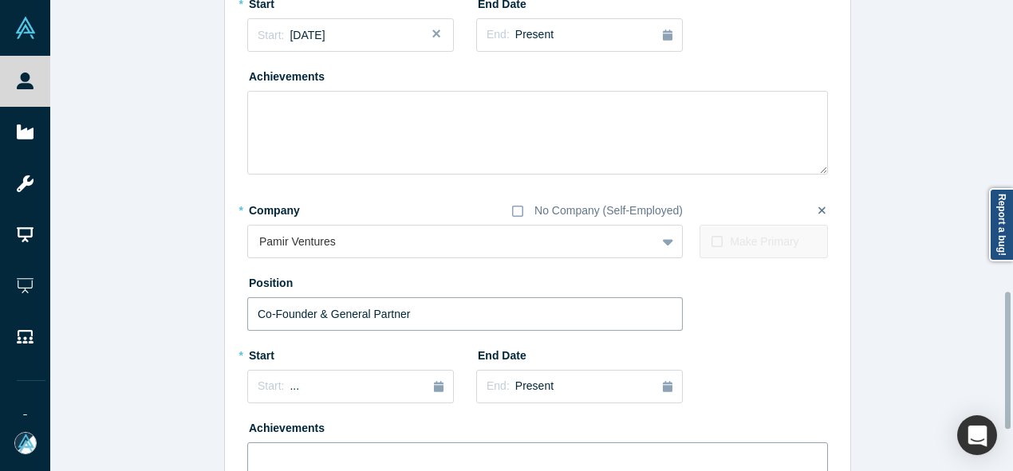
scroll to position [1034, 0]
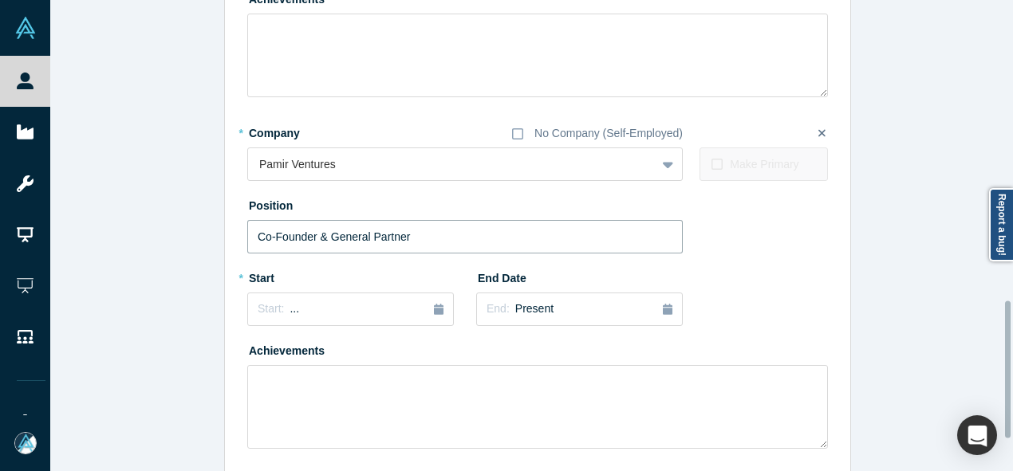
type input "Co-Founder & General Partner"
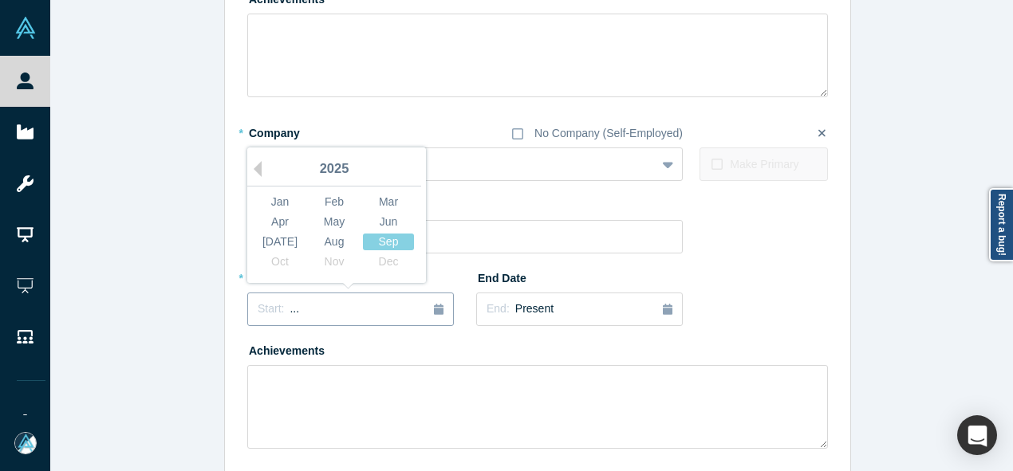
click at [312, 309] on div "Start: ..." at bounding box center [351, 310] width 186 height 18
click at [323, 234] on div "Aug" at bounding box center [334, 242] width 51 height 17
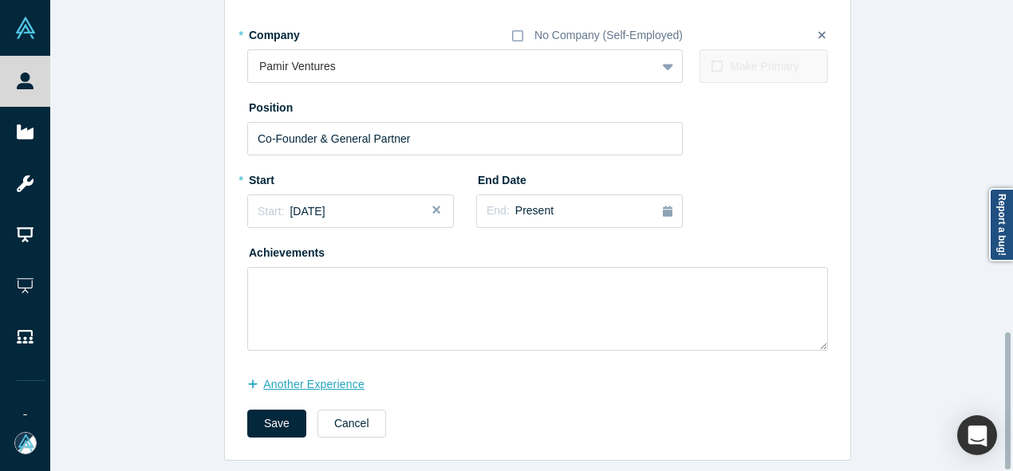
scroll to position [1142, 0]
click at [273, 416] on button "Save" at bounding box center [276, 424] width 59 height 28
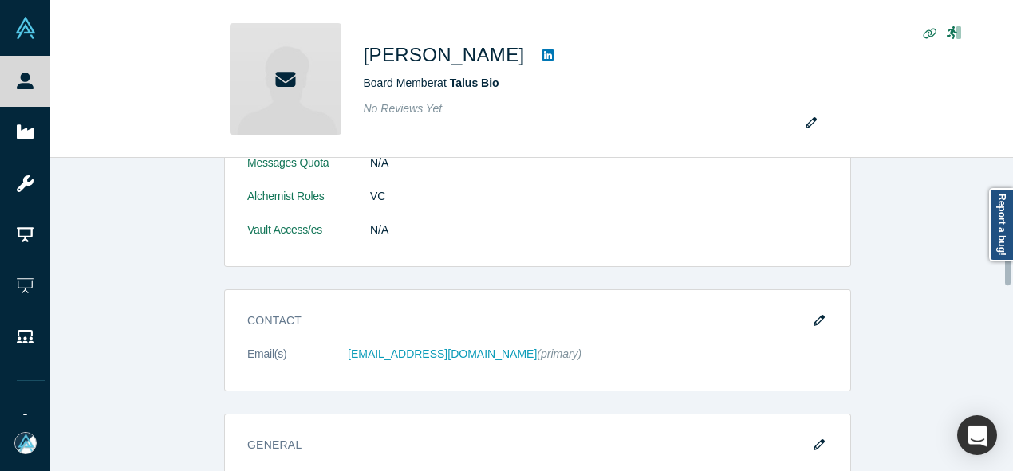
scroll to position [319, 0]
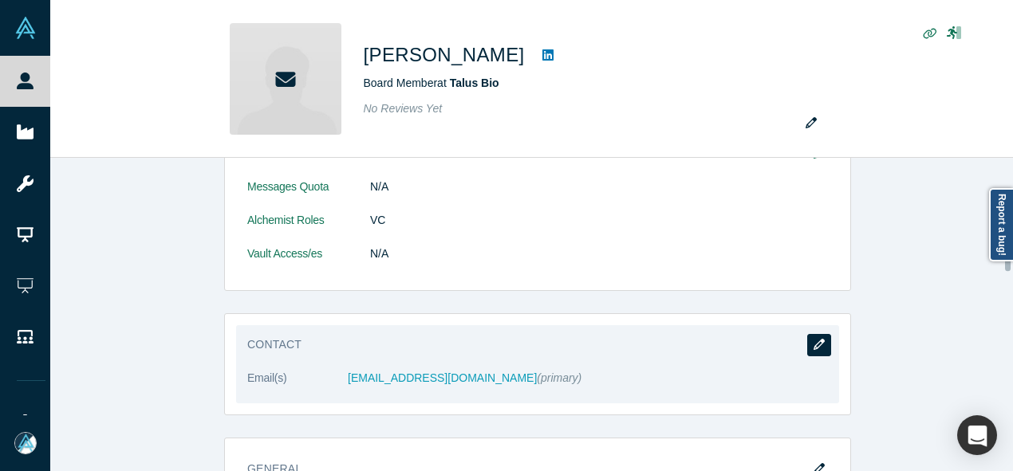
click at [814, 339] on icon "button" at bounding box center [819, 344] width 11 height 11
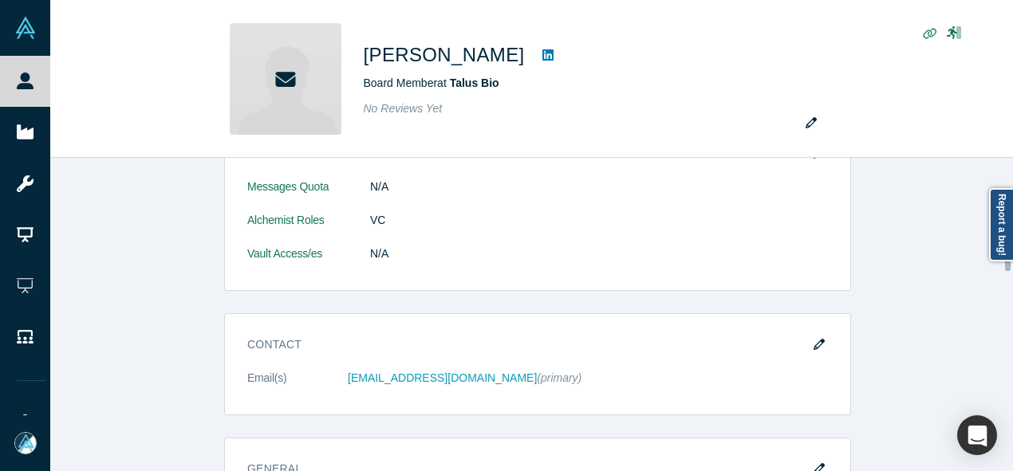
scroll to position [0, 0]
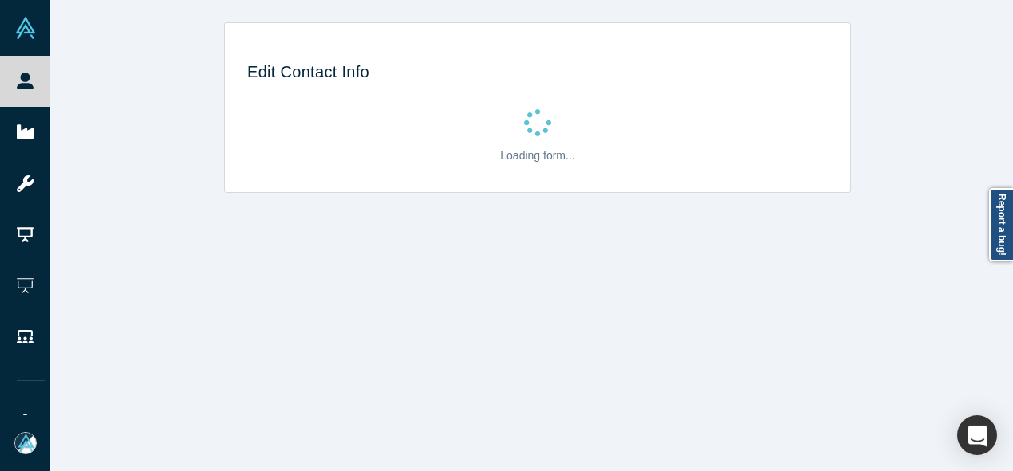
select select "US"
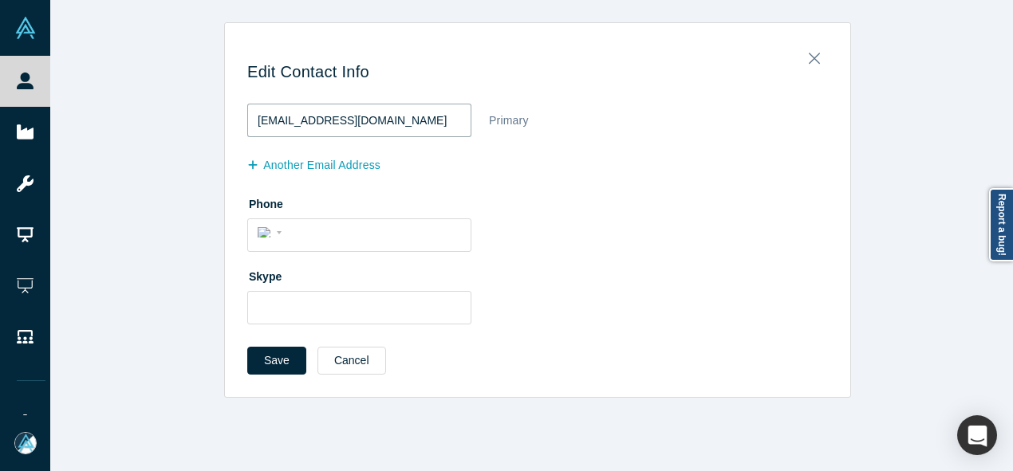
drag, startPoint x: 349, startPoint y: 123, endPoint x: 240, endPoint y: 124, distance: 108.5
click at [240, 124] on div "Edit Contact Info milad@boxone.xyz Primary another Email Address Phone Internat…" at bounding box center [537, 215] width 625 height 363
paste input "pamir.vc"
type input "milad@pamir.vc"
click at [264, 358] on button "Save" at bounding box center [276, 361] width 59 height 28
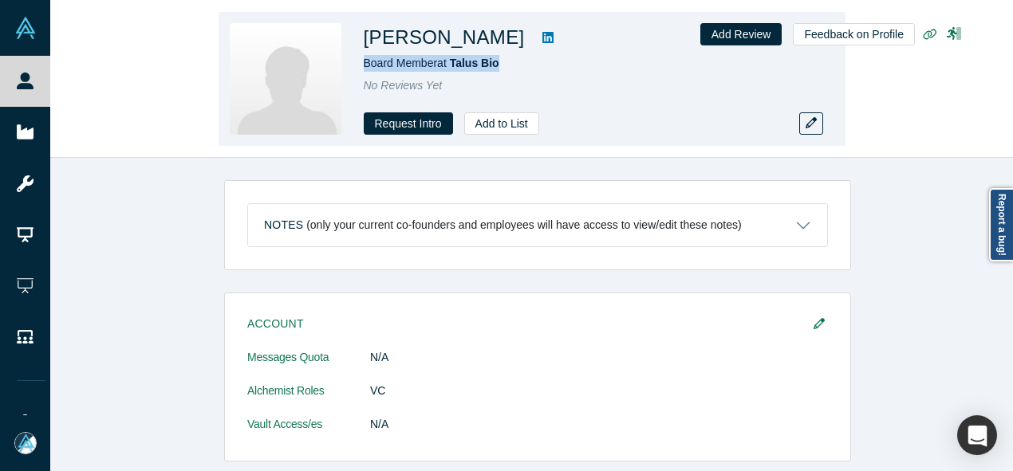
drag, startPoint x: 365, startPoint y: 68, endPoint x: 501, endPoint y: 69, distance: 135.6
click at [501, 69] on div "Board Member at Talus Bio" at bounding box center [587, 63] width 447 height 17
copy span "Board Member at Talus Bio"
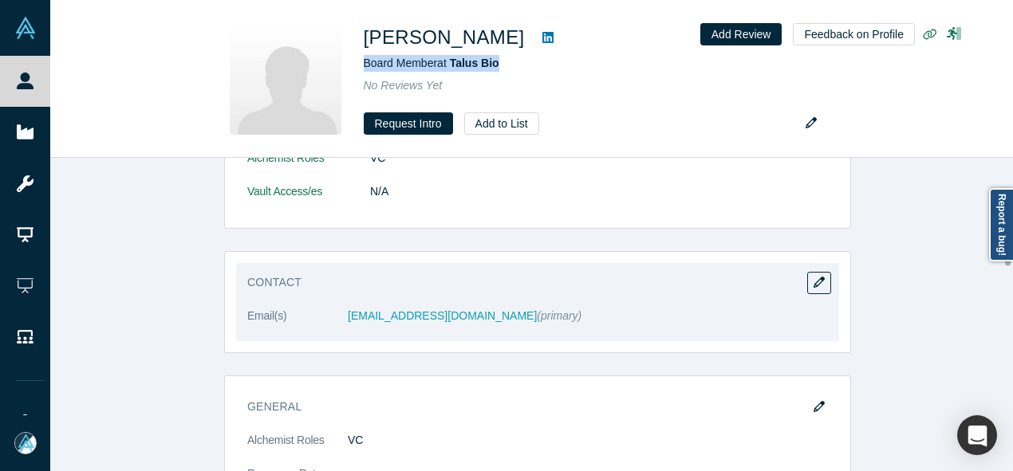
scroll to position [239, 0]
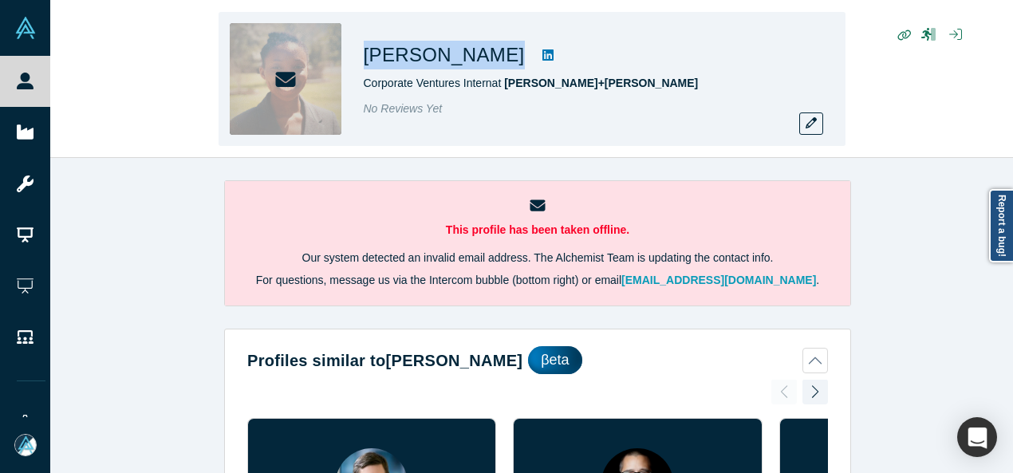
drag, startPoint x: 380, startPoint y: 52, endPoint x: 550, endPoint y: 53, distance: 169.9
click at [550, 53] on div "[PERSON_NAME] Corporate Ventures Intern [PERSON_NAME]+[PERSON_NAME] No Reviews …" at bounding box center [532, 79] width 627 height 134
copy div "[PERSON_NAME]"
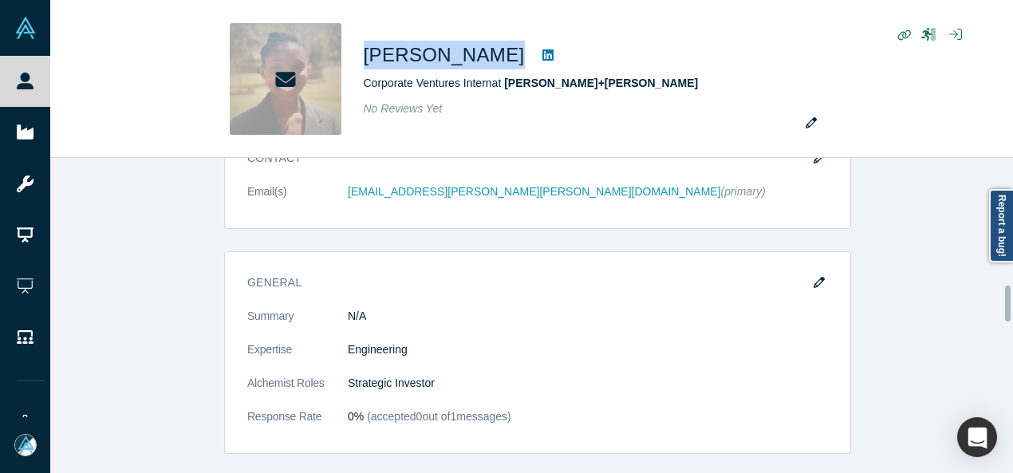
scroll to position [1117, 0]
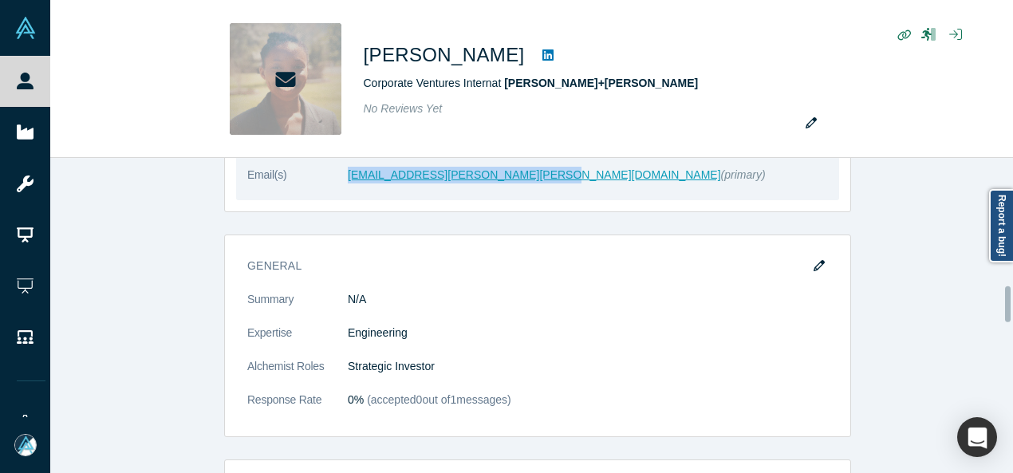
drag, startPoint x: 338, startPoint y: 173, endPoint x: 550, endPoint y: 168, distance: 211.5
click at [550, 168] on dl "Email(s) [PERSON_NAME][EMAIL_ADDRESS][PERSON_NAME][DOMAIN_NAME] (primary)" at bounding box center [537, 184] width 581 height 34
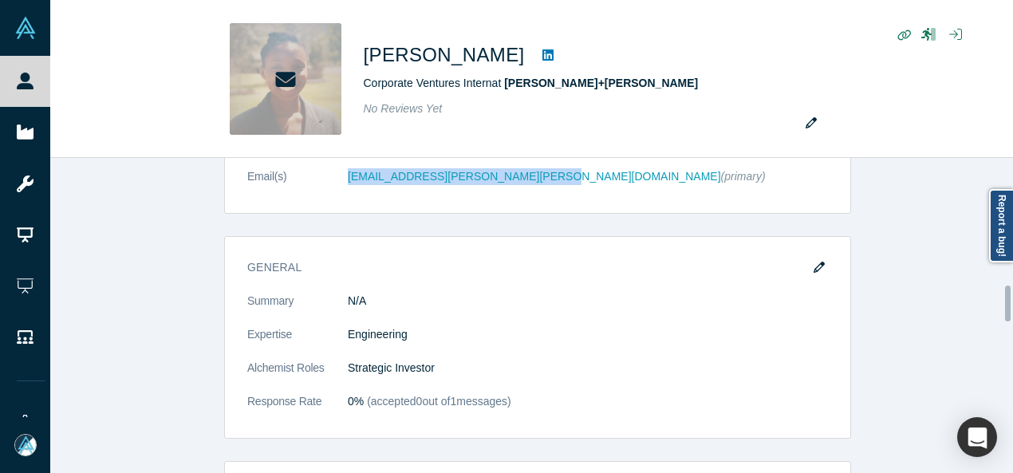
copy dl "[EMAIL_ADDRESS][PERSON_NAME][PERSON_NAME][DOMAIN_NAME]"
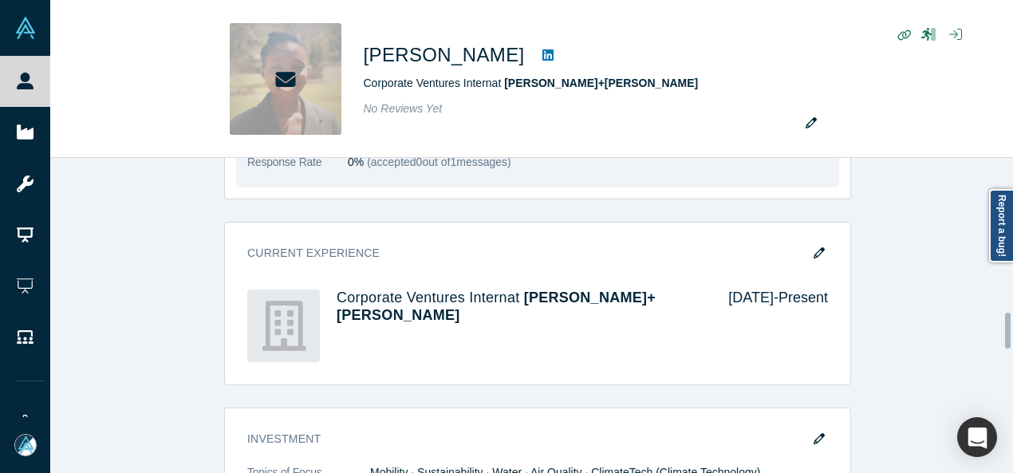
scroll to position [1348, 0]
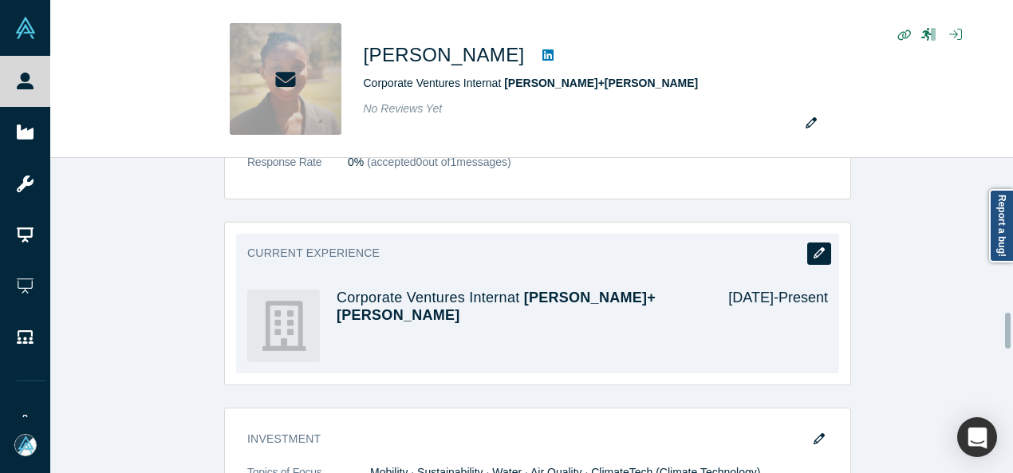
click at [815, 248] on icon "button" at bounding box center [819, 252] width 11 height 11
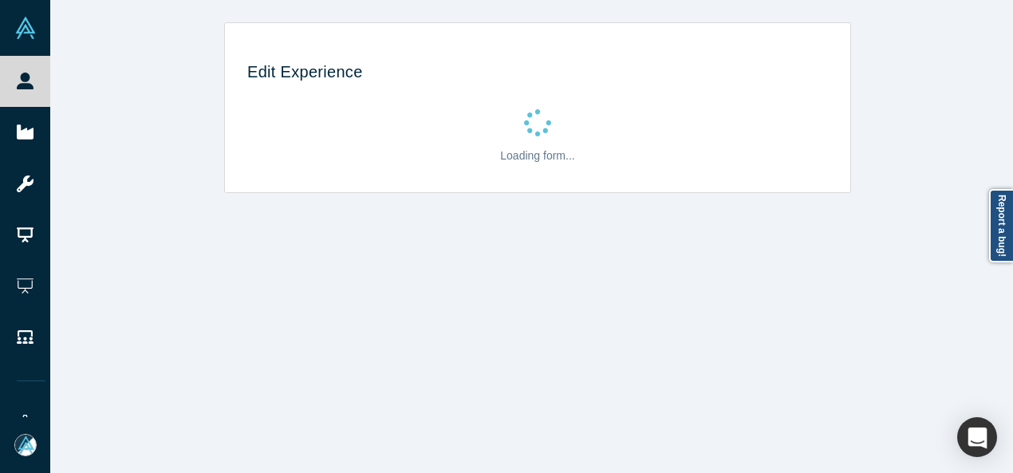
scroll to position [0, 0]
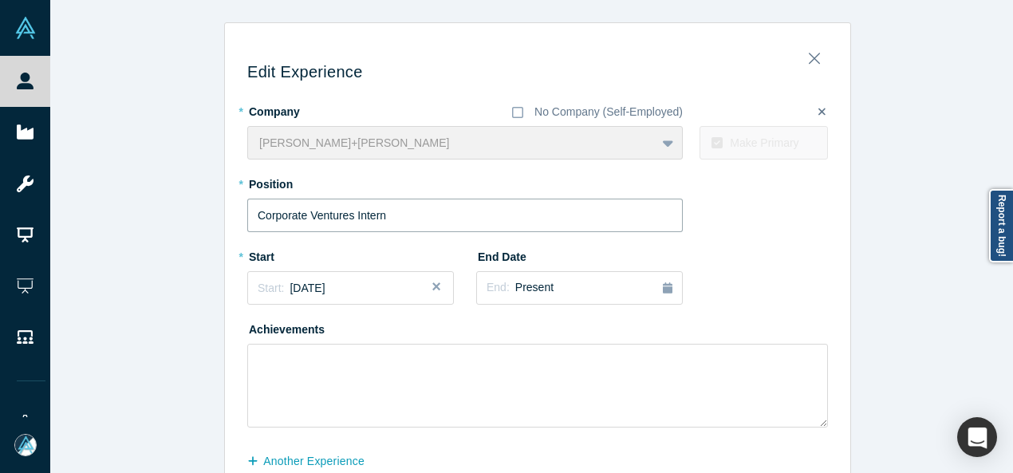
drag, startPoint x: 416, startPoint y: 220, endPoint x: 211, endPoint y: 226, distance: 205.1
click at [211, 226] on div "Edit Experience * Company No Company (Self-Employed) [PERSON_NAME]+[PERSON_NAME…" at bounding box center [537, 279] width 975 height 515
click at [551, 293] on div "End: Present" at bounding box center [580, 288] width 186 height 18
click at [480, 333] on button "Previous Year" at bounding box center [483, 333] width 16 height 16
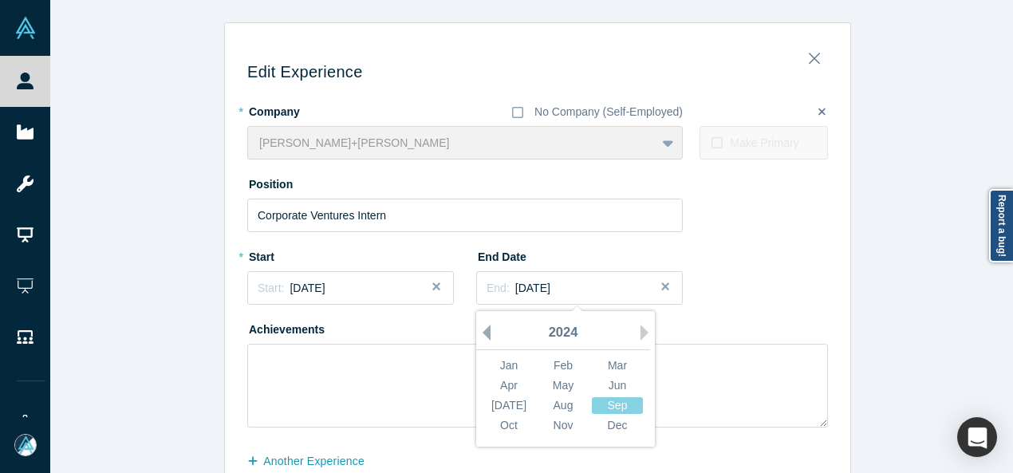
click at [480, 332] on button "Previous Year" at bounding box center [483, 333] width 16 height 16
click at [481, 331] on button "Previous Year" at bounding box center [483, 333] width 16 height 16
click at [567, 380] on div "May" at bounding box center [563, 385] width 51 height 17
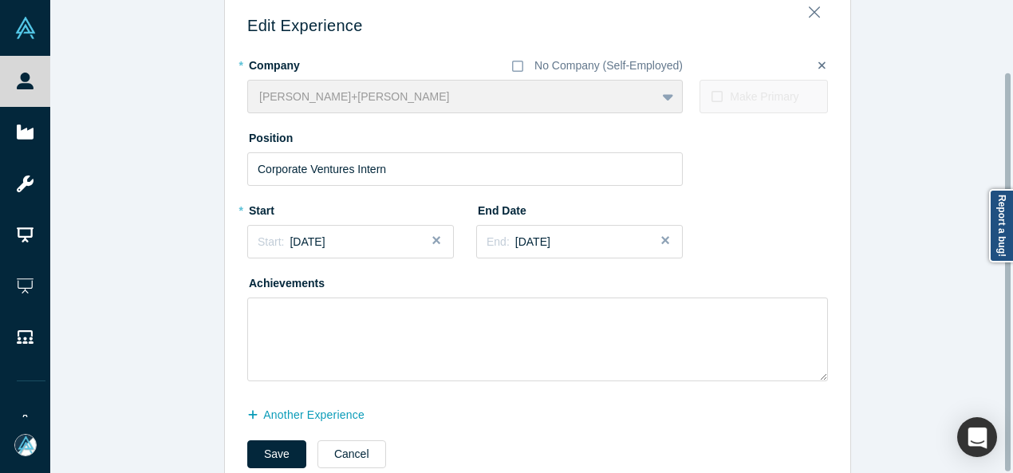
scroll to position [85, 0]
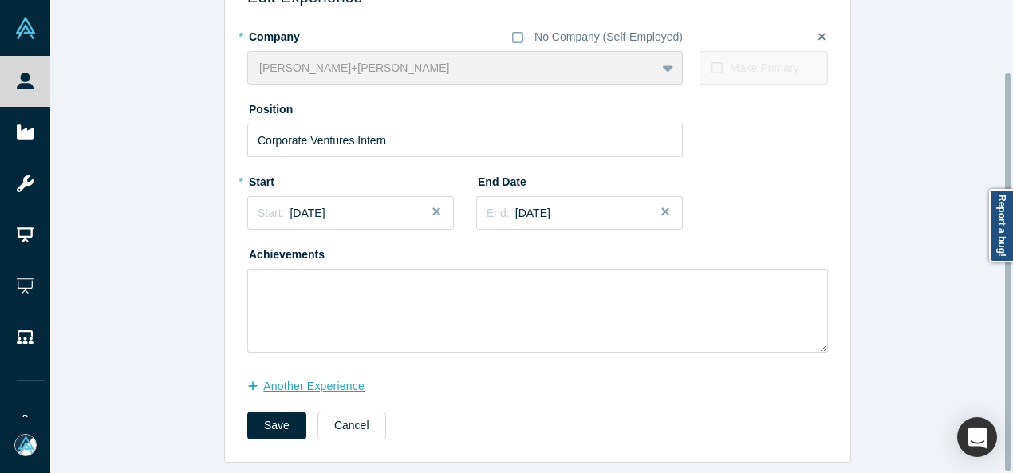
click at [338, 373] on button "another Experience" at bounding box center [314, 387] width 134 height 28
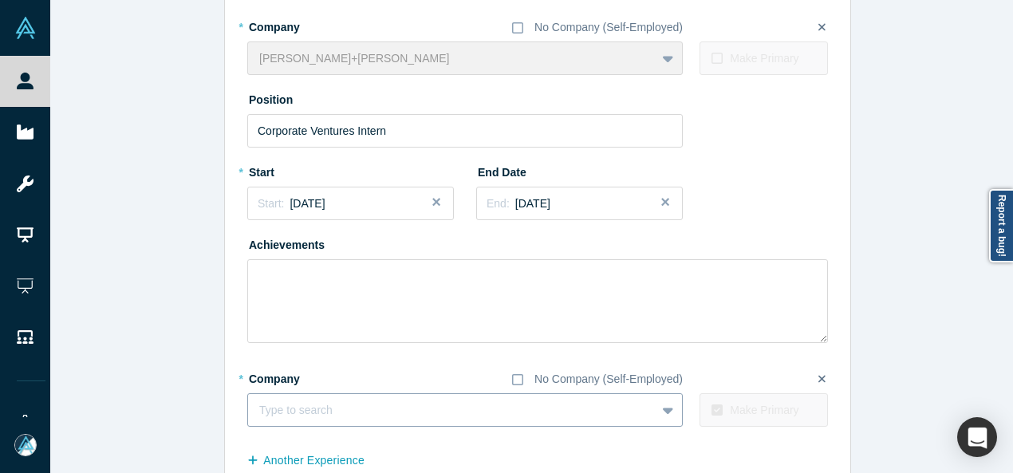
click at [311, 404] on div at bounding box center [451, 410] width 385 height 20
paste input "Water Technologies Engineer Water Technologies Engineer Kohler Co"
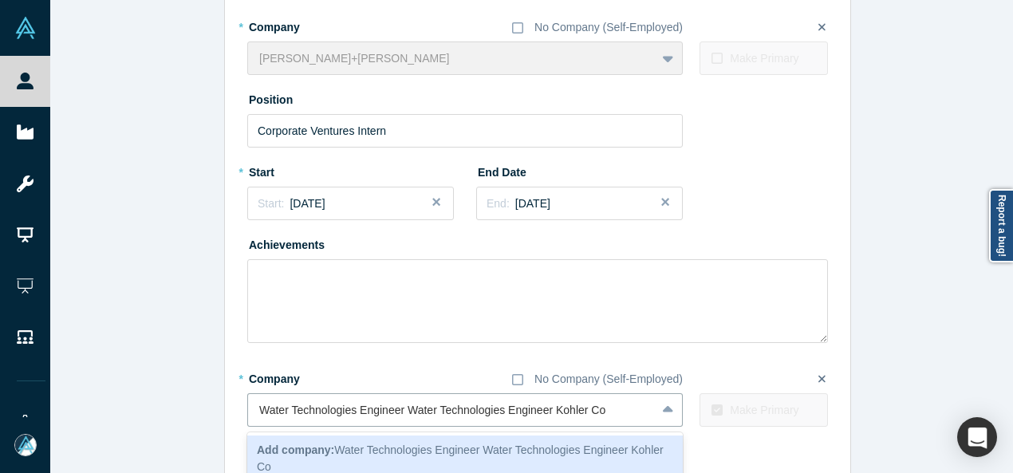
drag, startPoint x: 546, startPoint y: 411, endPoint x: 217, endPoint y: 409, distance: 328.7
click at [217, 409] on div "Edit Experience * Company No Company (Self-Employed) [PERSON_NAME]+[PERSON_NAME…" at bounding box center [537, 237] width 975 height 599
type input "Kohler Co"
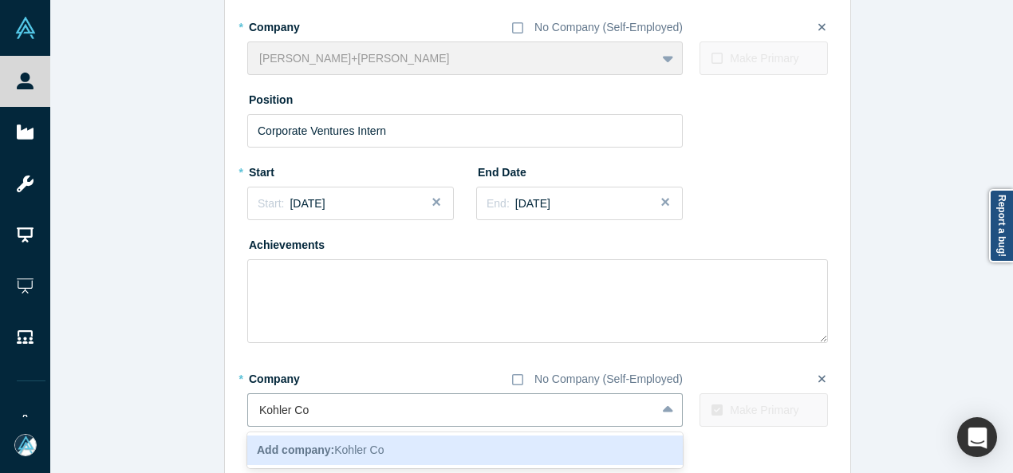
click at [306, 444] on b "Add company:" at bounding box center [295, 450] width 77 height 13
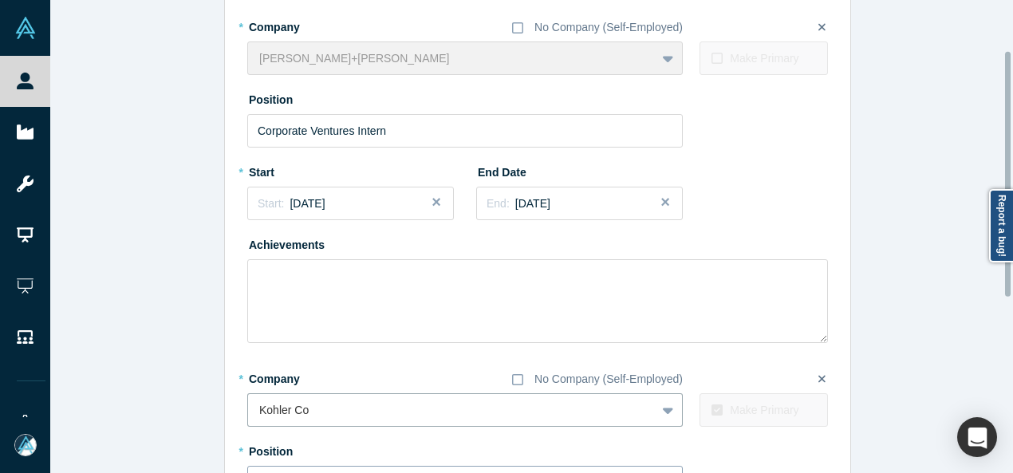
scroll to position [164, 0]
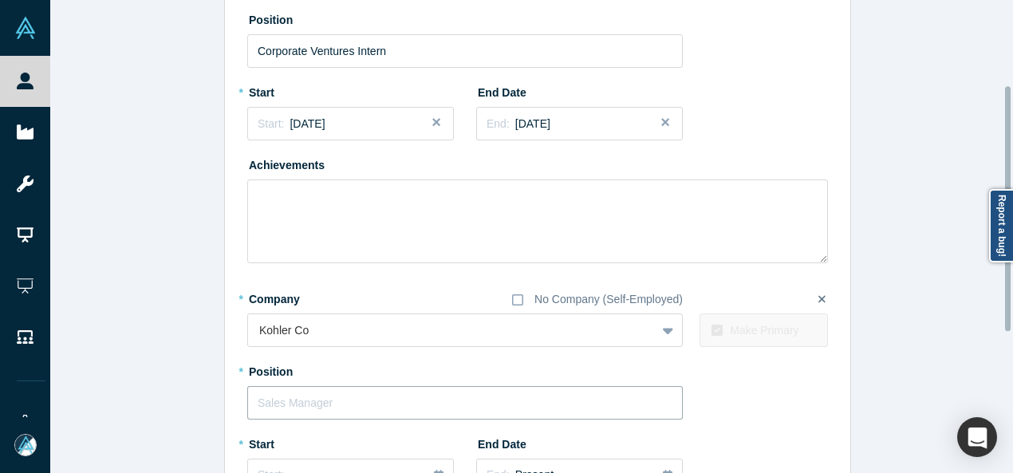
click at [308, 400] on input "text" at bounding box center [465, 403] width 436 height 34
paste input "Water Technologies Engineer Water Technologies Engineer"
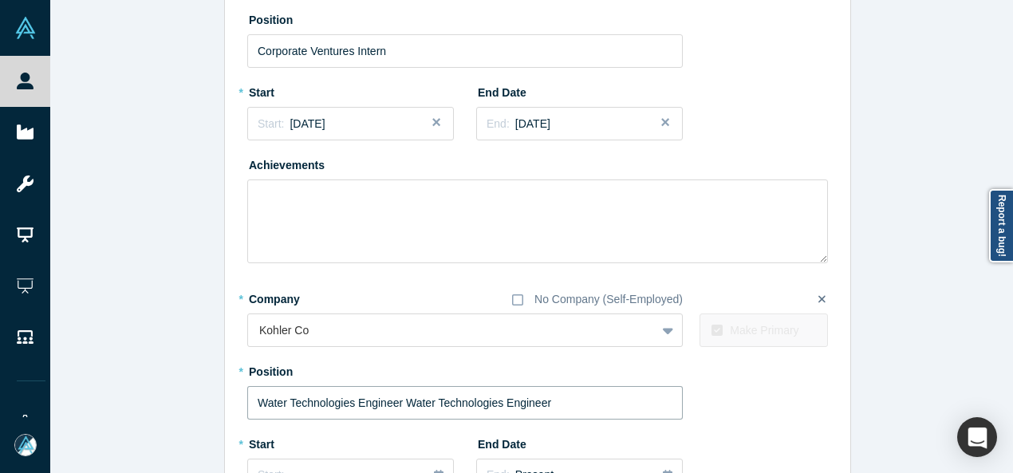
drag, startPoint x: 394, startPoint y: 400, endPoint x: 565, endPoint y: 404, distance: 170.8
click at [565, 404] on input "Water Technologies Engineer Water Technologies Engineer" at bounding box center [465, 403] width 436 height 34
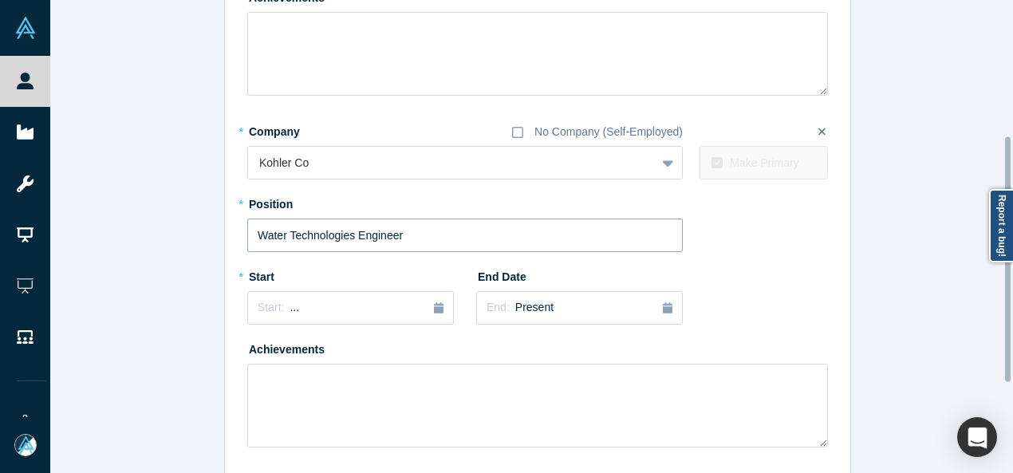
scroll to position [404, 0]
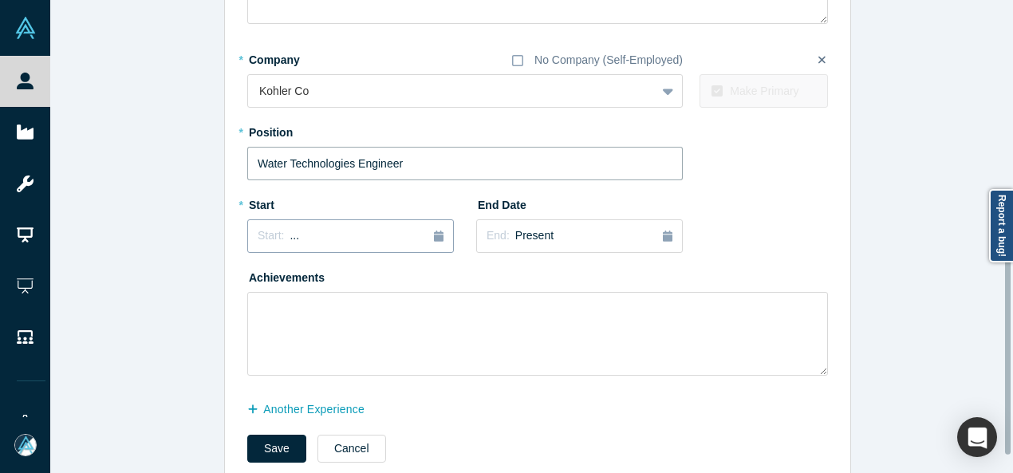
type input "Water Technologies Engineer"
click at [278, 240] on div "Start: ..." at bounding box center [278, 236] width 41 height 18
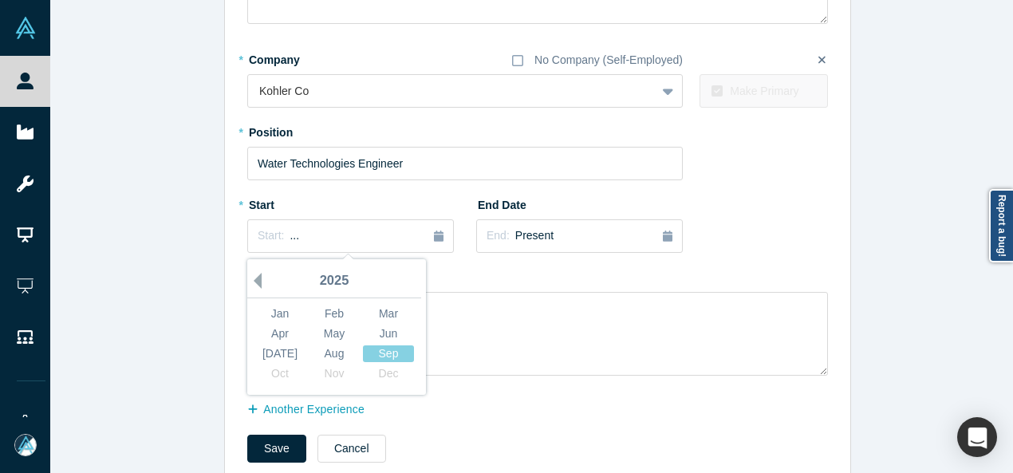
click at [249, 278] on button "Previous Year" at bounding box center [254, 281] width 16 height 16
click at [370, 349] on div "Sep" at bounding box center [388, 353] width 51 height 17
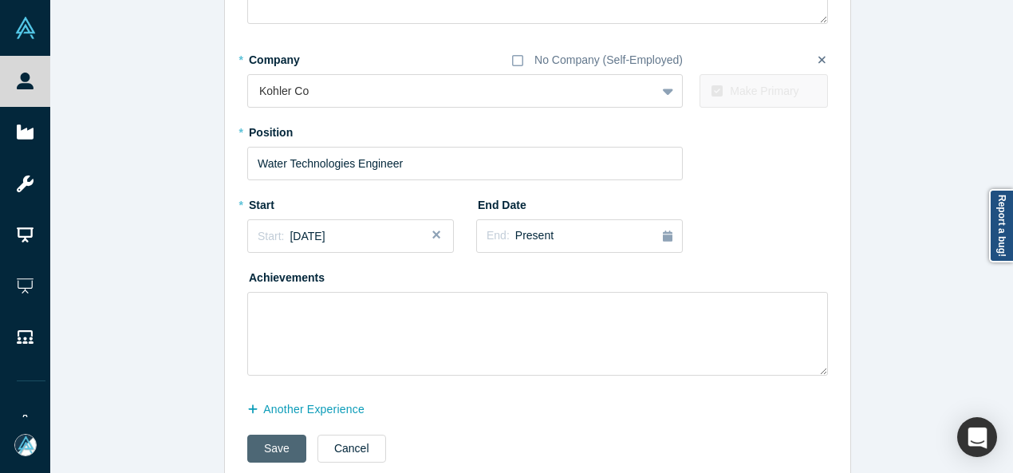
click at [254, 439] on button "Save" at bounding box center [276, 449] width 59 height 28
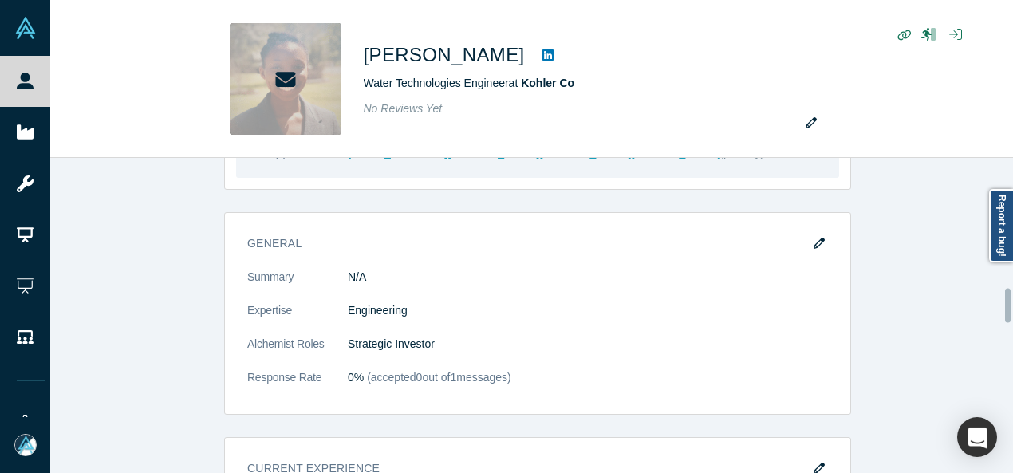
scroll to position [1037, 0]
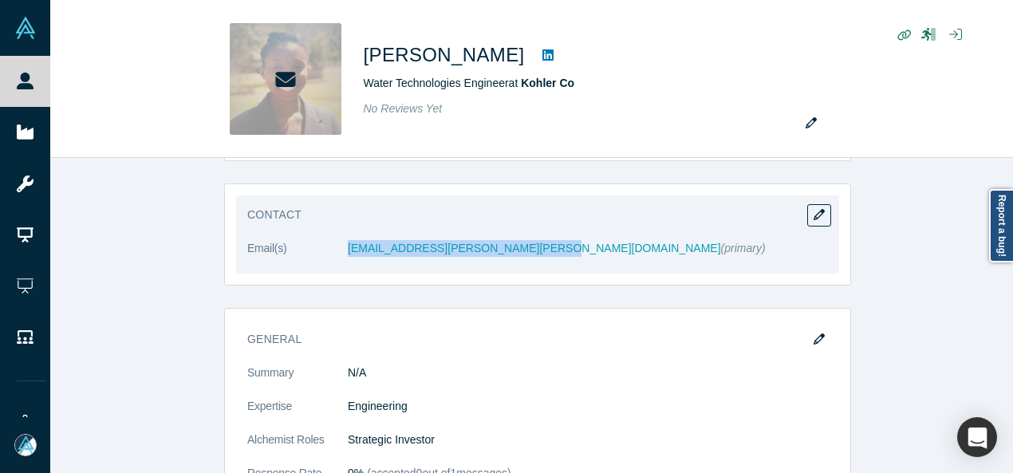
drag, startPoint x: 340, startPoint y: 259, endPoint x: 549, endPoint y: 257, distance: 209.0
click at [549, 257] on dl "Email(s) [PERSON_NAME][EMAIL_ADDRESS][PERSON_NAME][DOMAIN_NAME] (primary)" at bounding box center [537, 257] width 581 height 34
copy dl "[EMAIL_ADDRESS][PERSON_NAME][PERSON_NAME][DOMAIN_NAME]"
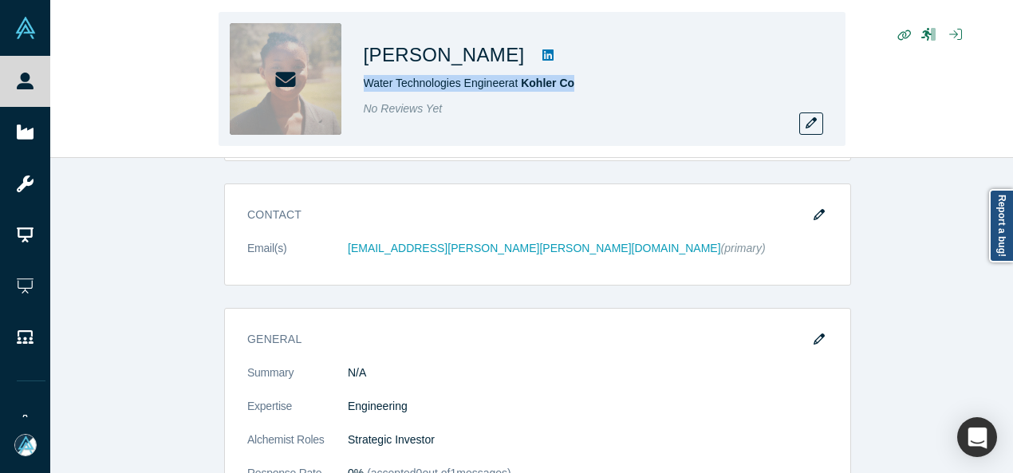
drag, startPoint x: 361, startPoint y: 81, endPoint x: 581, endPoint y: 85, distance: 220.2
click at [581, 85] on div "[PERSON_NAME] Water Technologies Engineer at Kohler Co No Reviews Yet" at bounding box center [532, 79] width 627 height 134
copy span "Water Technologies Engineer at Kohler Co"
click at [810, 124] on icon "button" at bounding box center [811, 122] width 11 height 11
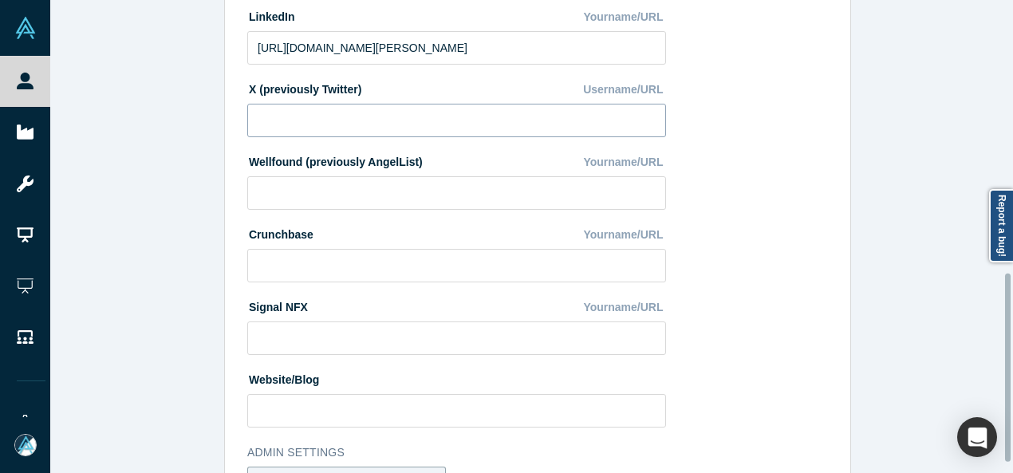
scroll to position [708, 0]
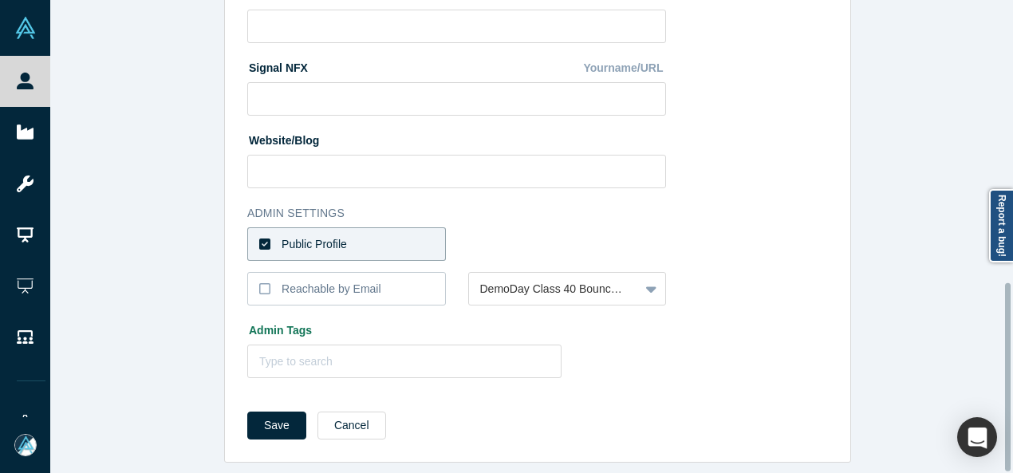
click at [335, 236] on div "Public Profile" at bounding box center [314, 244] width 65 height 17
click at [0, 0] on input "Public Profile" at bounding box center [0, 0] width 0 height 0
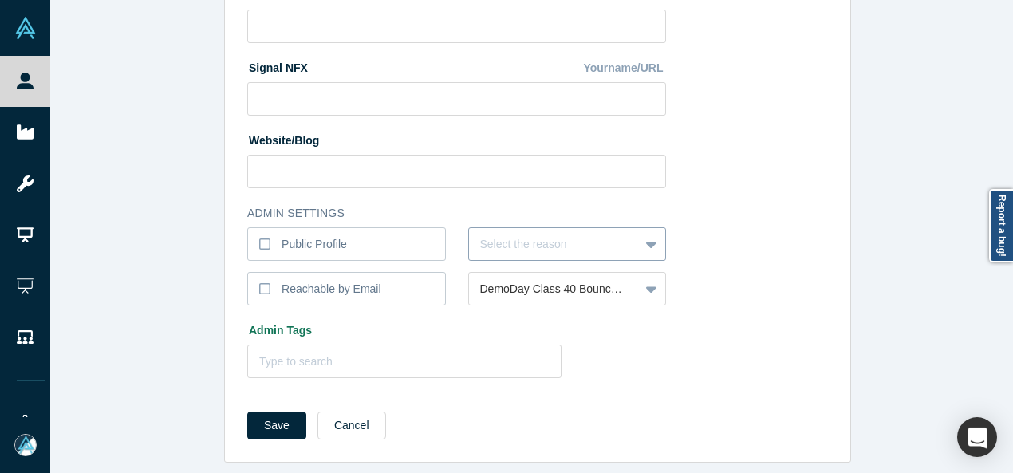
click at [539, 235] on div at bounding box center [554, 245] width 148 height 20
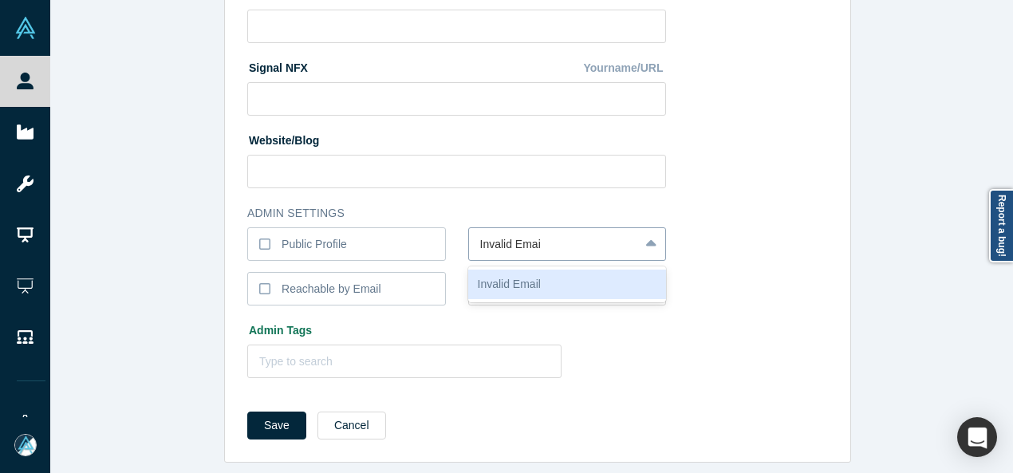
type input "Invalid Email"
click at [533, 278] on div "Invalid Email" at bounding box center [567, 285] width 199 height 30
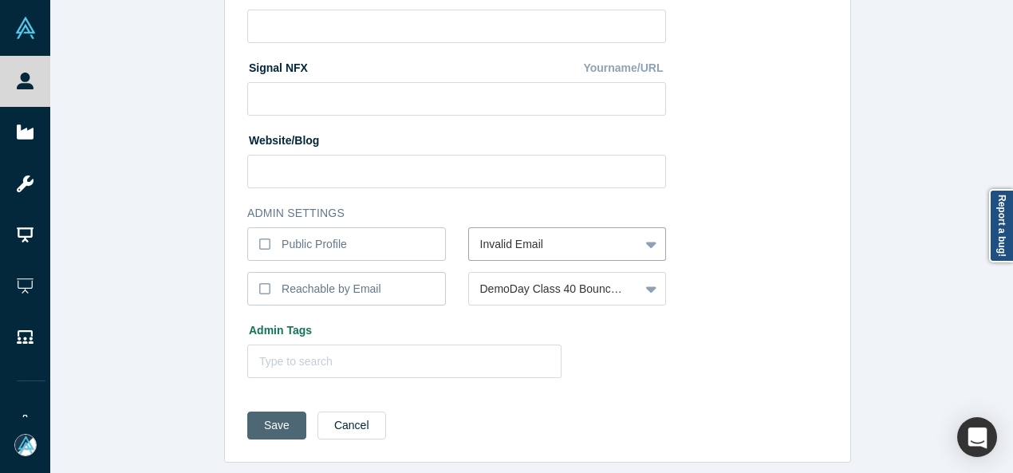
click at [278, 412] on button "Save" at bounding box center [276, 426] width 59 height 28
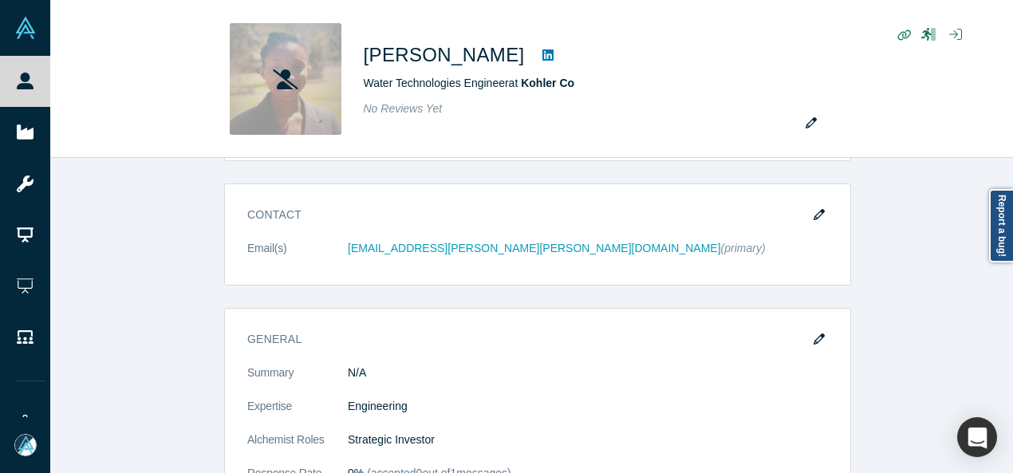
scroll to position [0, 0]
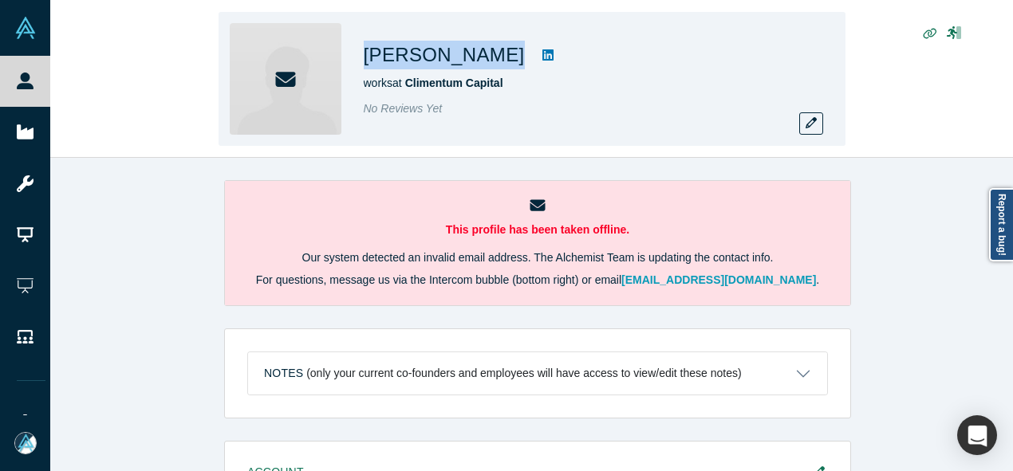
drag, startPoint x: 359, startPoint y: 54, endPoint x: 502, endPoint y: 65, distance: 143.2
click at [502, 65] on div "[PERSON_NAME] works at Climentum Capital No Reviews Yet" at bounding box center [532, 79] width 627 height 134
copy div "[PERSON_NAME]"
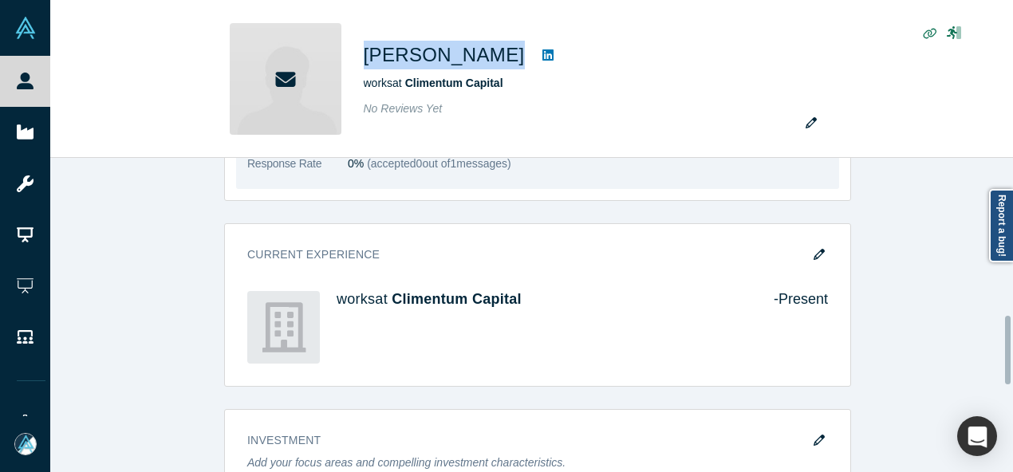
scroll to position [718, 0]
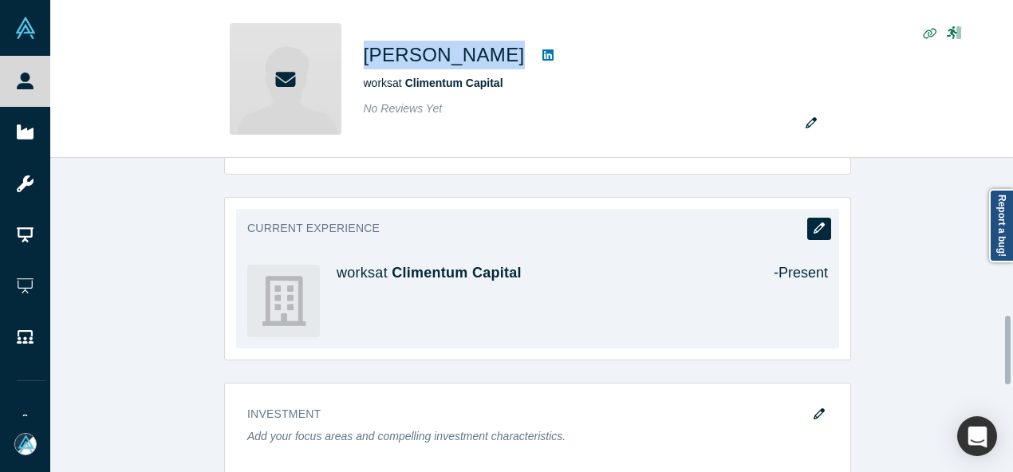
click at [814, 223] on icon "button" at bounding box center [819, 228] width 11 height 11
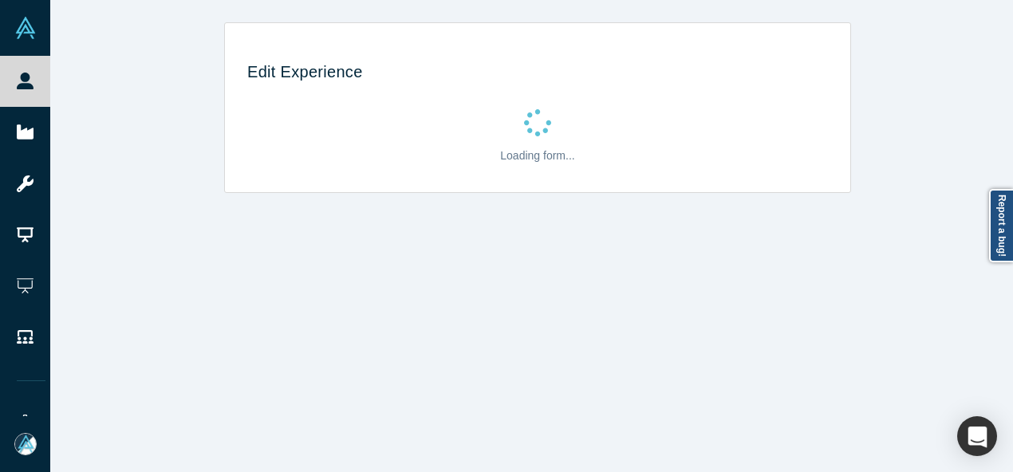
scroll to position [0, 0]
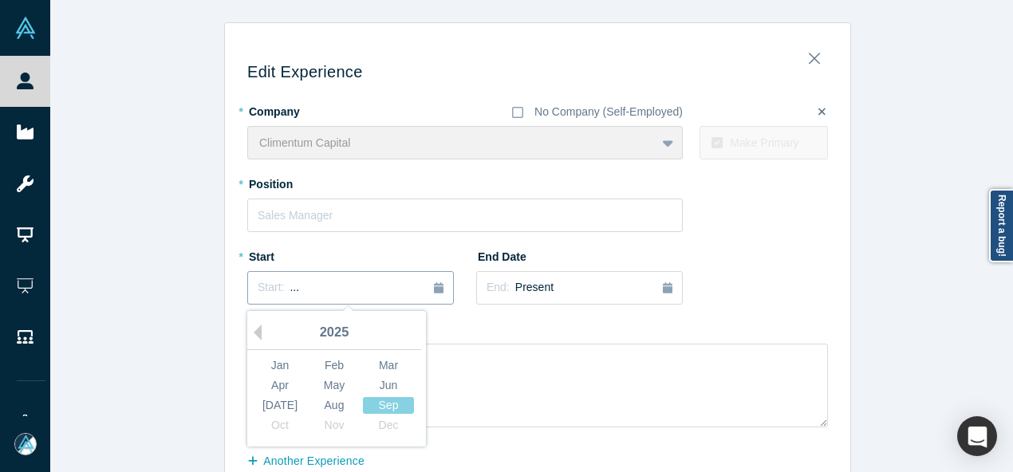
click at [281, 278] on button "Start: ..." at bounding box center [350, 288] width 207 height 34
click at [253, 329] on button "Previous Year" at bounding box center [254, 333] width 16 height 16
click at [252, 329] on button "Previous Year" at bounding box center [254, 333] width 16 height 16
click at [327, 403] on div "Aug" at bounding box center [334, 405] width 51 height 17
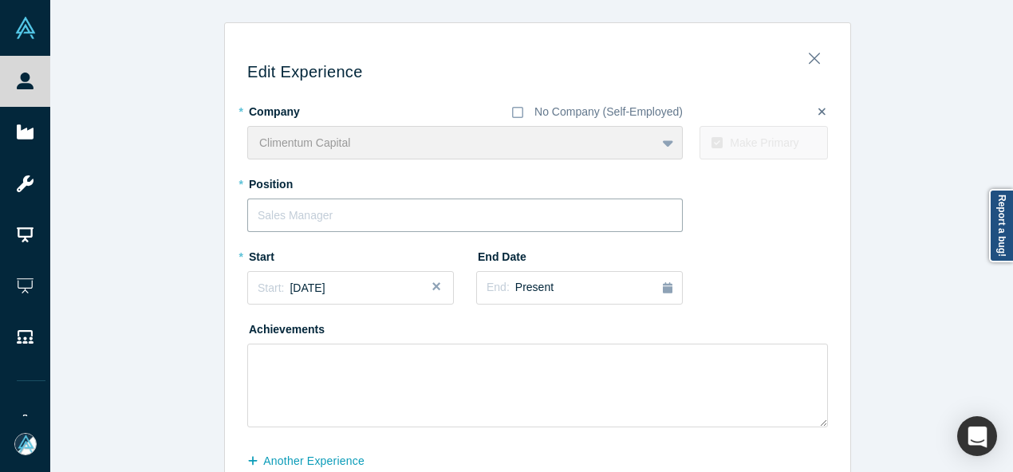
click at [297, 218] on input "text" at bounding box center [465, 216] width 436 height 34
paste input "General Partner"
type input "General Partner"
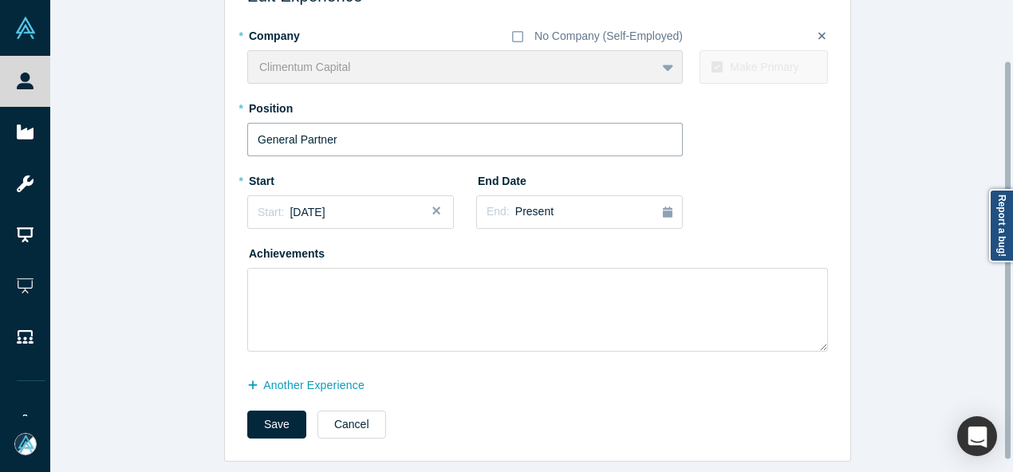
scroll to position [86, 0]
click at [327, 374] on button "another Experience" at bounding box center [314, 386] width 134 height 28
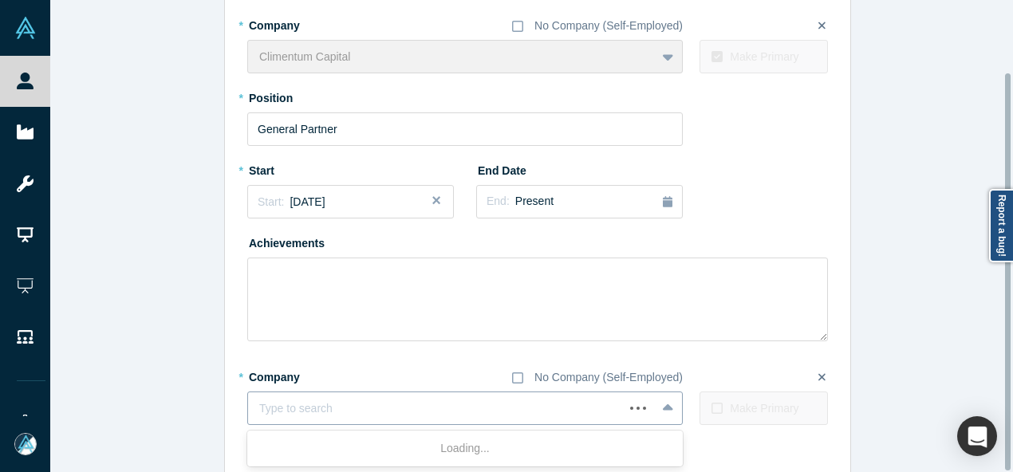
click at [316, 402] on div at bounding box center [435, 409] width 353 height 20
paste input "Angel Investor and Board Member Angel Investor and Board Member Qvantum Industr…"
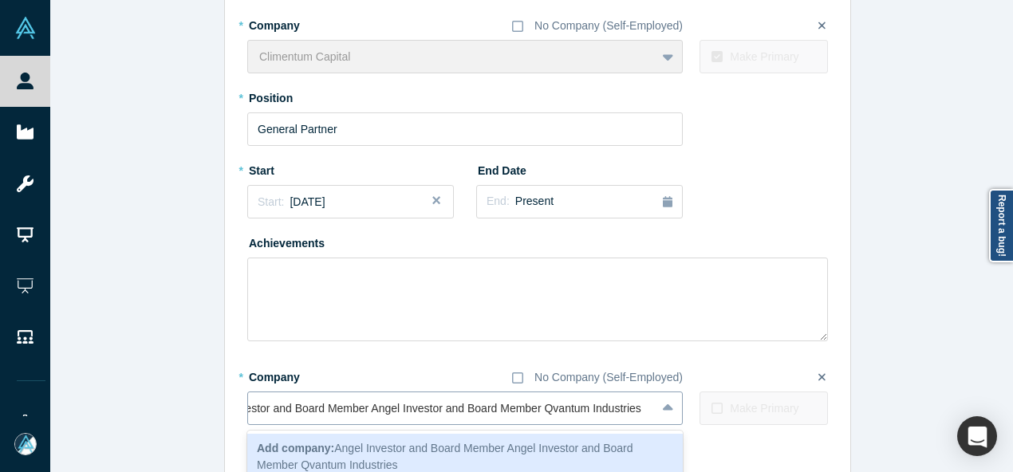
scroll to position [0, 59]
drag, startPoint x: 540, startPoint y: 408, endPoint x: 195, endPoint y: 401, distance: 345.5
click at [195, 401] on div "Edit Experience * Company No Company (Self-Employed) Climentum Capital To pick …" at bounding box center [537, 235] width 975 height 599
type input "Qvantum Industries"
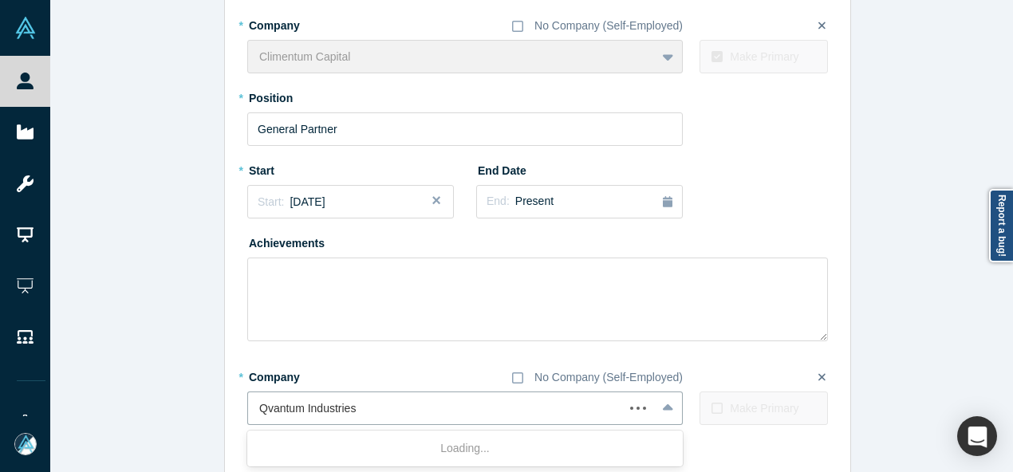
scroll to position [0, 0]
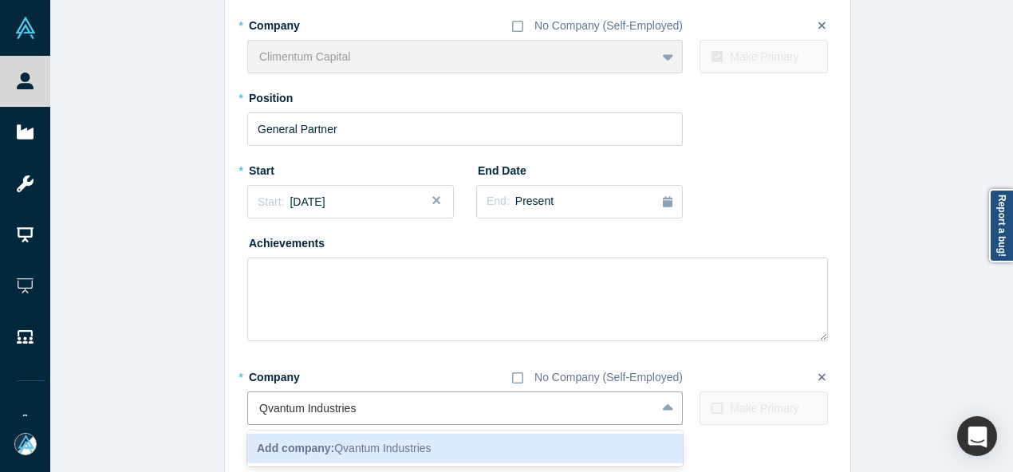
click at [335, 451] on span "Add company: Qvantum Industries" at bounding box center [344, 448] width 175 height 13
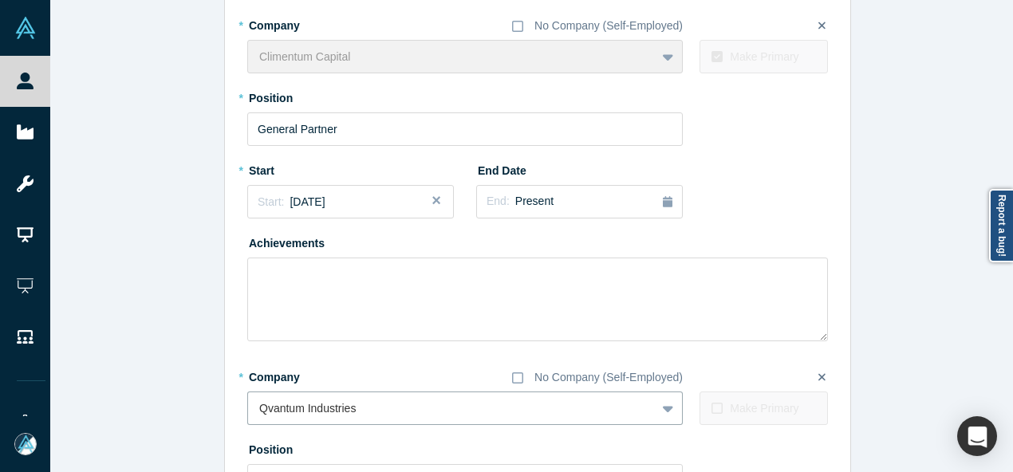
scroll to position [246, 0]
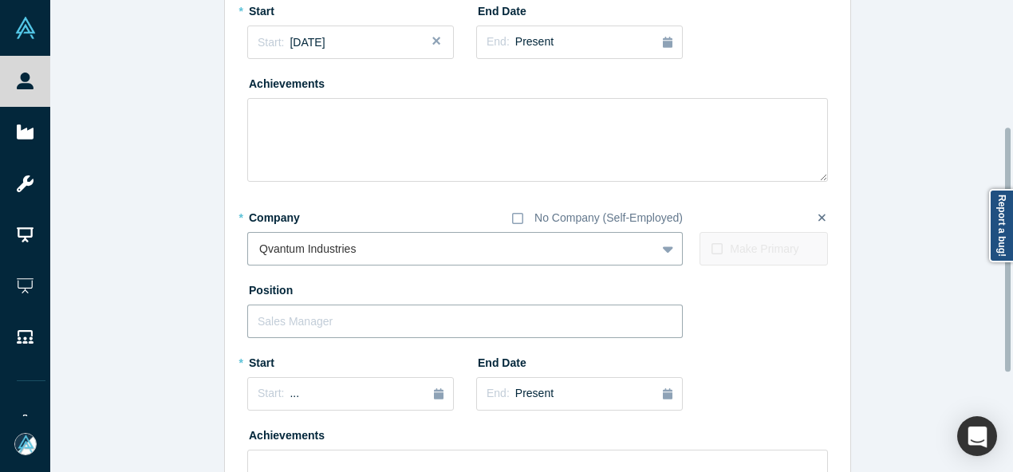
click at [310, 323] on input "text" at bounding box center [465, 322] width 436 height 34
paste input "Angel Investor and Board Member Angel Investor and Board Member"
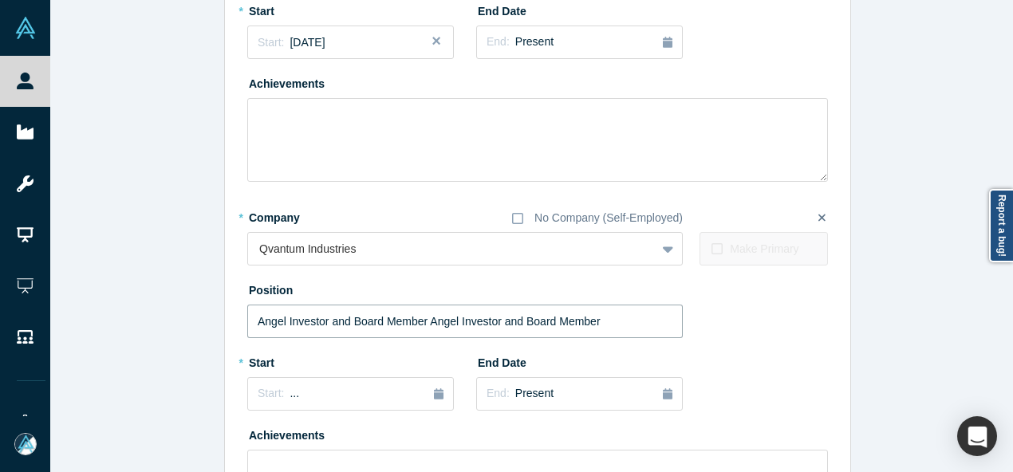
drag, startPoint x: 422, startPoint y: 321, endPoint x: 613, endPoint y: 326, distance: 190.8
click at [613, 326] on input "Angel Investor and Board Member Angel Investor and Board Member" at bounding box center [465, 322] width 436 height 34
type input "Angel Investor and Board Member"
click at [315, 398] on div "Start: ..." at bounding box center [351, 394] width 186 height 18
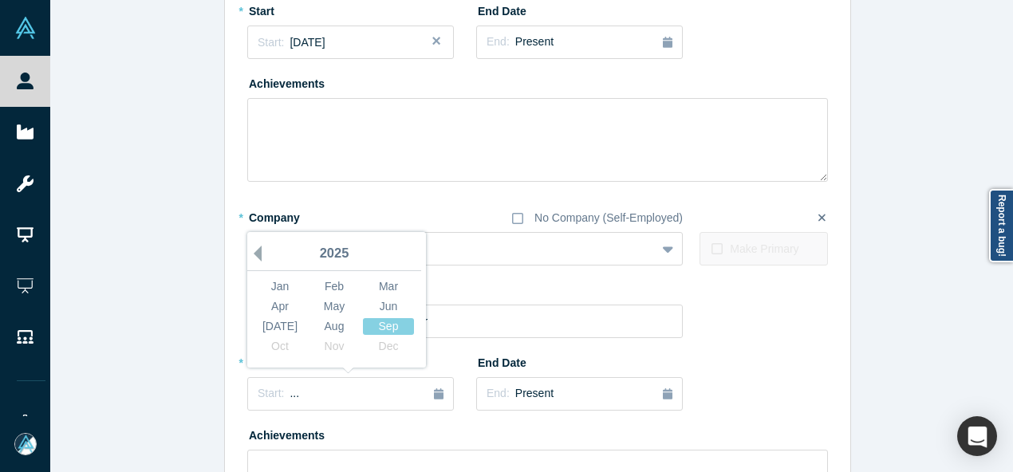
click at [250, 252] on button "Previous Year" at bounding box center [254, 254] width 16 height 16
click at [250, 251] on button "Previous Year" at bounding box center [254, 254] width 16 height 16
click at [284, 345] on div "Oct" at bounding box center [279, 346] width 51 height 17
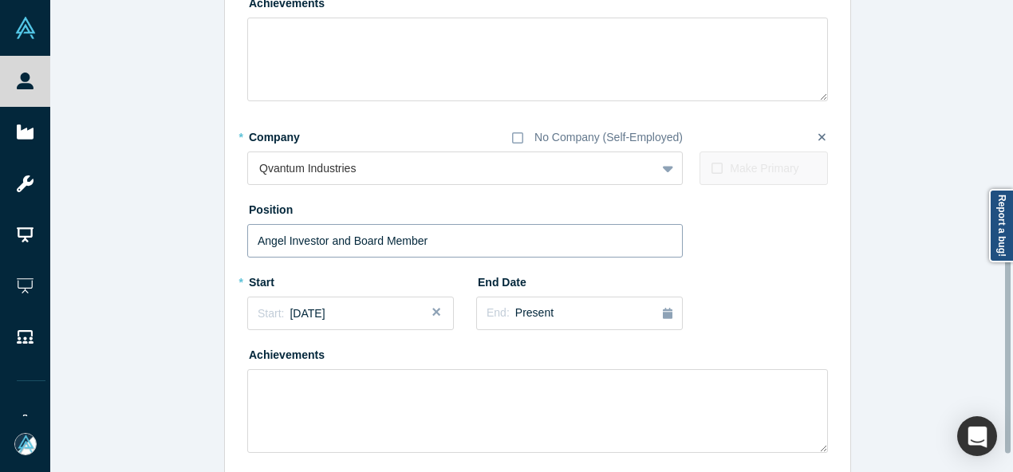
scroll to position [405, 0]
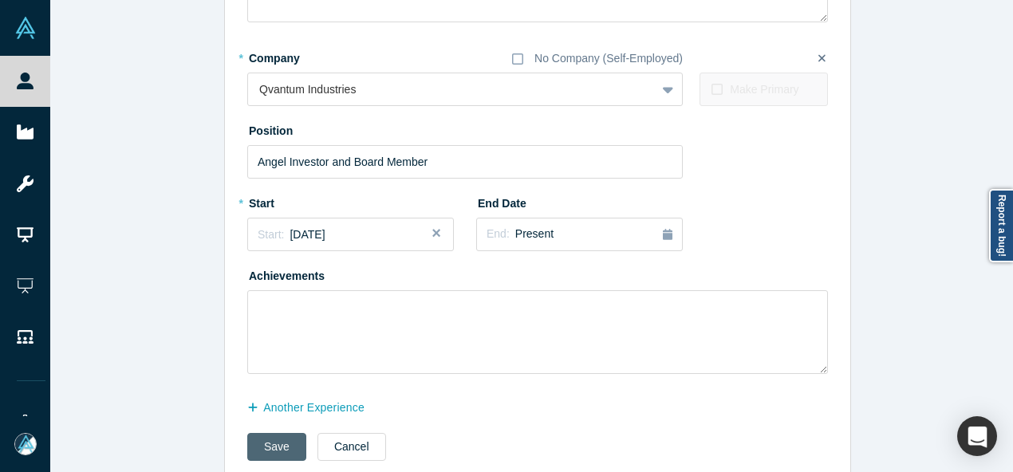
click at [265, 441] on button "Save" at bounding box center [276, 447] width 59 height 28
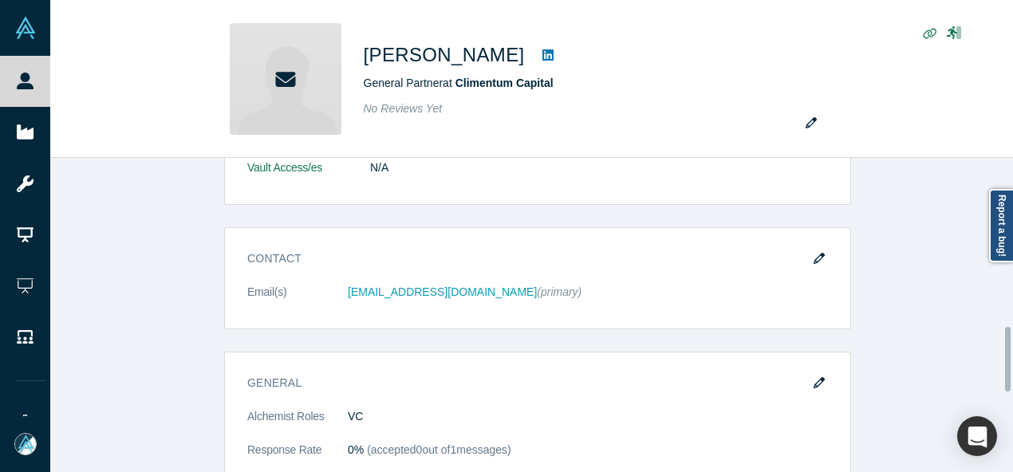
scroll to position [0, 0]
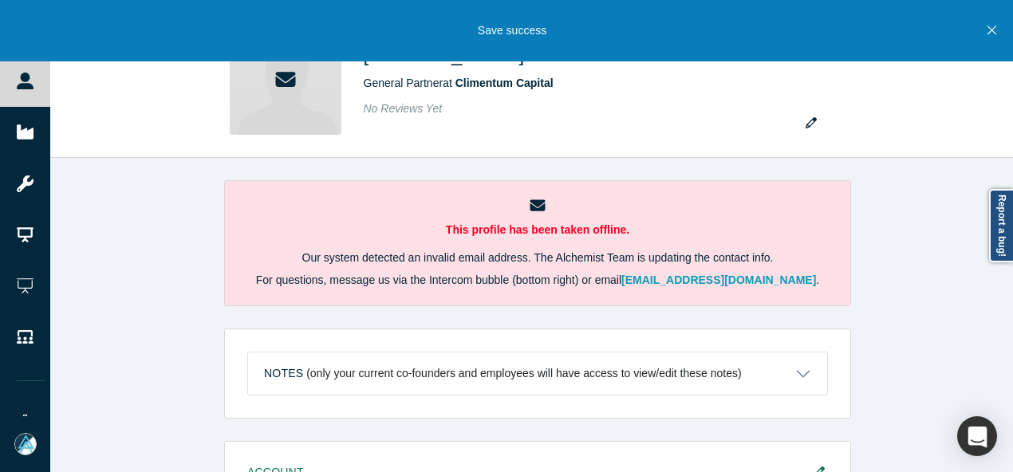
click at [989, 33] on icon "Close" at bounding box center [992, 30] width 9 height 14
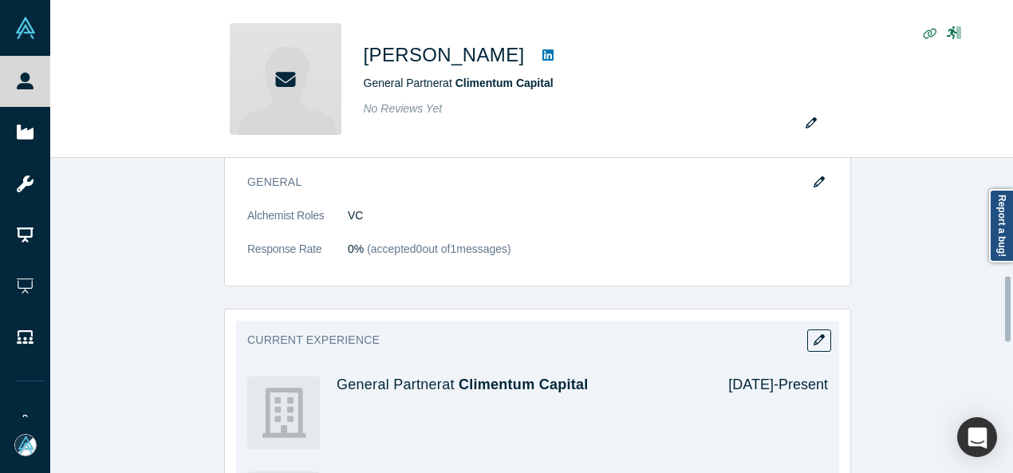
scroll to position [479, 0]
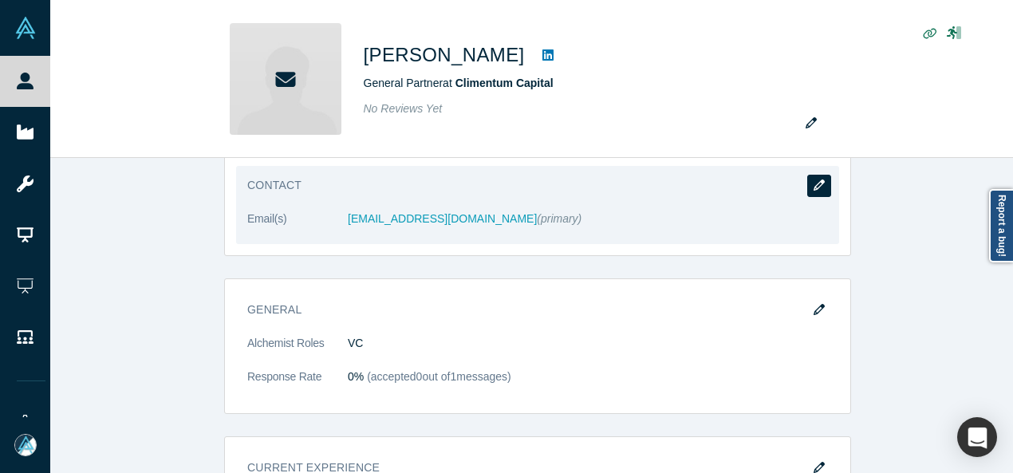
click at [821, 186] on button "button" at bounding box center [819, 186] width 24 height 22
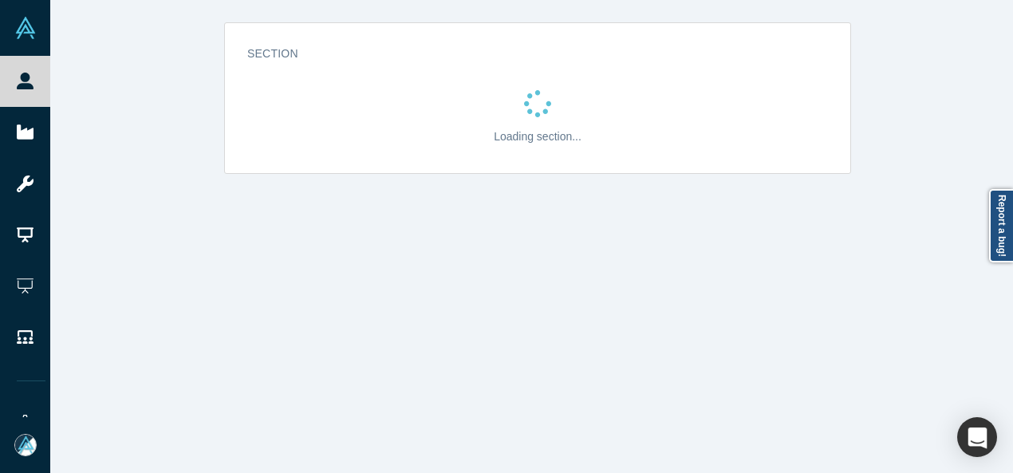
scroll to position [0, 0]
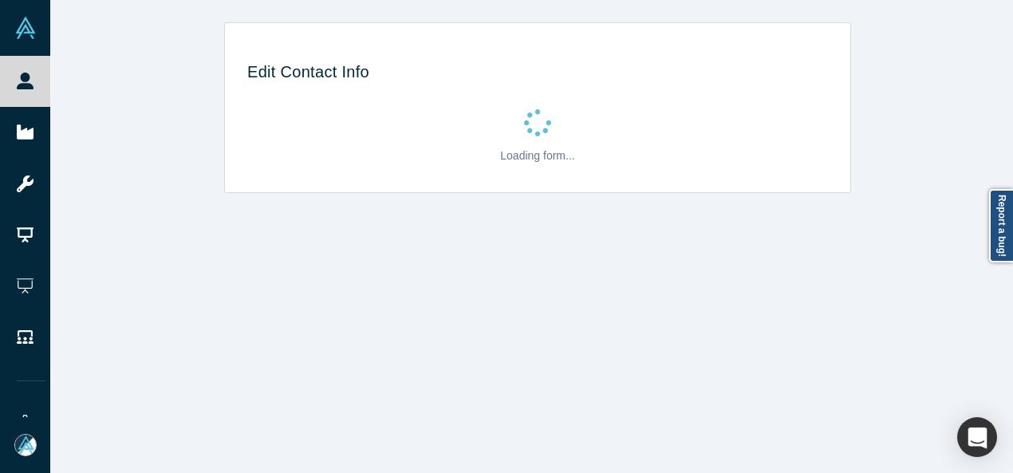
select select "US"
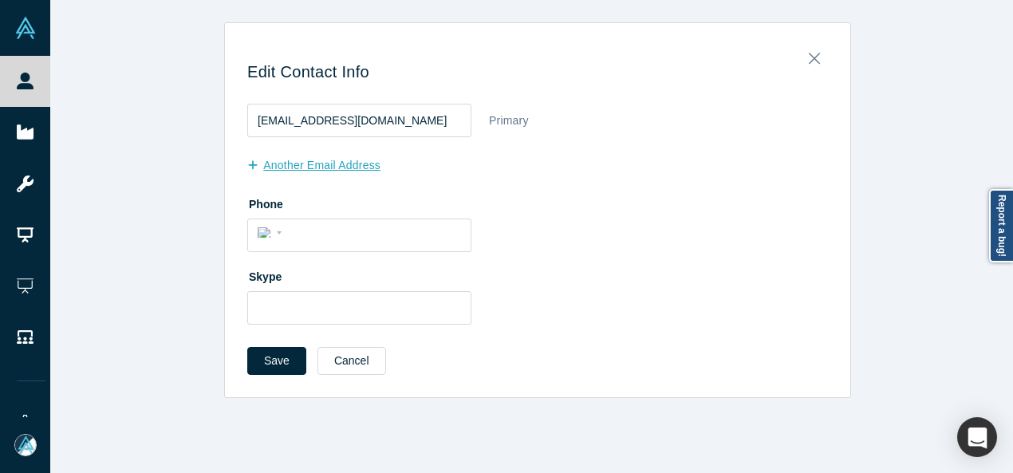
click at [340, 164] on button "another Email Address" at bounding box center [322, 166] width 150 height 28
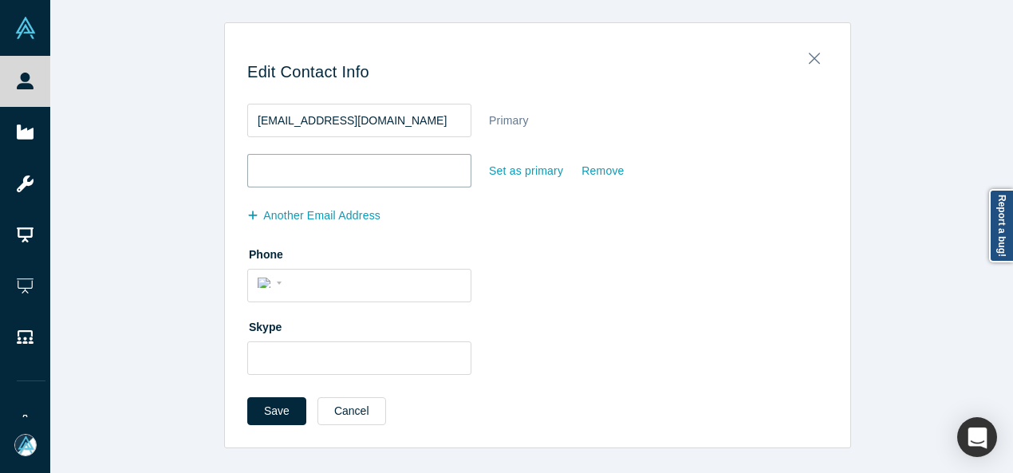
click at [340, 163] on input "email" at bounding box center [359, 171] width 224 height 34
paste input "malin.carlstrom@hotmail.com"
type input "malin.carlstrom@hotmail.com"
click at [519, 172] on div "Set as primary" at bounding box center [526, 171] width 76 height 28
click at [0, 0] on input "Set as primary" at bounding box center [0, 0] width 0 height 0
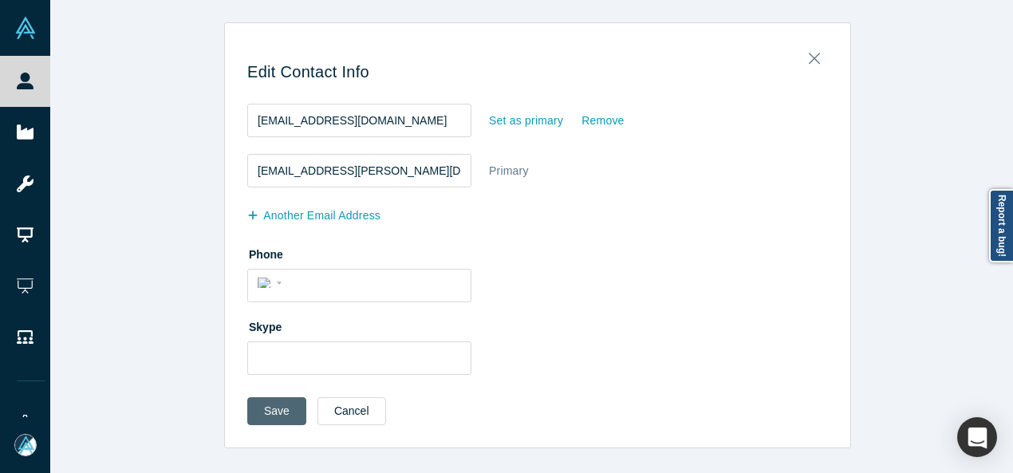
click at [270, 417] on button "Save" at bounding box center [276, 411] width 59 height 28
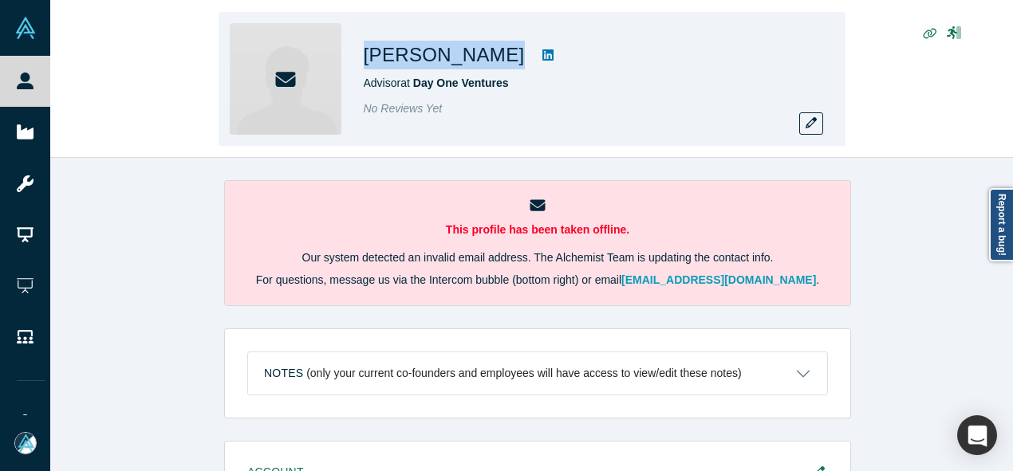
drag, startPoint x: 365, startPoint y: 56, endPoint x: 490, endPoint y: 50, distance: 124.6
click at [490, 50] on div "[PERSON_NAME][DEMOGRAPHIC_DATA] Advisor at Day One Ventures No Reviews Yet" at bounding box center [532, 79] width 627 height 134
copy div "[PERSON_NAME]"
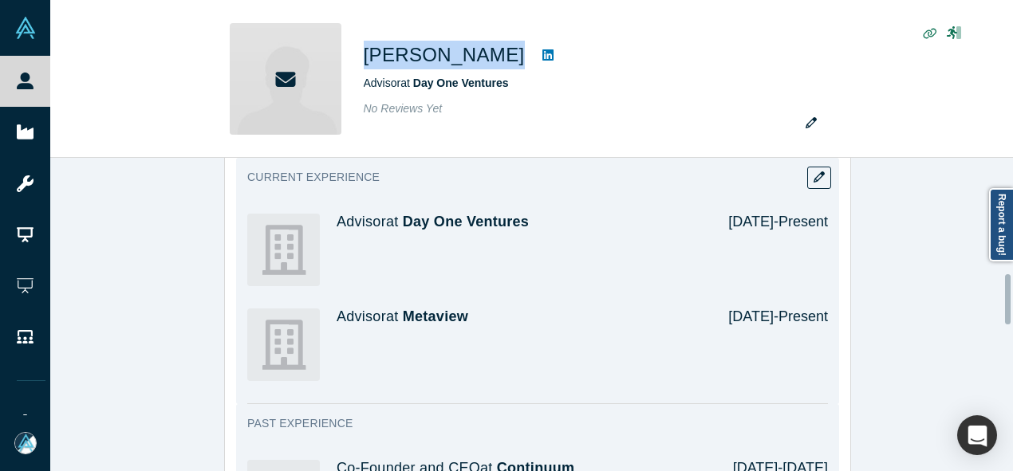
scroll to position [718, 0]
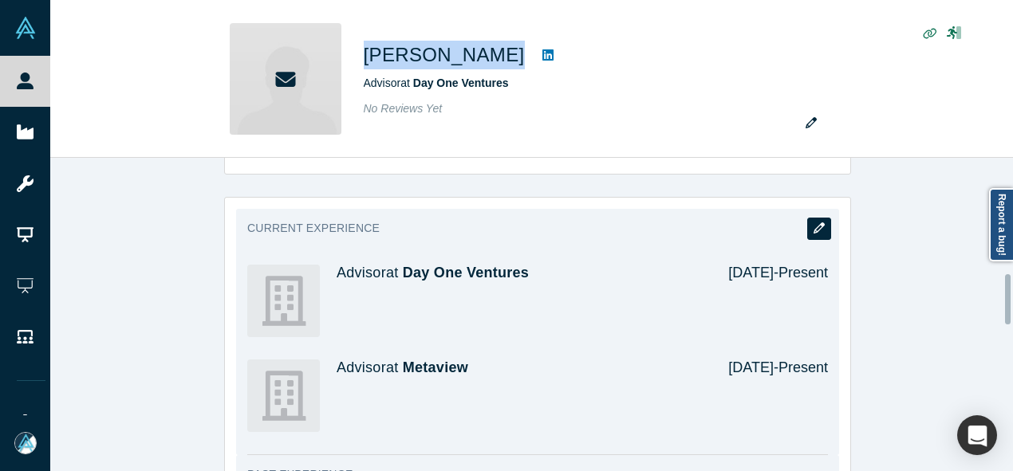
click at [814, 229] on icon "button" at bounding box center [819, 228] width 11 height 11
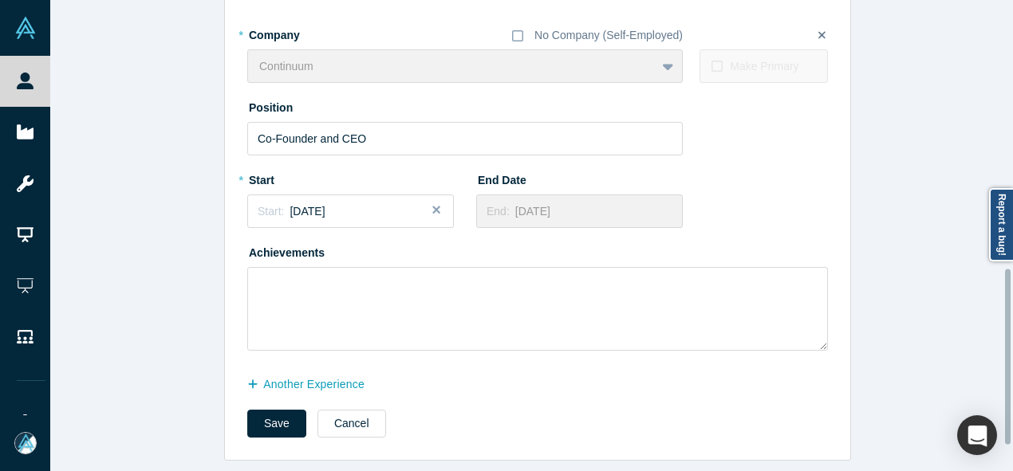
scroll to position [790, 0]
click at [315, 381] on button "another Experience" at bounding box center [314, 385] width 134 height 28
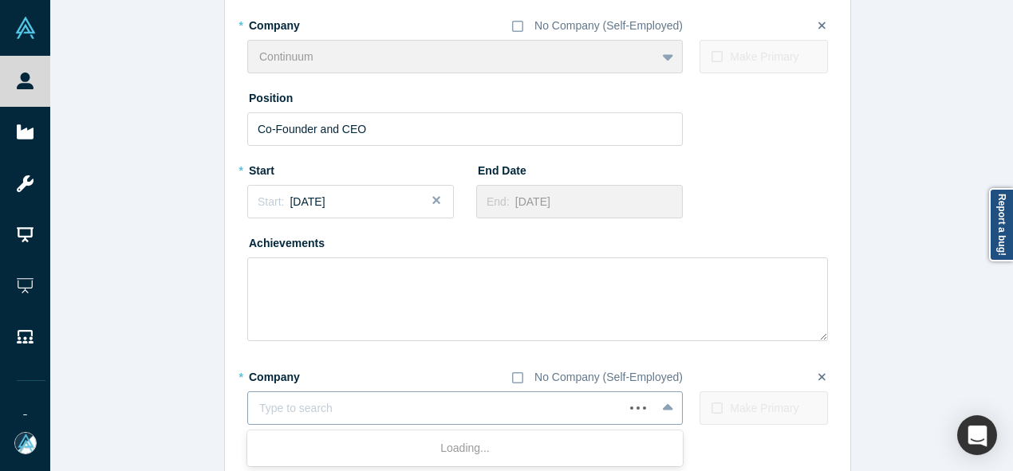
click at [321, 402] on div at bounding box center [435, 409] width 353 height 20
paste input "Investor/Advisor Investor/Advisor Manifest Law"
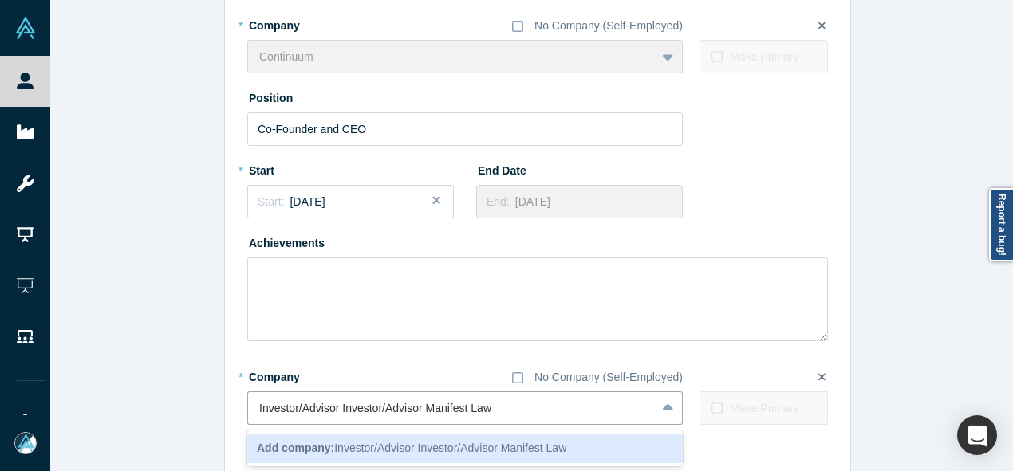
drag, startPoint x: 423, startPoint y: 414, endPoint x: 222, endPoint y: 417, distance: 201.1
type input "Manifest Law"
click at [340, 447] on span "Add company: Manifest Law" at bounding box center [329, 448] width 144 height 13
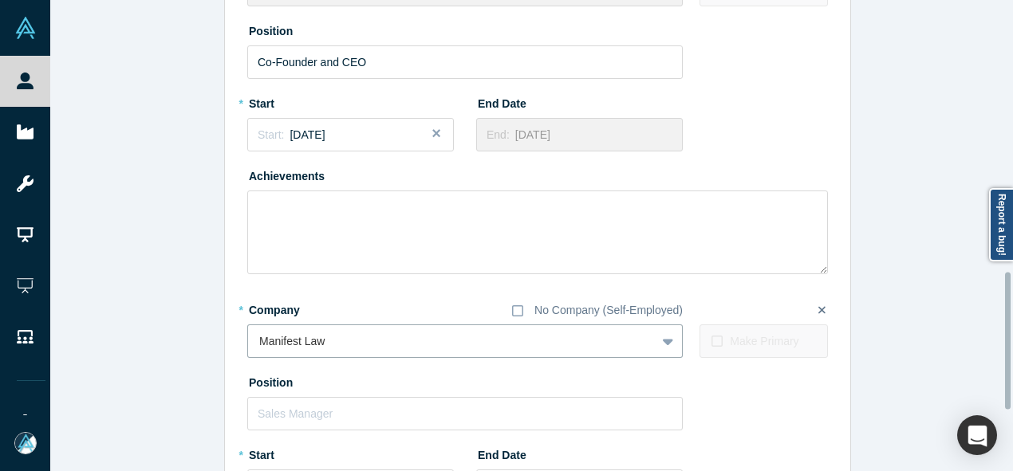
scroll to position [949, 0]
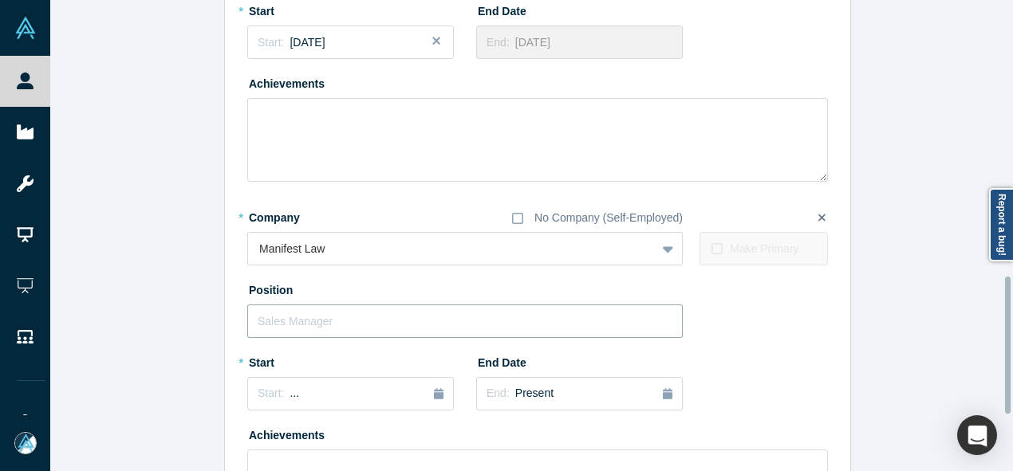
click at [319, 320] on input "text" at bounding box center [465, 322] width 436 height 34
paste input "Investor/Advisor Investor/Advisor"
drag, startPoint x: 332, startPoint y: 323, endPoint x: 483, endPoint y: 328, distance: 151.7
click at [483, 328] on input "Investor/Advisor Investor/Advisor" at bounding box center [465, 322] width 436 height 34
type input "Investor/Advisor"
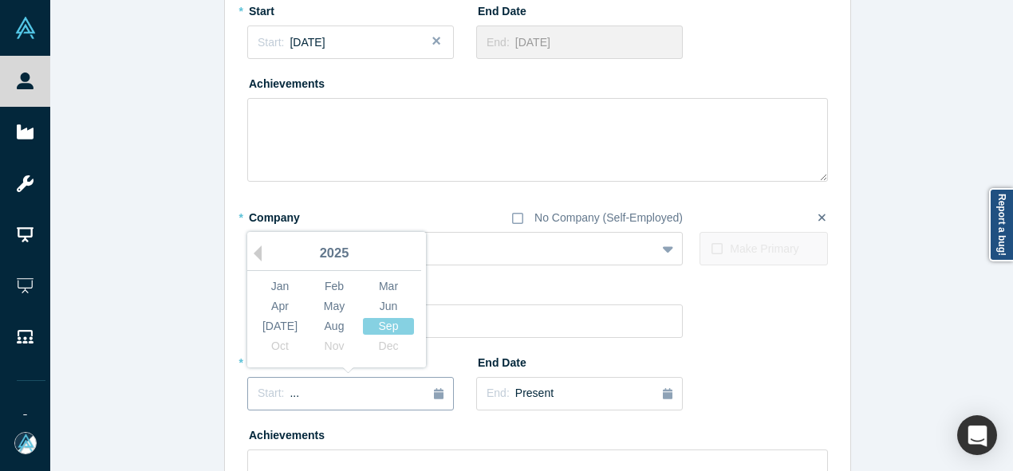
click at [289, 393] on div "Start: ..." at bounding box center [351, 394] width 186 height 18
click at [383, 328] on div "Sep" at bounding box center [388, 326] width 51 height 17
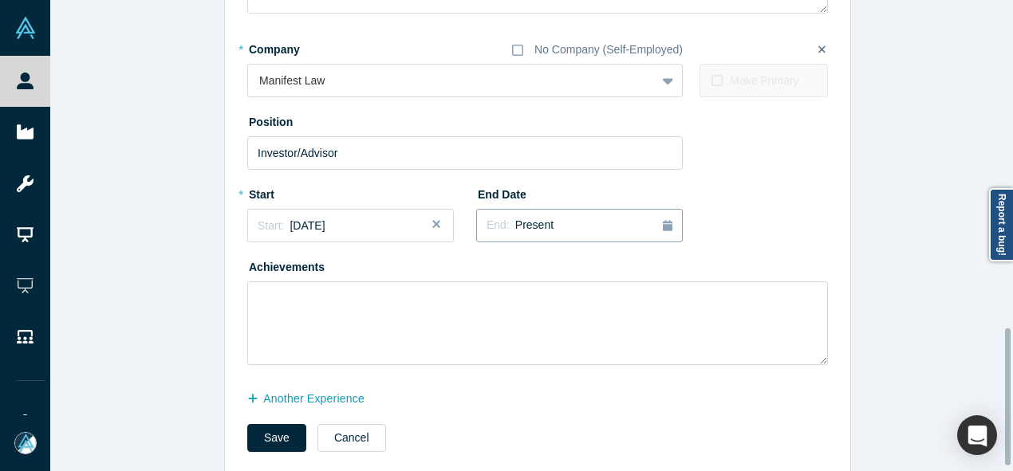
scroll to position [1142, 0]
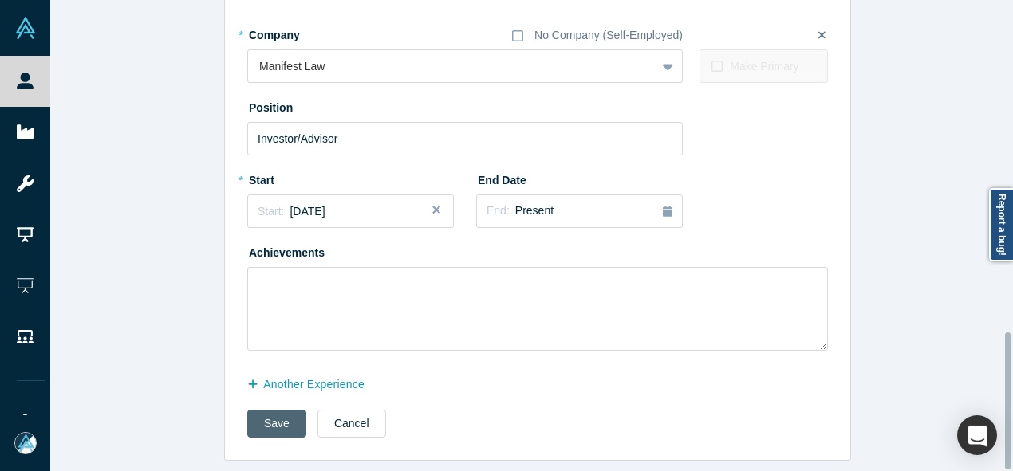
click at [258, 417] on button "Save" at bounding box center [276, 424] width 59 height 28
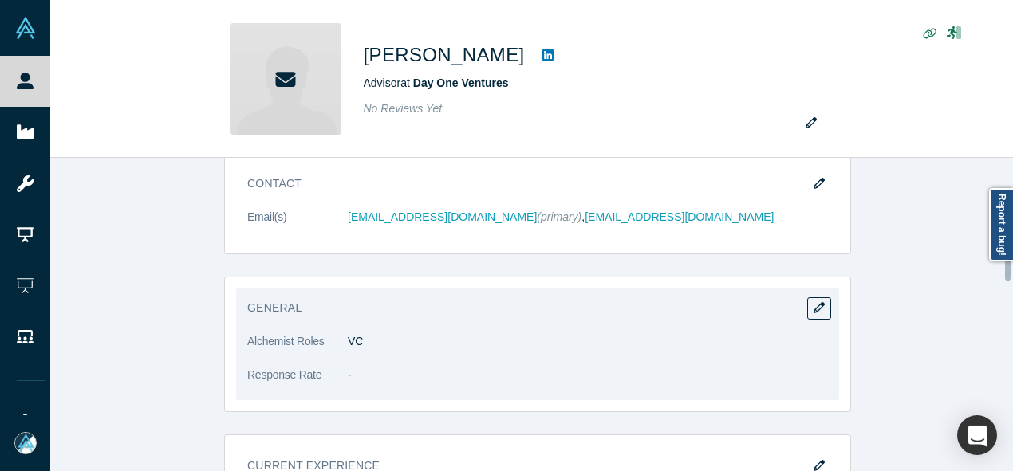
scroll to position [479, 0]
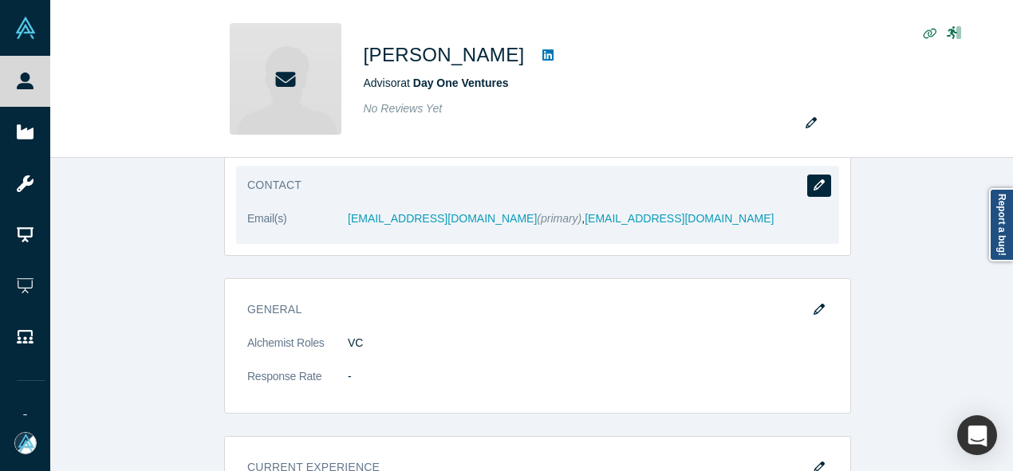
click at [816, 181] on icon "button" at bounding box center [819, 185] width 11 height 11
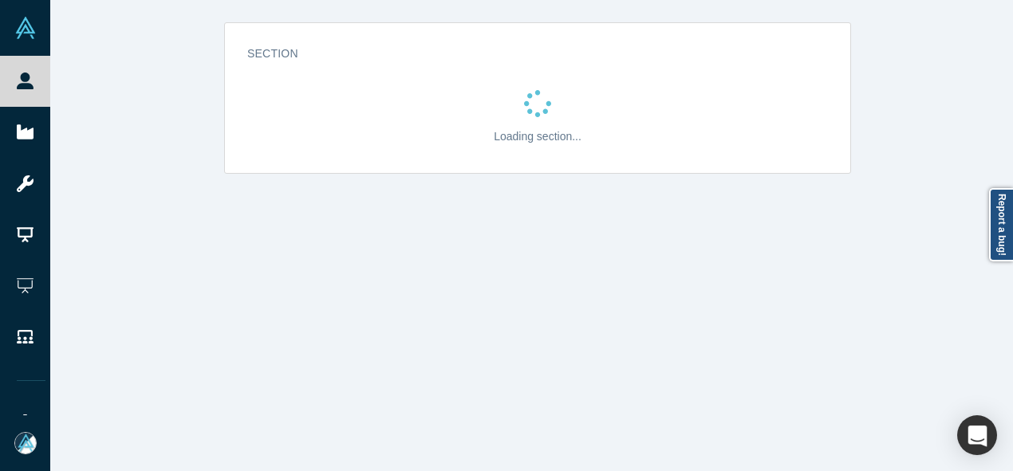
scroll to position [0, 0]
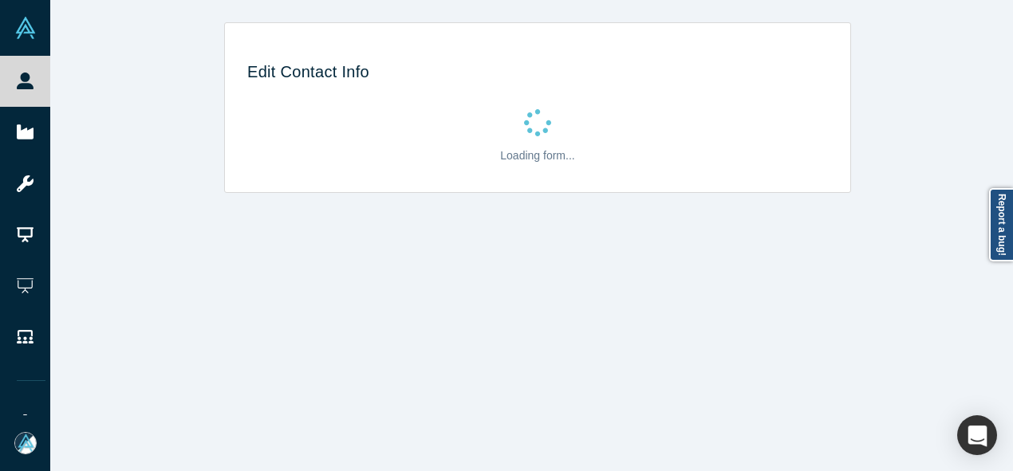
select select "US"
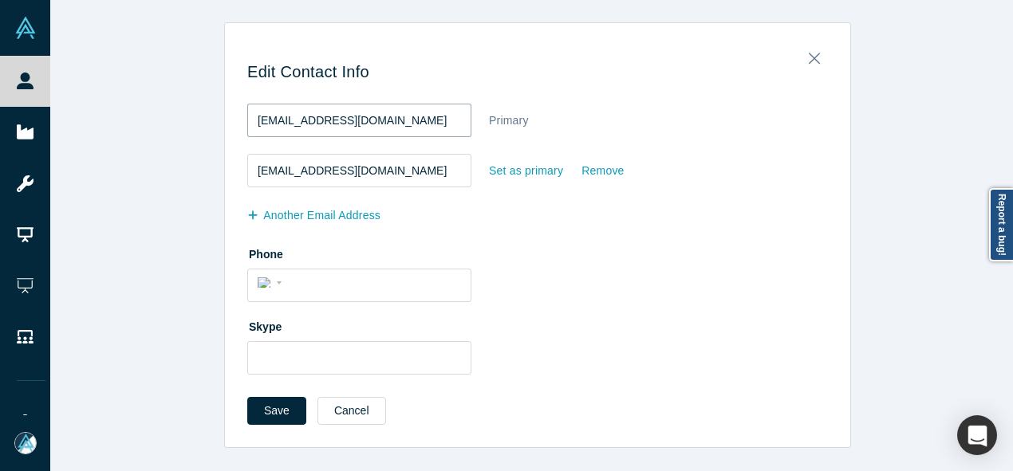
drag, startPoint x: 401, startPoint y: 120, endPoint x: 239, endPoint y: 120, distance: 162.0
click at [239, 120] on div "Edit Contact Info [EMAIL_ADDRESS][DOMAIN_NAME] Primary [EMAIL_ADDRESS][DOMAIN_N…" at bounding box center [537, 240] width 625 height 413
paste input "g"
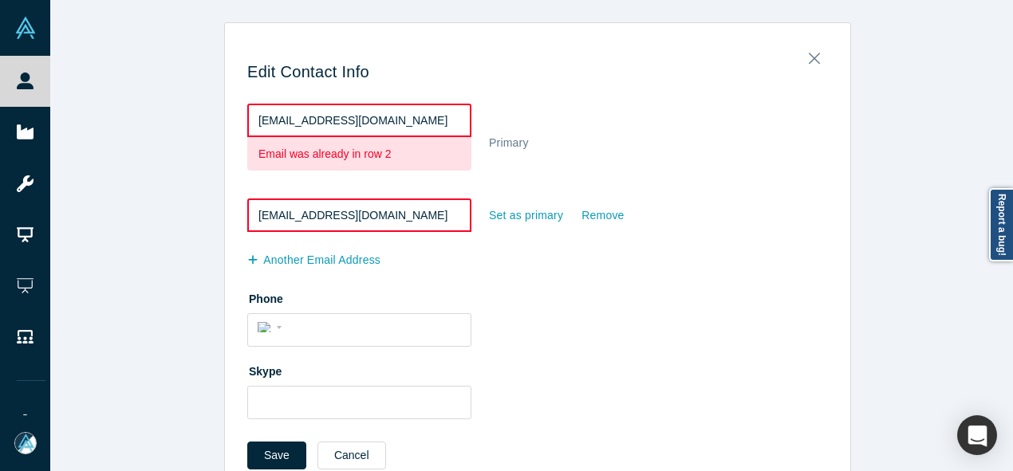
drag, startPoint x: 400, startPoint y: 120, endPoint x: 228, endPoint y: 117, distance: 171.6
click at [228, 117] on div "Edit Contact Info [EMAIL_ADDRESS][DOMAIN_NAME] Email was already in row 2 Prima…" at bounding box center [537, 263] width 625 height 458
paste input "@dayoneventures"
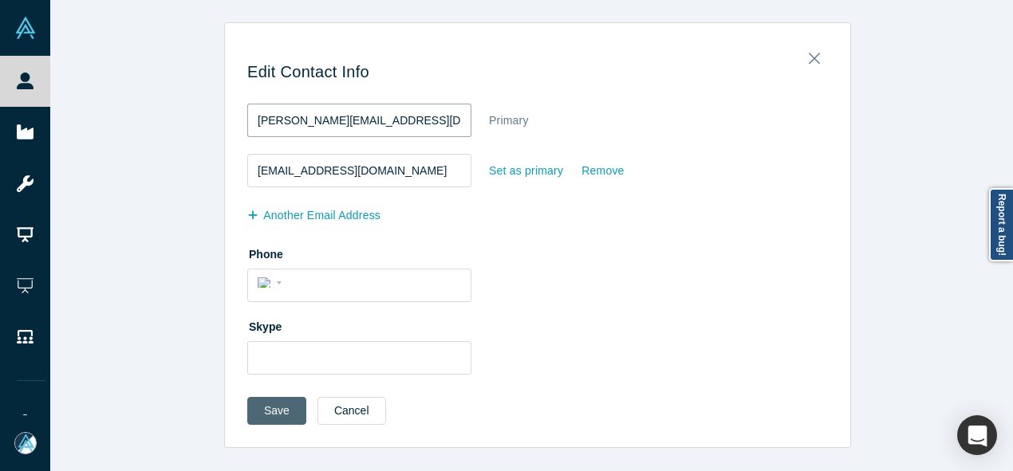
type input "[PERSON_NAME][EMAIL_ADDRESS][DOMAIN_NAME]"
drag, startPoint x: 269, startPoint y: 404, endPoint x: 265, endPoint y: 412, distance: 8.9
click at [269, 404] on button "Save" at bounding box center [276, 411] width 59 height 28
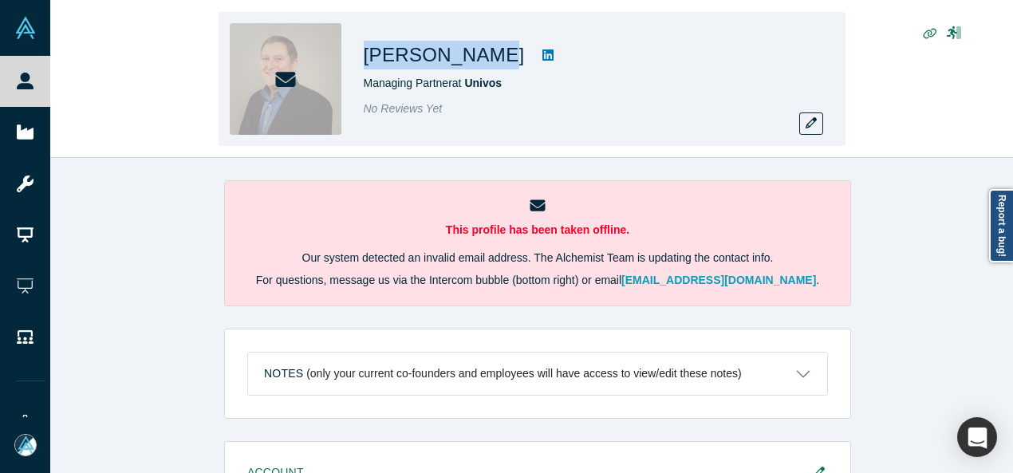
drag, startPoint x: 364, startPoint y: 56, endPoint x: 479, endPoint y: 55, distance: 114.9
click at [479, 55] on div "Mark Langley Managing Partner at Univos No Reviews Yet" at bounding box center [532, 79] width 627 height 134
copy h1 "Mark Langley"
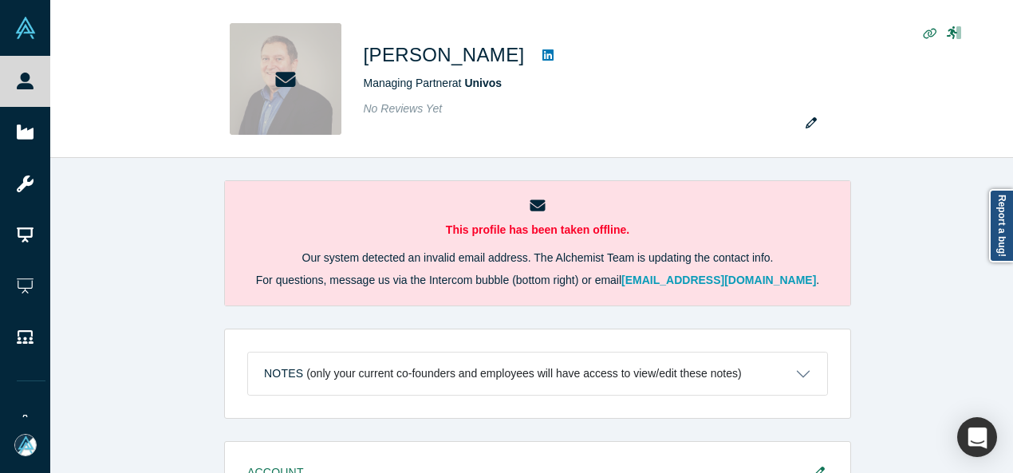
click at [964, 197] on div "This profile has been taken offline. Our system detected an invalid email addre…" at bounding box center [537, 321] width 975 height 327
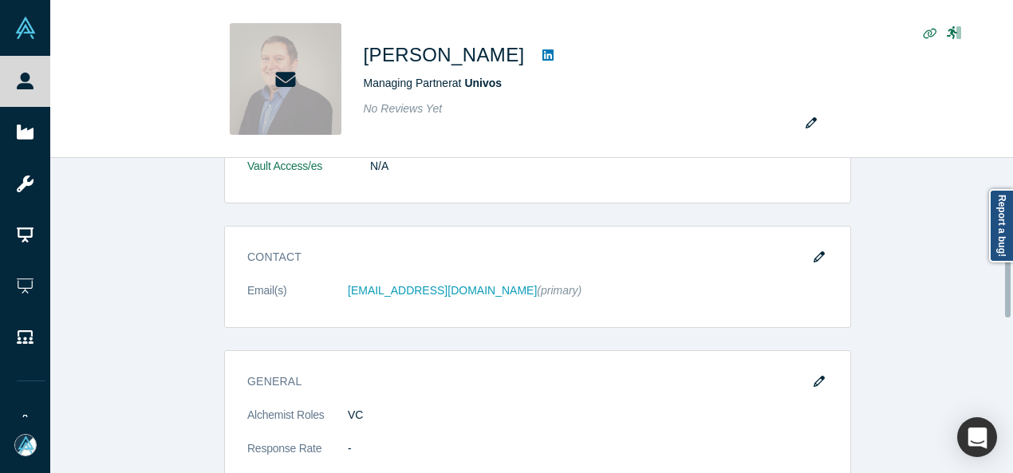
scroll to position [479, 0]
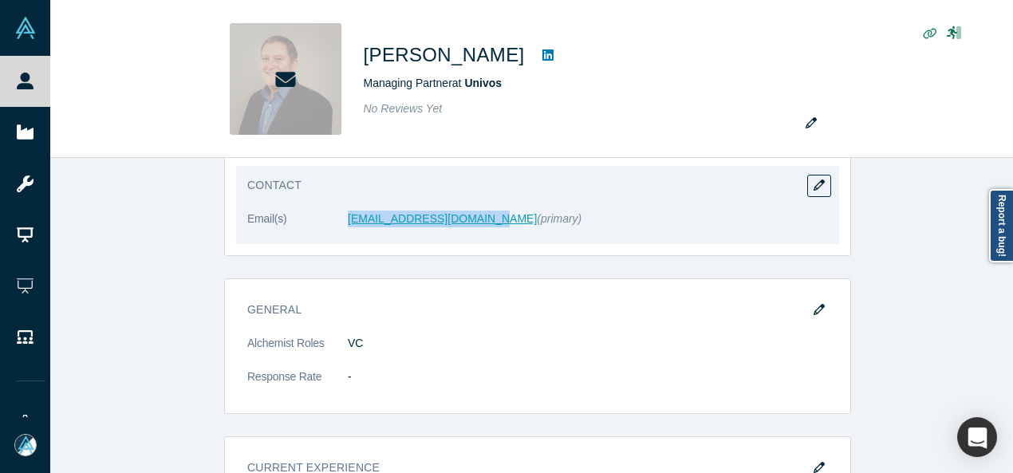
drag, startPoint x: 337, startPoint y: 224, endPoint x: 475, endPoint y: 219, distance: 137.3
click at [475, 219] on dl "Email(s) markl@newcropcapital.com (primary)" at bounding box center [537, 228] width 581 height 34
copy dl "markl@newcropcapital.com"
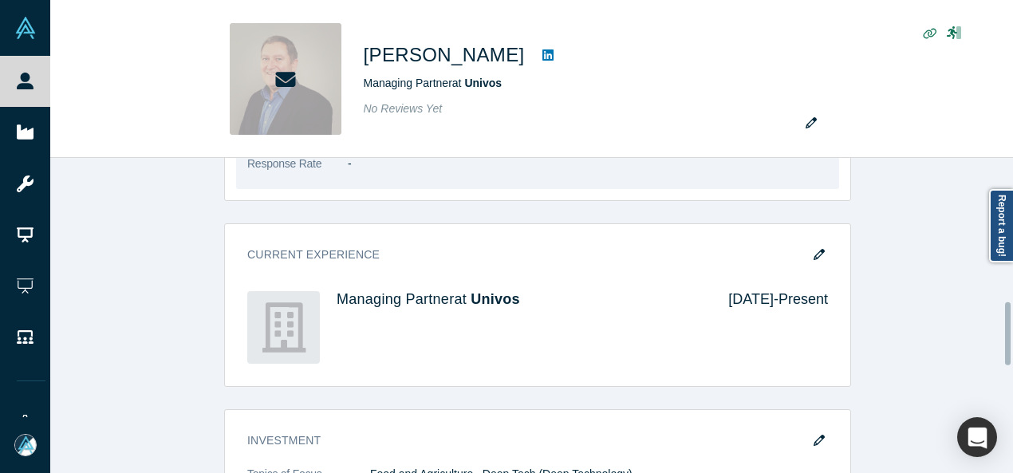
scroll to position [718, 0]
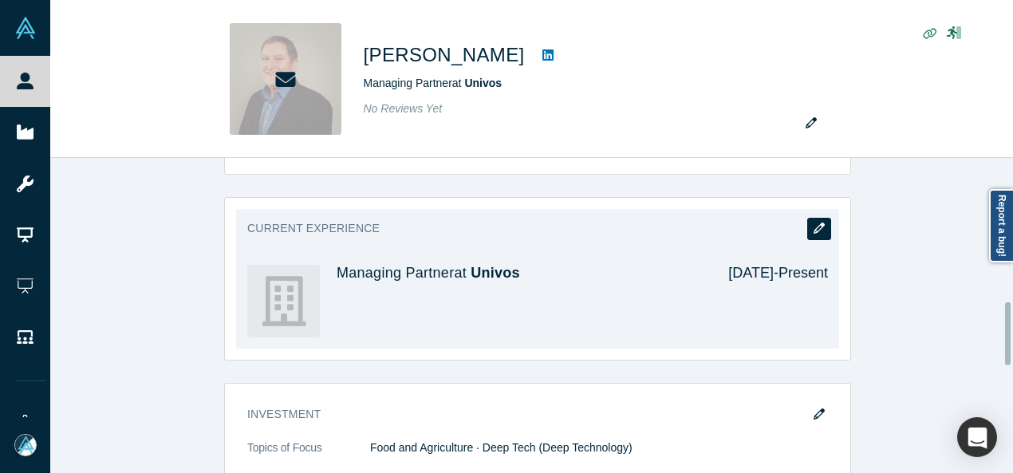
click at [821, 225] on button "button" at bounding box center [819, 229] width 24 height 22
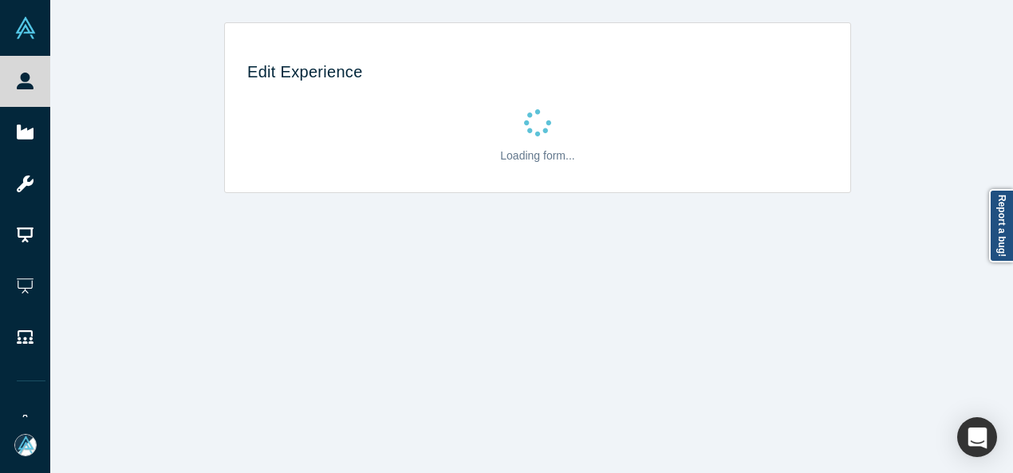
scroll to position [0, 0]
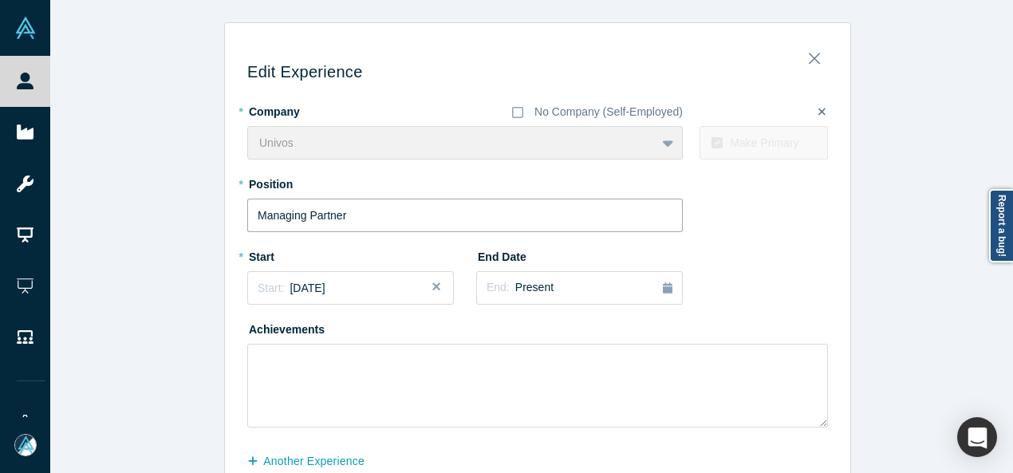
drag, startPoint x: 356, startPoint y: 215, endPoint x: 214, endPoint y: 211, distance: 142.1
click at [214, 211] on div "Edit Experience * Company No Company (Self-Employed) Univos To pick up a dragga…" at bounding box center [537, 279] width 975 height 515
paste input ", Portfolio Management"
type input "Managing Partner, Portfolio Management"
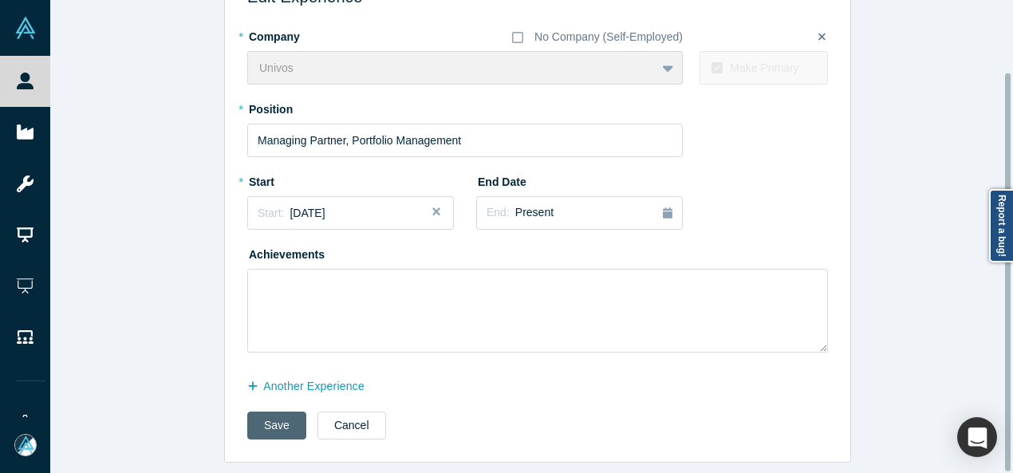
click at [266, 412] on button "Save" at bounding box center [276, 426] width 59 height 28
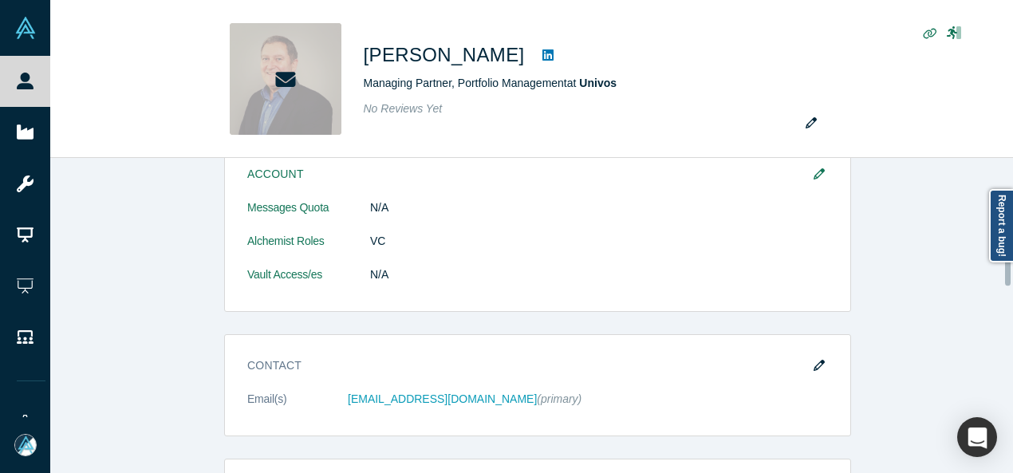
scroll to position [319, 0]
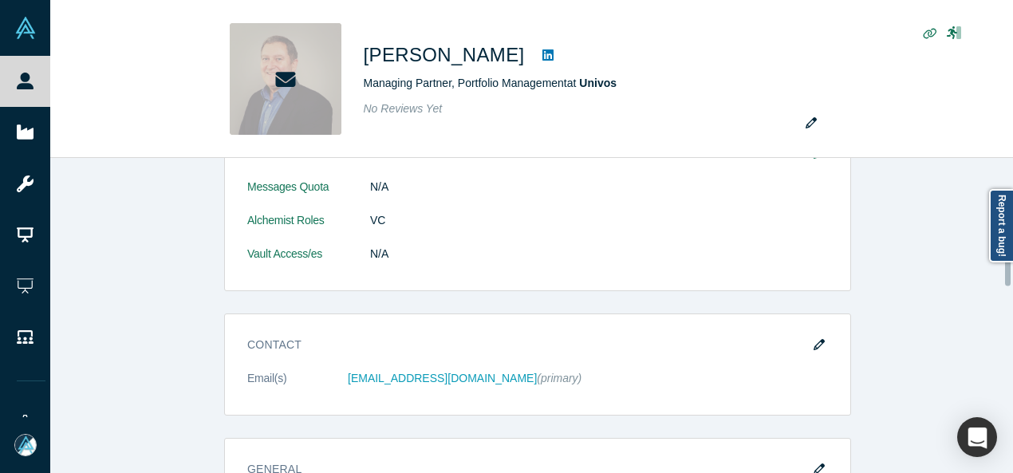
click at [819, 347] on button "button" at bounding box center [819, 345] width 24 height 22
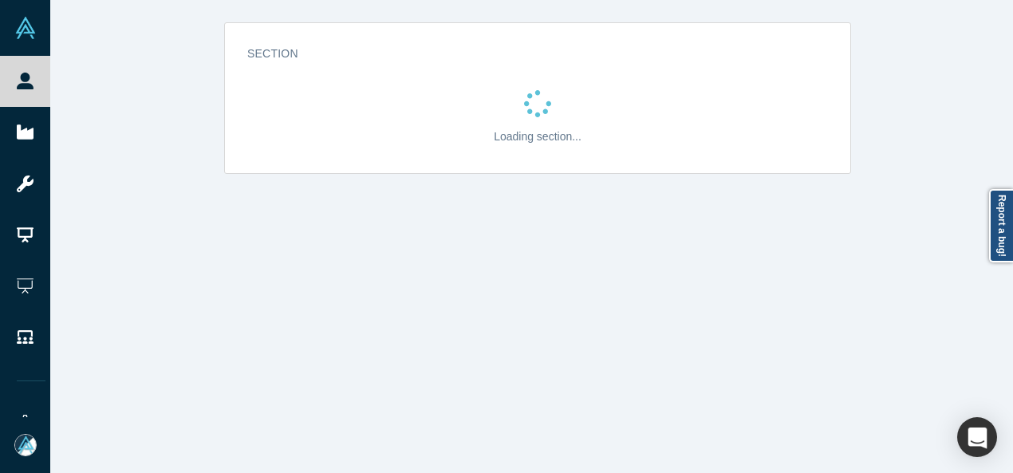
scroll to position [0, 0]
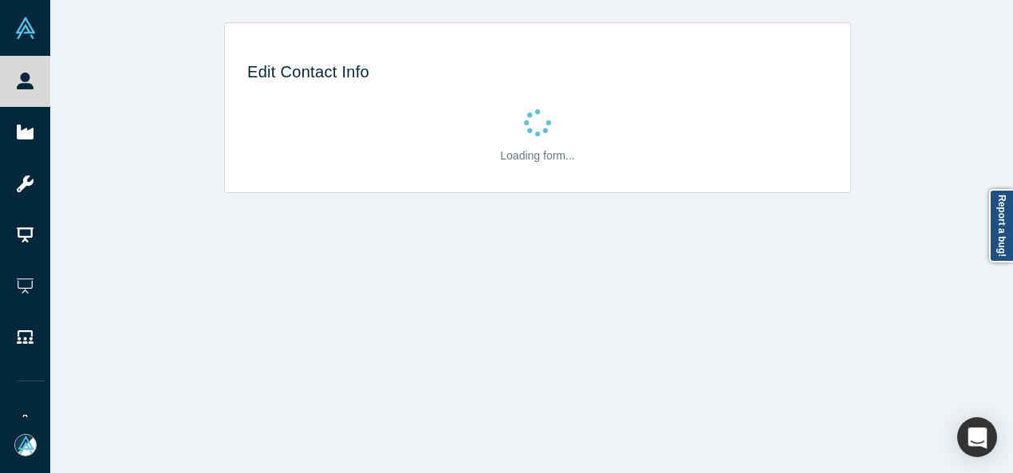
select select "US"
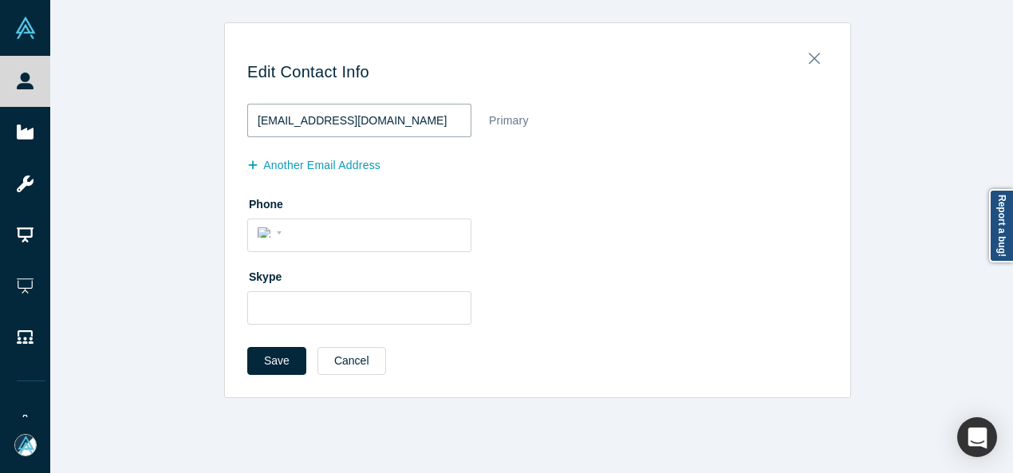
drag, startPoint x: 410, startPoint y: 122, endPoint x: 223, endPoint y: 126, distance: 186.7
click at [225, 126] on div "Edit Contact Info markl@newcropcapital.com Primary another Email Address Phone …" at bounding box center [537, 215] width 625 height 363
paste input "langley.ny@gmai"
type input "langley.ny@gmail.com"
click at [262, 353] on button "Save" at bounding box center [276, 361] width 59 height 28
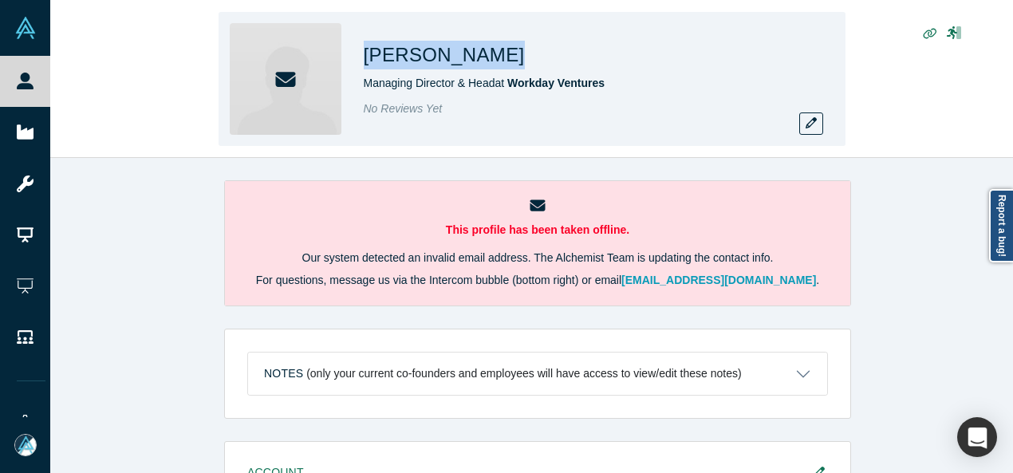
drag, startPoint x: 366, startPoint y: 58, endPoint x: 479, endPoint y: 58, distance: 112.5
click at [479, 58] on div "[PERSON_NAME]" at bounding box center [587, 55] width 447 height 29
copy h1 "[PERSON_NAME]"
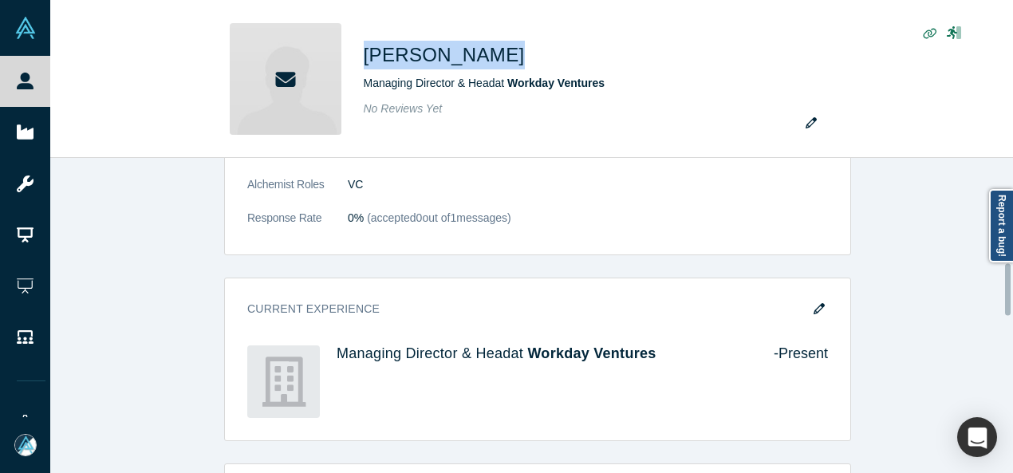
scroll to position [638, 0]
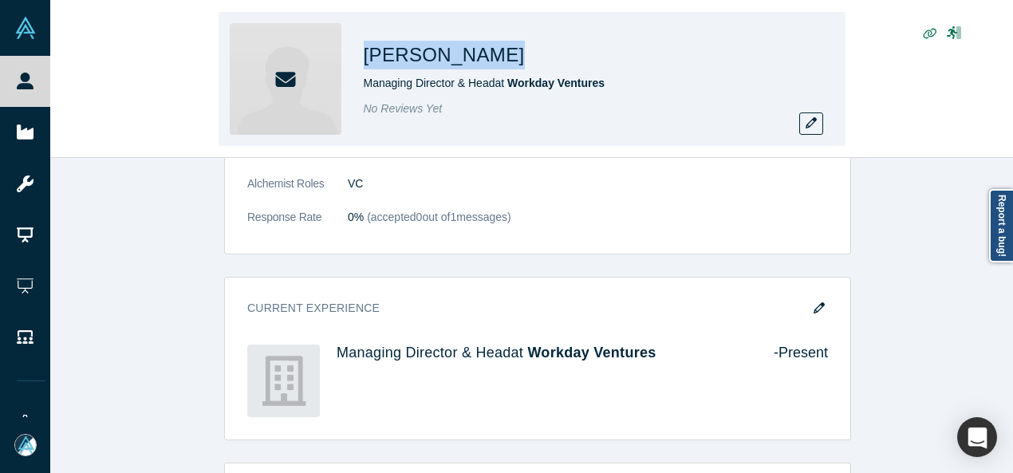
copy h1 "[PERSON_NAME]"
click at [808, 120] on icon "button" at bounding box center [811, 122] width 11 height 11
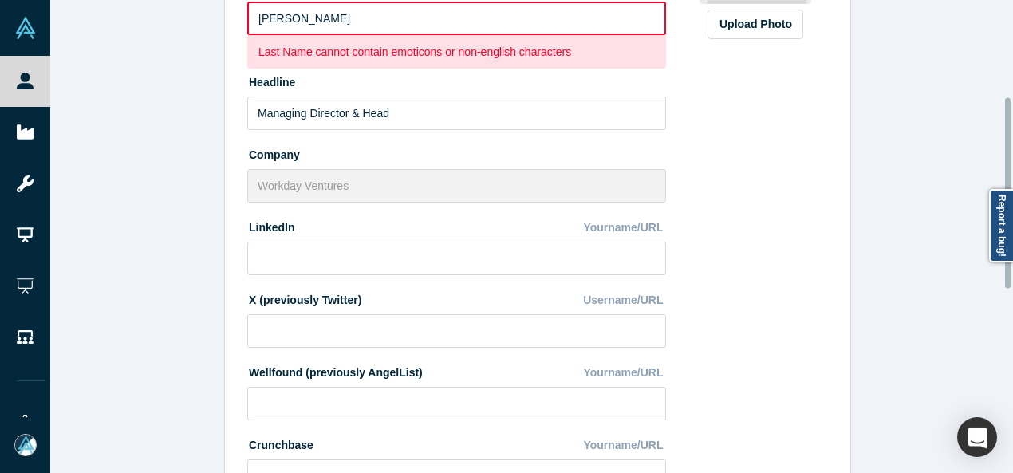
scroll to position [239, 0]
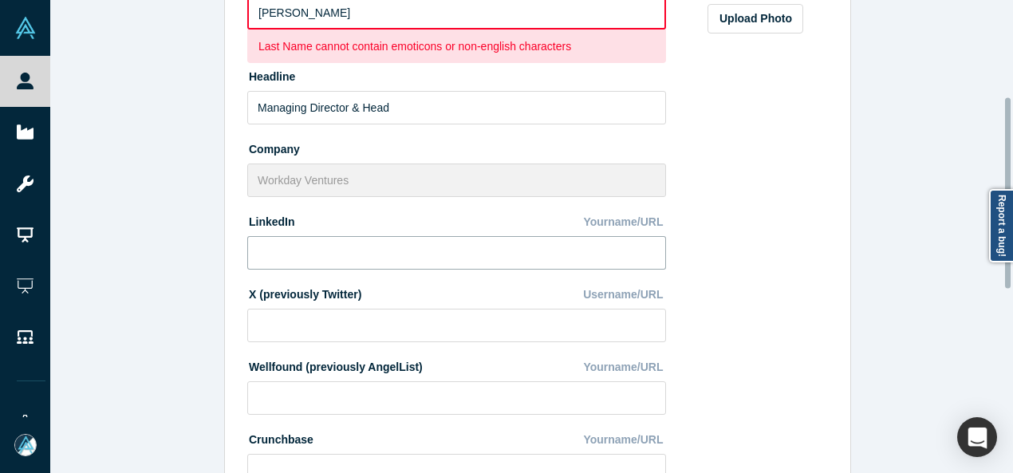
click at [448, 253] on input at bounding box center [456, 253] width 419 height 34
paste input "[URL][DOMAIN_NAME]"
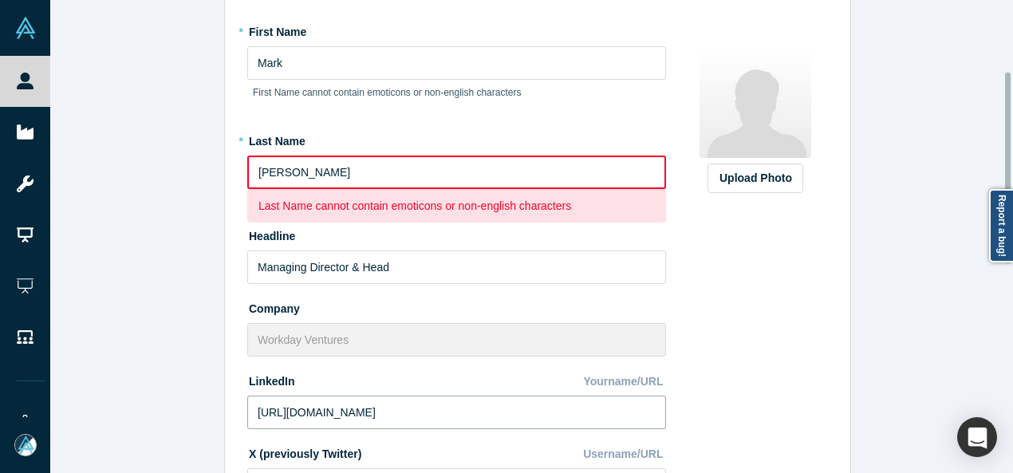
scroll to position [80, 0]
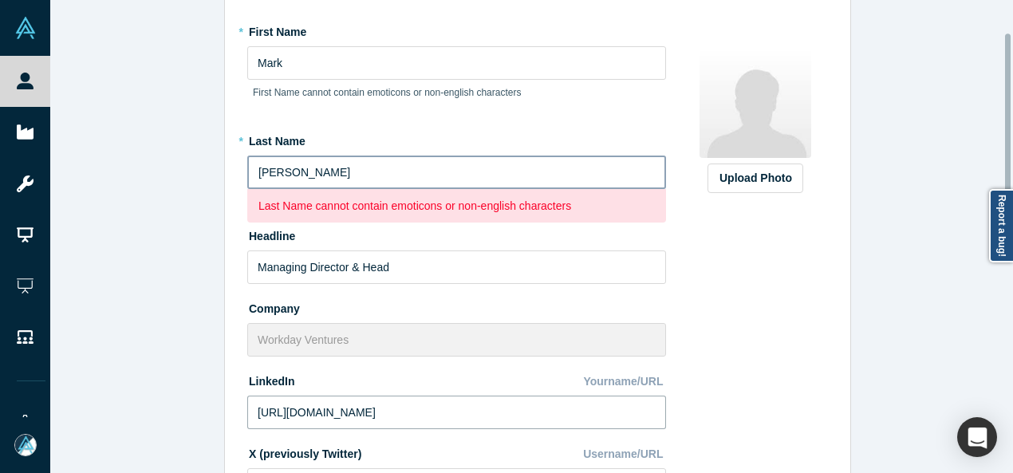
type input "[URL][DOMAIN_NAME]"
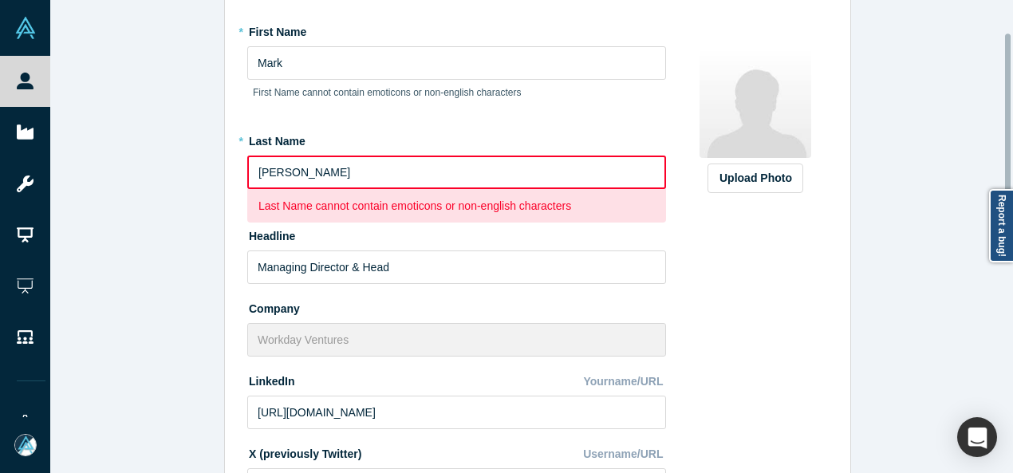
click at [259, 171] on input "[PERSON_NAME]" at bounding box center [456, 173] width 419 height 34
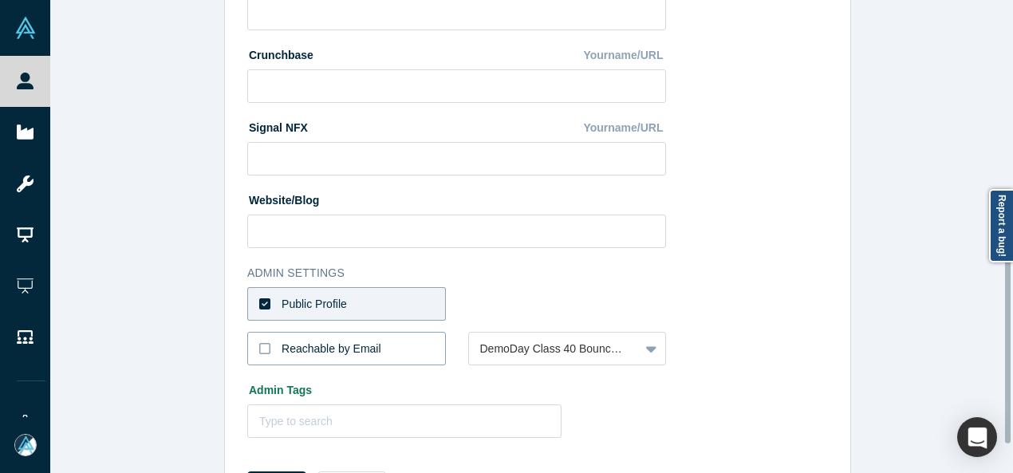
scroll to position [708, 0]
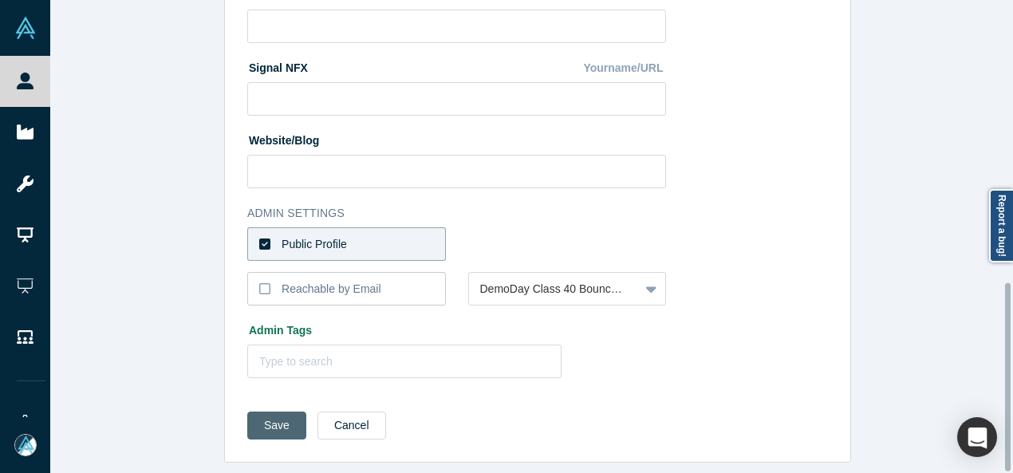
type input "S Peek"
click at [267, 412] on button "Save" at bounding box center [276, 426] width 59 height 28
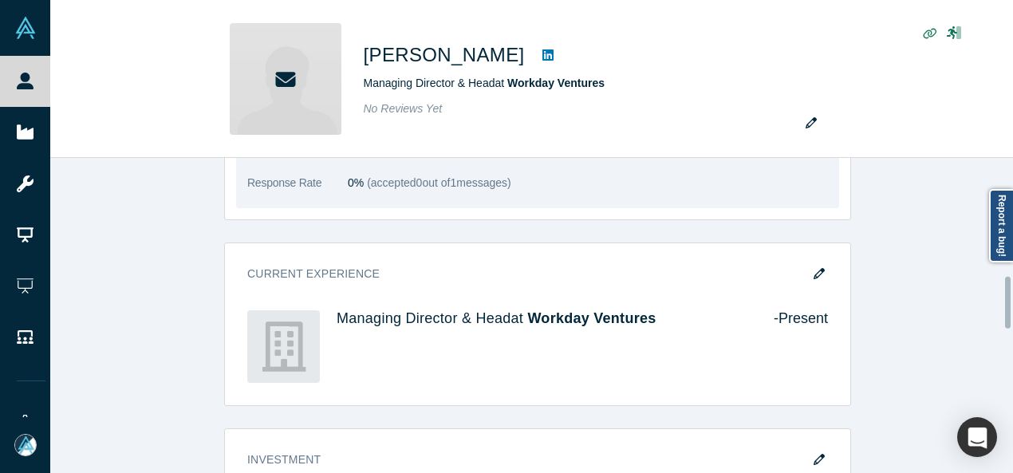
scroll to position [718, 0]
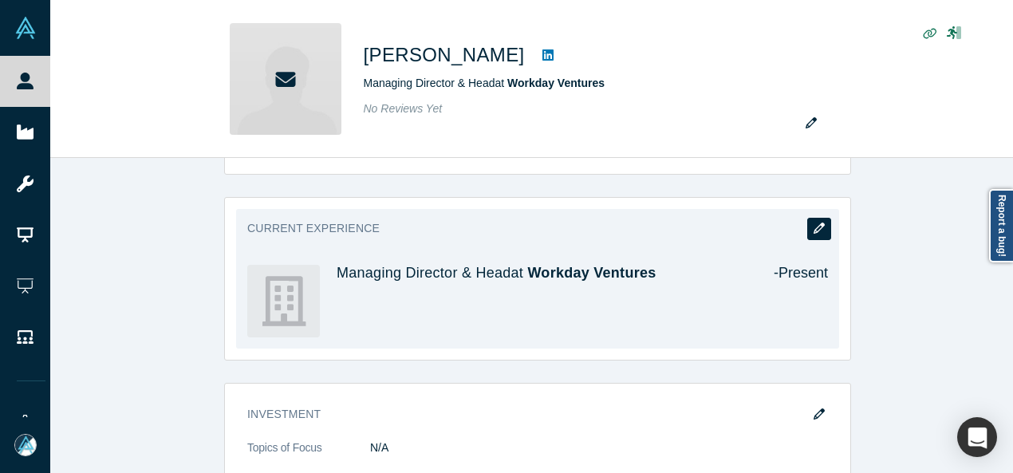
click at [814, 225] on icon "button" at bounding box center [819, 228] width 11 height 11
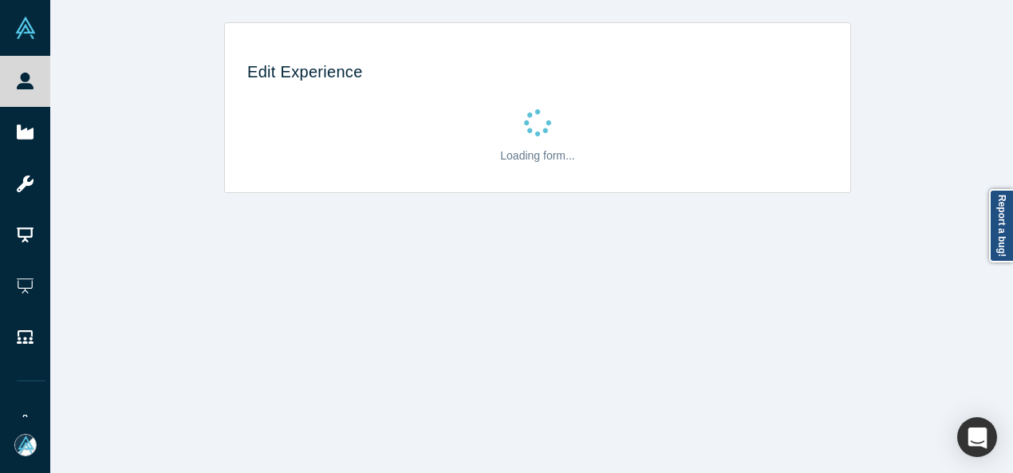
scroll to position [0, 0]
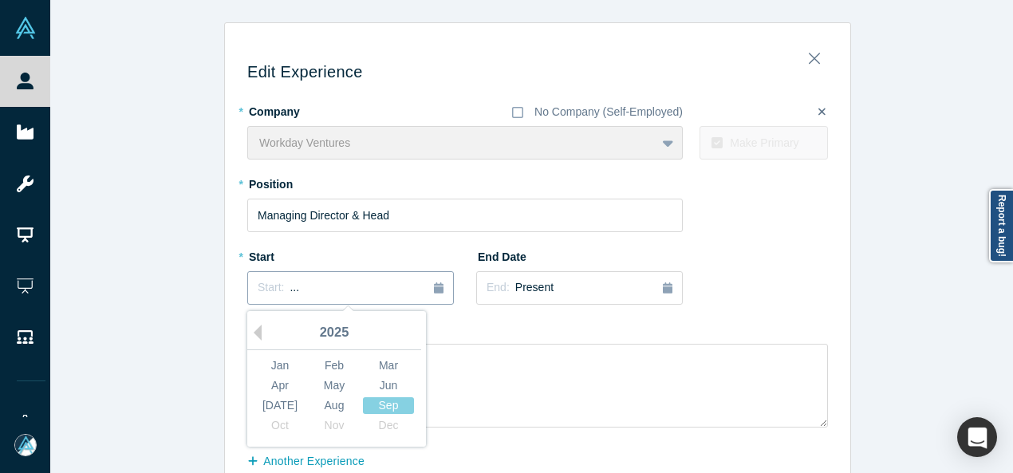
click at [362, 290] on div "Start: ..." at bounding box center [351, 288] width 186 height 18
click at [254, 329] on button "Previous Year" at bounding box center [254, 333] width 16 height 16
click at [285, 425] on div "Oct" at bounding box center [279, 425] width 51 height 17
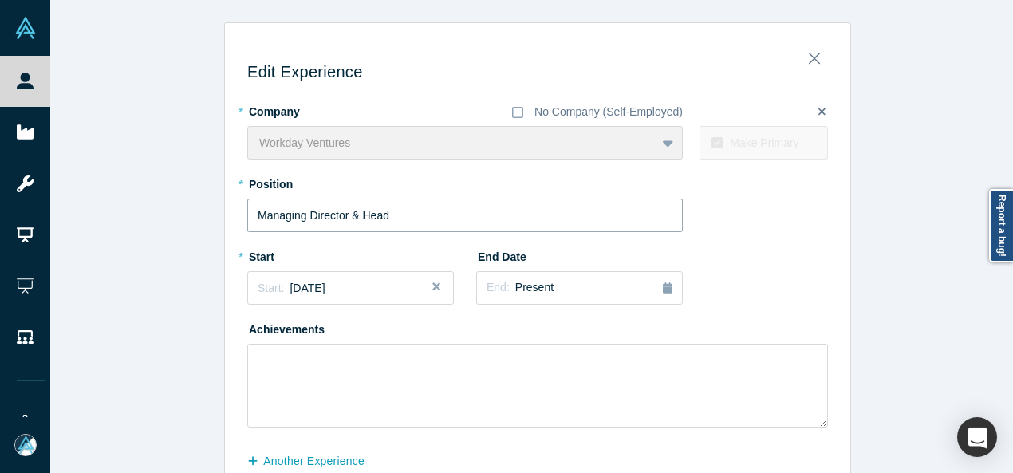
drag, startPoint x: 412, startPoint y: 219, endPoint x: 239, endPoint y: 216, distance: 172.4
click at [240, 216] on div "Edit Experience * Company No Company (Self-Employed) Workday Ventures To pick u…" at bounding box center [537, 285] width 625 height 503
paste input "EVP"
type input "EVP"
click at [569, 293] on div "End: Present" at bounding box center [580, 288] width 186 height 18
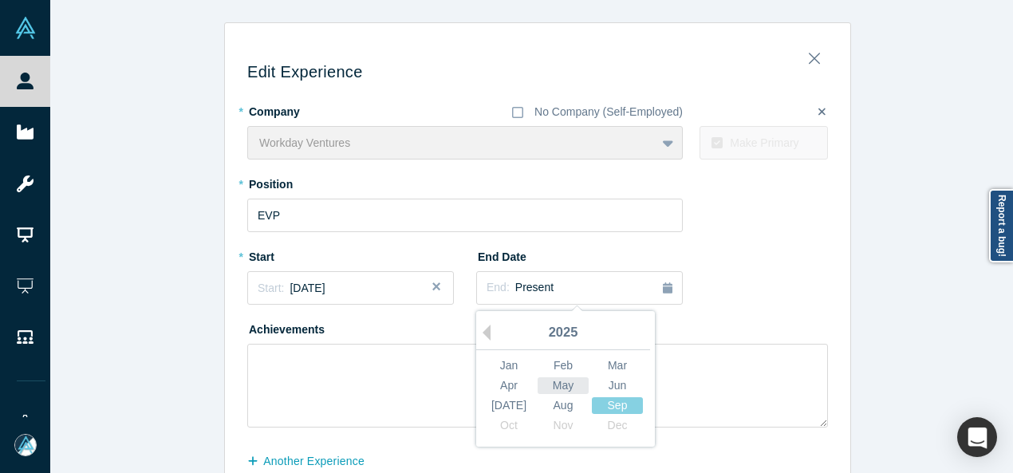
click at [562, 381] on div "May" at bounding box center [563, 385] width 51 height 17
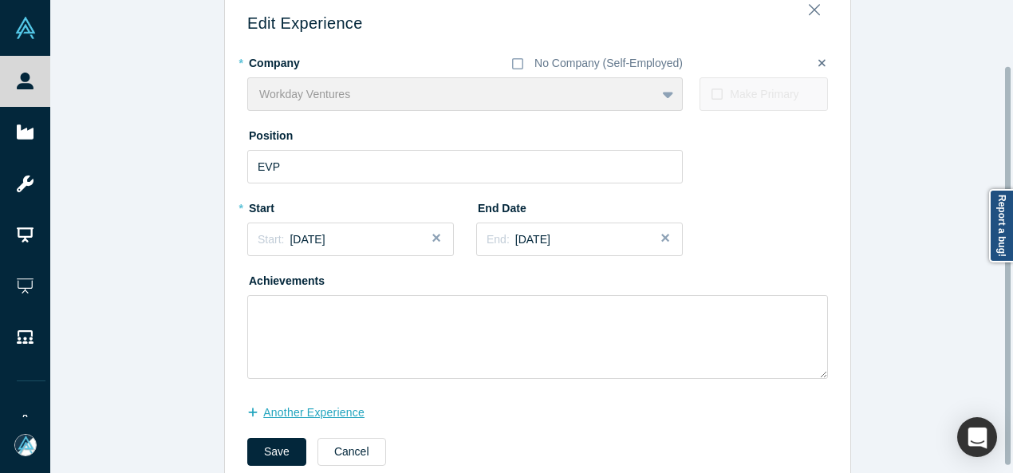
scroll to position [85, 0]
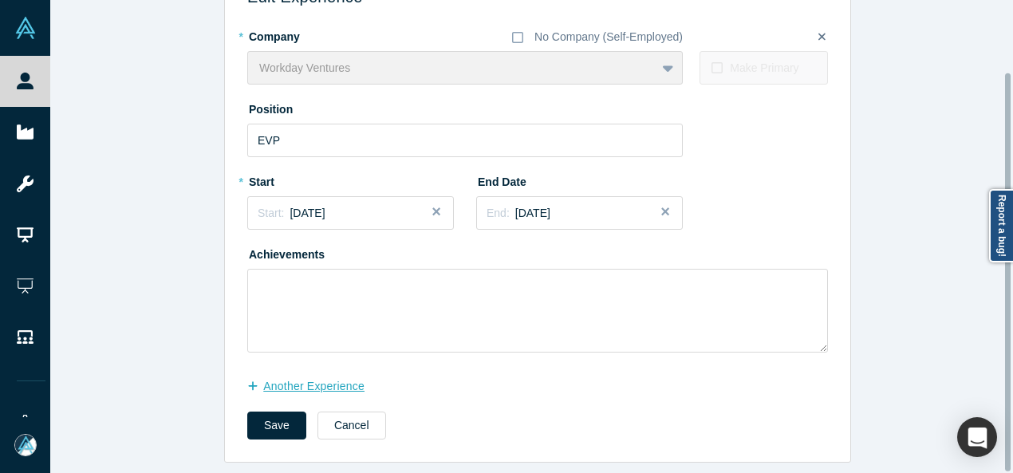
click at [323, 380] on button "another Experience" at bounding box center [314, 387] width 134 height 28
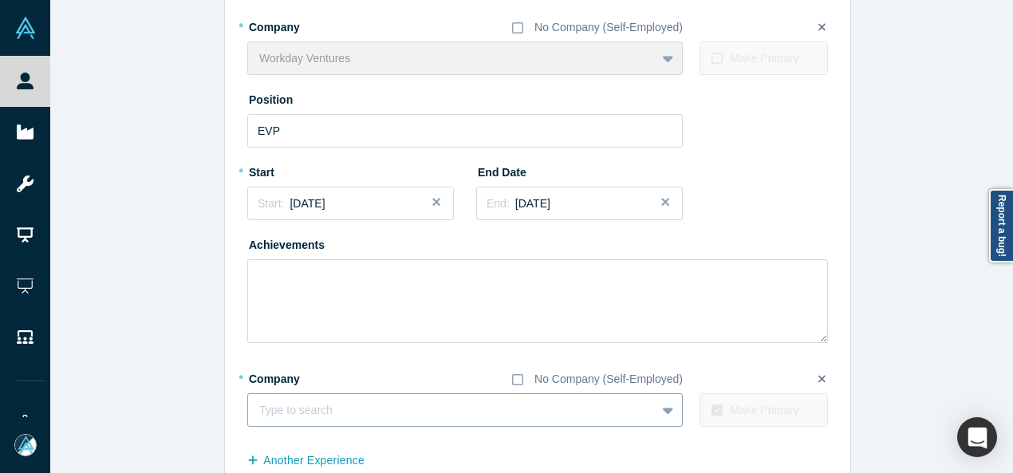
click at [405, 402] on div at bounding box center [451, 410] width 385 height 20
paste input "Board Member Board Member SentinelOne"
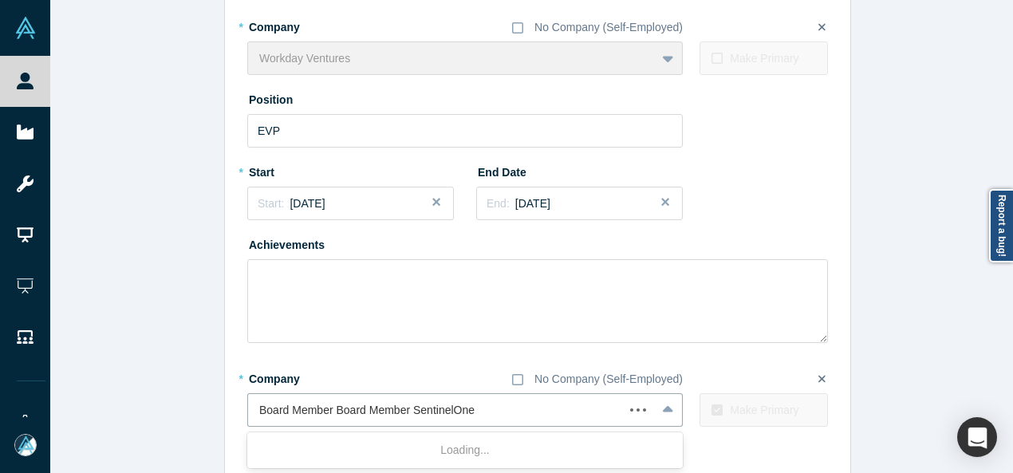
drag, startPoint x: 406, startPoint y: 408, endPoint x: 227, endPoint y: 405, distance: 178.7
click at [227, 405] on div "Edit Experience * Company No Company (Self-Employed) Workday Ventures To pick u…" at bounding box center [537, 243] width 625 height 586
type input "SentinelOne"
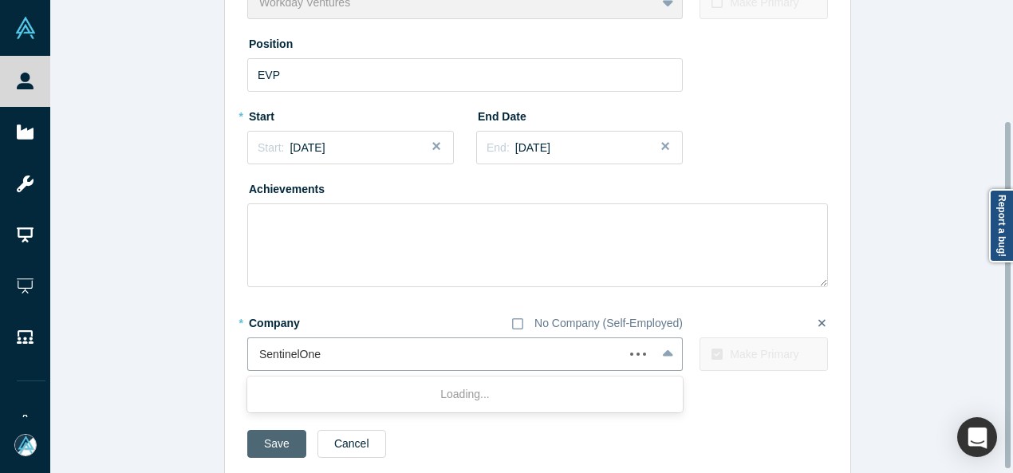
scroll to position [164, 0]
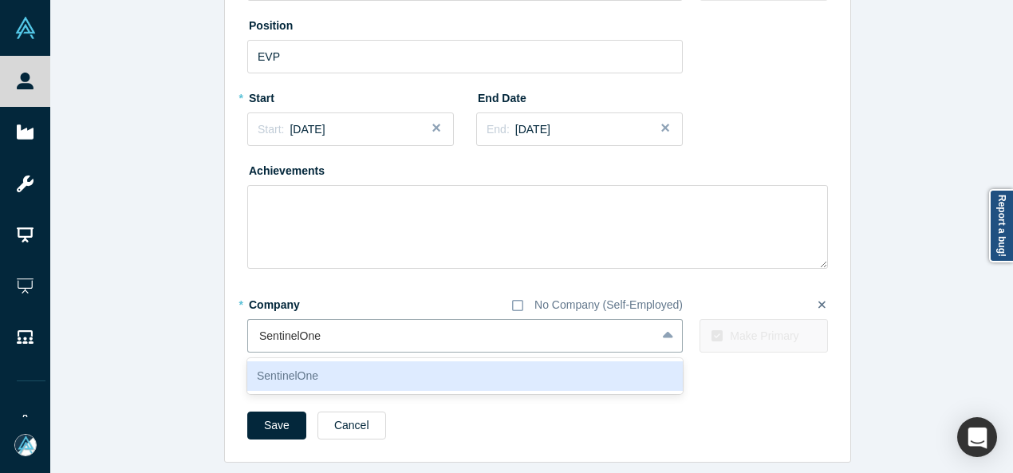
click at [298, 376] on div "SentinelOne" at bounding box center [465, 376] width 436 height 30
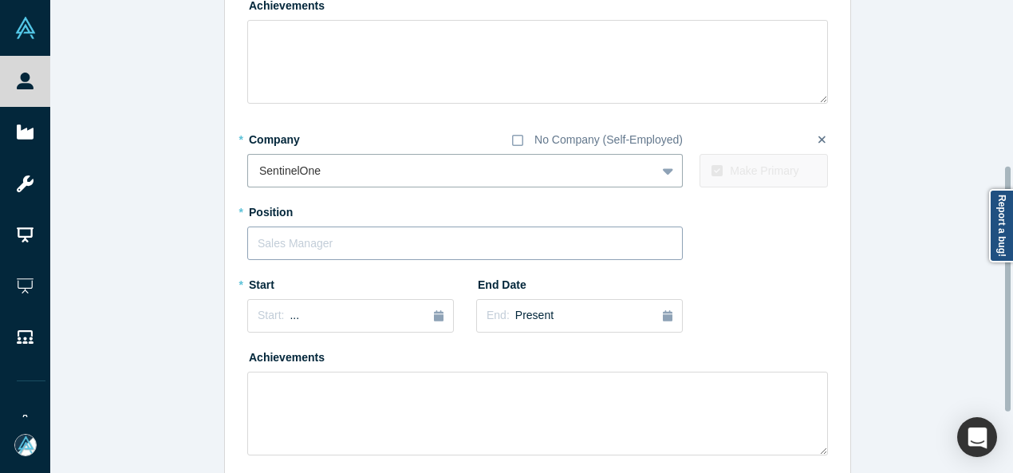
scroll to position [324, 0]
click at [300, 325] on button "Start: ..." at bounding box center [350, 316] width 207 height 34
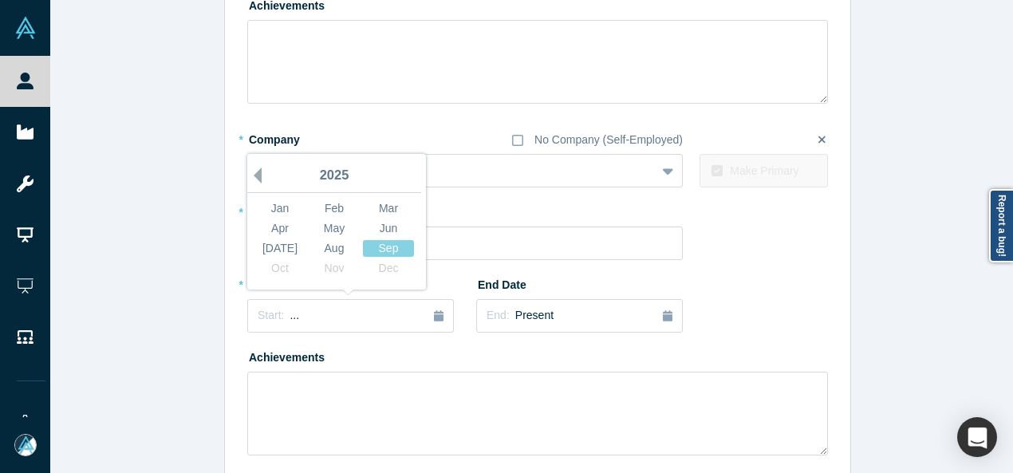
click at [253, 174] on button "Previous Year" at bounding box center [254, 176] width 16 height 16
click at [253, 173] on button "Previous Year" at bounding box center [254, 176] width 16 height 16
drag, startPoint x: 329, startPoint y: 227, endPoint x: 329, endPoint y: 259, distance: 31.9
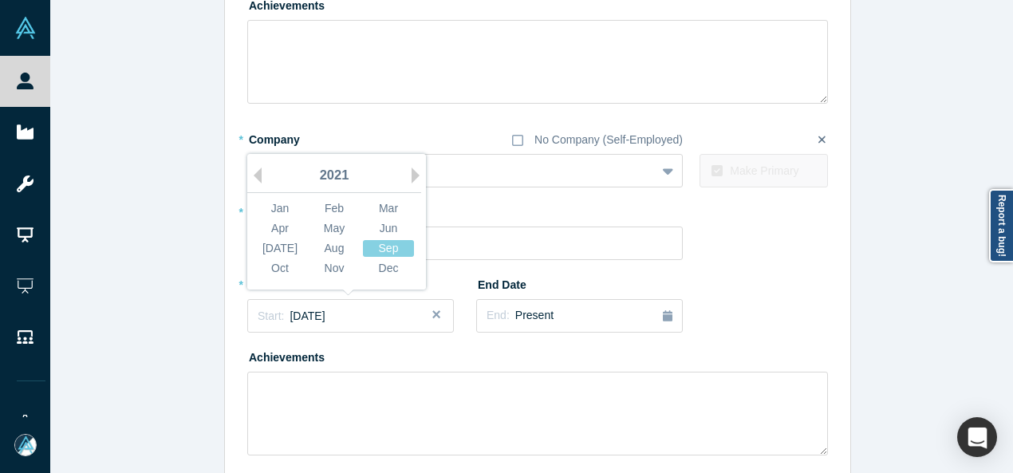
click at [329, 228] on div "May" at bounding box center [334, 228] width 51 height 17
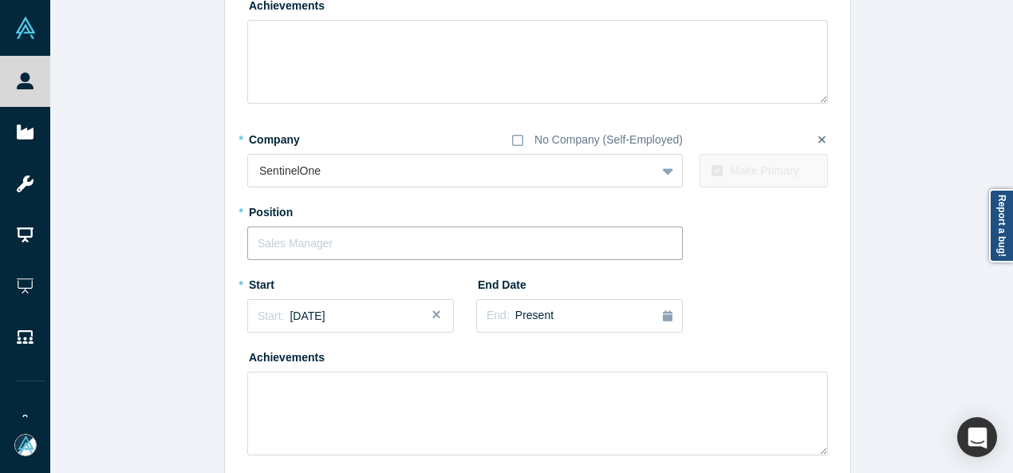
click at [325, 240] on input "text" at bounding box center [465, 244] width 436 height 34
paste input "Board Member Board Member"
drag, startPoint x: 325, startPoint y: 244, endPoint x: 562, endPoint y: 259, distance: 237.4
click at [562, 259] on div "* Company No Company (Self-Employed) SentinelOne To pick up a draggable item, p…" at bounding box center [537, 290] width 581 height 329
type input "Board Member"
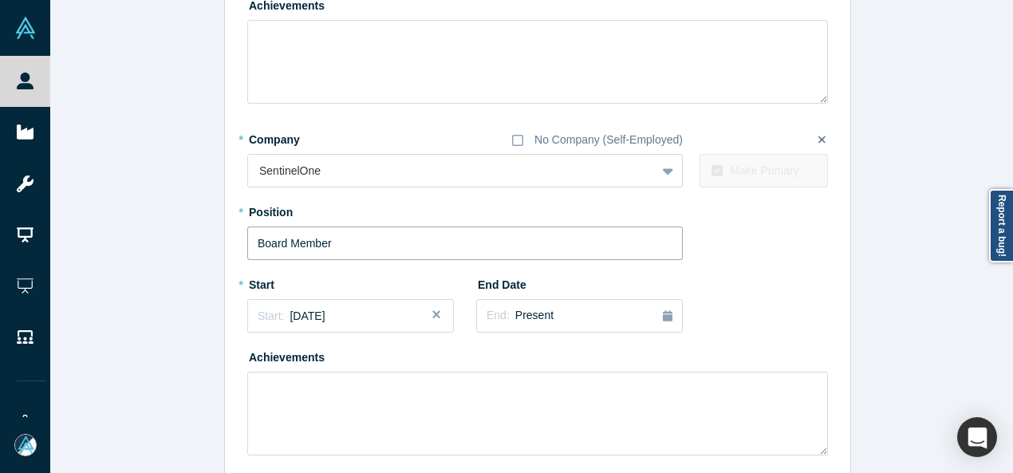
scroll to position [437, 0]
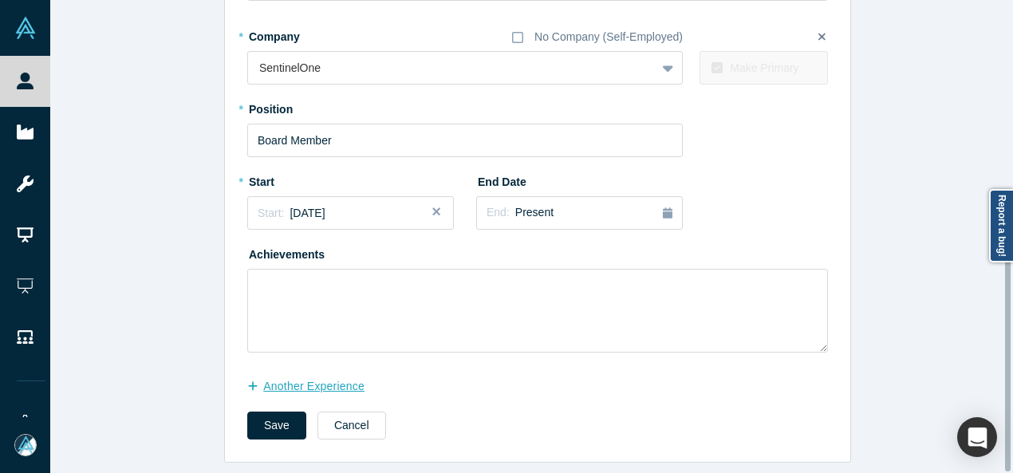
click at [324, 379] on button "another Experience" at bounding box center [314, 387] width 134 height 28
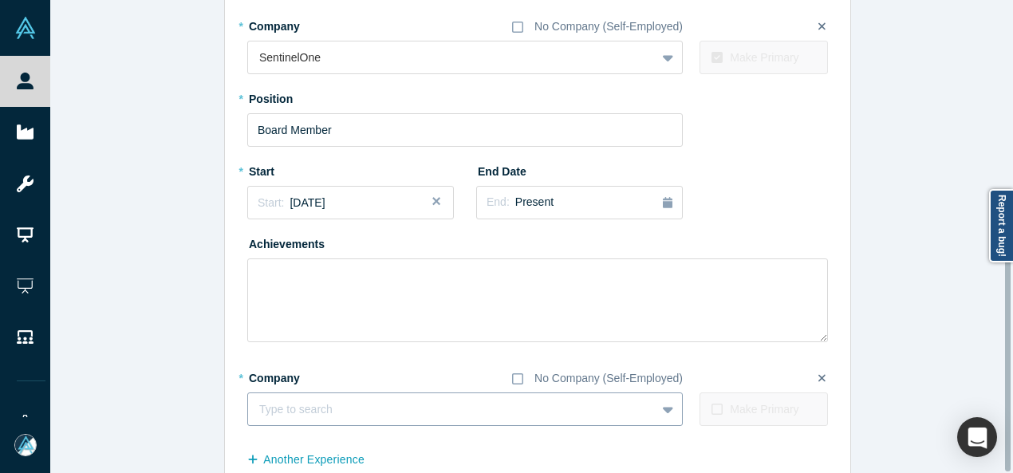
drag, startPoint x: 322, startPoint y: 387, endPoint x: 320, endPoint y: 400, distance: 13.8
click at [322, 387] on div "* Company No Company (Self-Employed)" at bounding box center [465, 379] width 436 height 28
click at [320, 400] on div at bounding box center [451, 410] width 385 height 20
paste input "BOD Member BOD Member Trimble"
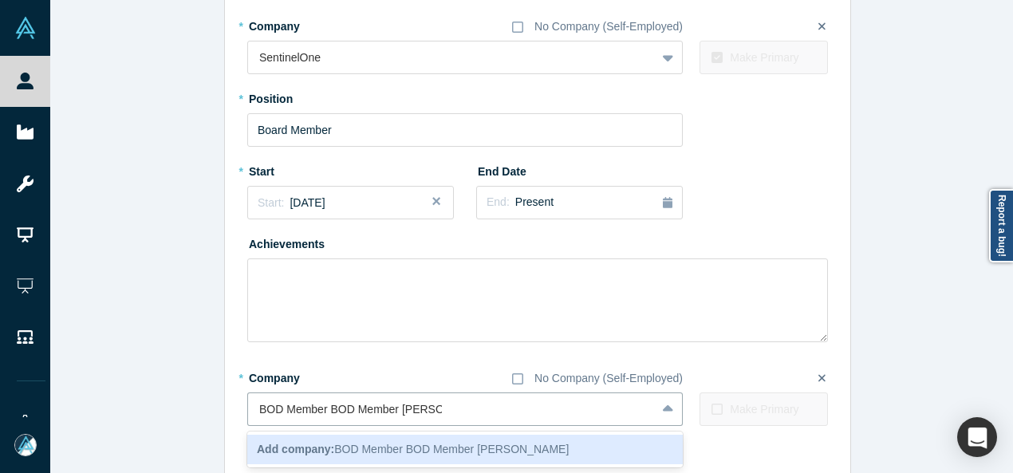
drag, startPoint x: 394, startPoint y: 410, endPoint x: 214, endPoint y: 404, distance: 180.4
click at [214, 404] on div "Edit Experience * Company No Company (Self-Employed) Workday Ventures To pick u…" at bounding box center [537, 60] width 975 height 951
type input "Trimble"
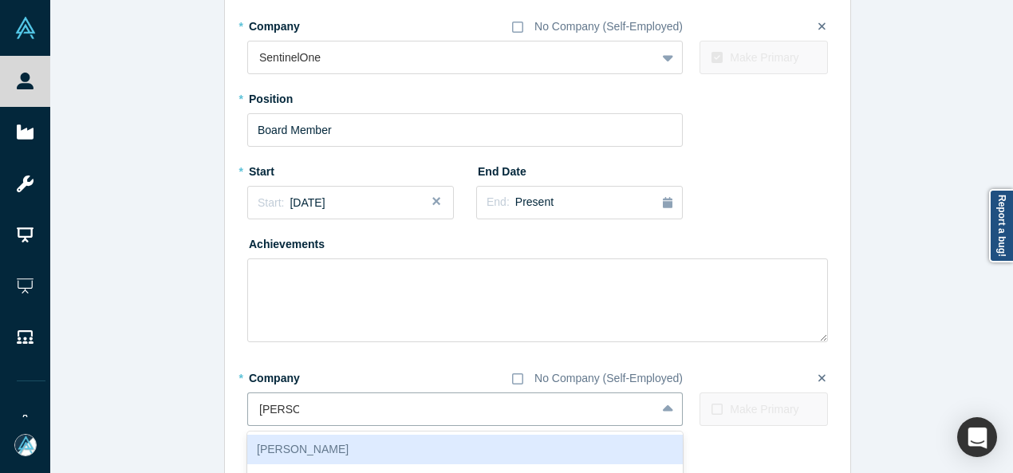
click at [334, 444] on div "Trimble" at bounding box center [465, 450] width 436 height 30
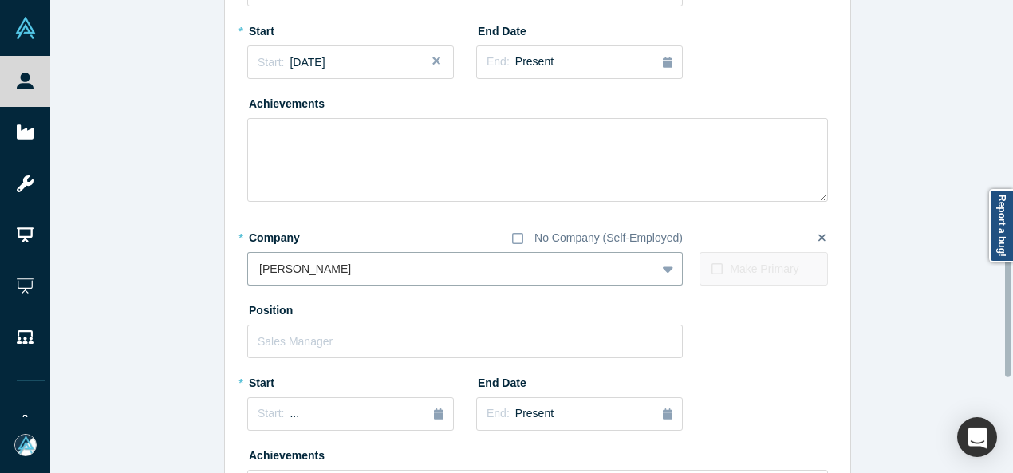
scroll to position [597, 0]
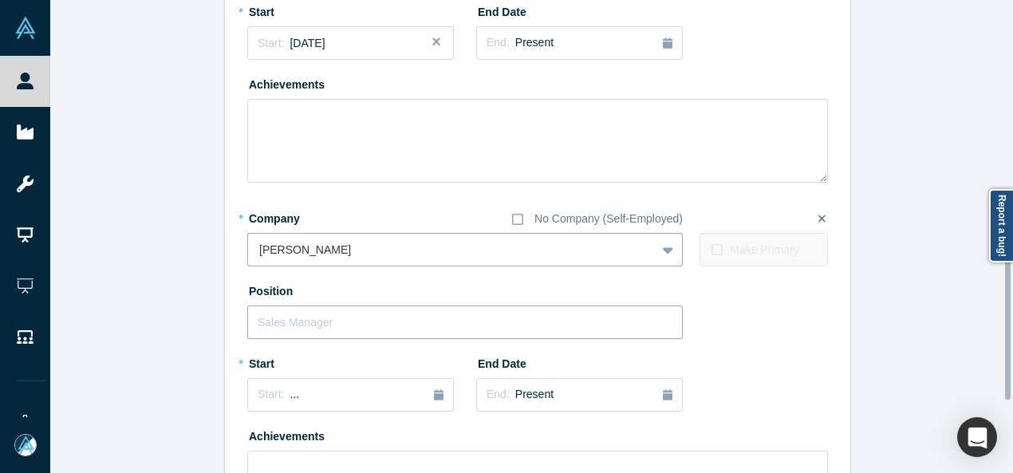
click at [306, 325] on input "text" at bounding box center [465, 323] width 436 height 34
paste input "BOD Member BOD Member"
drag, startPoint x: 319, startPoint y: 320, endPoint x: 448, endPoint y: 322, distance: 129.3
click at [448, 322] on input "BOD Member BOD Member" at bounding box center [465, 323] width 436 height 34
type input "BOD Member"
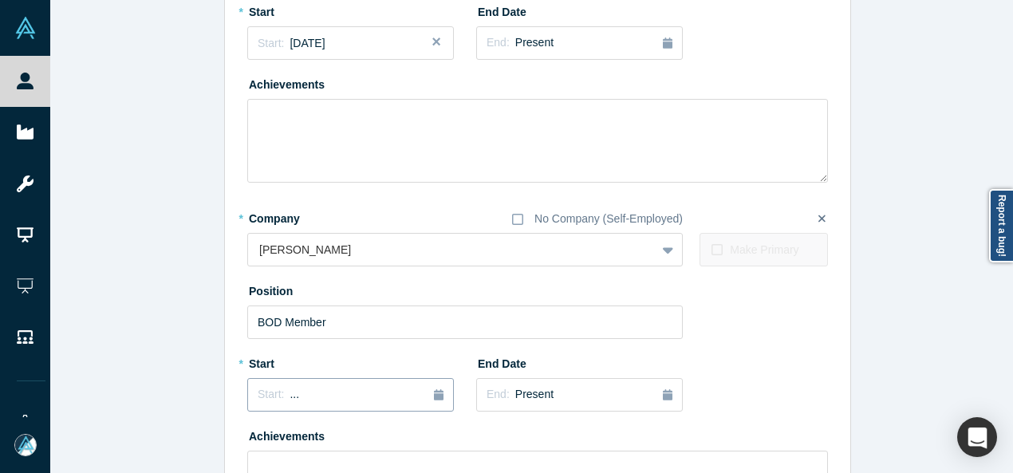
click at [332, 388] on div "Start: ..." at bounding box center [351, 395] width 186 height 18
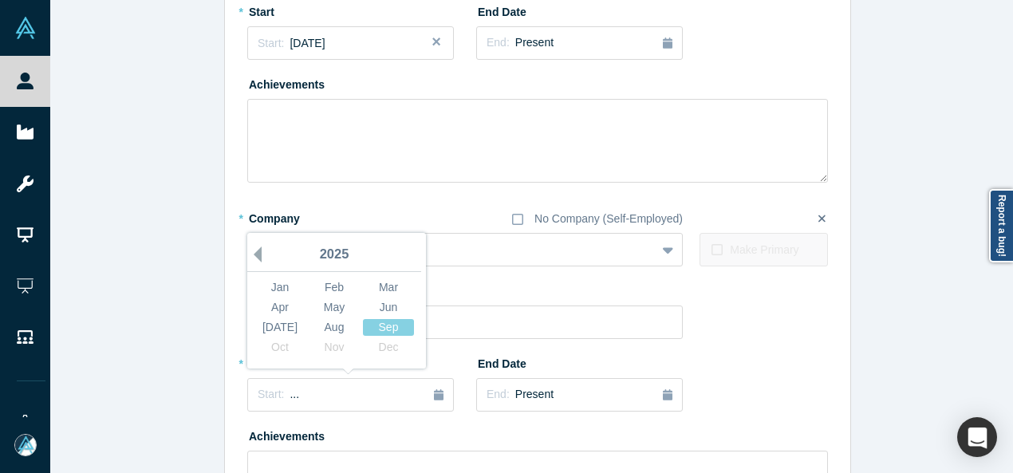
click at [249, 253] on button "Previous Year" at bounding box center [254, 255] width 16 height 16
click at [249, 252] on button "Previous Year" at bounding box center [254, 255] width 16 height 16
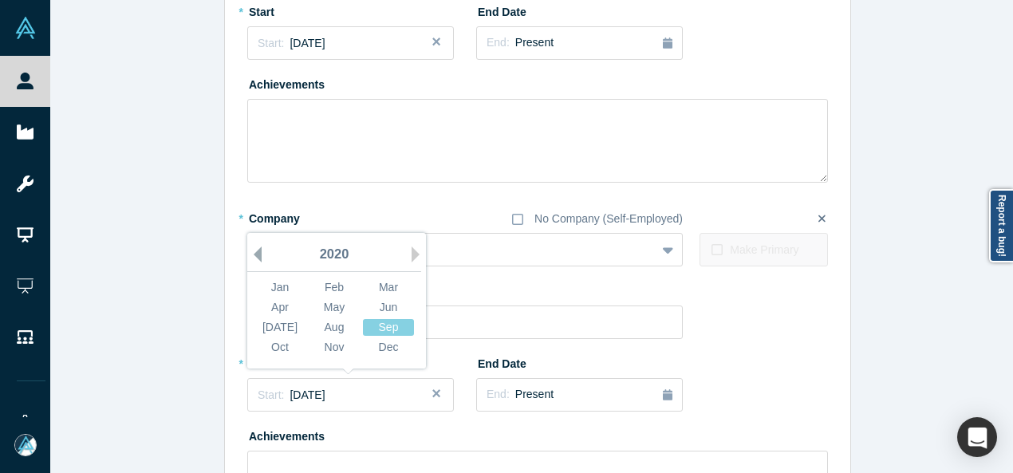
click at [249, 252] on button "Previous Year" at bounding box center [254, 255] width 16 height 16
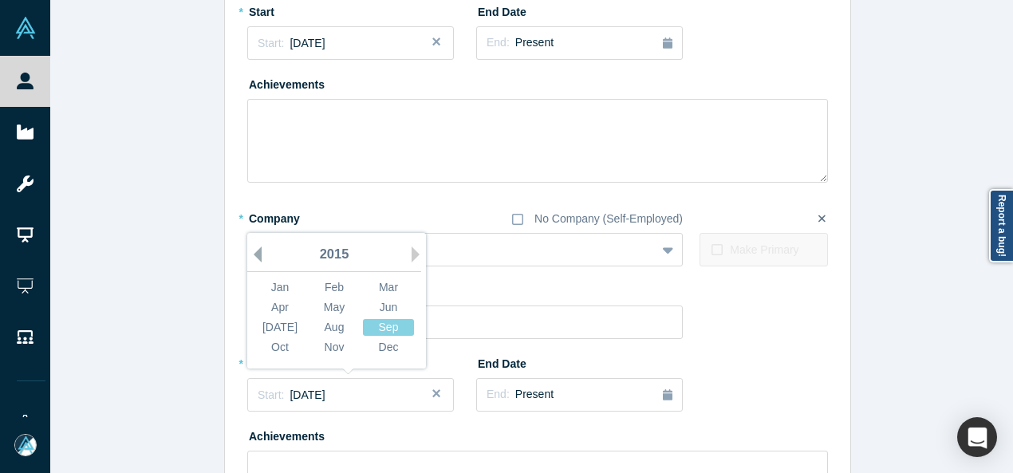
click at [249, 252] on button "Previous Year" at bounding box center [254, 255] width 16 height 16
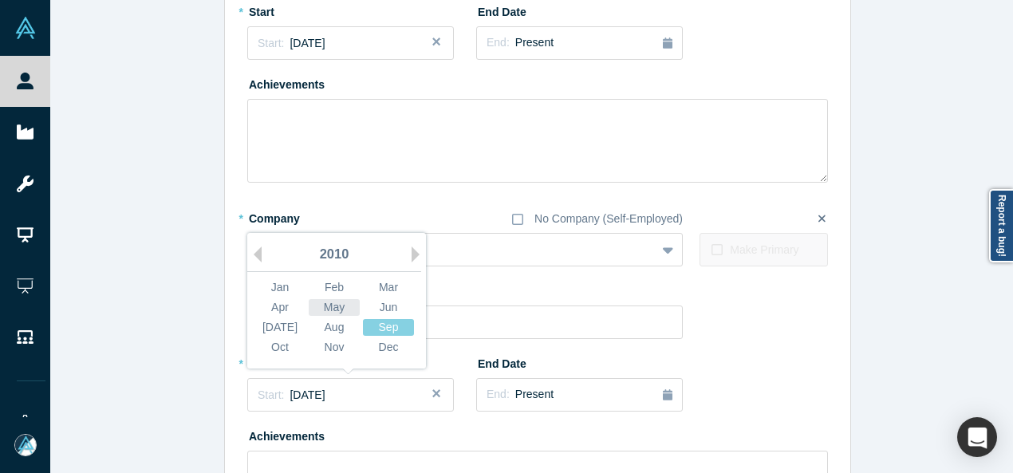
click at [325, 304] on div "May" at bounding box center [334, 307] width 51 height 17
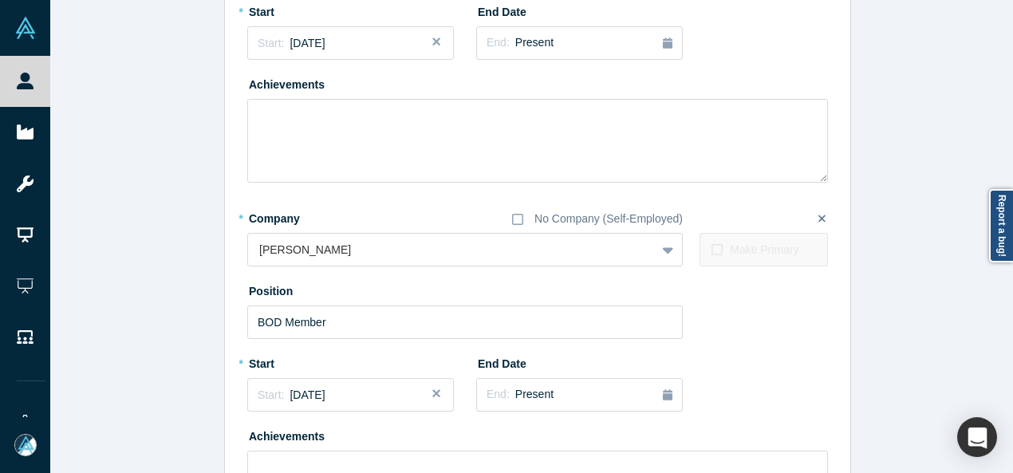
scroll to position [756, 0]
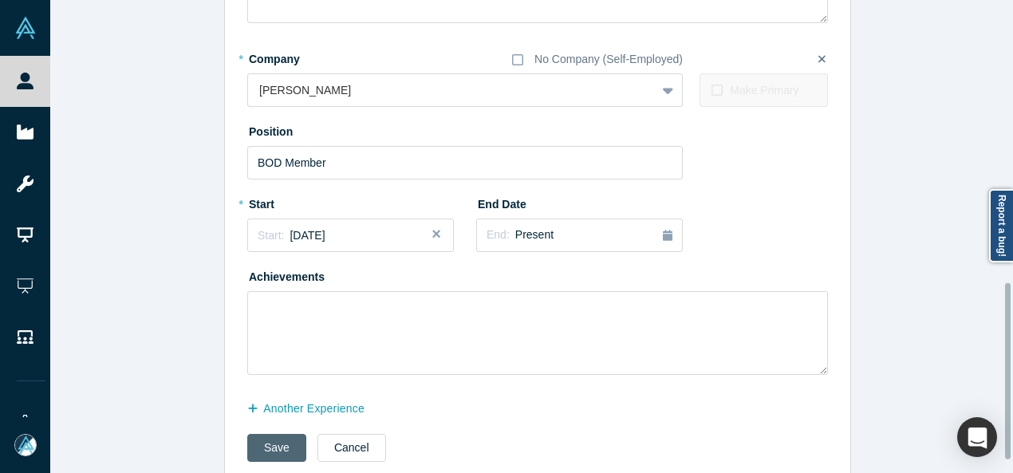
click at [254, 451] on button "Save" at bounding box center [276, 448] width 59 height 28
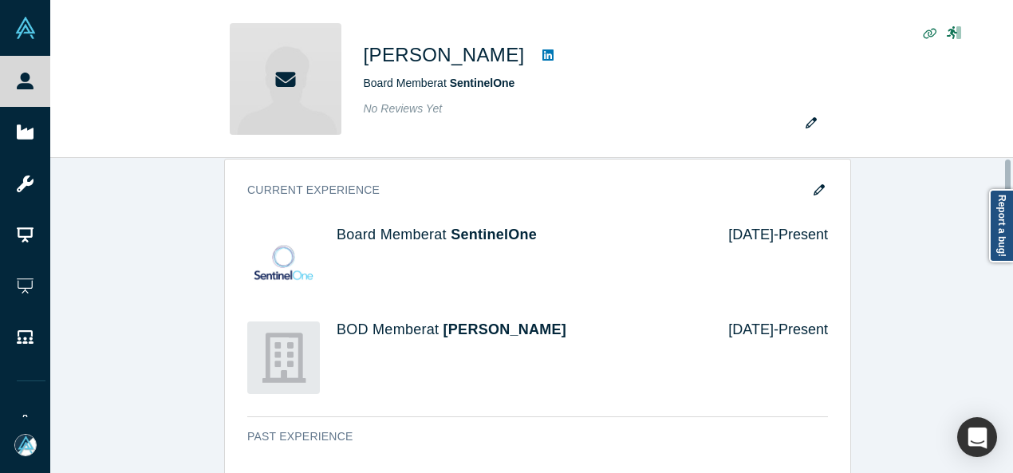
scroll to position [0, 0]
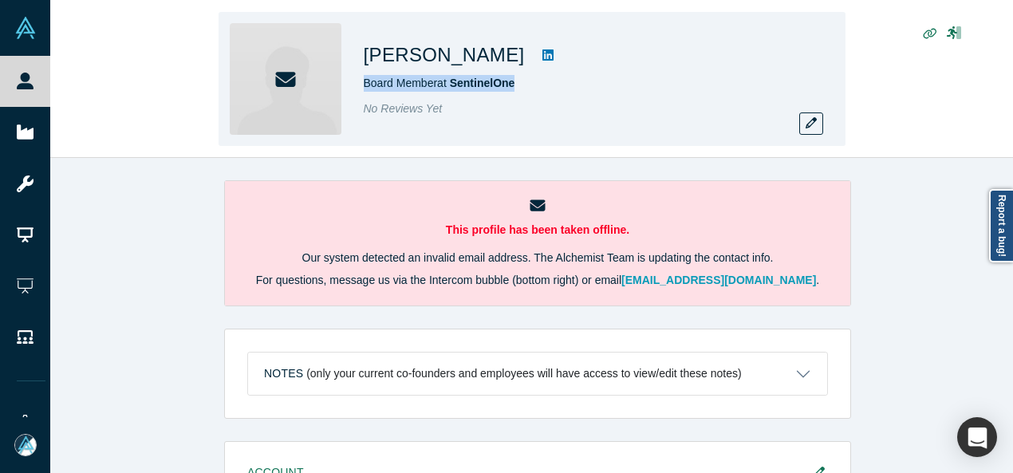
drag, startPoint x: 530, startPoint y: 89, endPoint x: 360, endPoint y: 82, distance: 170.0
click at [360, 82] on div "Mark S Peek Board Member at SentinelOne No Reviews Yet" at bounding box center [532, 79] width 627 height 134
copy span "Board Member at SentinelOne"
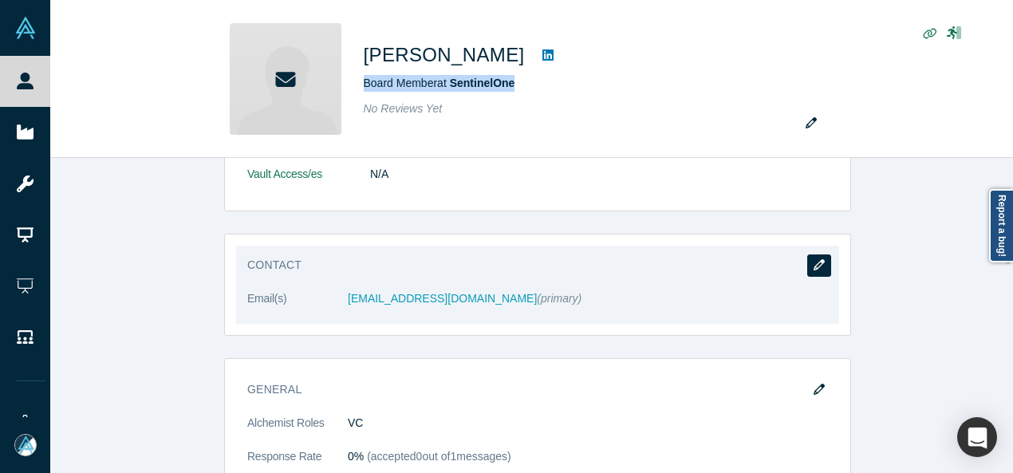
scroll to position [399, 0]
click at [807, 259] on button "button" at bounding box center [819, 265] width 24 height 22
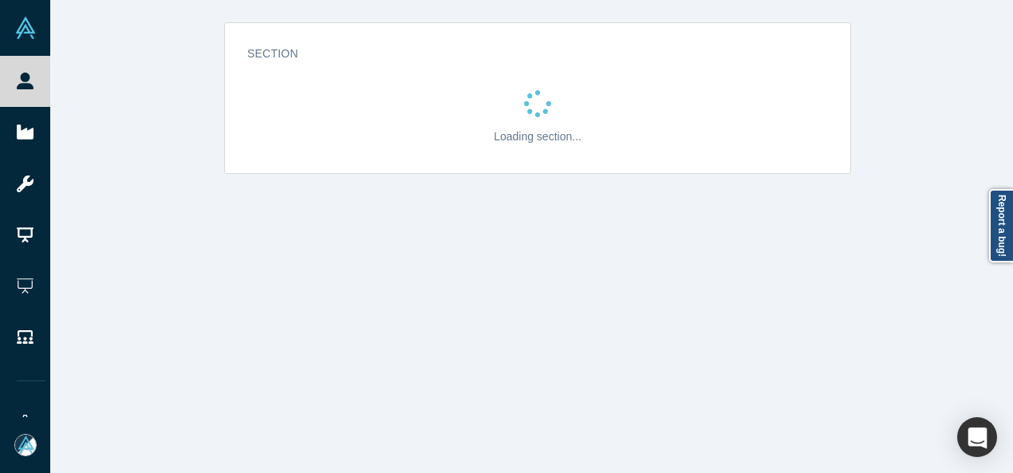
scroll to position [0, 0]
select select "US"
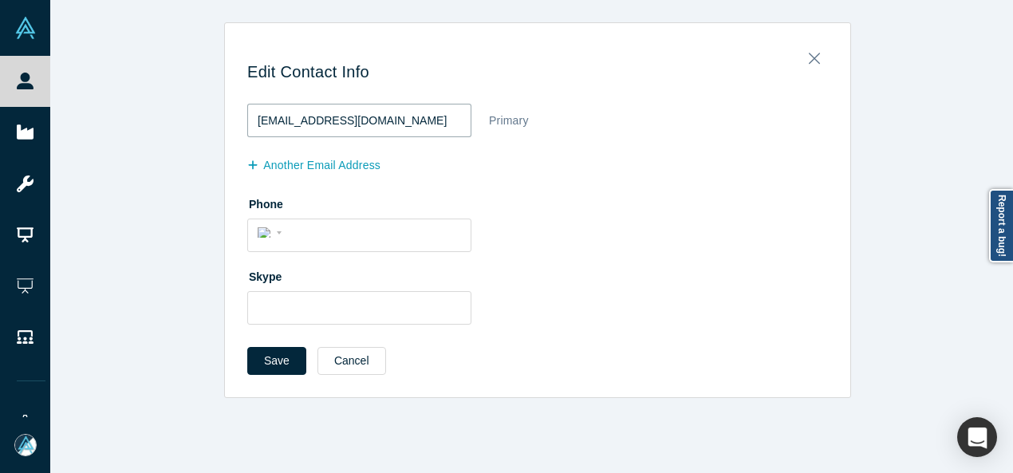
drag, startPoint x: 393, startPoint y: 122, endPoint x: 212, endPoint y: 120, distance: 181.1
click at [211, 119] on div "Edit Contact Info mark.peek@workday.com Primary another Email Address Phone Int…" at bounding box center [537, 210] width 975 height 376
paste input "peek1@me"
type input "markpeek1@me.com"
click at [273, 348] on button "Save" at bounding box center [276, 361] width 59 height 28
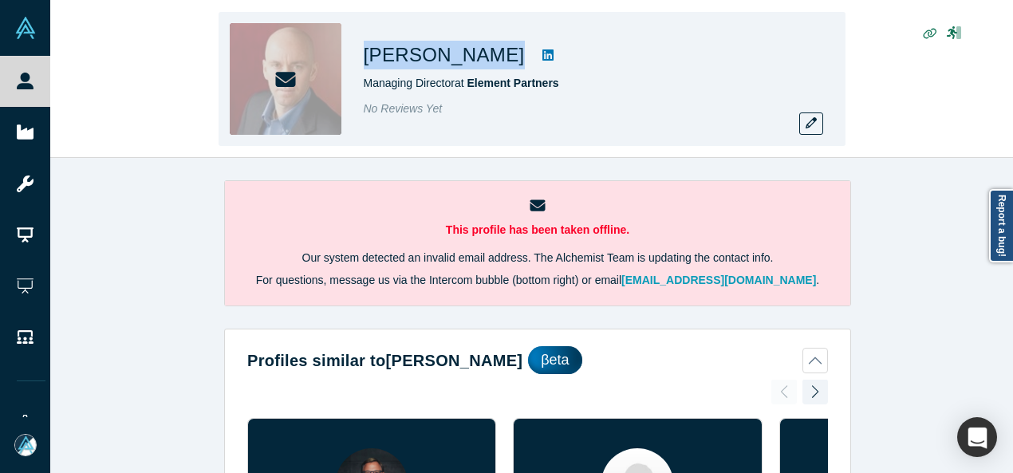
drag, startPoint x: 367, startPoint y: 57, endPoint x: 498, endPoint y: 60, distance: 130.9
click at [498, 60] on div "[PERSON_NAME]" at bounding box center [587, 55] width 447 height 29
copy div "[PERSON_NAME]"
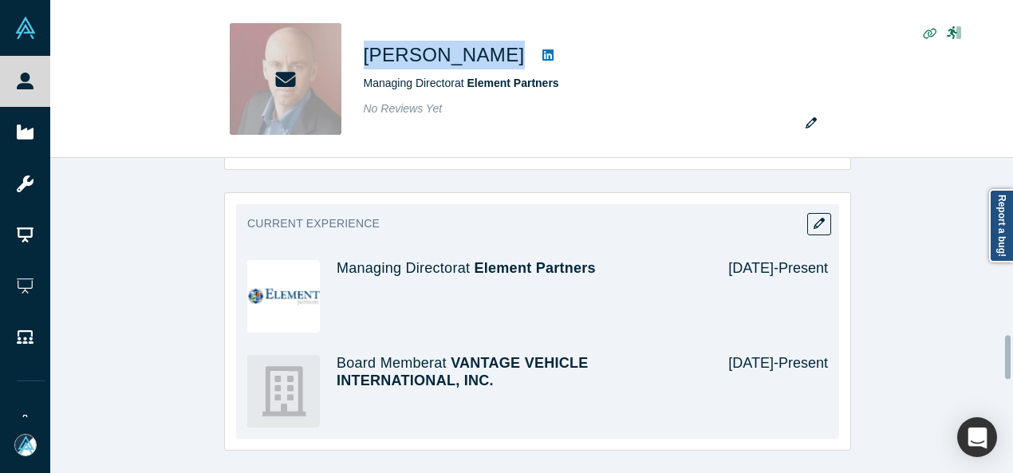
scroll to position [1276, 0]
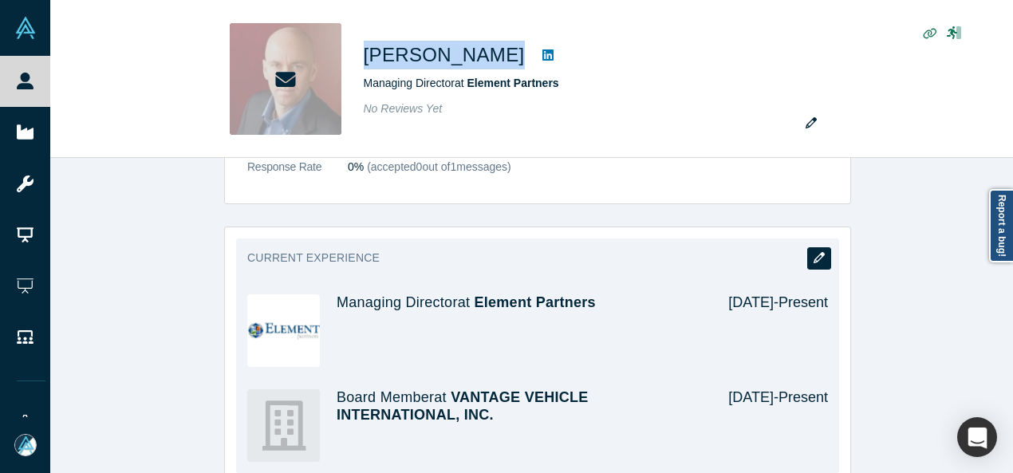
click at [817, 253] on icon "button" at bounding box center [819, 257] width 11 height 11
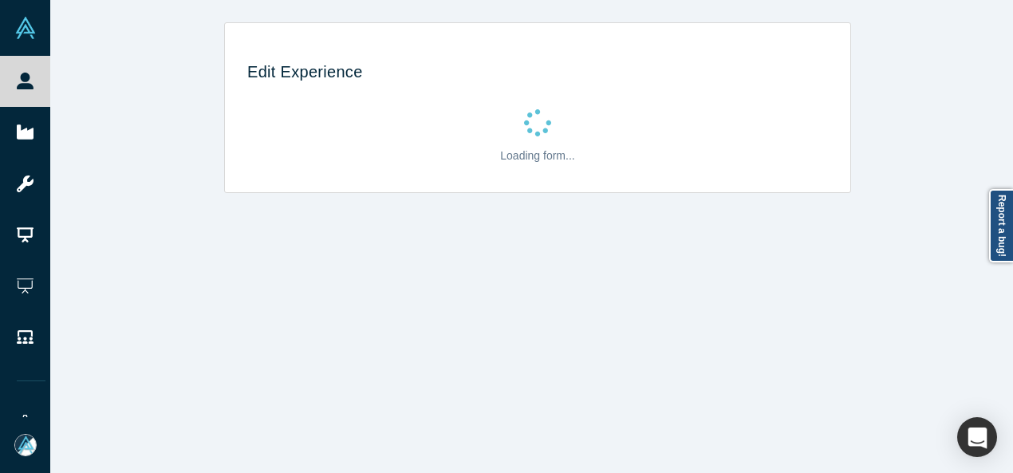
scroll to position [0, 0]
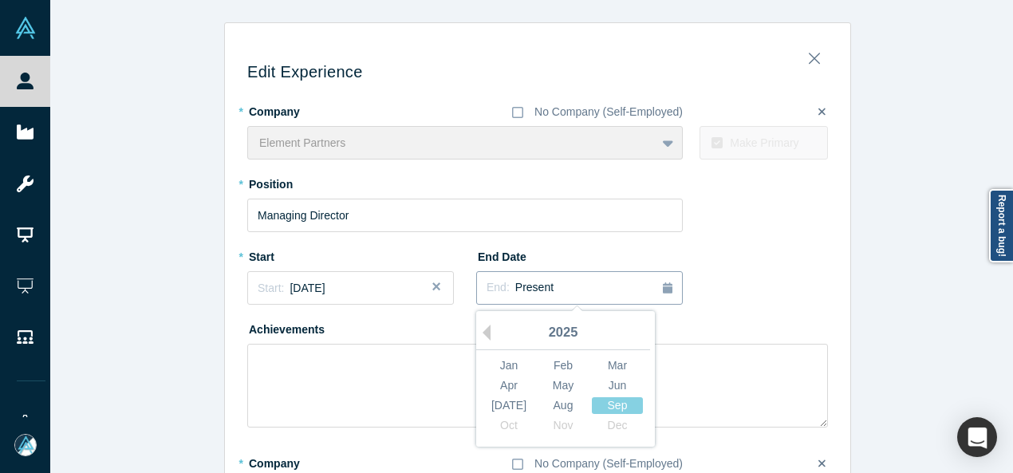
click at [521, 286] on span "Present" at bounding box center [534, 287] width 38 height 13
drag, startPoint x: 479, startPoint y: 329, endPoint x: 586, endPoint y: 412, distance: 135.2
click at [479, 329] on button "Previous Year" at bounding box center [483, 333] width 16 height 16
drag, startPoint x: 615, startPoint y: 424, endPoint x: 531, endPoint y: 384, distance: 92.8
click at [615, 424] on div "Dec" at bounding box center [617, 425] width 51 height 17
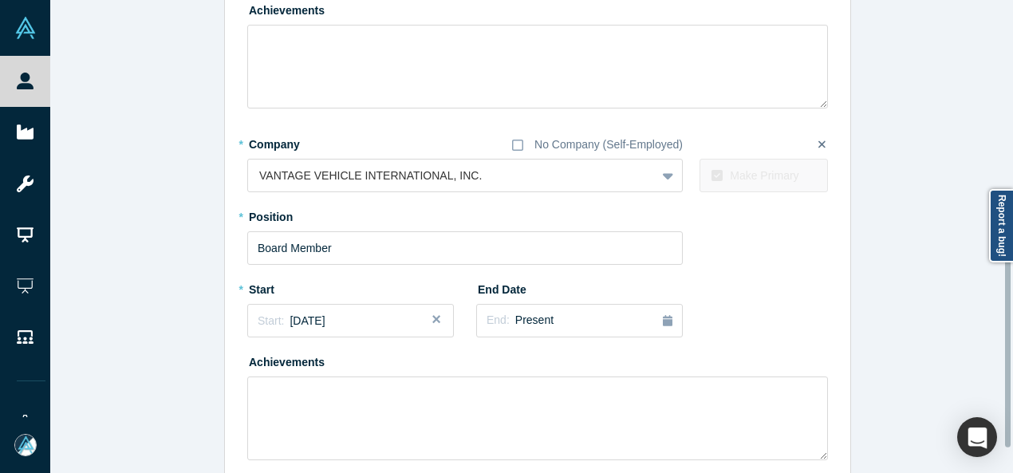
scroll to position [437, 0]
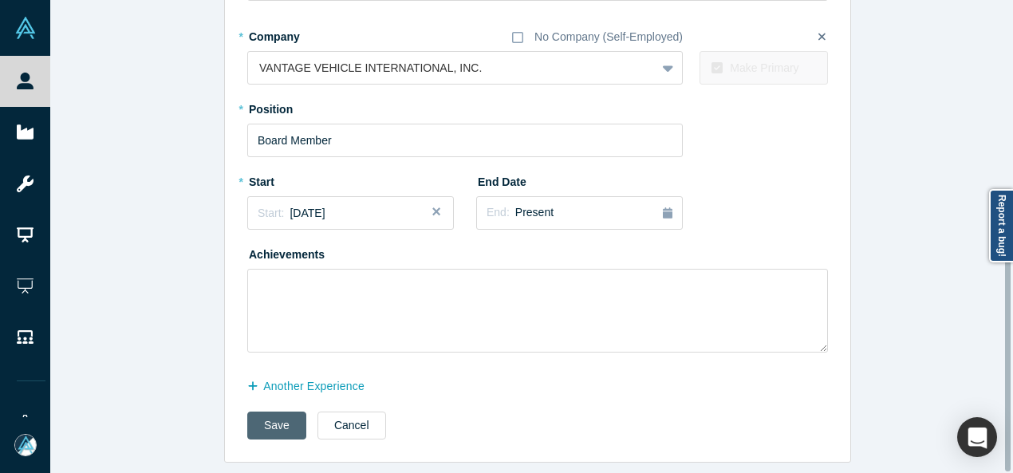
click at [272, 422] on button "Save" at bounding box center [276, 426] width 59 height 28
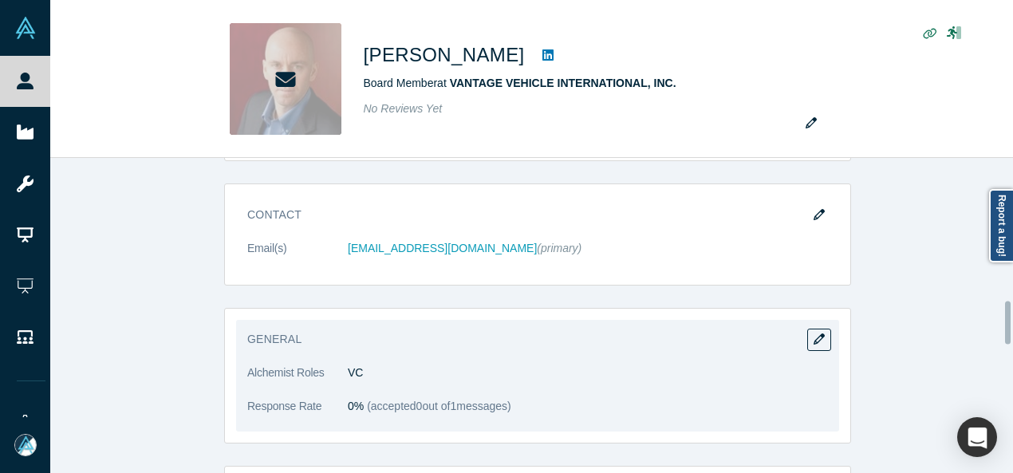
scroll to position [1197, 0]
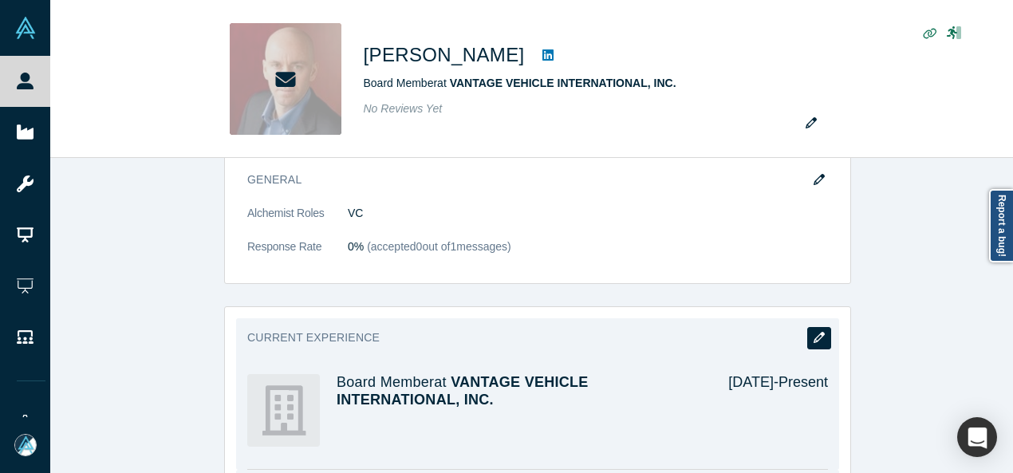
click at [819, 332] on icon "button" at bounding box center [819, 337] width 11 height 11
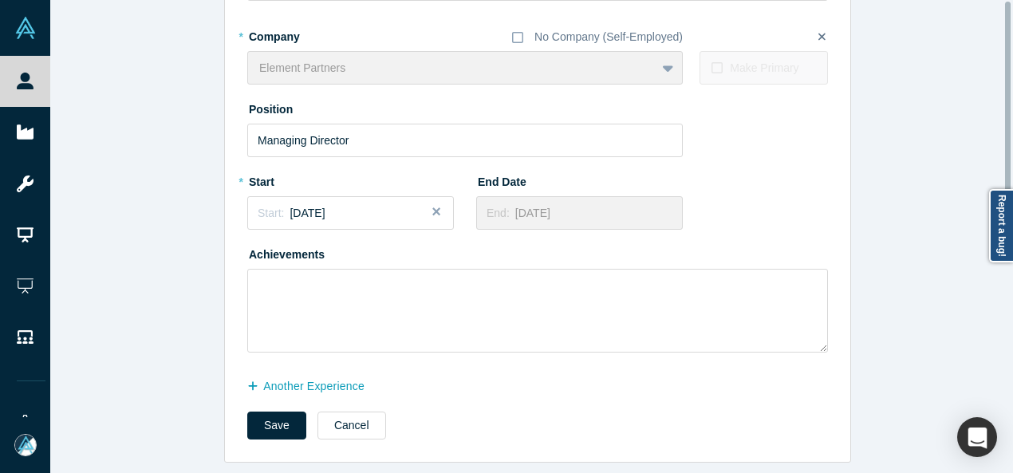
scroll to position [0, 0]
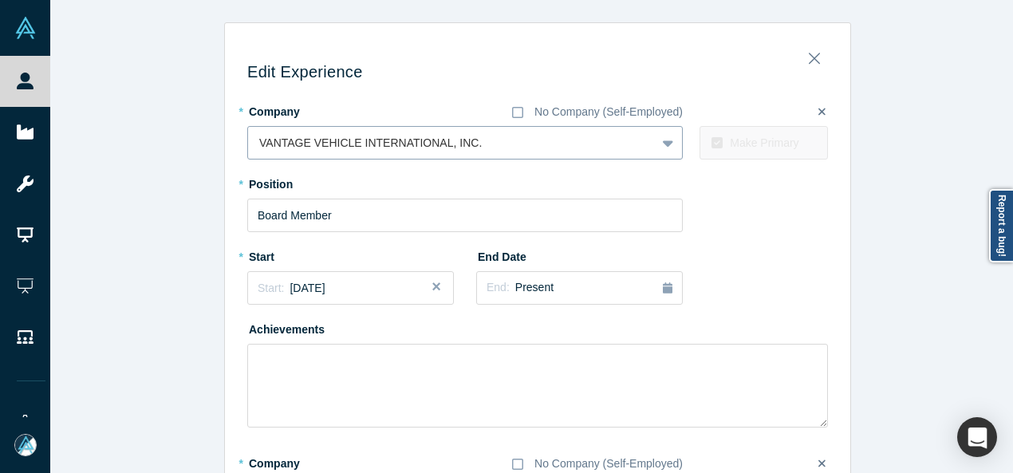
click at [259, 142] on div at bounding box center [451, 143] width 385 height 20
paste input "General Partner and Co-Founder General Partner and Co-Founder CommonWealth Equi…"
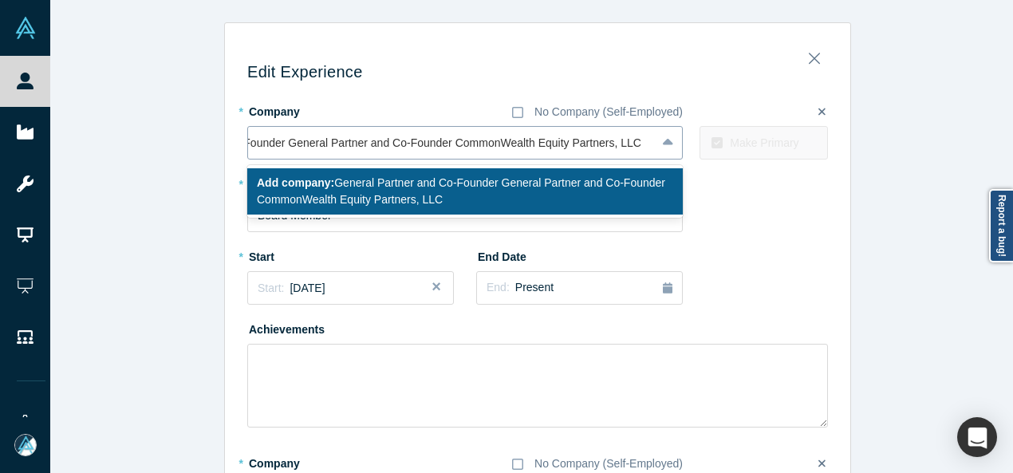
scroll to position [0, 121]
drag, startPoint x: 460, startPoint y: 148, endPoint x: 157, endPoint y: 149, distance: 302.4
click at [157, 149] on div "Edit Experience * Company No Company (Self-Employed) 1 result available for sea…" at bounding box center [537, 455] width 975 height 867
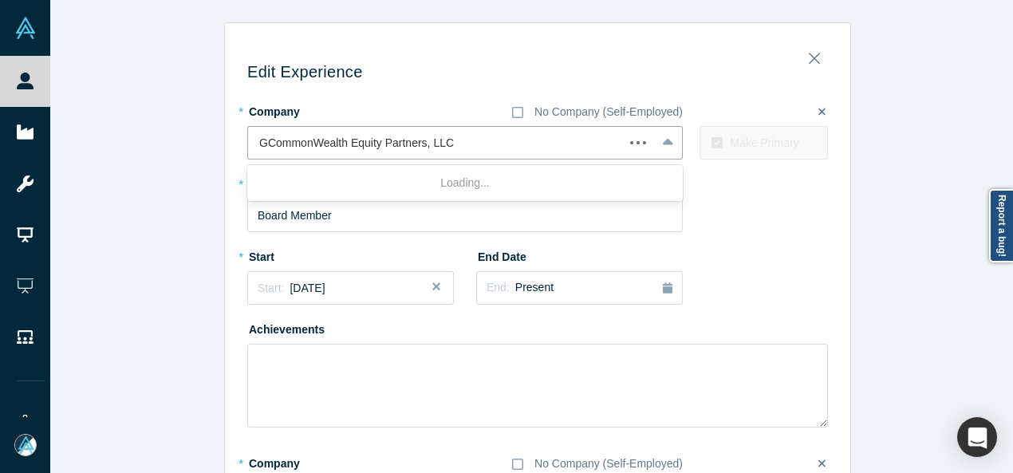
type input "CommonWealth Equity Partners, LLC"
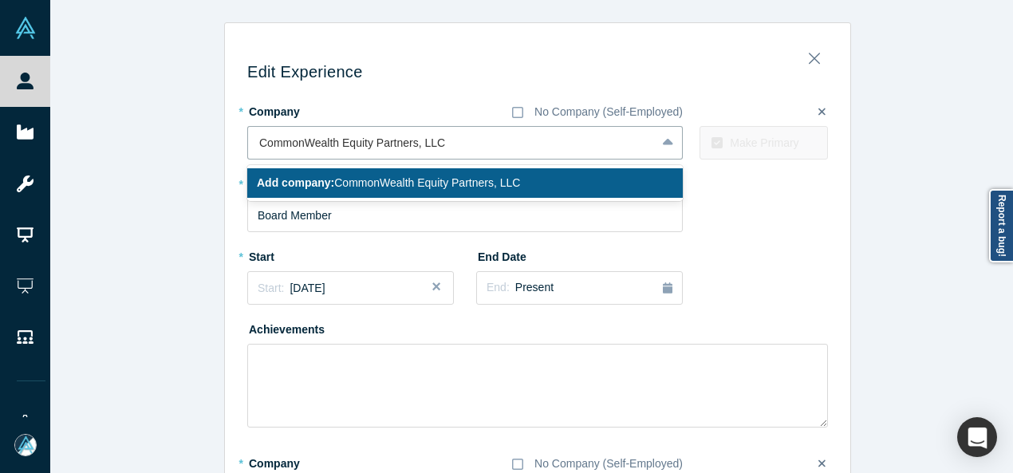
click at [345, 186] on span "Add company: CommonWealth Equity Partners, LLC" at bounding box center [388, 182] width 263 height 13
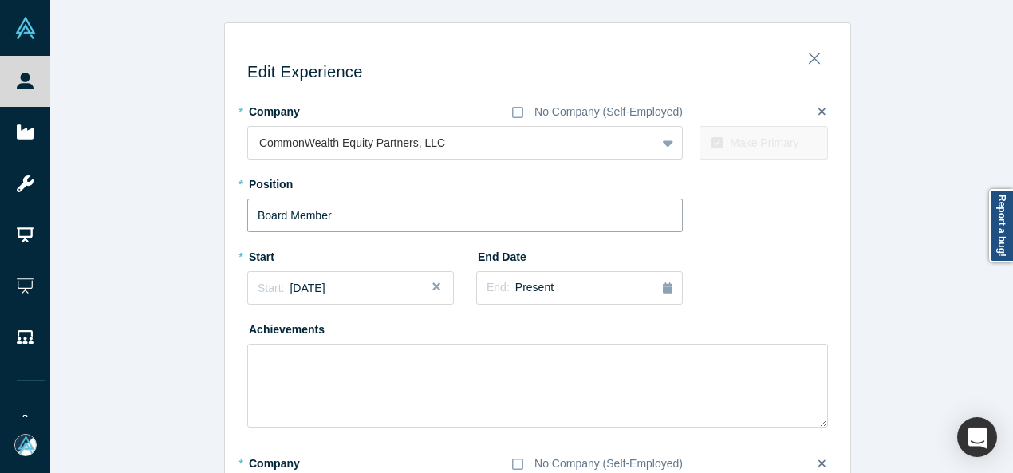
click at [341, 223] on input "Board Member" at bounding box center [465, 216] width 436 height 34
drag, startPoint x: 347, startPoint y: 215, endPoint x: 201, endPoint y: 215, distance: 146.0
click at [201, 215] on div "Edit Experience * Company No Company (Self-Employed) CommonWealth Equity Partne…" at bounding box center [537, 455] width 975 height 867
paste input "ral Partner and Co-Founder General Partner and Co-Founder"
drag, startPoint x: 388, startPoint y: 218, endPoint x: 147, endPoint y: 219, distance: 240.9
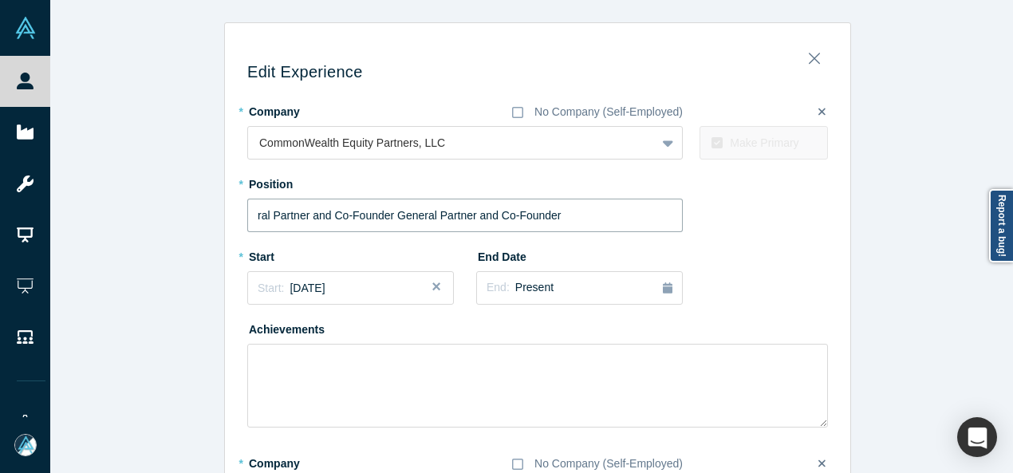
click at [147, 218] on div "Edit Experience * Company No Company (Self-Employed) CommonWealth Equity Partne…" at bounding box center [537, 455] width 975 height 867
type input "General Partner and Co-Founder"
click at [303, 295] on div "Start: December 2023" at bounding box center [292, 288] width 68 height 17
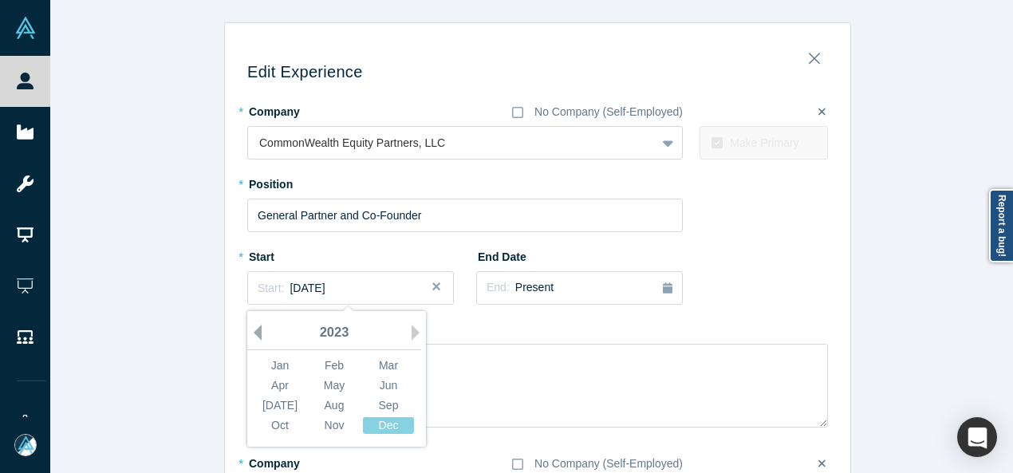
click at [251, 334] on button "Previous Year" at bounding box center [254, 333] width 16 height 16
click at [381, 422] on div "Dec" at bounding box center [388, 425] width 51 height 17
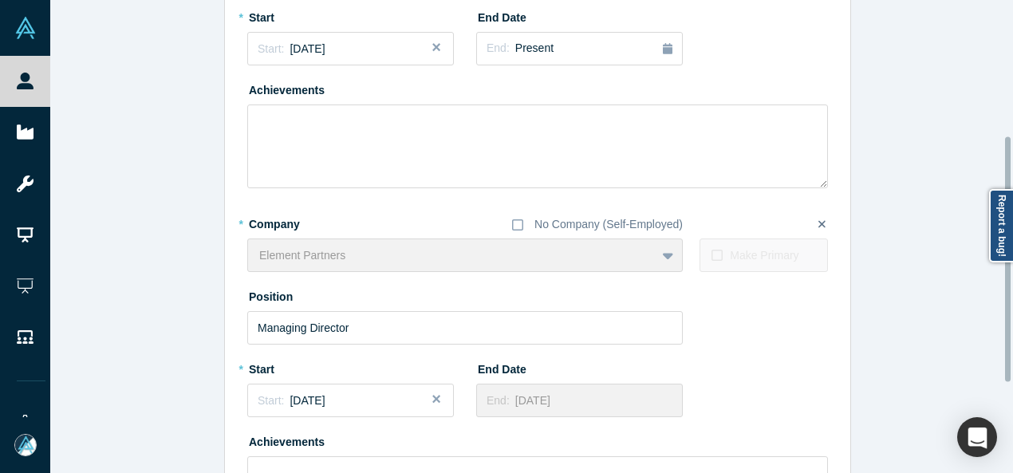
scroll to position [437, 0]
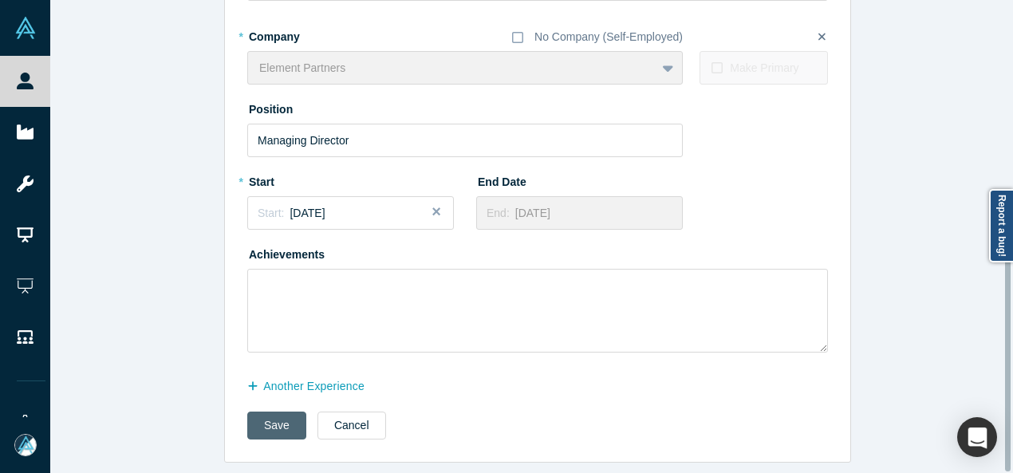
click at [274, 412] on button "Save" at bounding box center [276, 426] width 59 height 28
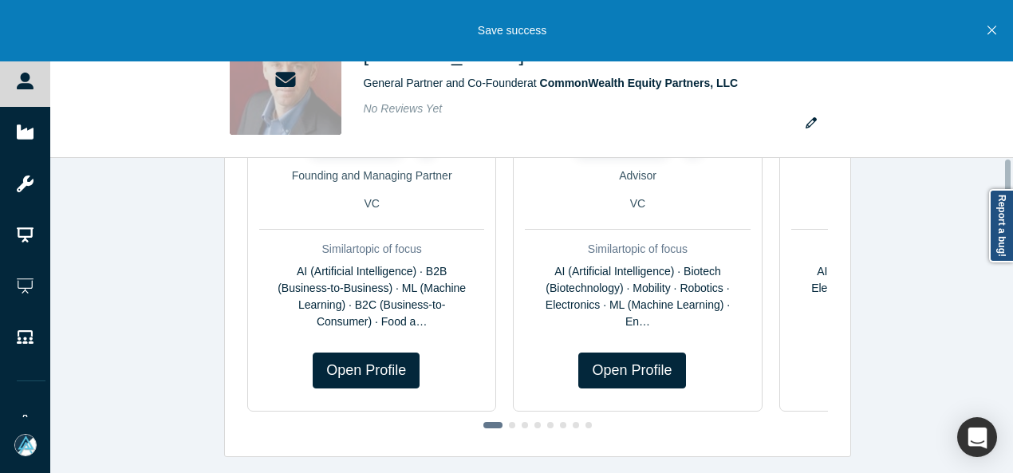
scroll to position [0, 0]
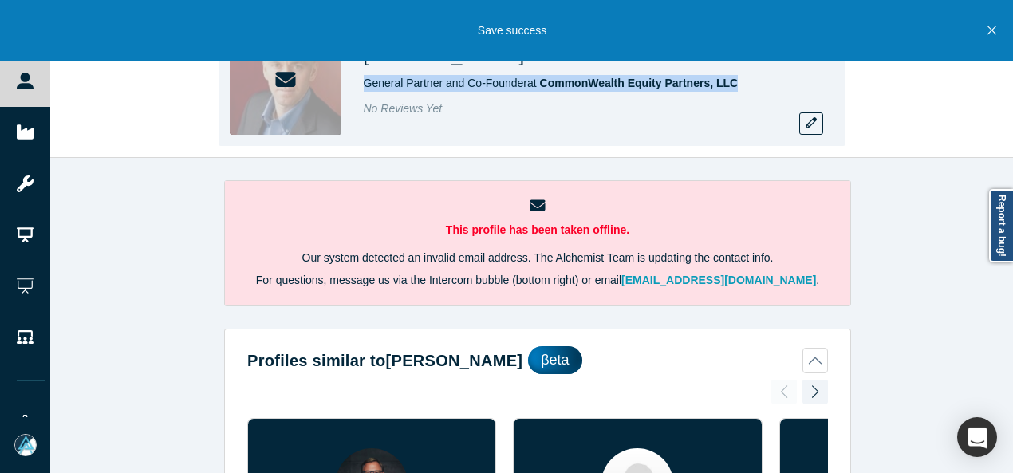
drag, startPoint x: 357, startPoint y: 82, endPoint x: 740, endPoint y: 89, distance: 383.0
click at [740, 89] on div "Michael Derosa General Partner and Co-Founder at CommonWealth Equity Partners, …" at bounding box center [532, 79] width 627 height 134
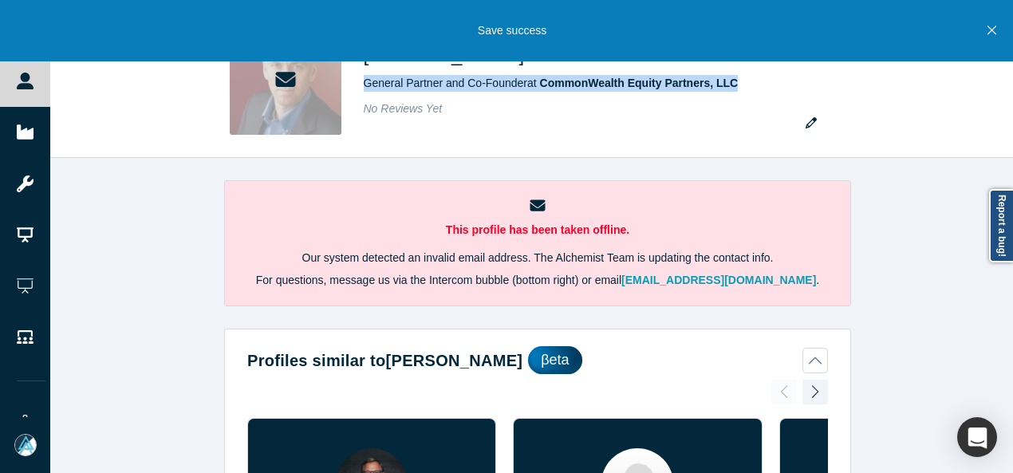
copy span "General Partner and Co-Founder at CommonWealth Equity Partners, LLC"
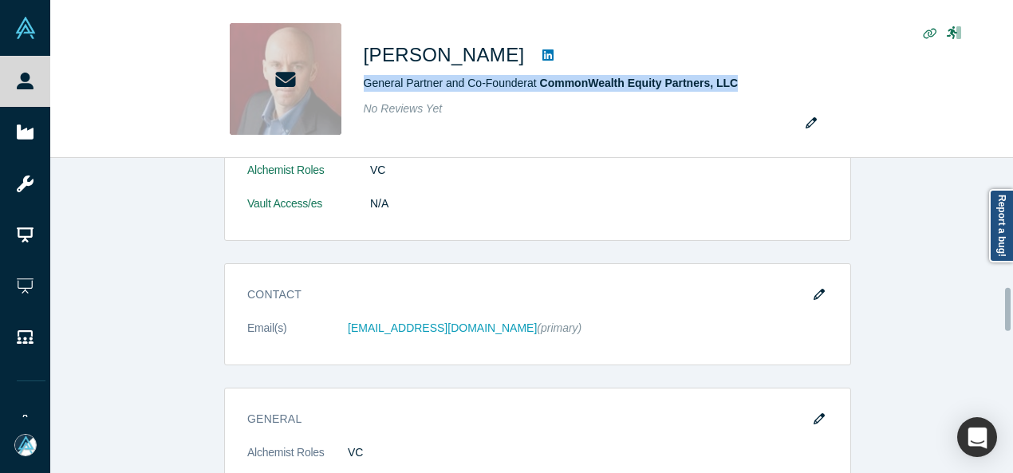
scroll to position [1037, 0]
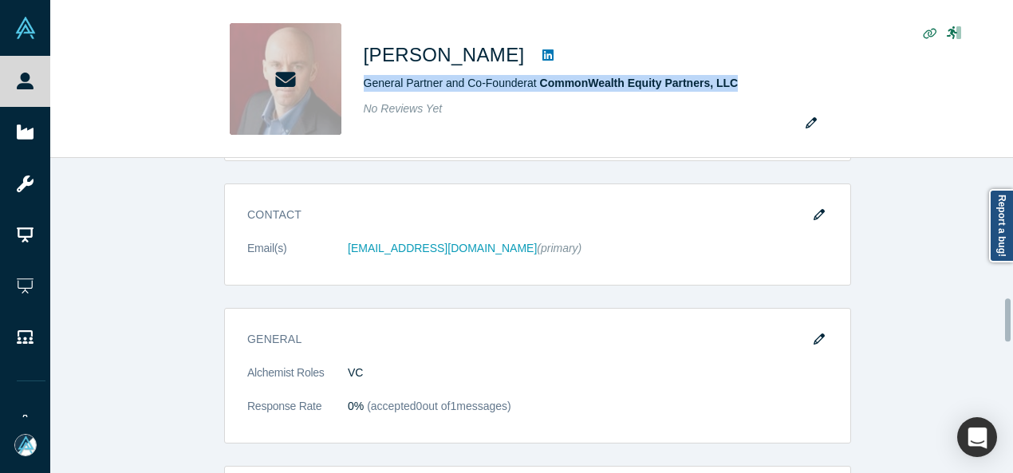
click at [814, 211] on icon "button" at bounding box center [819, 214] width 11 height 11
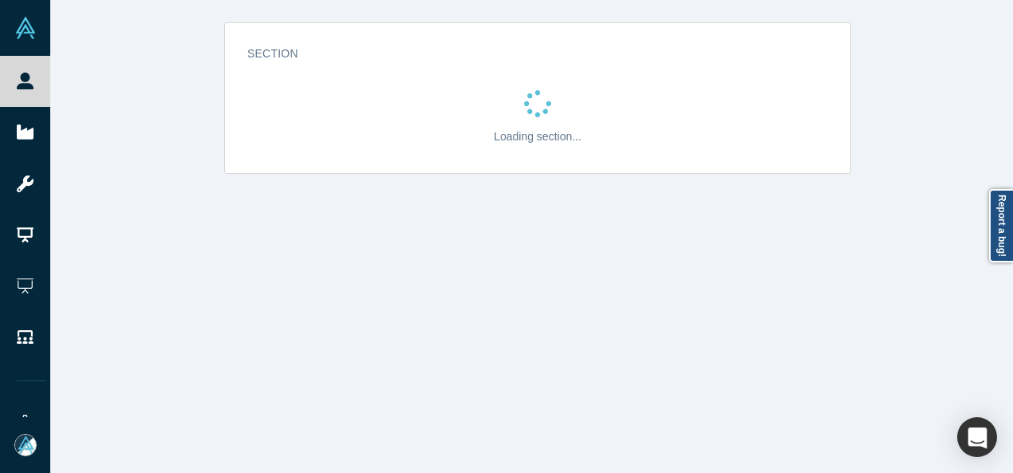
scroll to position [0, 0]
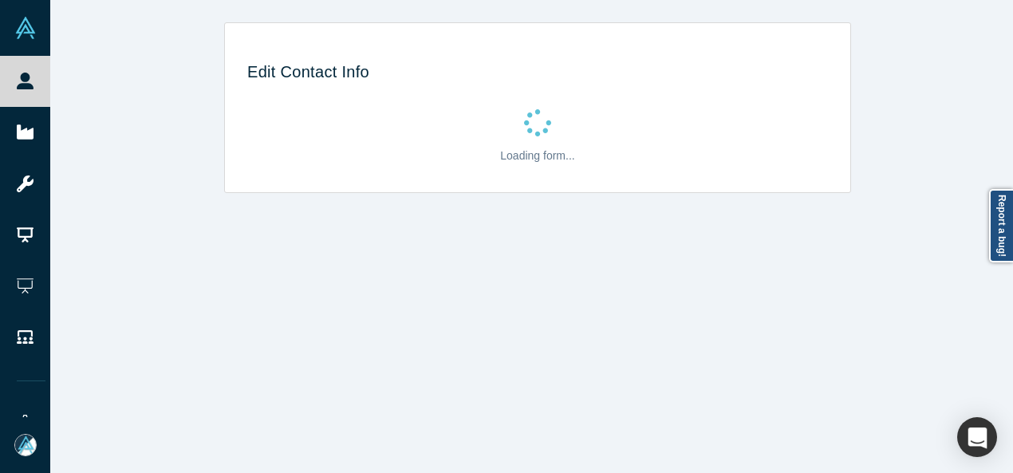
select select "US"
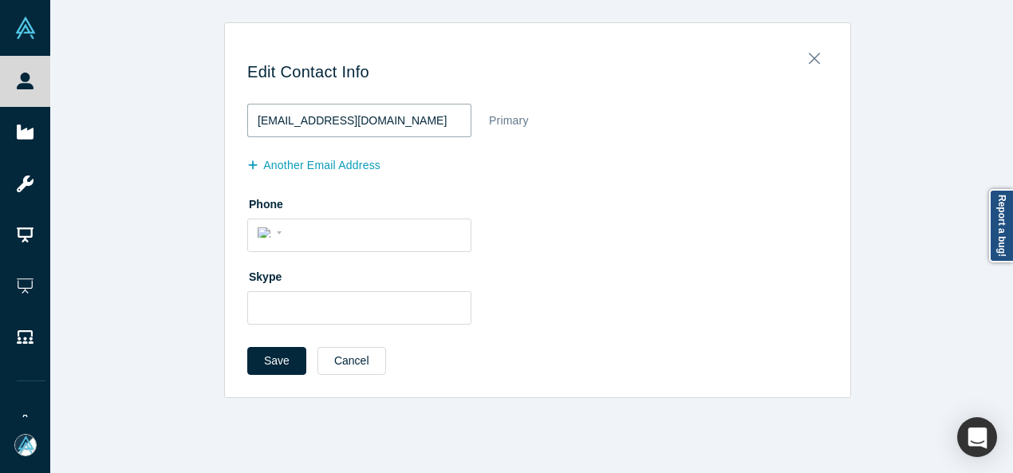
drag, startPoint x: 442, startPoint y: 122, endPoint x: 242, endPoint y: 119, distance: 200.3
click at [247, 119] on input "mderosa@saltcreekcap.com" at bounding box center [359, 121] width 224 height 34
paste input "ichaelderosa@gmail"
type input "michaelderosa@gmail.com"
click at [266, 350] on button "Save" at bounding box center [276, 361] width 59 height 28
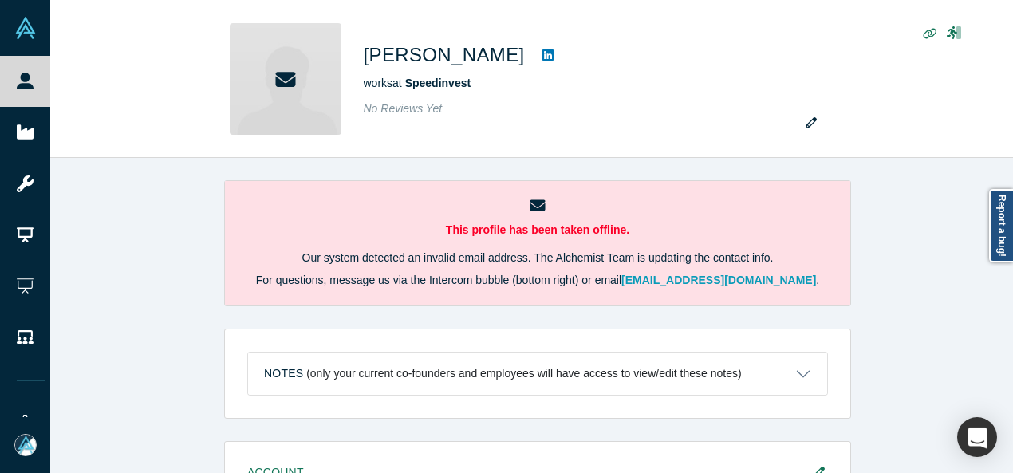
click at [941, 165] on div "This profile has been taken offline. Our system detected an invalid email addre…" at bounding box center [537, 321] width 975 height 327
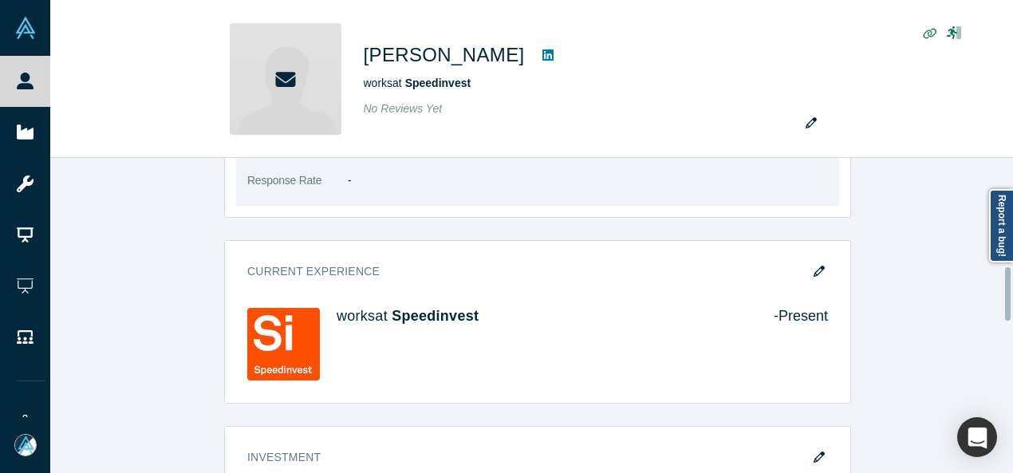
scroll to position [638, 0]
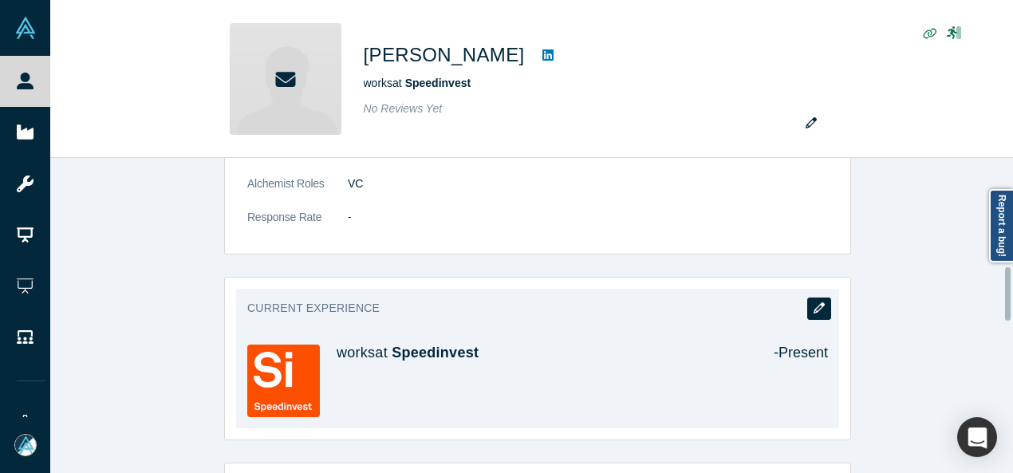
click at [816, 307] on icon "button" at bounding box center [819, 307] width 11 height 11
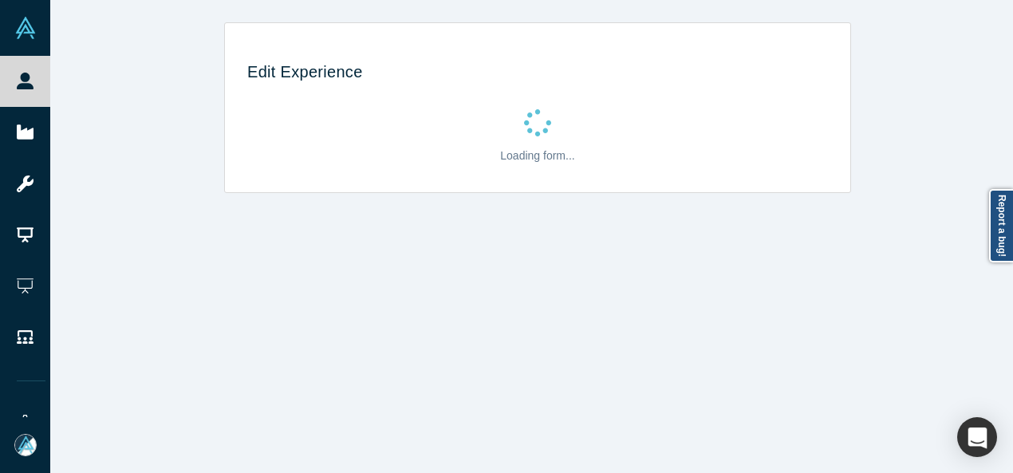
scroll to position [0, 0]
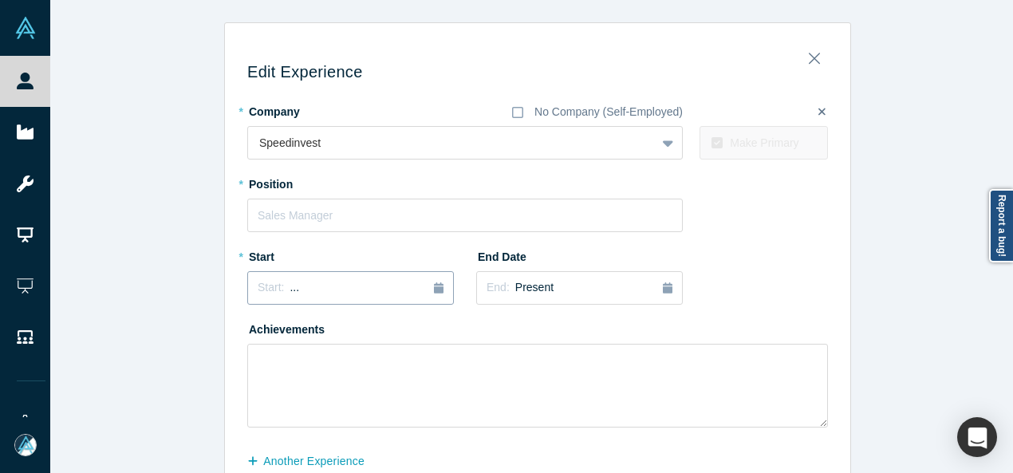
click at [290, 290] on span "..." at bounding box center [295, 287] width 10 height 13
click at [252, 333] on button "Previous Year" at bounding box center [254, 333] width 16 height 16
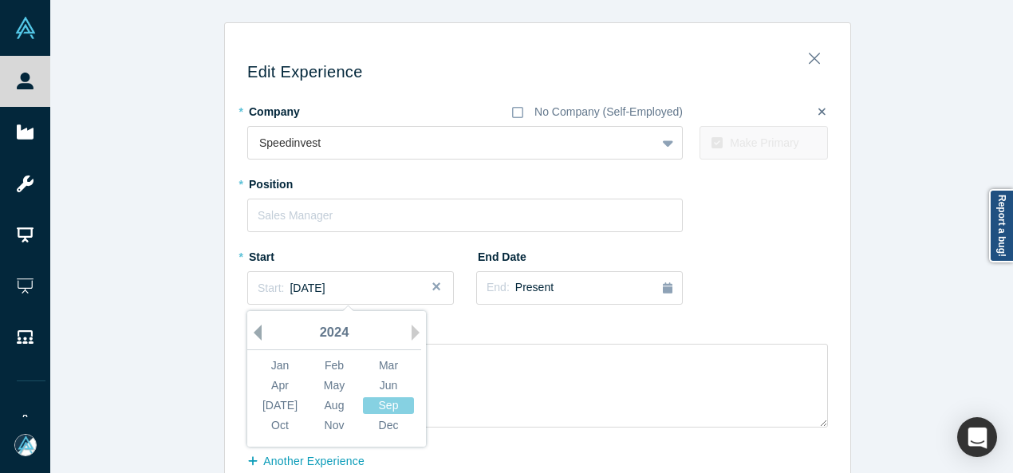
click at [252, 333] on button "Previous Year" at bounding box center [254, 333] width 16 height 16
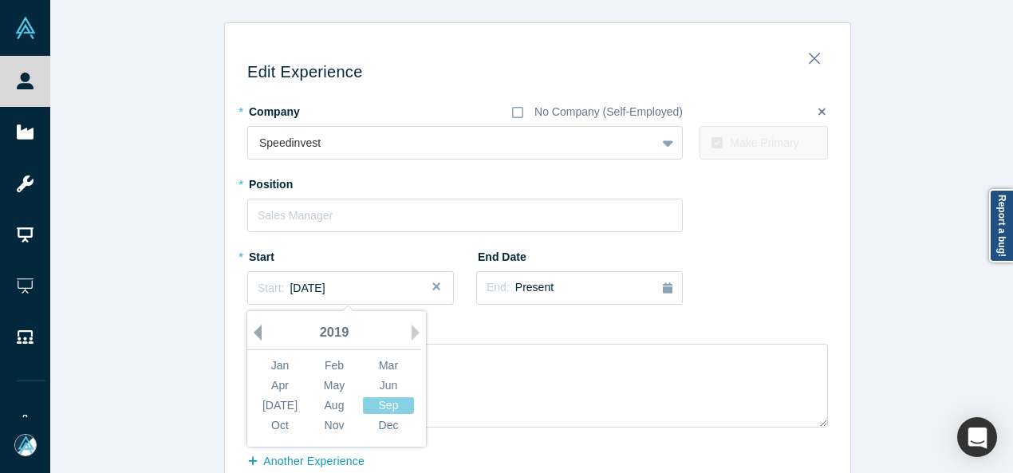
click at [252, 333] on button "Previous Year" at bounding box center [254, 333] width 16 height 16
click at [380, 404] on div "Sep" at bounding box center [388, 405] width 51 height 17
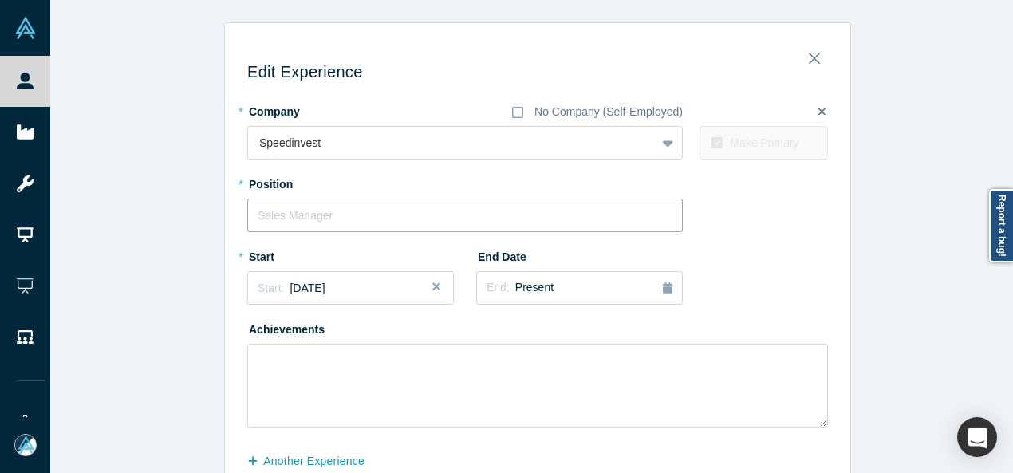
click at [327, 207] on input "text" at bounding box center [465, 216] width 436 height 34
paste input "General Partner"
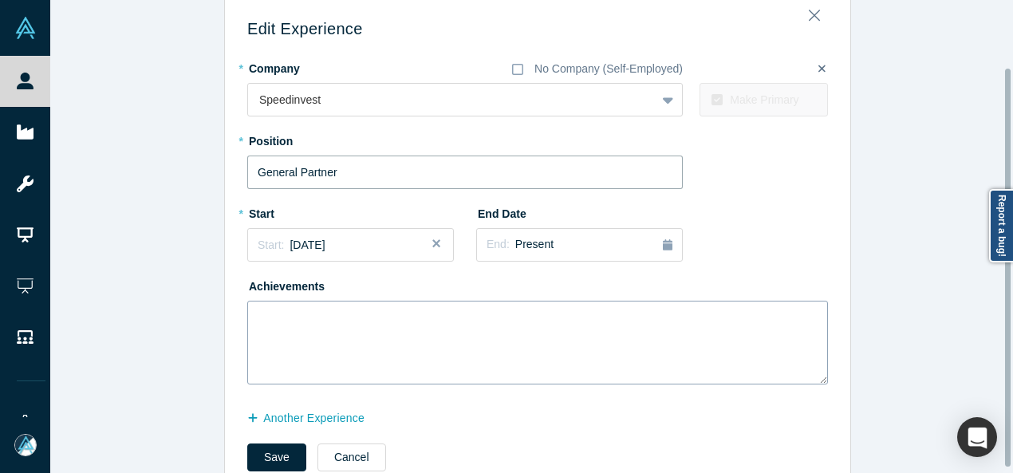
scroll to position [80, 0]
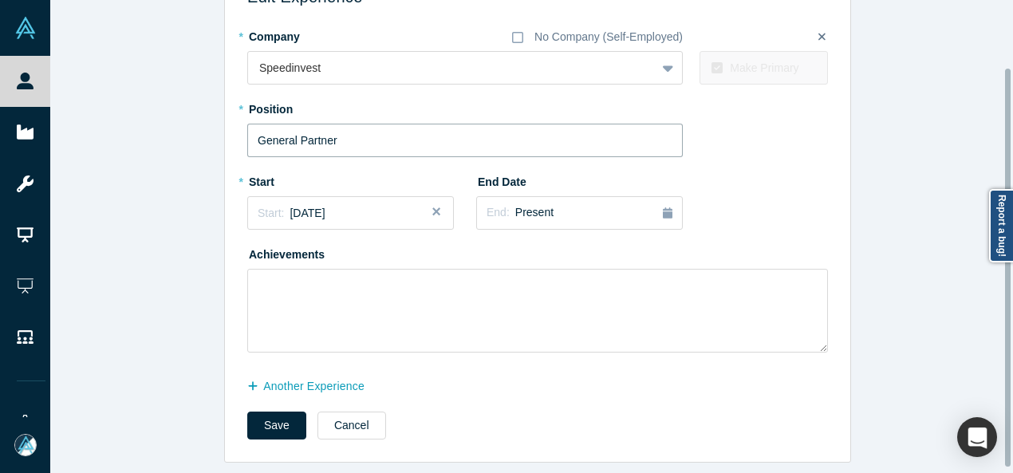
type input "General Partner"
click at [546, 196] on button "End: Present" at bounding box center [579, 213] width 207 height 34
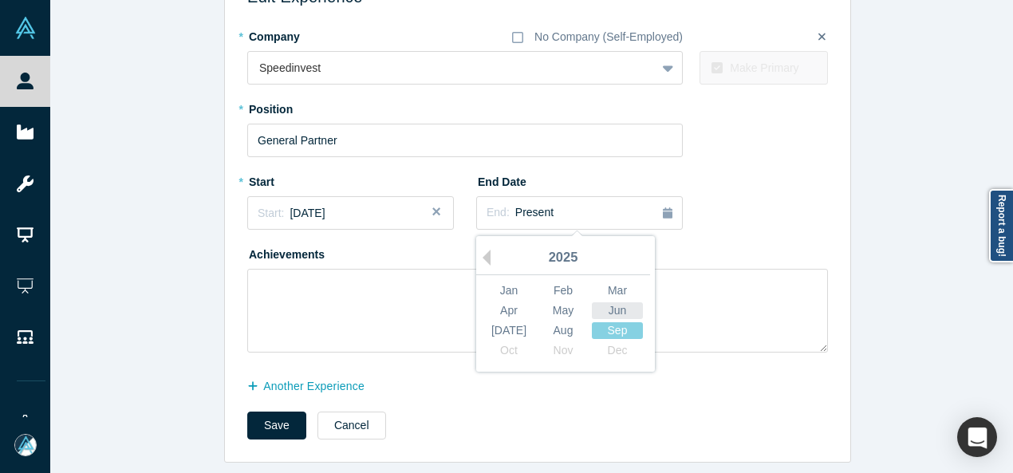
click at [608, 307] on div "Jun" at bounding box center [617, 310] width 51 height 17
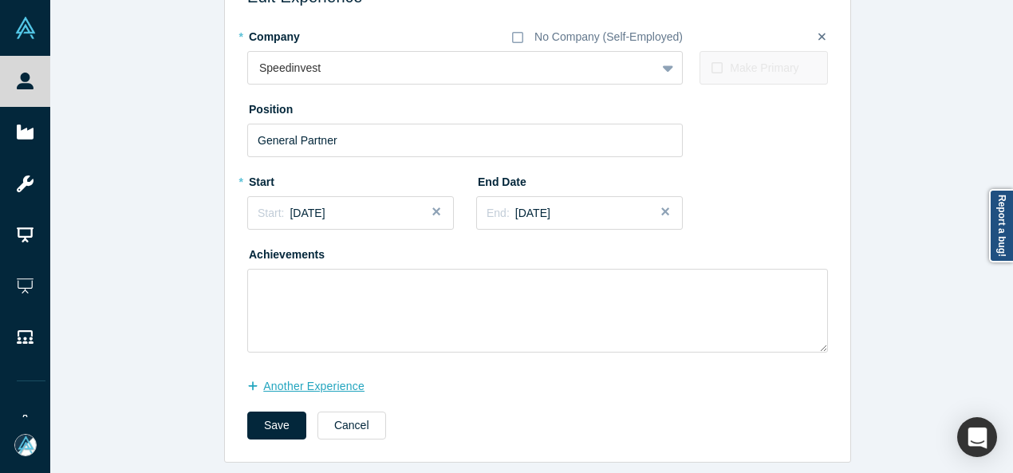
click at [292, 381] on button "another Experience" at bounding box center [314, 387] width 134 height 28
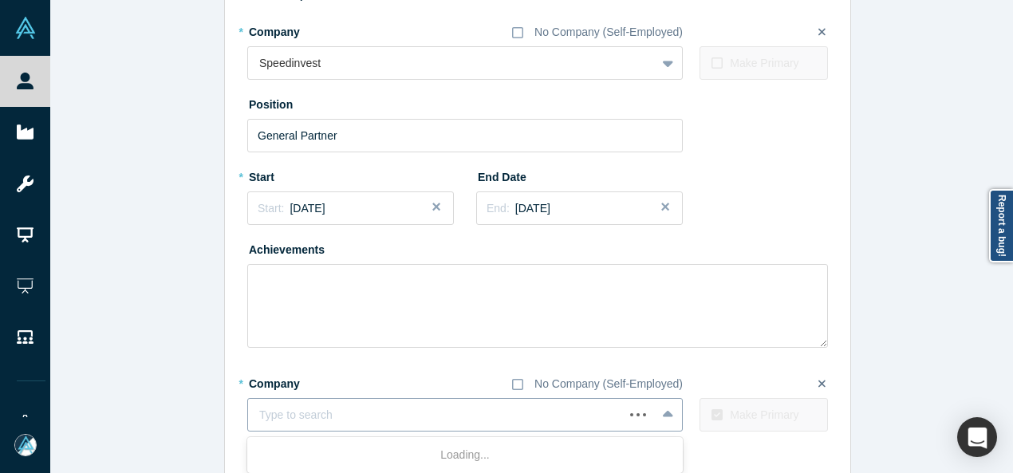
click at [341, 408] on div at bounding box center [435, 415] width 353 height 20
paste input "Sole Owner & Managing Director Sole Owner & Managing Director Moi Ventures"
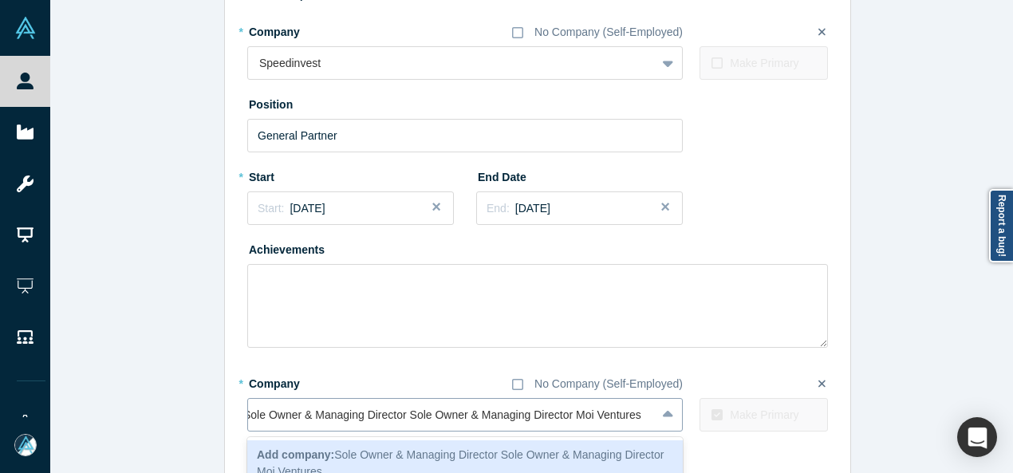
scroll to position [0, 17]
drag, startPoint x: 570, startPoint y: 416, endPoint x: 190, endPoint y: 404, distance: 379.9
click at [190, 404] on div "Edit Experience * Company No Company (Self-Employed) Speedinvest To pick up a d…" at bounding box center [537, 242] width 975 height 599
type input "Moi Ventures"
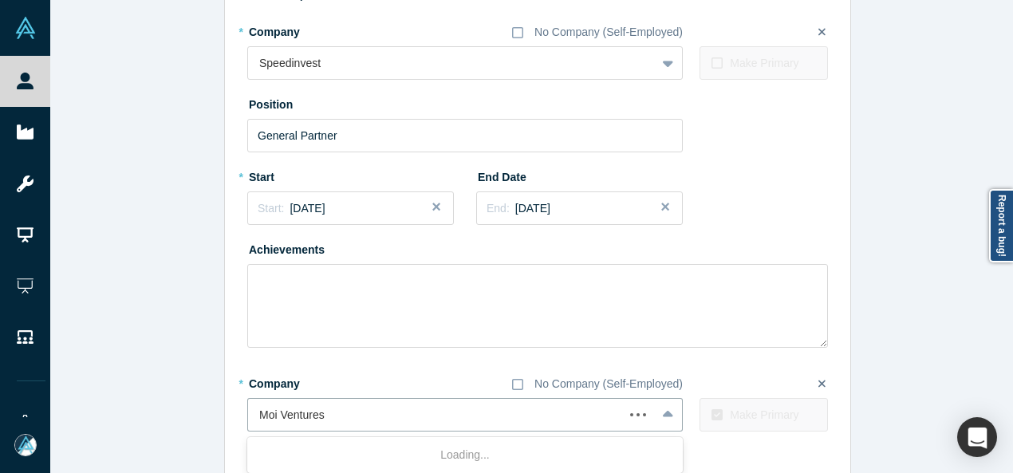
scroll to position [0, 0]
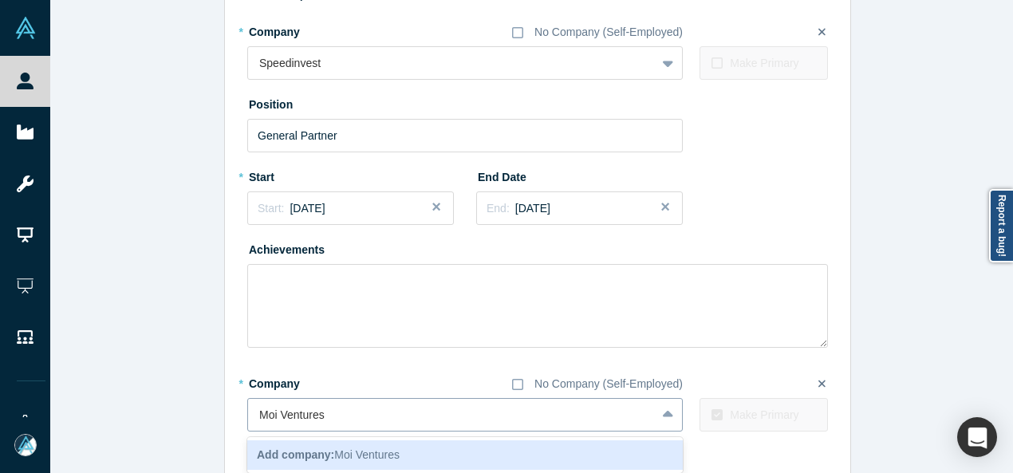
click at [319, 455] on b "Add company:" at bounding box center [295, 454] width 77 height 13
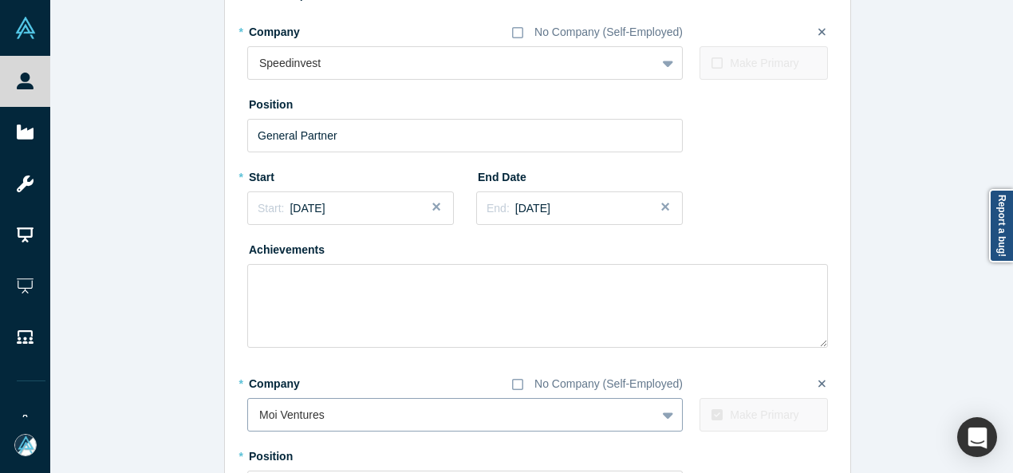
scroll to position [239, 0]
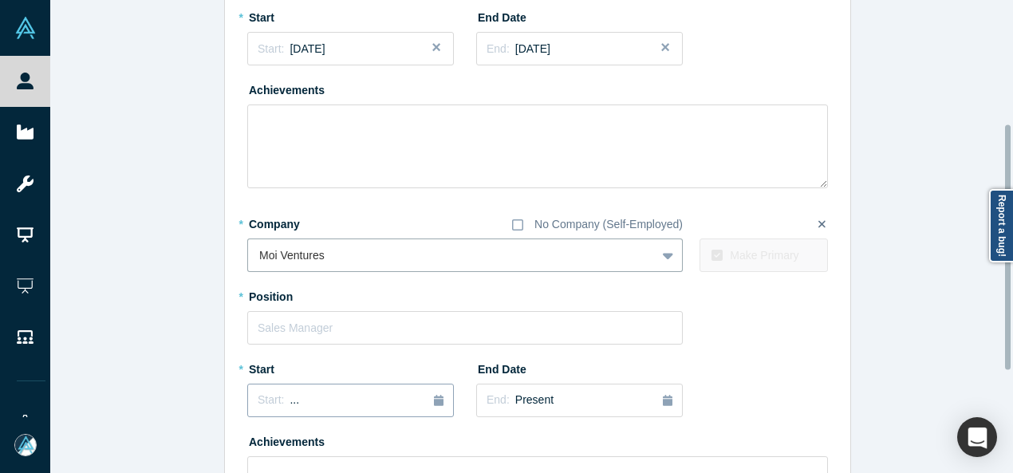
click at [293, 396] on div "Start: ..." at bounding box center [351, 401] width 186 height 18
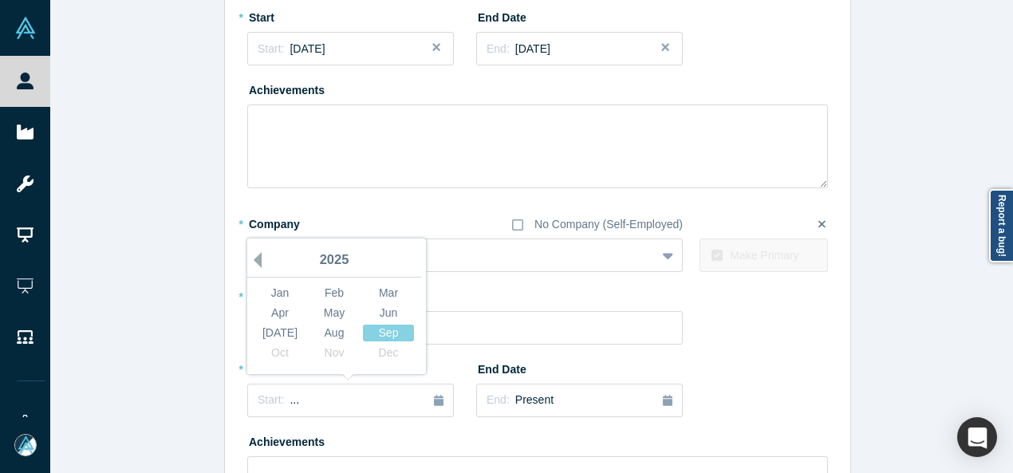
click at [252, 259] on button "Previous Year" at bounding box center [254, 260] width 16 height 16
click at [251, 259] on button "Previous Year" at bounding box center [254, 260] width 16 height 16
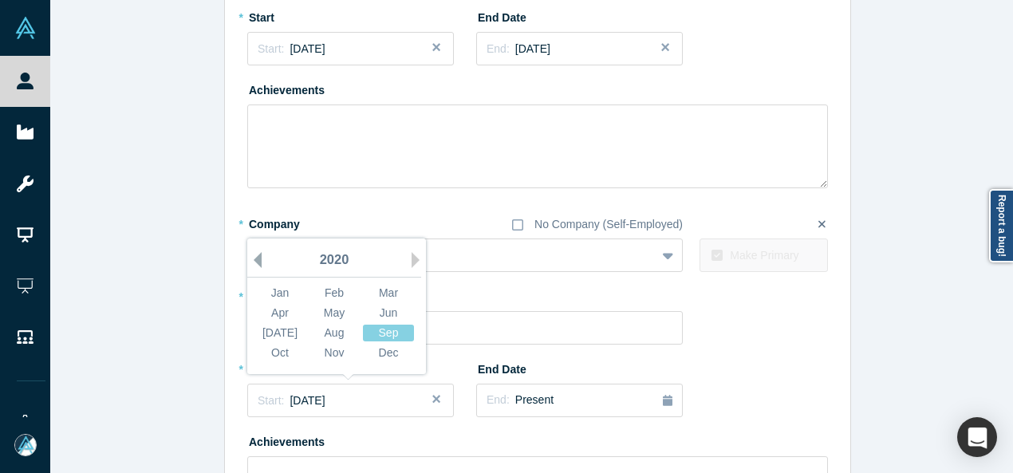
click at [251, 259] on button "Previous Year" at bounding box center [254, 260] width 16 height 16
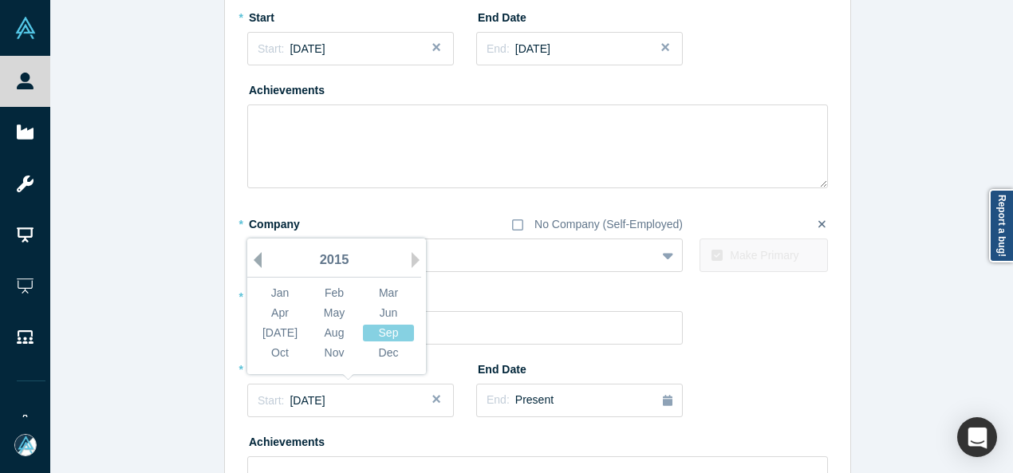
click at [251, 259] on button "Previous Year" at bounding box center [254, 260] width 16 height 16
click at [322, 350] on div "Nov" at bounding box center [334, 353] width 51 height 17
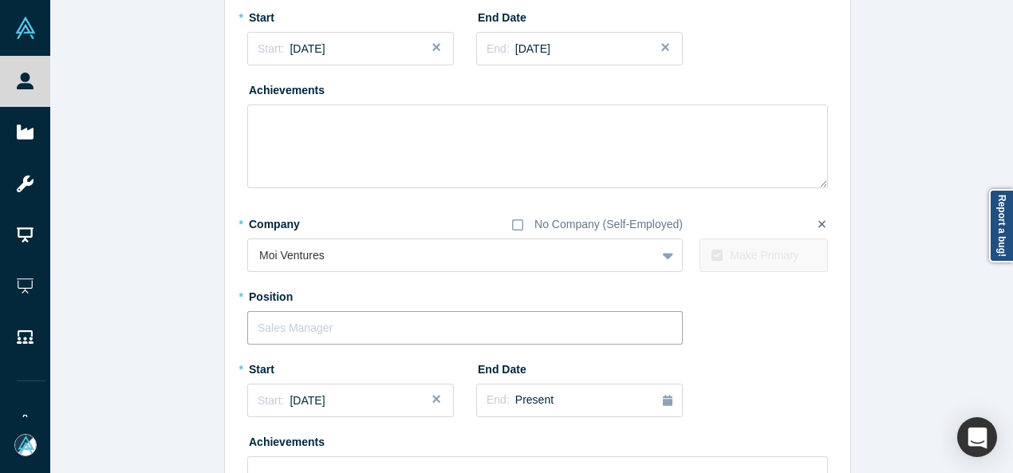
click at [303, 323] on input "text" at bounding box center [465, 328] width 436 height 34
paste input "Sole Owner & Managing Director Sole Owner & Managing Director"
drag, startPoint x: 418, startPoint y: 328, endPoint x: 239, endPoint y: 319, distance: 179.7
click at [239, 319] on div "Edit Experience * Company No Company (Self-Employed) Speedinvest To pick up a d…" at bounding box center [537, 222] width 625 height 854
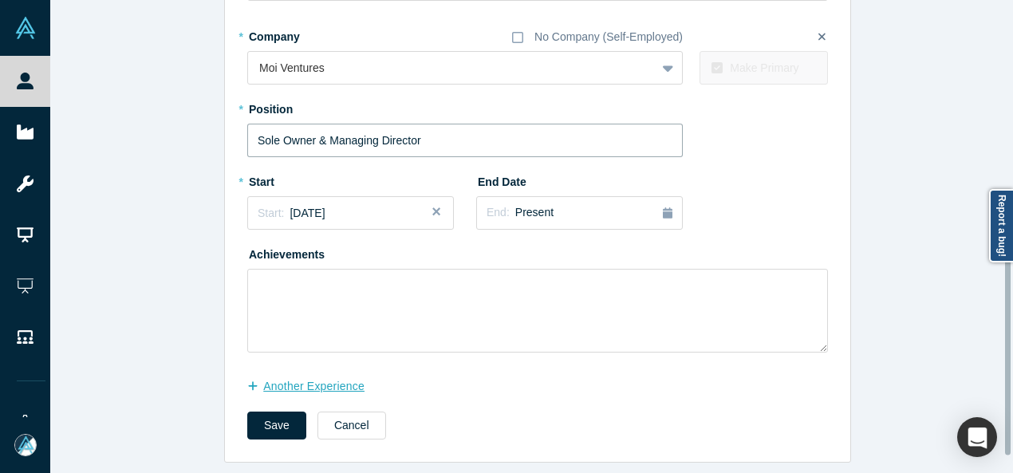
scroll to position [437, 0]
type input "Sole Owner & Managing Director"
click at [311, 378] on button "another Experience" at bounding box center [314, 387] width 134 height 28
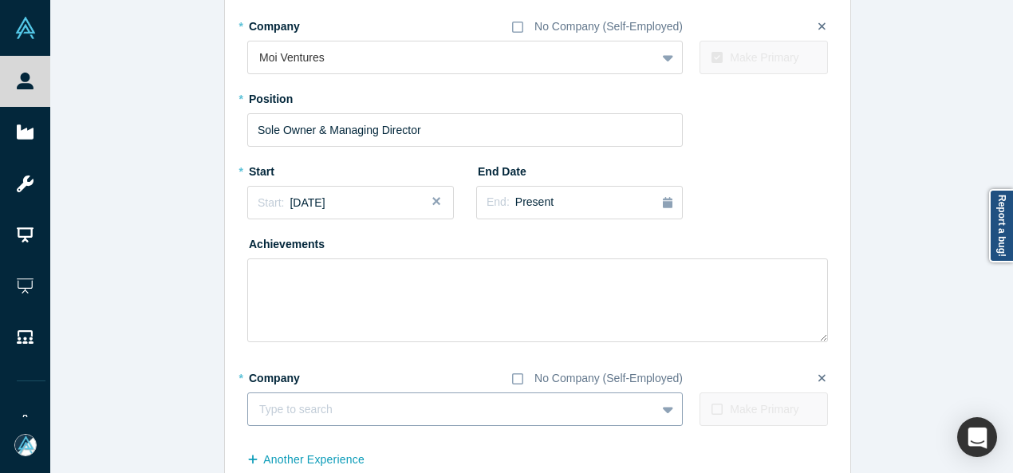
click at [338, 405] on div at bounding box center [451, 410] width 385 height 20
paste input "b2venture logo Partner Partner b2venture"
drag, startPoint x: 406, startPoint y: 406, endPoint x: 204, endPoint y: 409, distance: 201.9
click at [204, 409] on div "Edit Experience * Company No Company (Self-Employed) Speedinvest To pick up a d…" at bounding box center [537, 60] width 975 height 951
type input "b2venture"
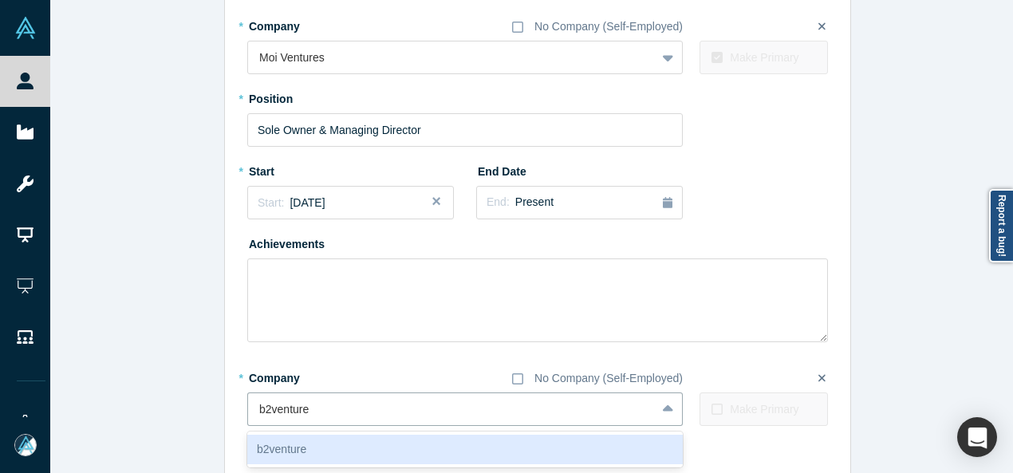
click at [305, 456] on div "b2venture" at bounding box center [465, 450] width 436 height 30
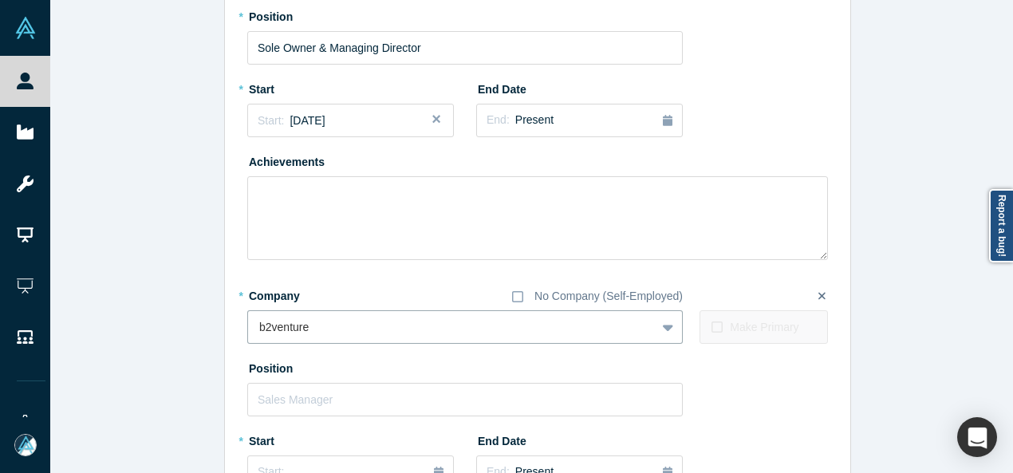
scroll to position [677, 0]
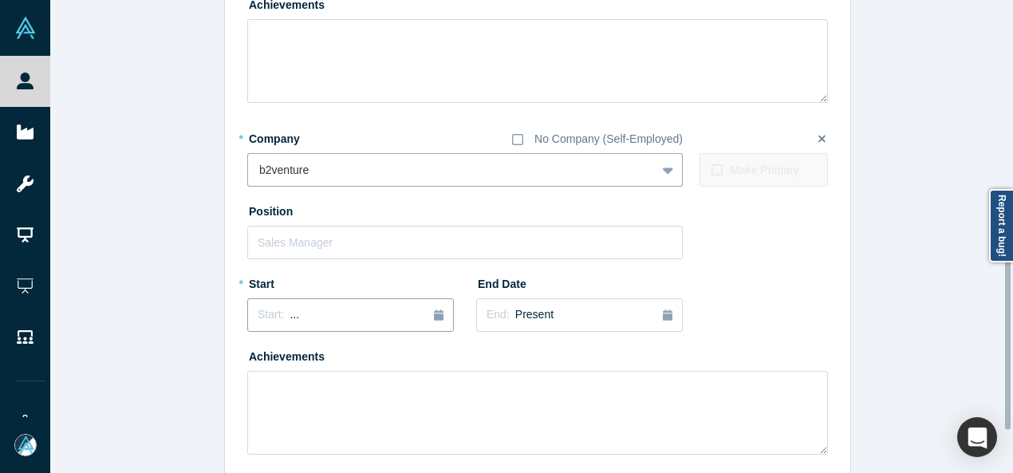
click at [313, 322] on div "Start: ..." at bounding box center [351, 315] width 186 height 18
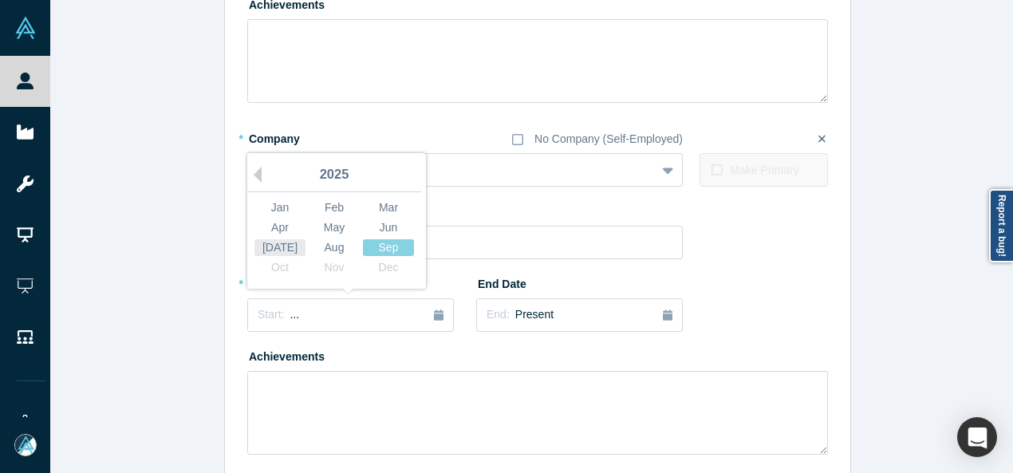
click at [275, 247] on div "[DATE]" at bounding box center [279, 247] width 51 height 17
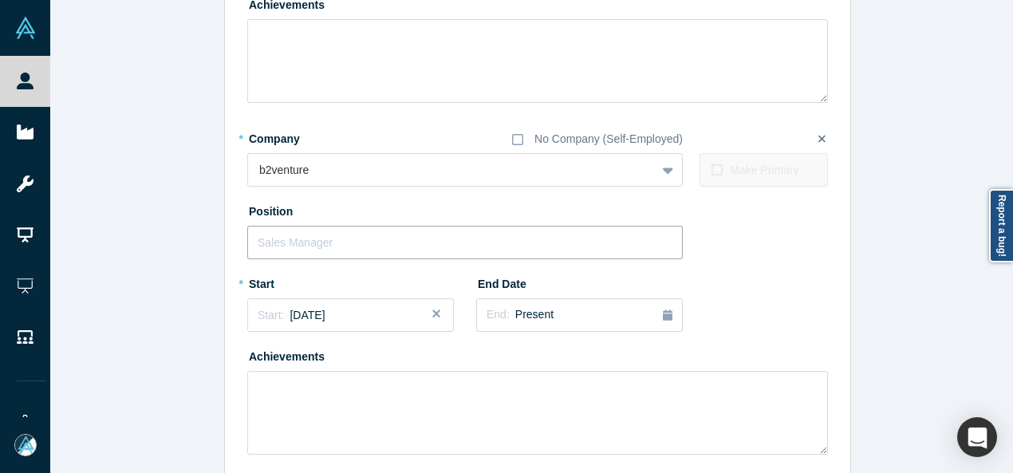
click at [291, 247] on input "text" at bounding box center [465, 243] width 436 height 34
paste input "b2venture logo Partner Partner"
drag, startPoint x: 370, startPoint y: 237, endPoint x: 168, endPoint y: 250, distance: 203.0
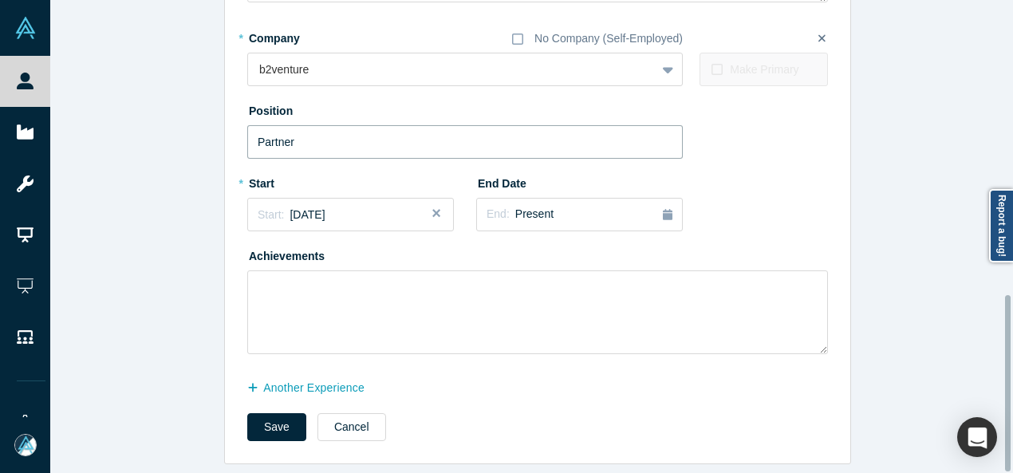
scroll to position [788, 0]
type input "Partner"
drag, startPoint x: 270, startPoint y: 410, endPoint x: 290, endPoint y: 384, distance: 33.0
click at [270, 412] on button "Save" at bounding box center [276, 426] width 59 height 28
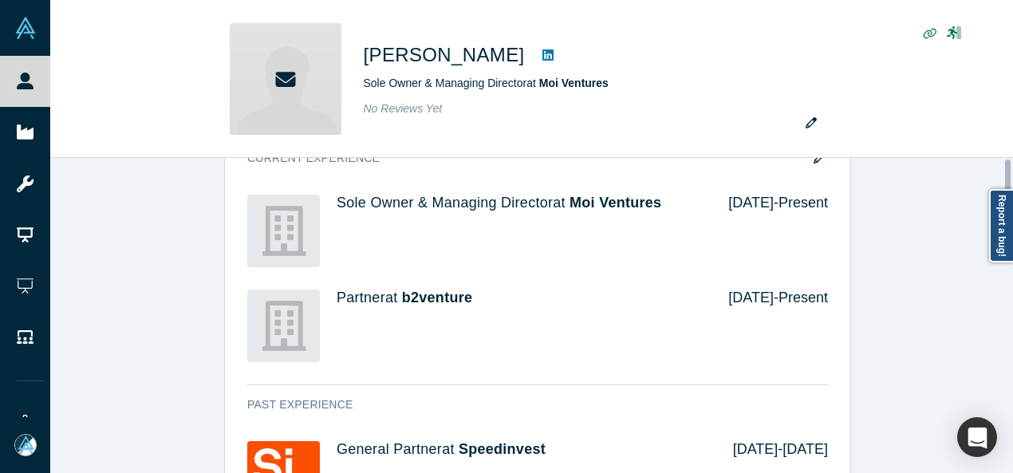
scroll to position [0, 0]
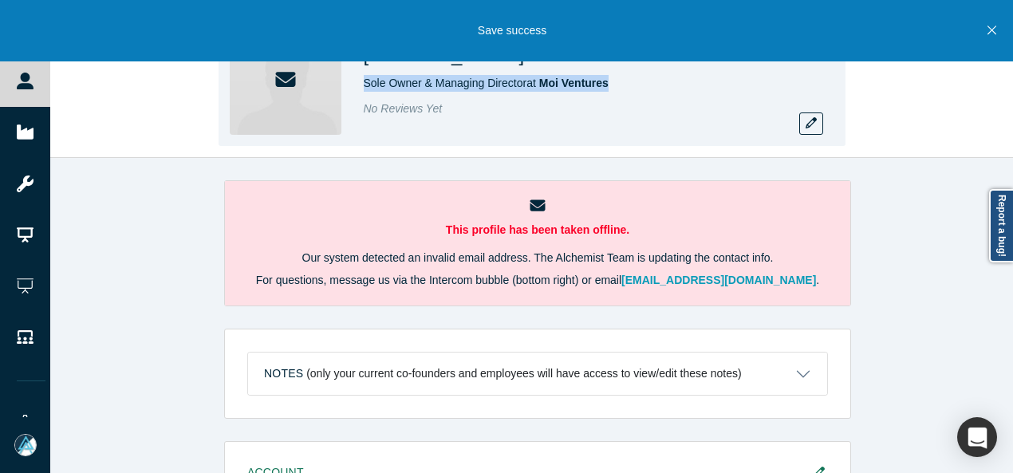
drag, startPoint x: 368, startPoint y: 87, endPoint x: 613, endPoint y: 89, distance: 244.9
click at [613, 89] on div "[PERSON_NAME] Sole Owner & Managing Director at Moi Ventures No Reviews Yet" at bounding box center [532, 79] width 627 height 134
copy span "Sole Owner & Managing Director at Moi Ventures"
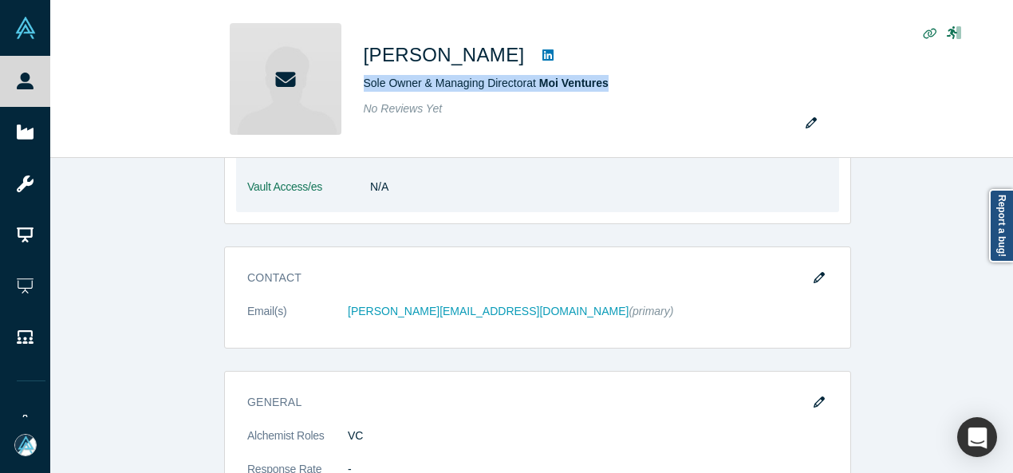
scroll to position [399, 0]
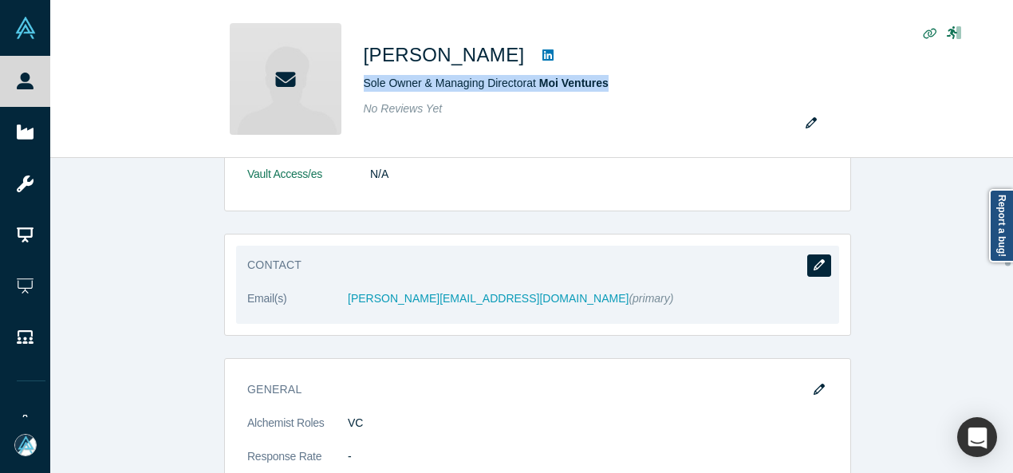
click at [816, 262] on icon "button" at bounding box center [819, 264] width 11 height 11
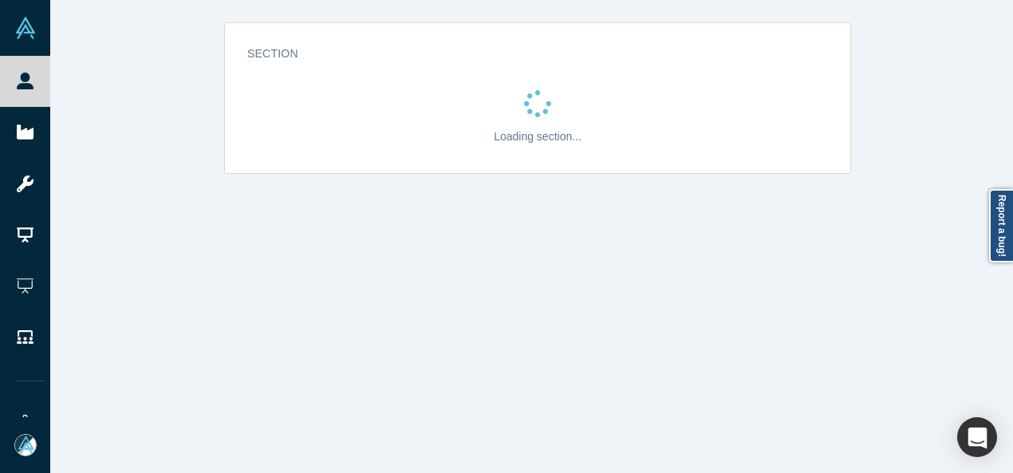
scroll to position [0, 0]
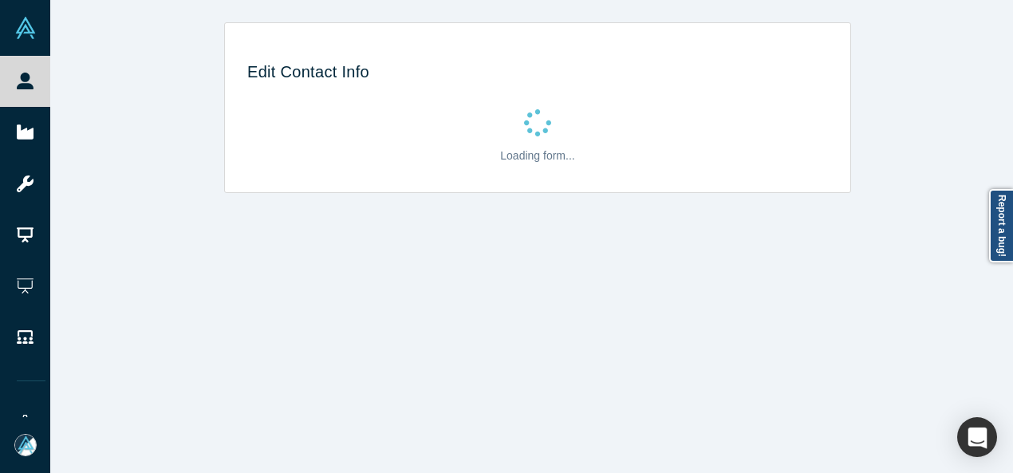
select select "US"
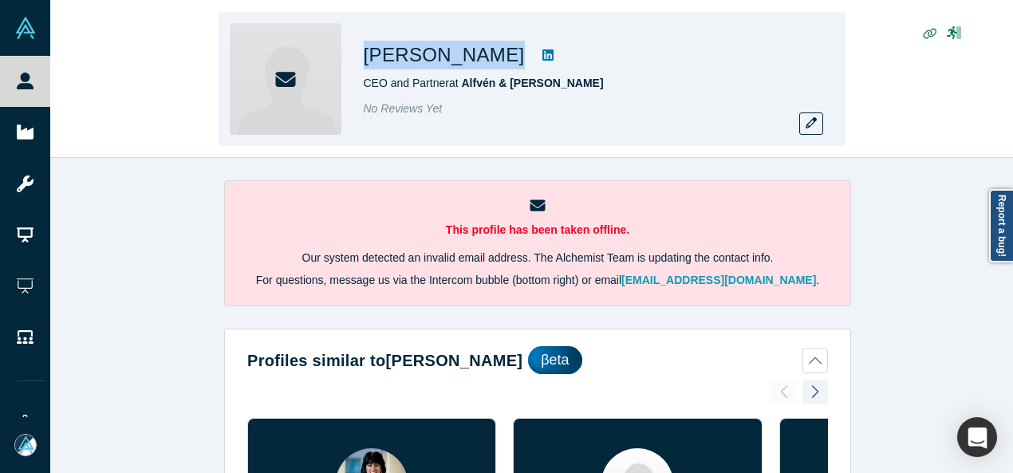
drag, startPoint x: 361, startPoint y: 55, endPoint x: 449, endPoint y: 60, distance: 88.7
click at [449, 60] on div "Maria Ahr CEO and Partner at Alfvén & Didrikson No Reviews Yet" at bounding box center [532, 79] width 627 height 134
copy div "Maria Ahr"
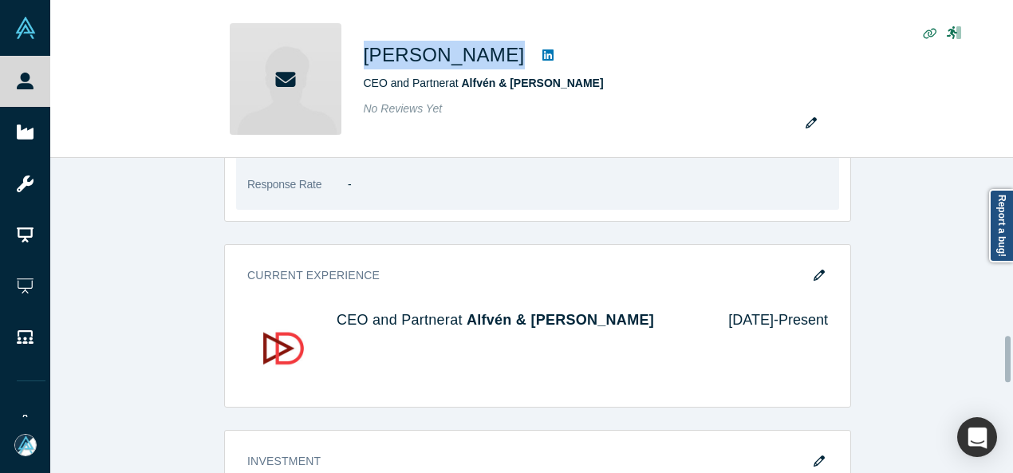
scroll to position [1276, 0]
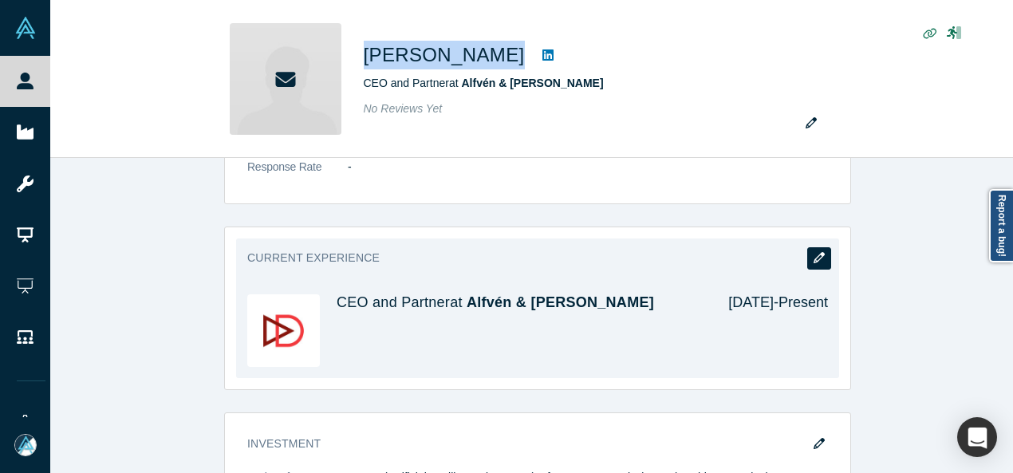
click at [810, 247] on button "button" at bounding box center [819, 258] width 24 height 22
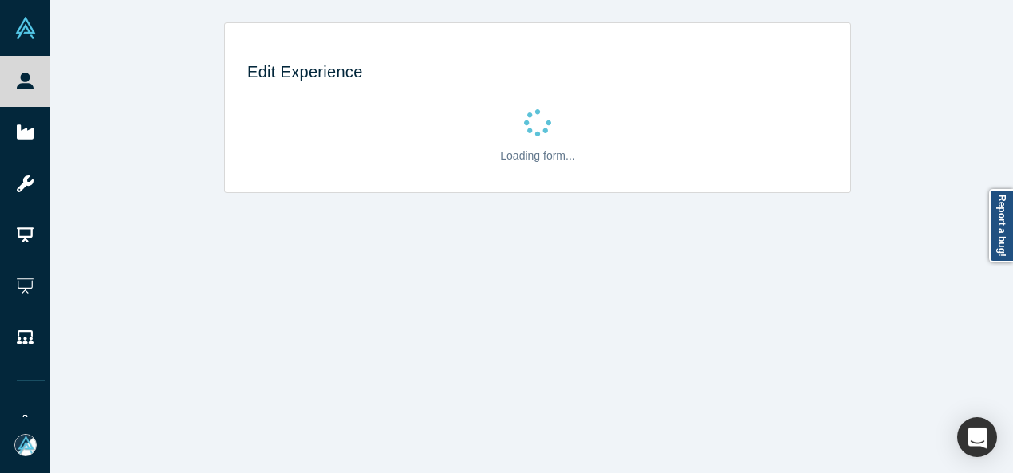
scroll to position [0, 0]
drag, startPoint x: 814, startPoint y: 247, endPoint x: 797, endPoint y: 253, distance: 17.9
click at [814, 247] on div "Edit Experience Loading form..." at bounding box center [537, 242] width 975 height 485
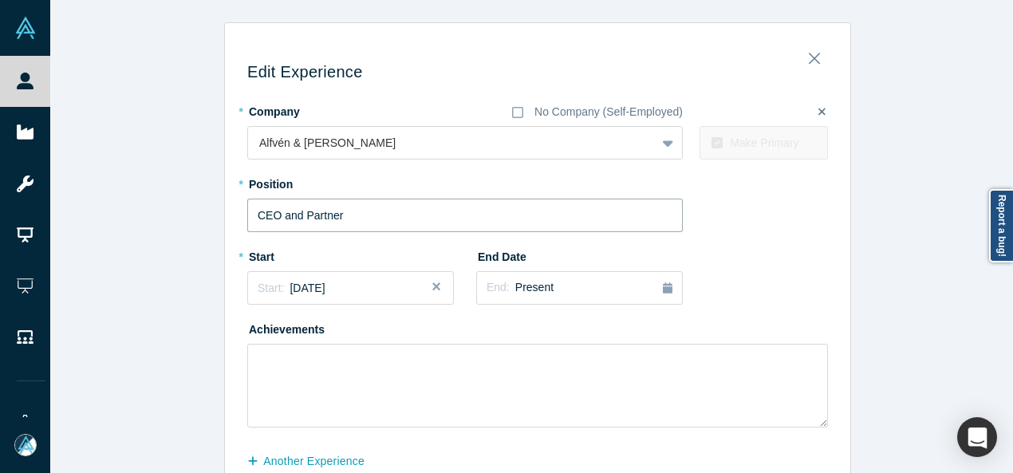
drag, startPoint x: 337, startPoint y: 210, endPoint x: 224, endPoint y: 211, distance: 112.5
click at [225, 211] on div "Edit Experience * Company No Company (Self-Employed) Alfvén & Didrikson To pick…" at bounding box center [537, 285] width 625 height 503
paste input "text"
type input "Partner"
click at [552, 280] on div "End: Present" at bounding box center [580, 288] width 186 height 18
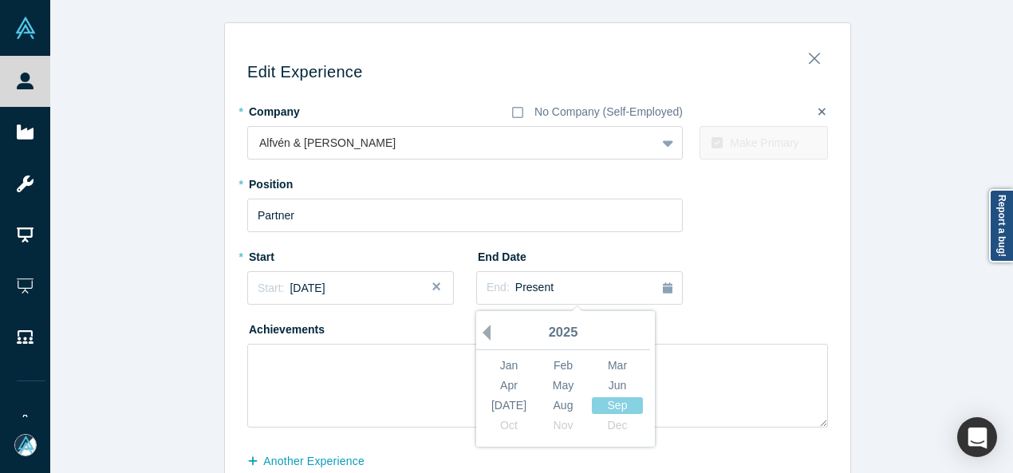
click at [477, 332] on button "Previous Year" at bounding box center [483, 333] width 16 height 16
click at [566, 427] on div "Nov" at bounding box center [563, 425] width 51 height 17
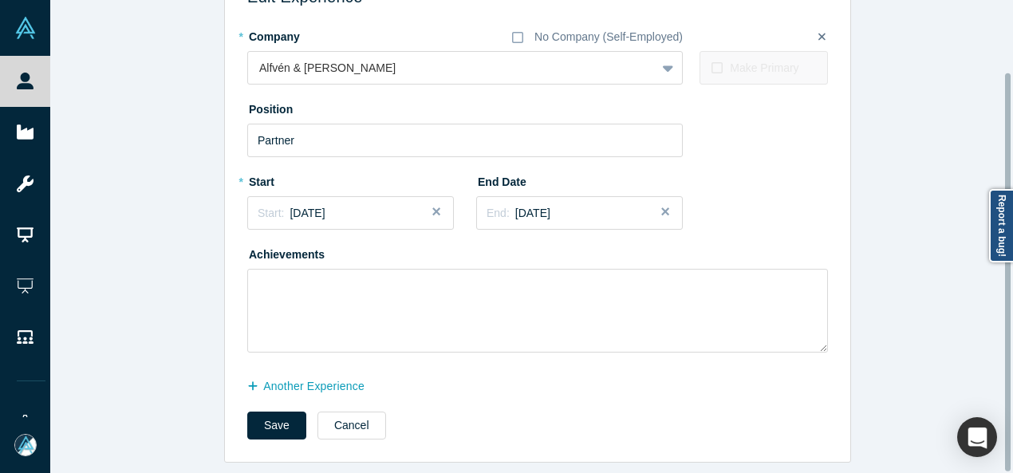
click at [325, 373] on button "another Experience" at bounding box center [314, 387] width 134 height 28
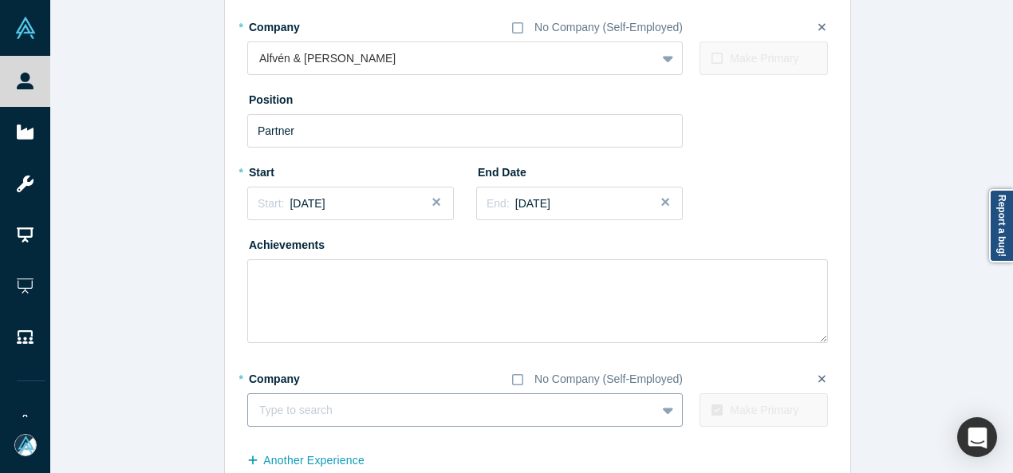
click at [284, 400] on div at bounding box center [451, 410] width 385 height 20
paste input "Board Member Board Member Humly"
drag, startPoint x: 407, startPoint y: 412, endPoint x: 236, endPoint y: 406, distance: 170.8
click at [236, 406] on div "Edit Experience * Company No Company (Self-Employed) Alfvén & Didrikson To pick…" at bounding box center [537, 243] width 625 height 586
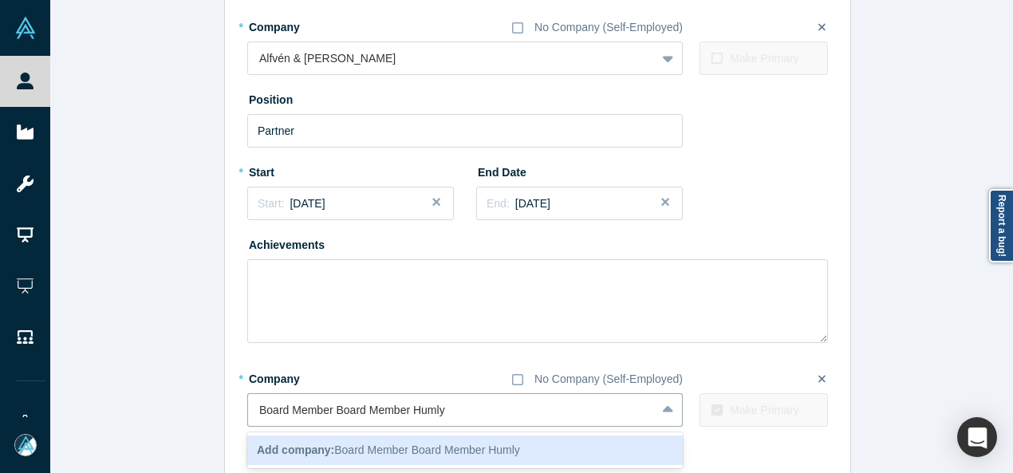
type input "Humly"
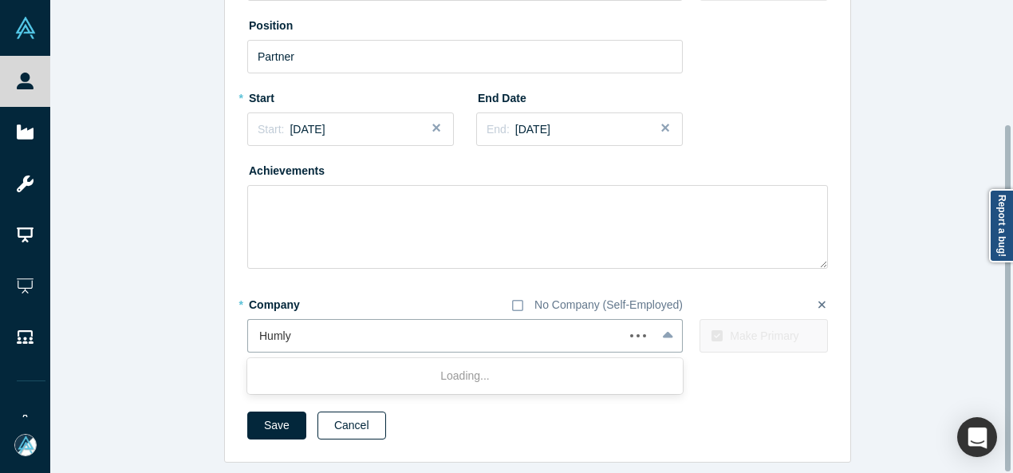
scroll to position [169, 0]
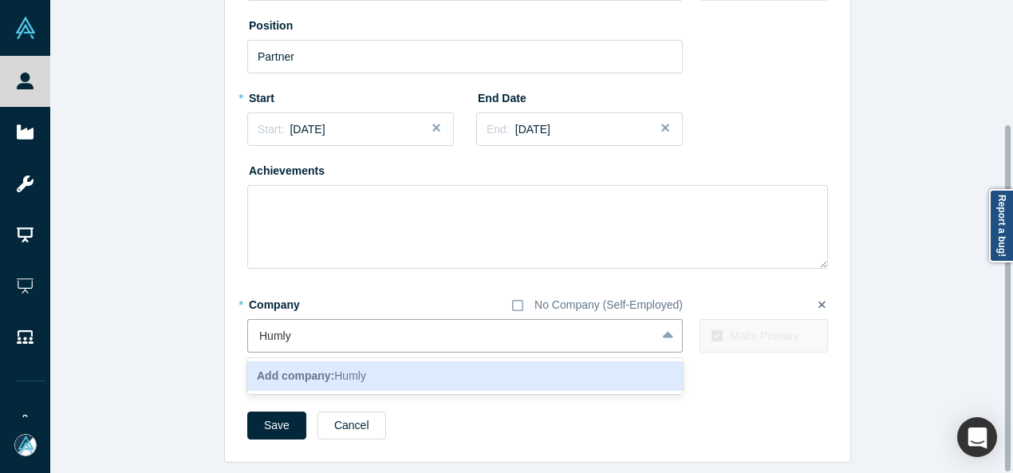
click at [326, 369] on b "Add company:" at bounding box center [295, 375] width 77 height 13
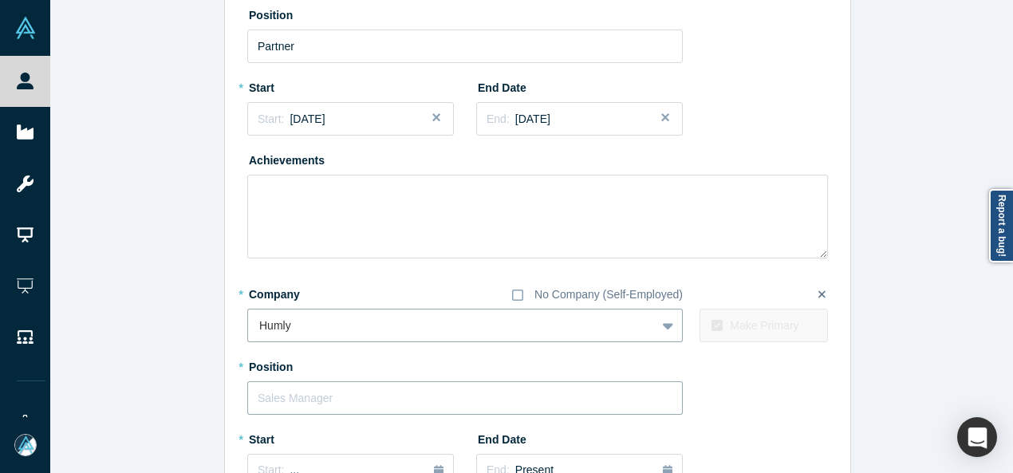
click at [313, 401] on input "text" at bounding box center [465, 398] width 436 height 34
paste input "Board Member Board Member"
drag, startPoint x: 325, startPoint y: 398, endPoint x: 404, endPoint y: 407, distance: 80.3
click at [404, 407] on input "Board Member Board Member" at bounding box center [465, 398] width 436 height 34
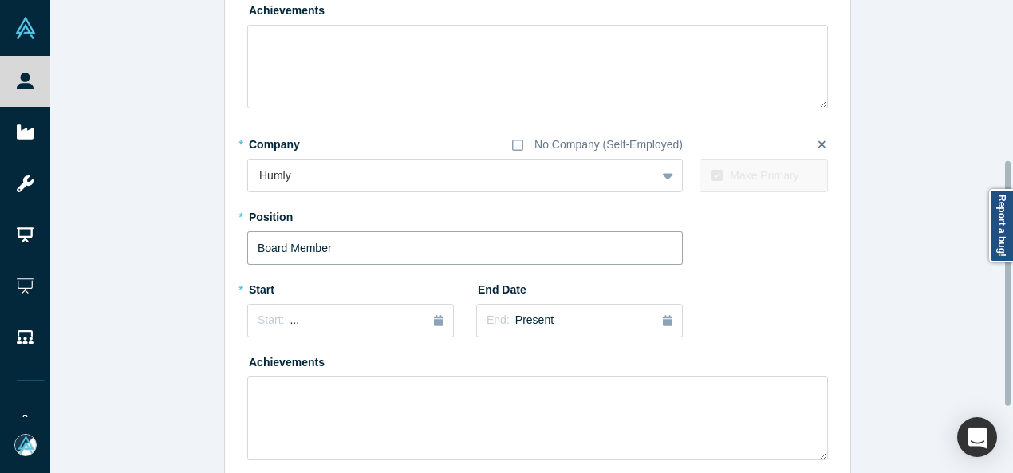
scroll to position [329, 0]
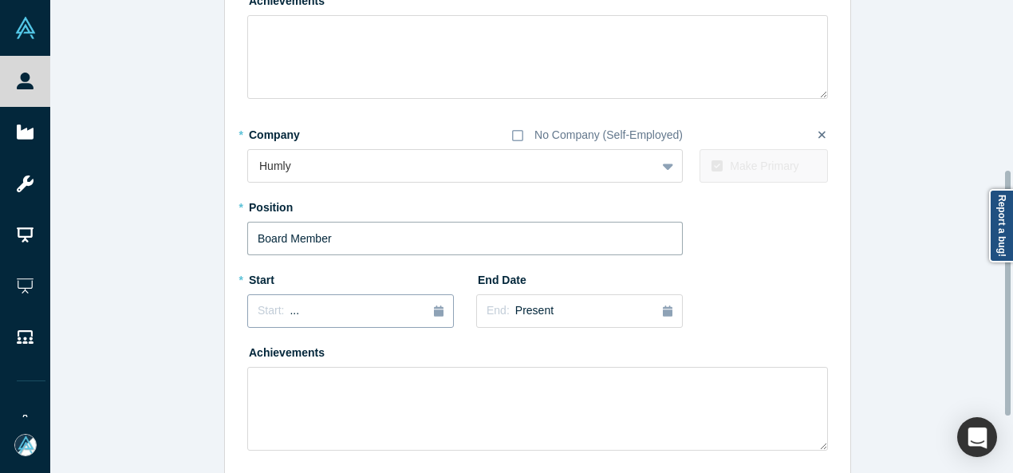
type input "Board Member"
drag, startPoint x: 266, startPoint y: 312, endPoint x: 269, endPoint y: 331, distance: 19.3
click at [267, 312] on span "Start:" at bounding box center [271, 310] width 26 height 13
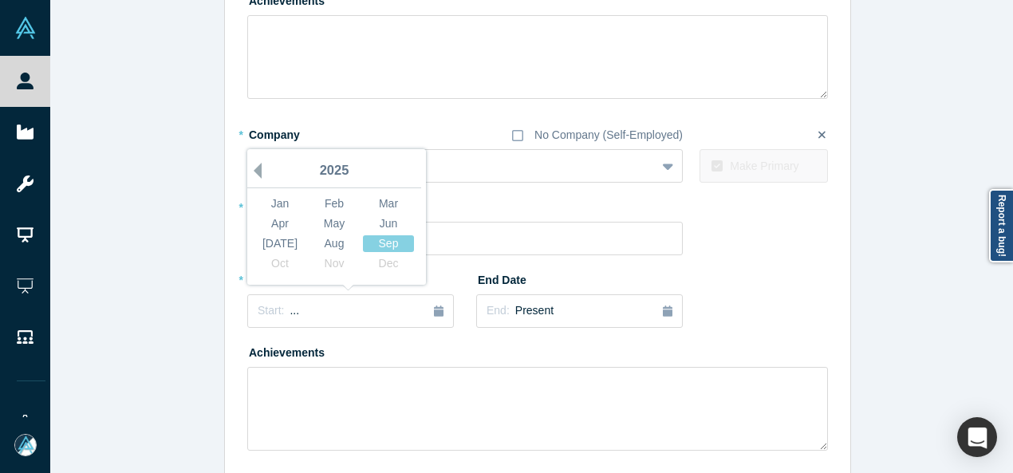
click at [249, 172] on button "Previous Year" at bounding box center [254, 171] width 16 height 16
drag, startPoint x: 249, startPoint y: 172, endPoint x: 284, endPoint y: 192, distance: 40.8
click at [250, 172] on button "Previous Year" at bounding box center [254, 171] width 16 height 16
click at [458, 350] on div "Achievements" at bounding box center [537, 395] width 581 height 112
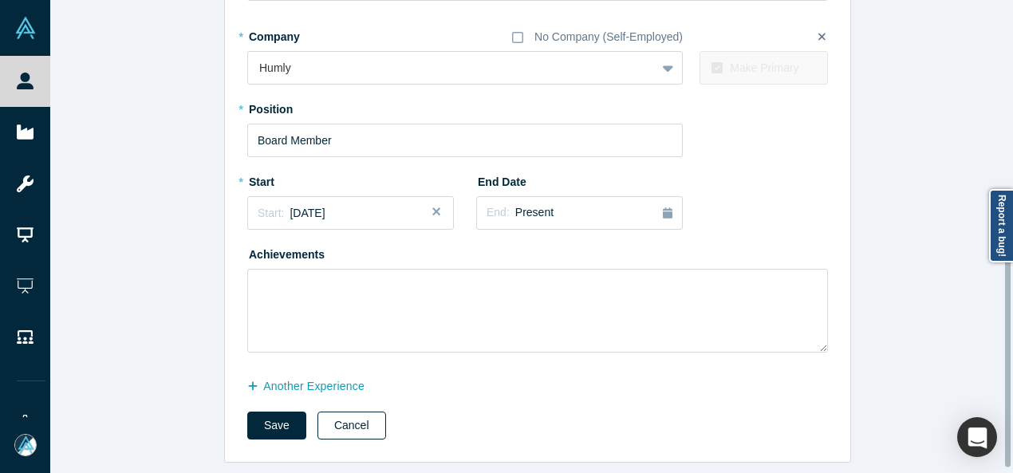
scroll to position [437, 0]
click at [273, 417] on button "Save" at bounding box center [276, 426] width 59 height 28
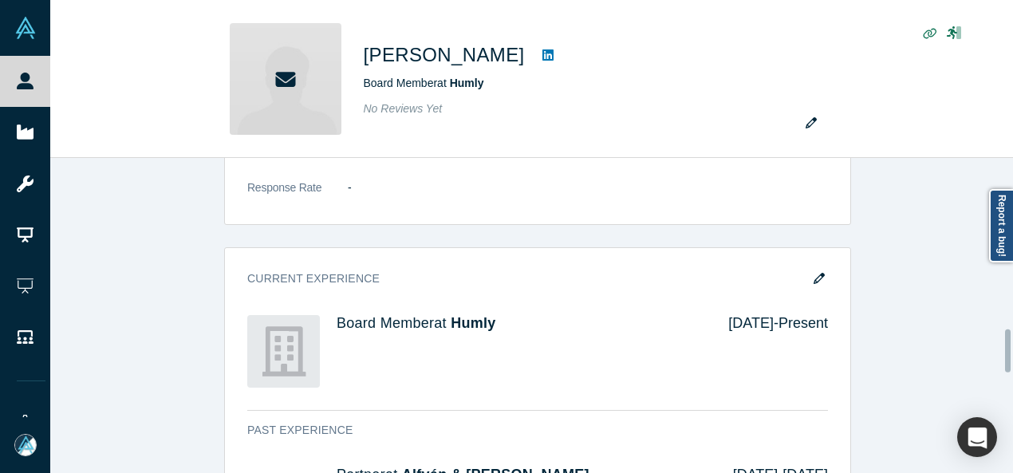
scroll to position [1276, 0]
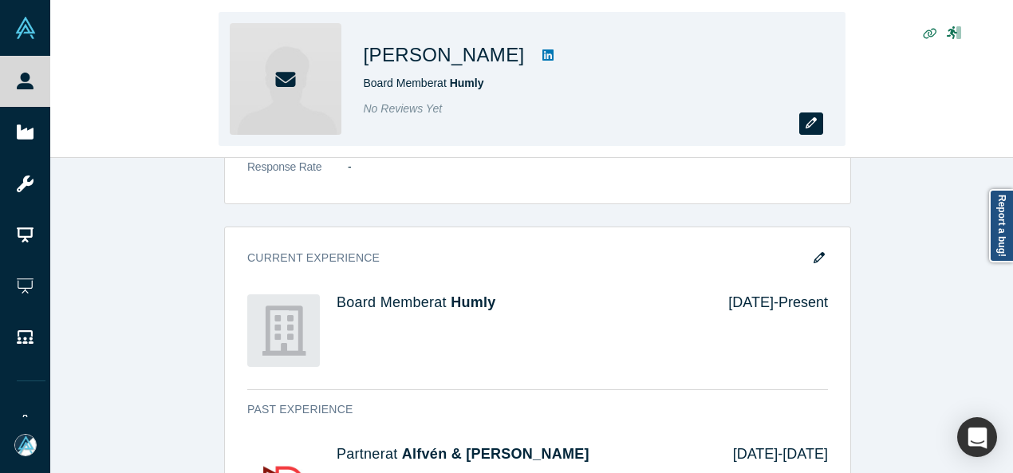
click at [815, 123] on icon "button" at bounding box center [811, 122] width 11 height 11
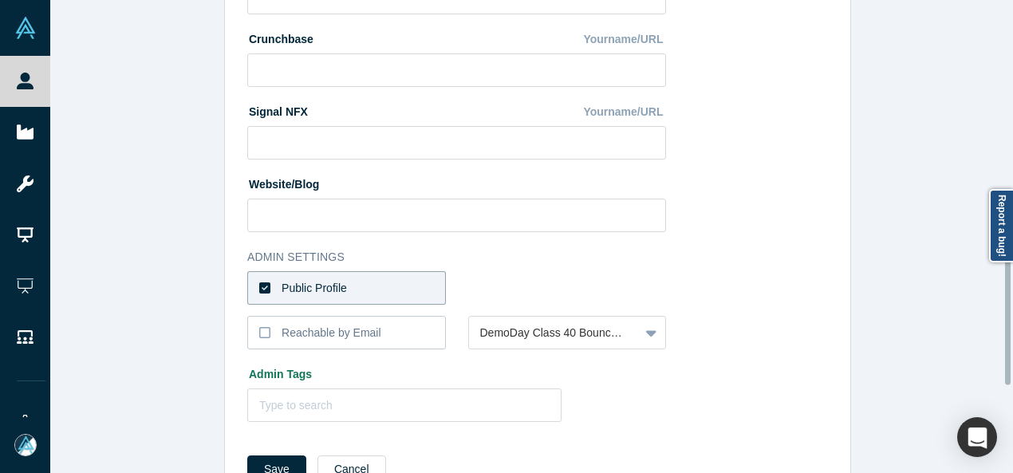
scroll to position [708, 0]
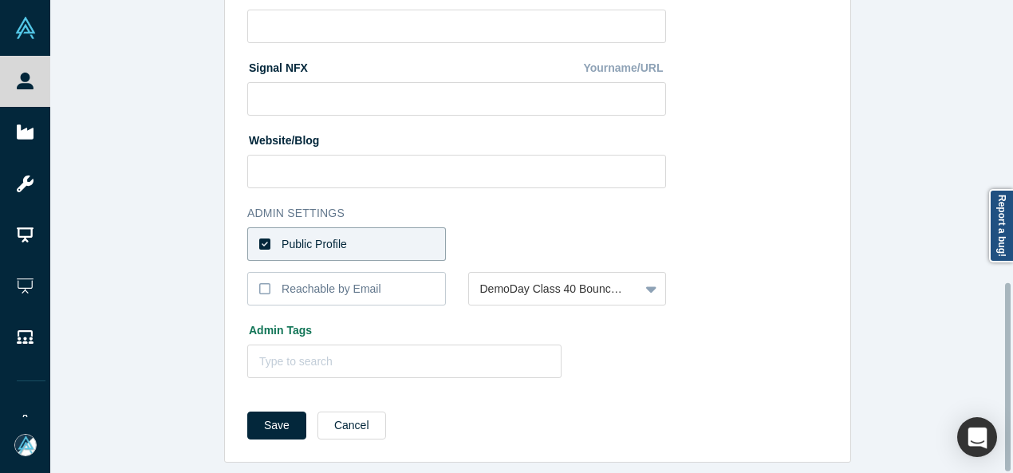
click at [357, 231] on label "Public Profile" at bounding box center [346, 244] width 199 height 34
click at [0, 0] on input "Public Profile" at bounding box center [0, 0] width 0 height 0
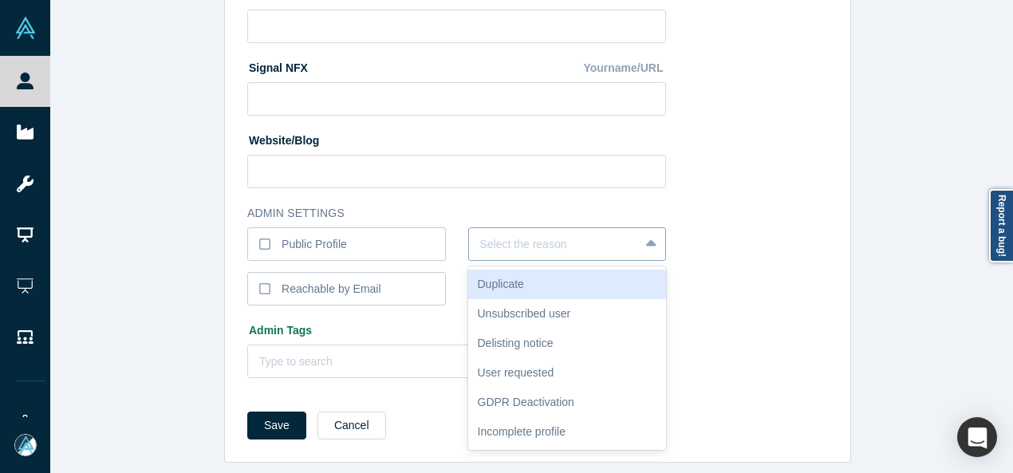
click at [507, 235] on div at bounding box center [554, 245] width 148 height 20
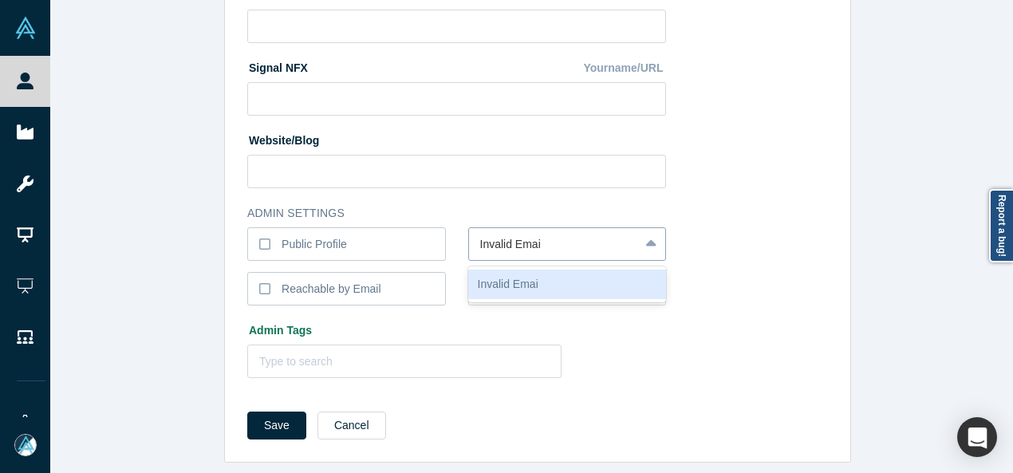
type input "Invalid Email"
click at [523, 276] on div "Invalid Email" at bounding box center [567, 285] width 199 height 30
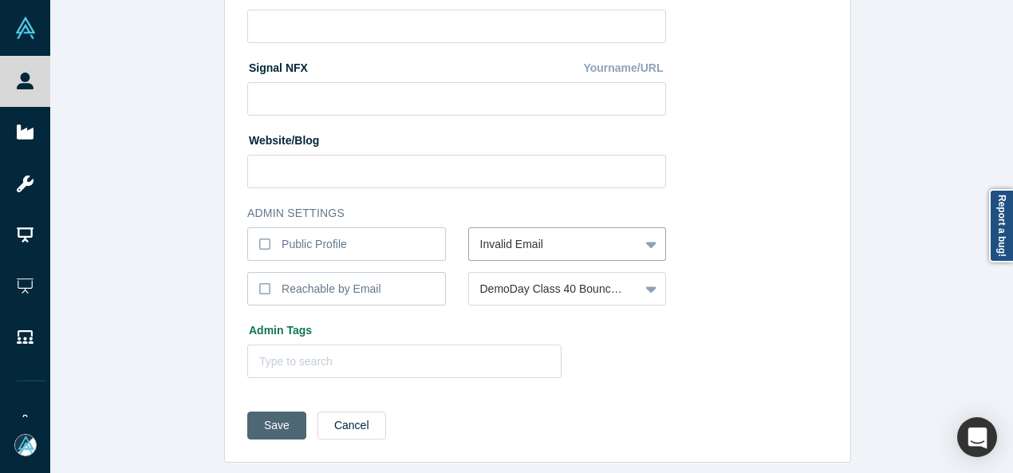
click at [268, 416] on button "Save" at bounding box center [276, 426] width 59 height 28
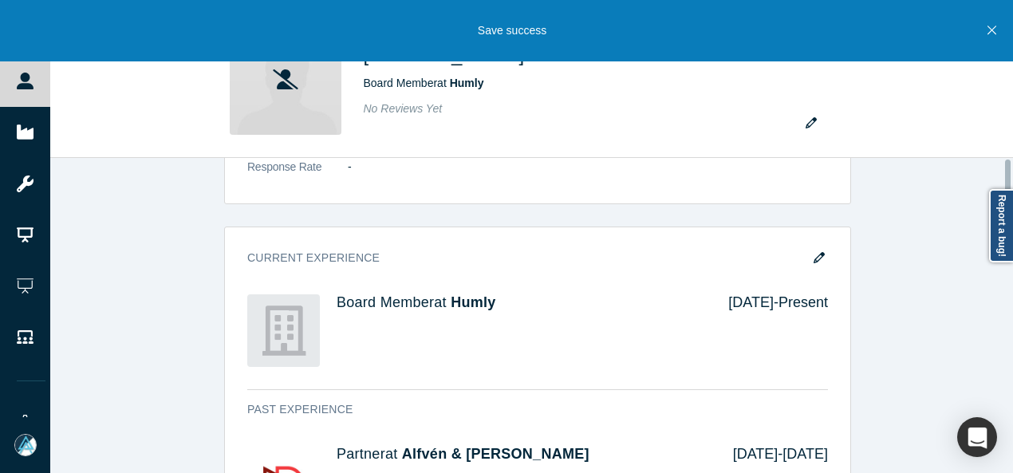
scroll to position [0, 0]
